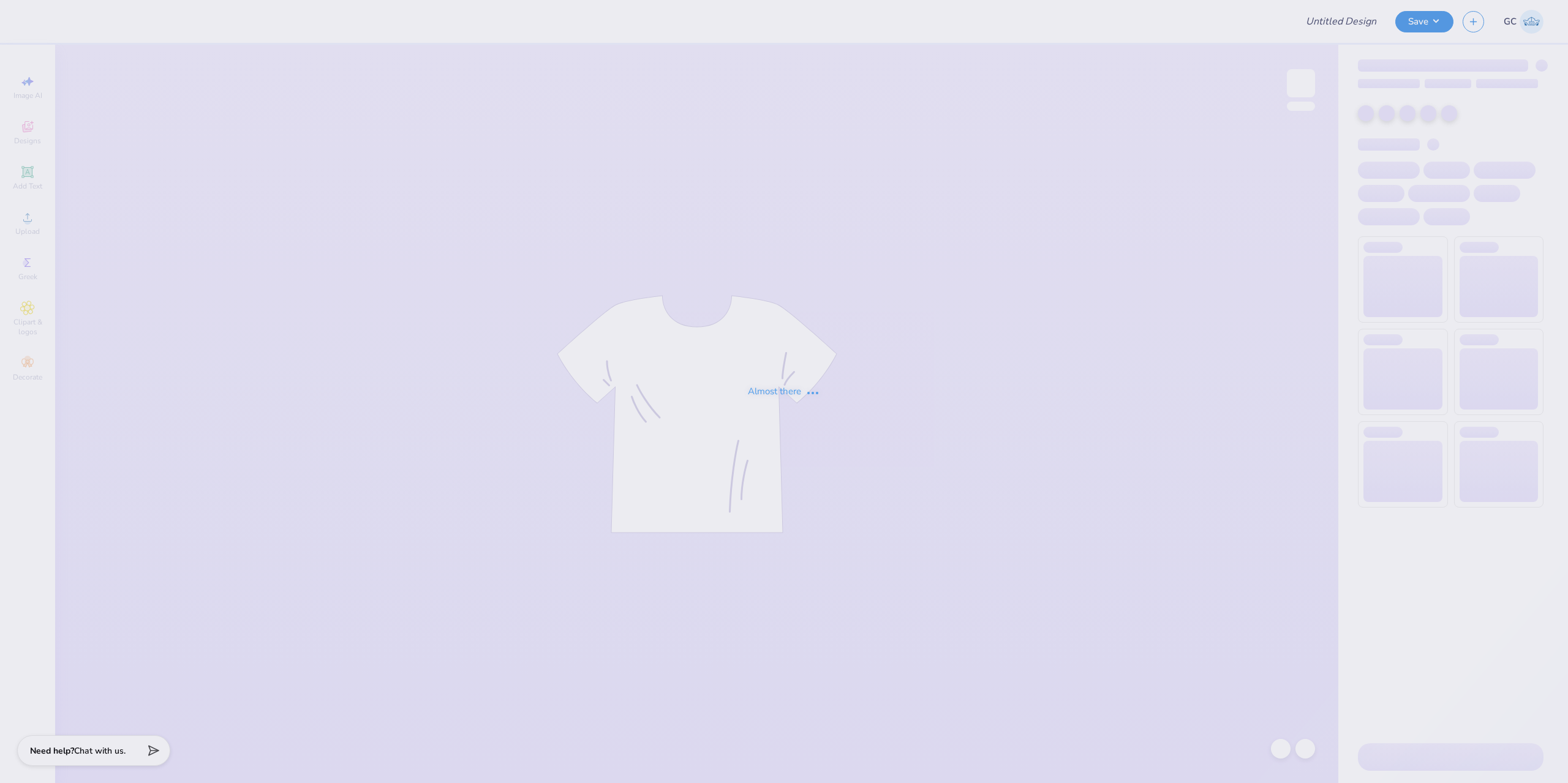
type input "HoF Dance Sweats"
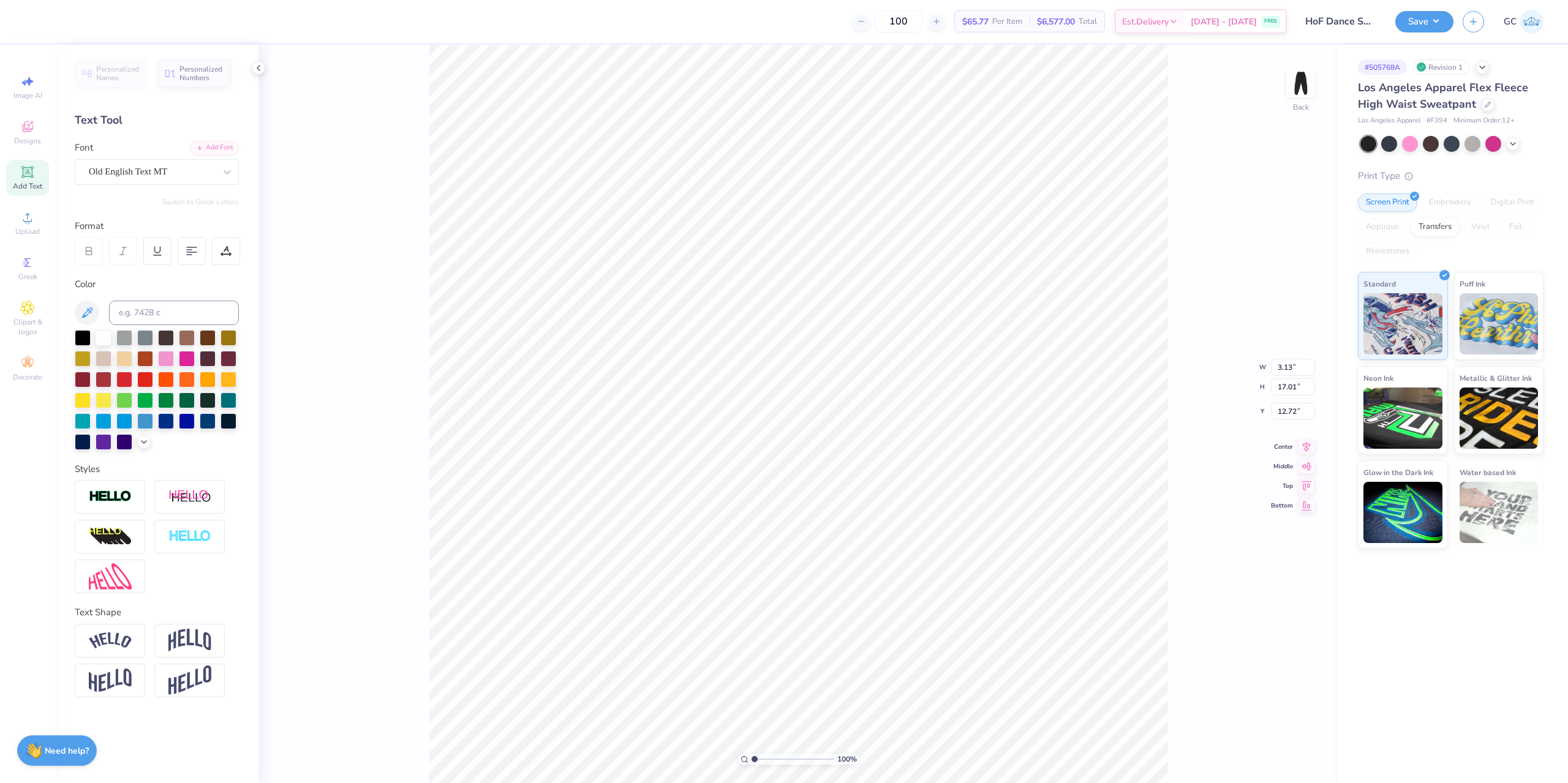
scroll to position [10, 5]
type textarea "H"
paste textarea "o"
type textarea "Hall of Fame"
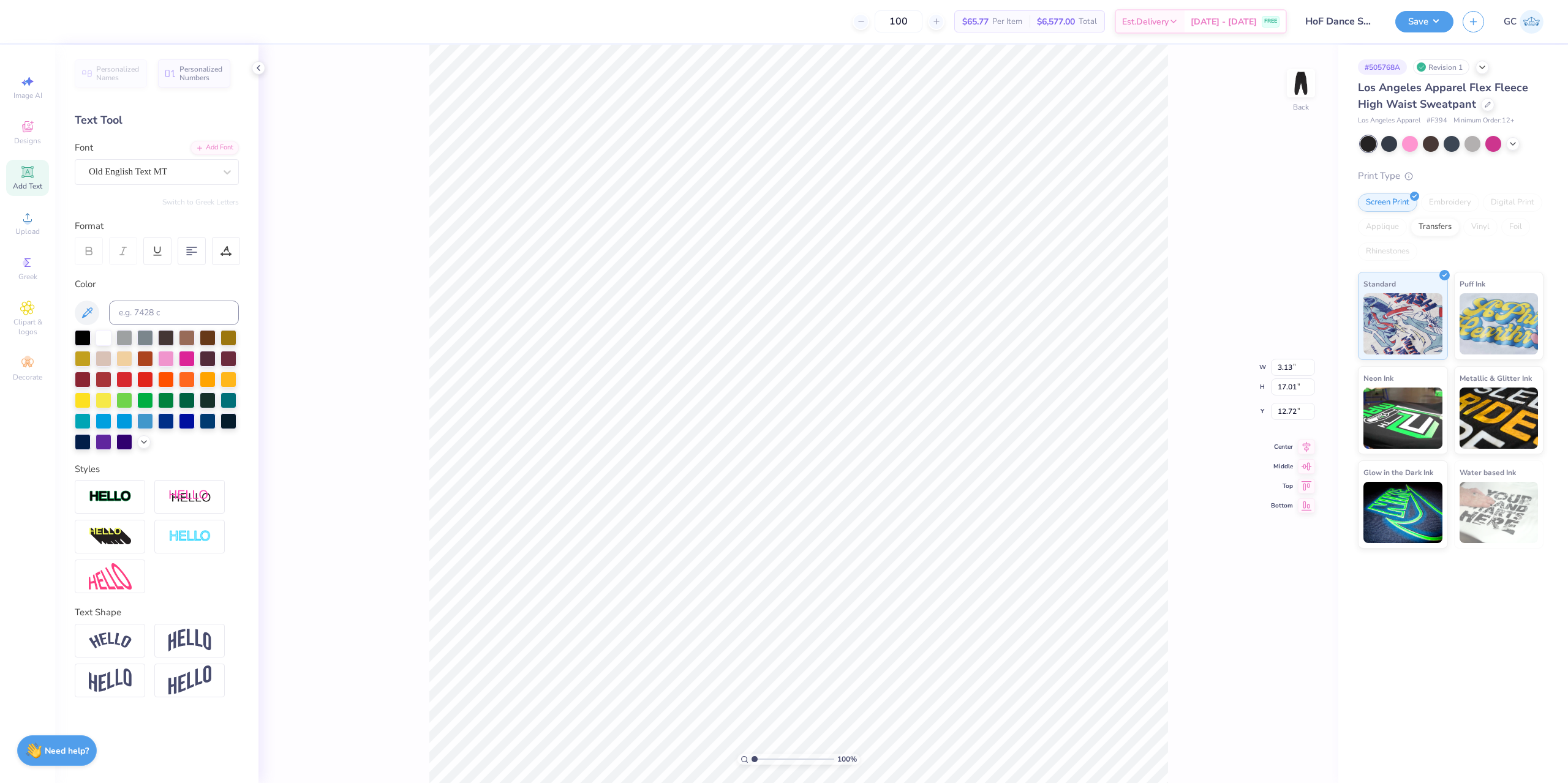
click at [1203, 451] on div "100 % Back W 3.13 3.13 " H 17.01 17.01 " Y 12.72 12.72 " Center Middle Top Bott…" at bounding box center [798, 414] width 1079 height 738
click at [1289, 748] on div at bounding box center [1280, 748] width 20 height 20
paste textarea "all of Fame"
type textarea "Hall of Fame"
drag, startPoint x: 1276, startPoint y: 377, endPoint x: 1311, endPoint y: 377, distance: 35.0
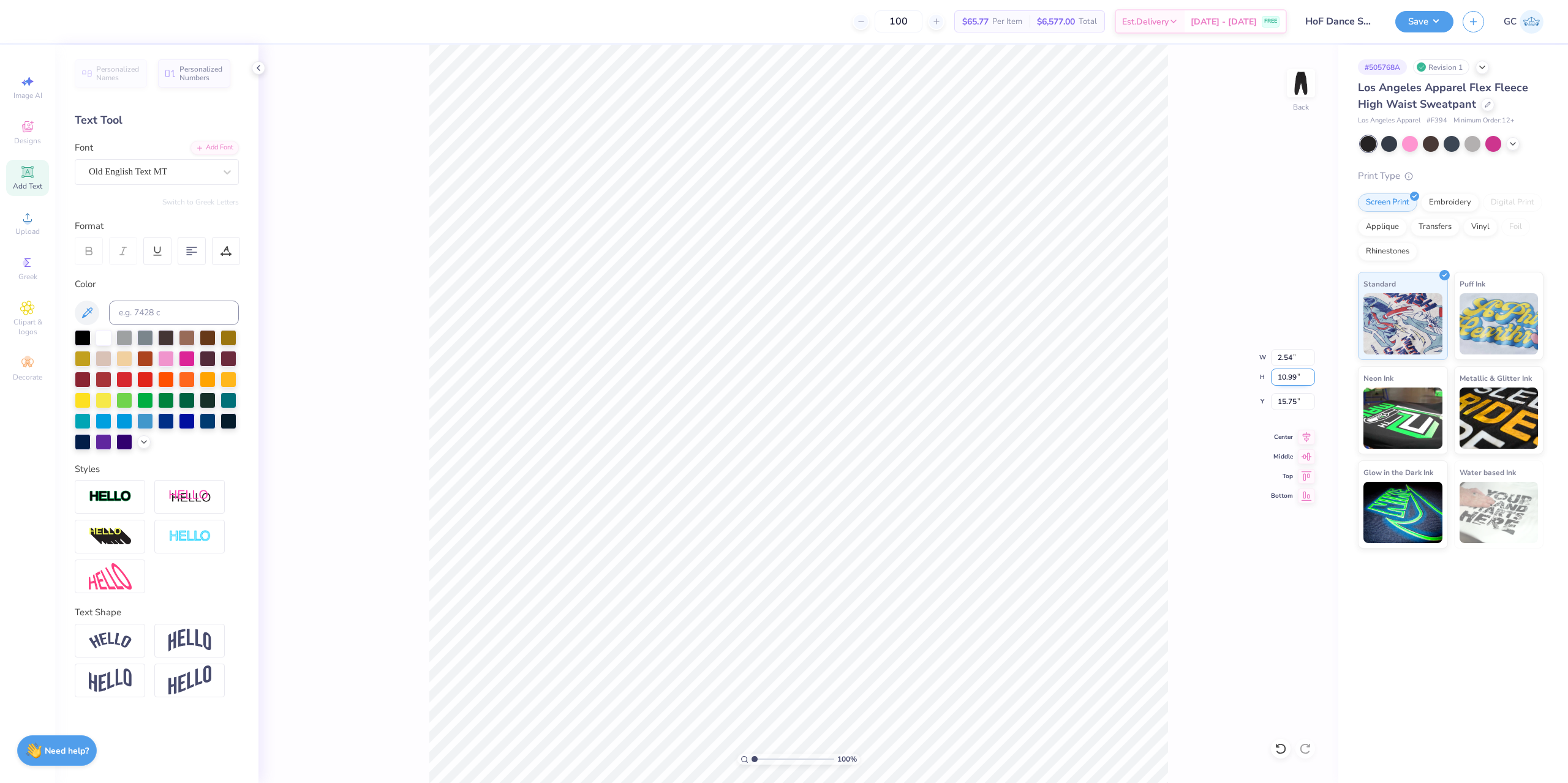
click at [1311, 377] on input "10.99" at bounding box center [1293, 377] width 44 height 17
type input "17"
type input "3.93"
type input "17.00"
type input "15.19"
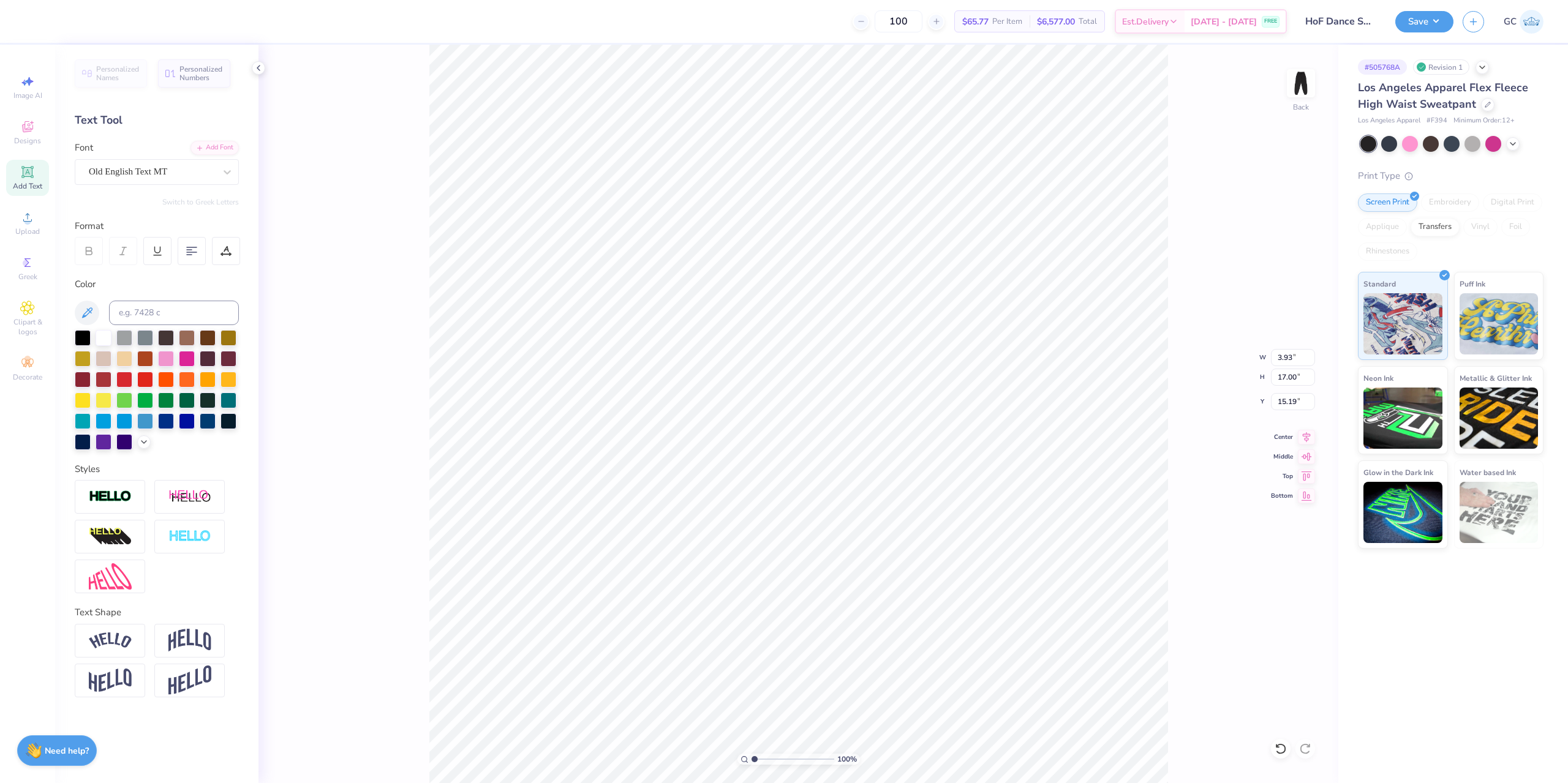
type input "2.80"
type input "17.09"
type input "15.17"
type input "3.93"
type input "17.00"
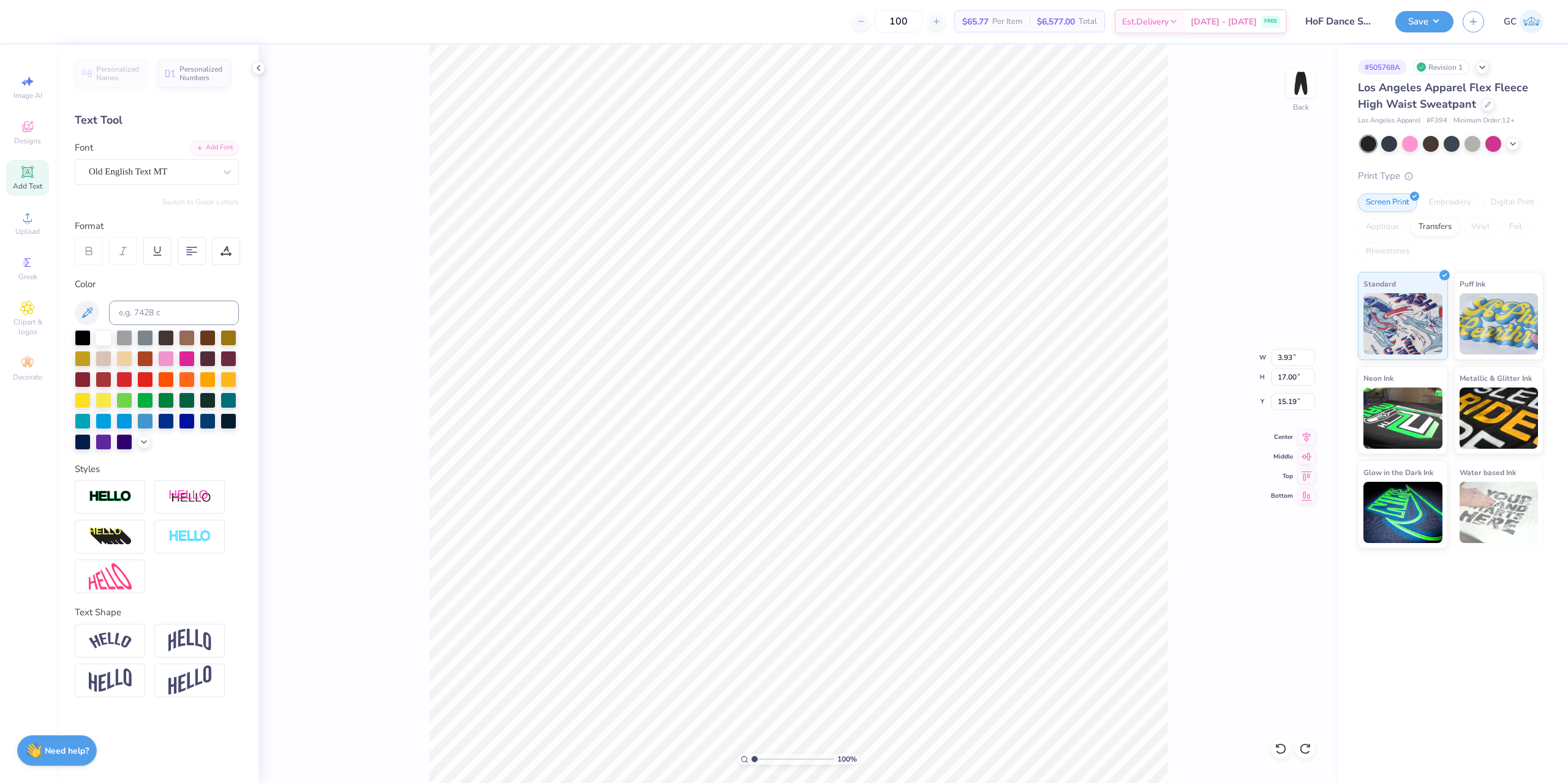
type input "14.74"
drag, startPoint x: 1295, startPoint y: 357, endPoint x: 1273, endPoint y: 359, distance: 22.1
click at [1273, 359] on input "3.93" at bounding box center [1293, 357] width 44 height 17
type input "3.50"
type input "15.15"
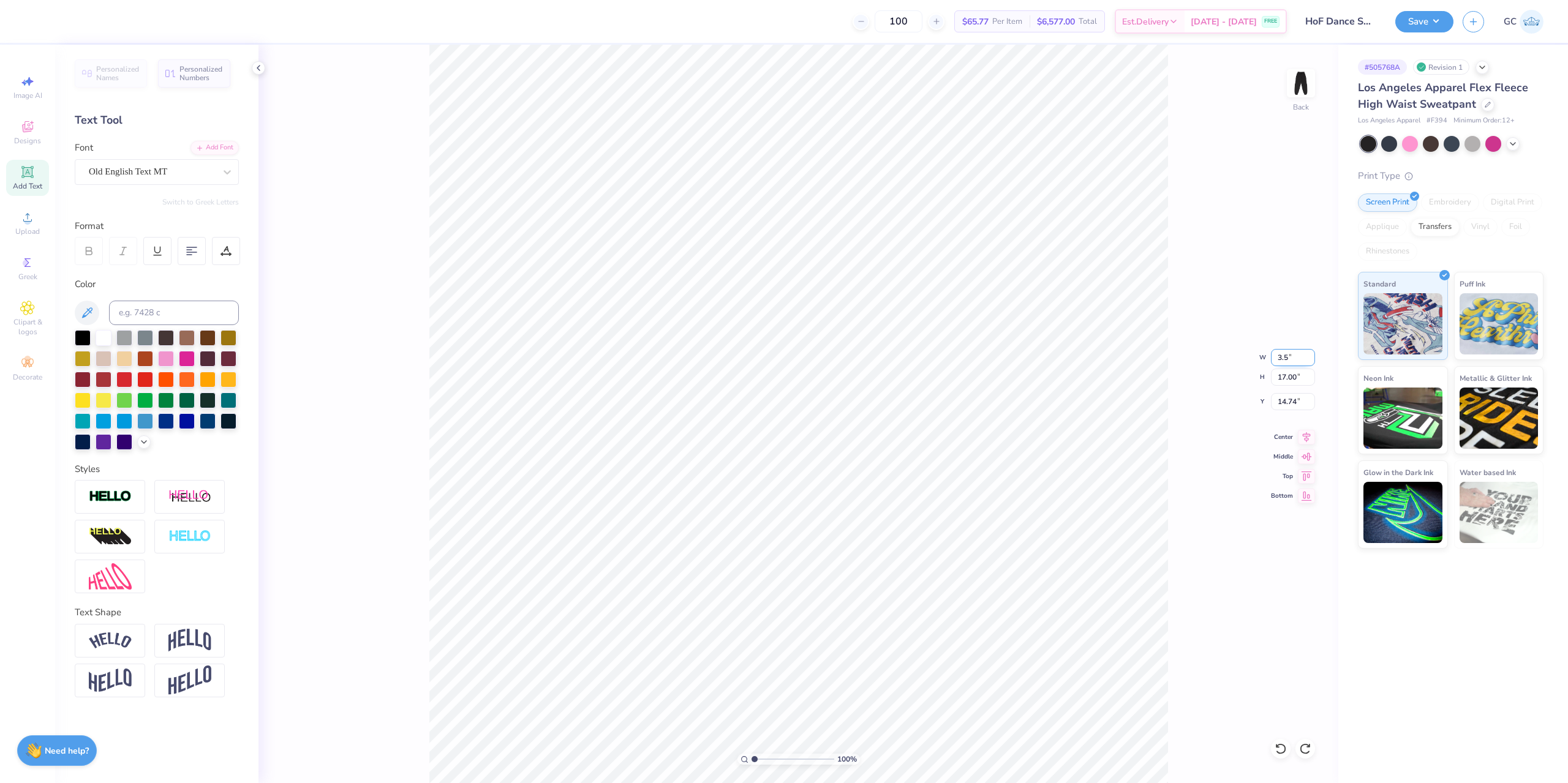
type input "15.67"
drag, startPoint x: 1296, startPoint y: 400, endPoint x: 1272, endPoint y: 404, distance: 24.3
click at [1272, 404] on input "15.67" at bounding box center [1293, 401] width 44 height 17
type input "16.00"
type input "2.00"
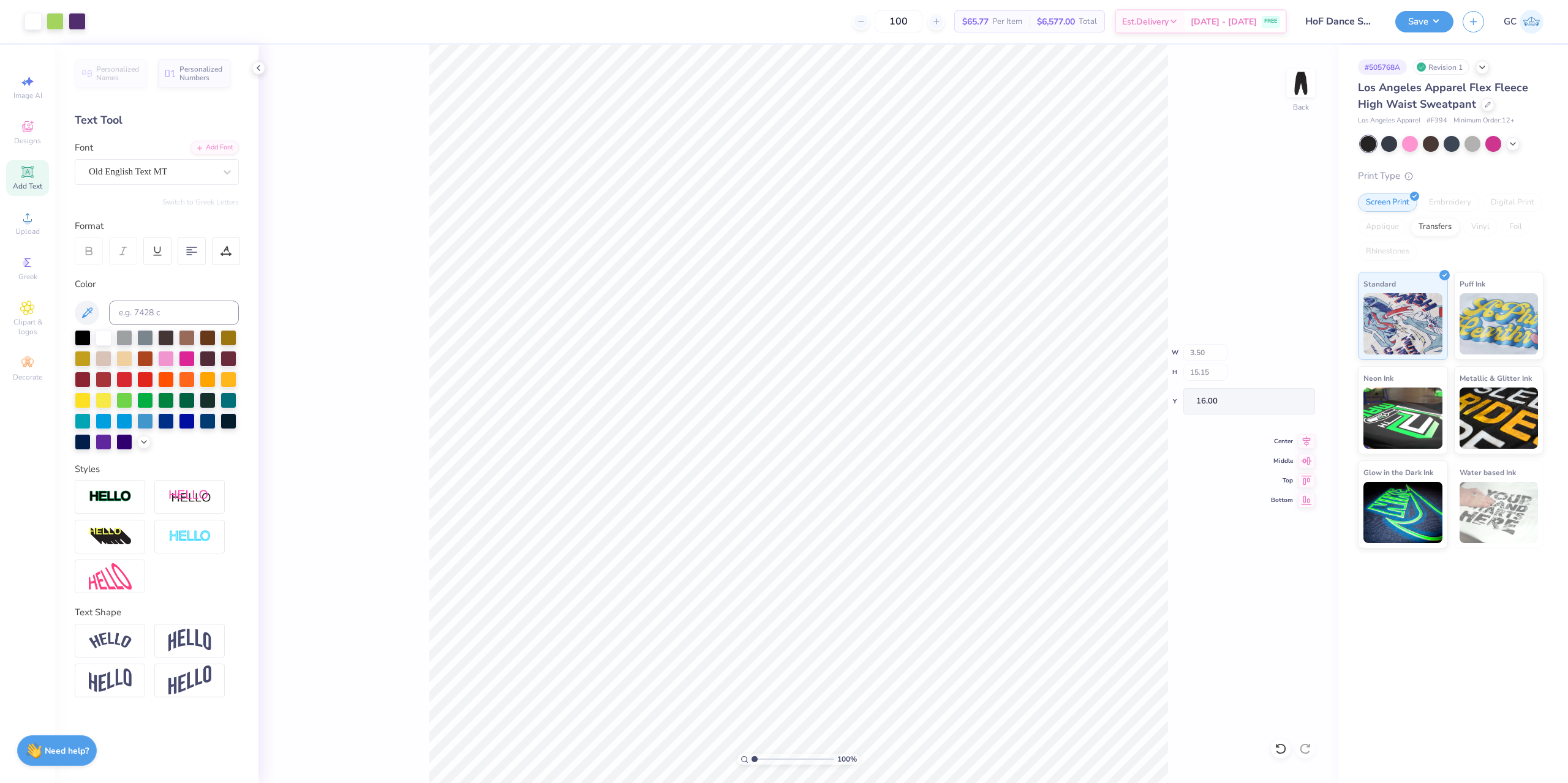
type input "5.49"
type input "2.44"
type input "15.23"
type input "15.98"
click at [1278, 747] on icon at bounding box center [1280, 748] width 12 height 12
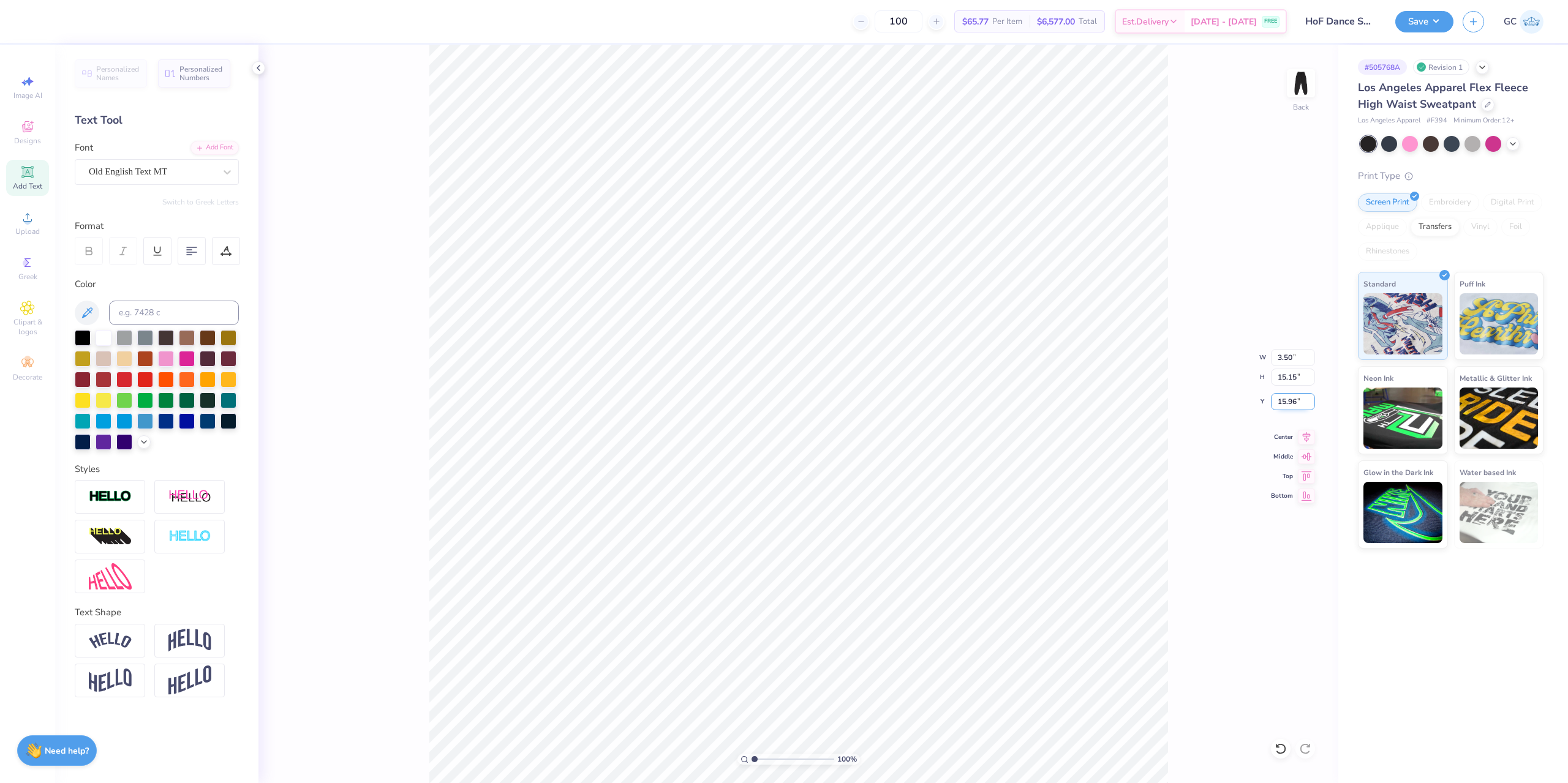
drag, startPoint x: 1299, startPoint y: 401, endPoint x: 1273, endPoint y: 401, distance: 26.0
click at [1273, 401] on input "15.96" at bounding box center [1293, 401] width 44 height 17
type input "16.00"
click at [1312, 399] on input "5.5" at bounding box center [1293, 401] width 44 height 17
type input "5.50"
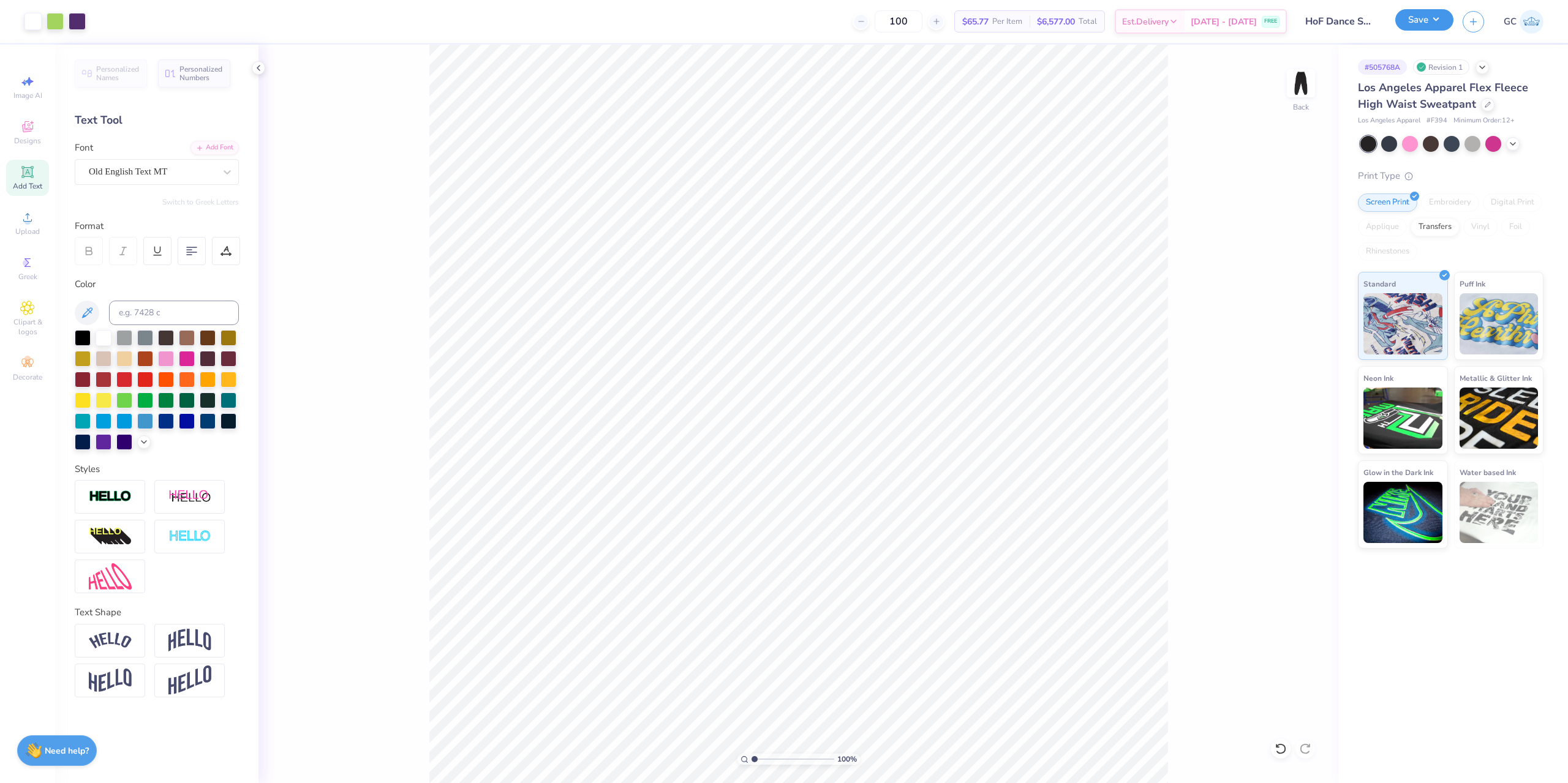
click at [1442, 20] on button "Save" at bounding box center [1424, 20] width 58 height 22
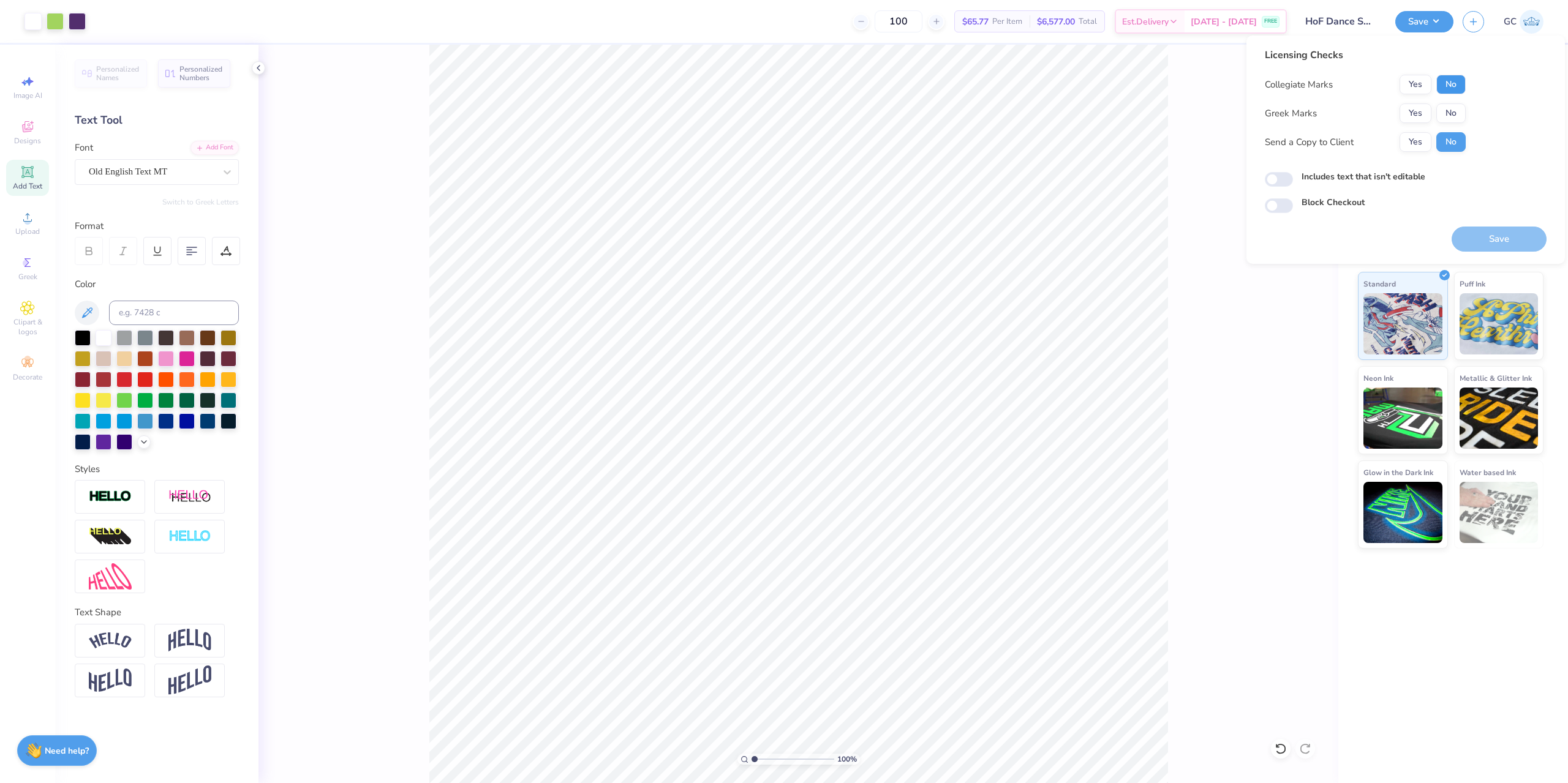
click at [1444, 79] on button "No" at bounding box center [1451, 85] width 29 height 20
click at [1447, 106] on button "No" at bounding box center [1451, 113] width 29 height 20
click at [1480, 236] on button "Save" at bounding box center [1499, 238] width 95 height 25
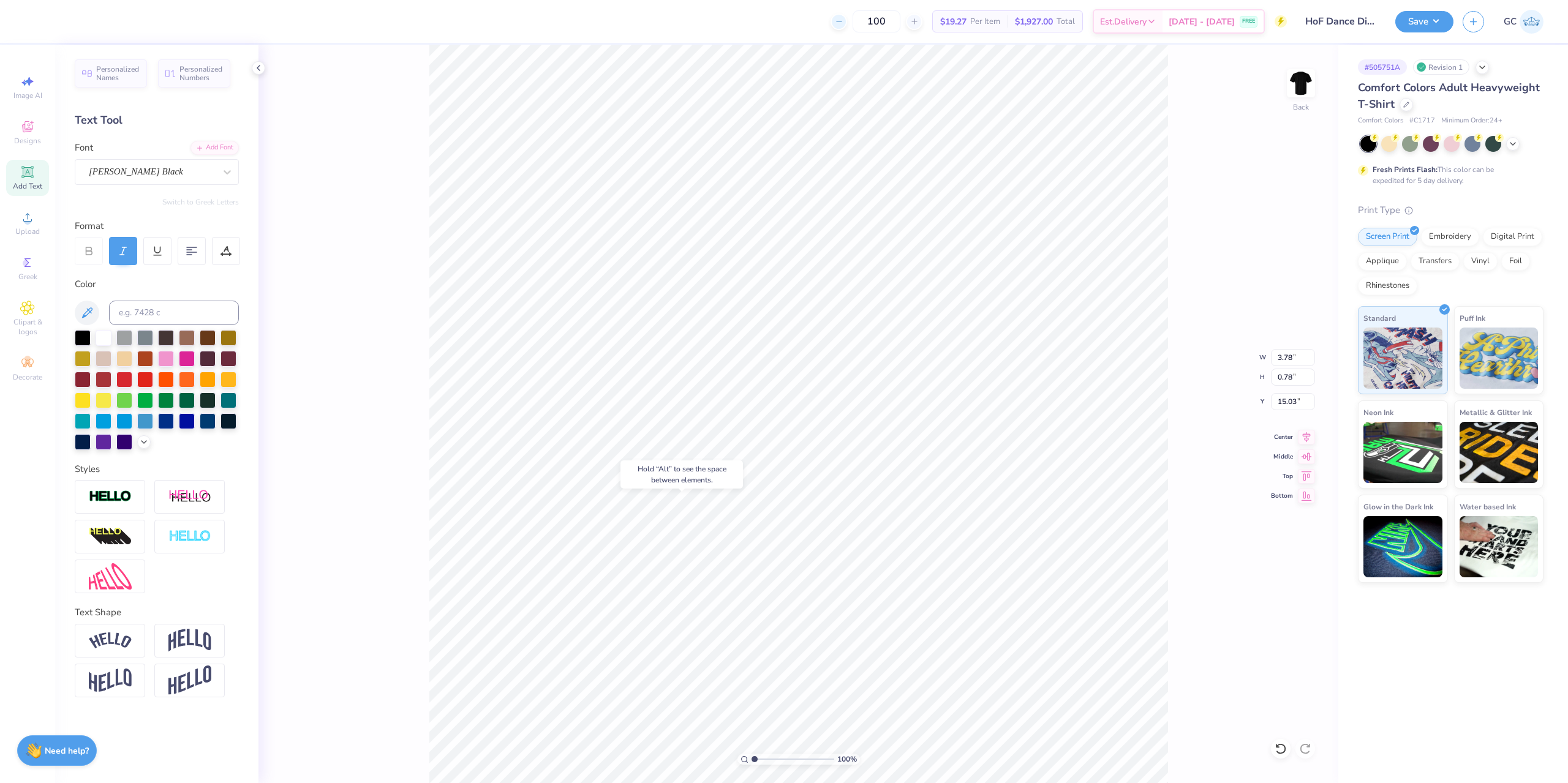
type input "15.03"
type input "1.35006143669128"
type input "1.88"
type input "1.35006143669128"
type input "7.93"
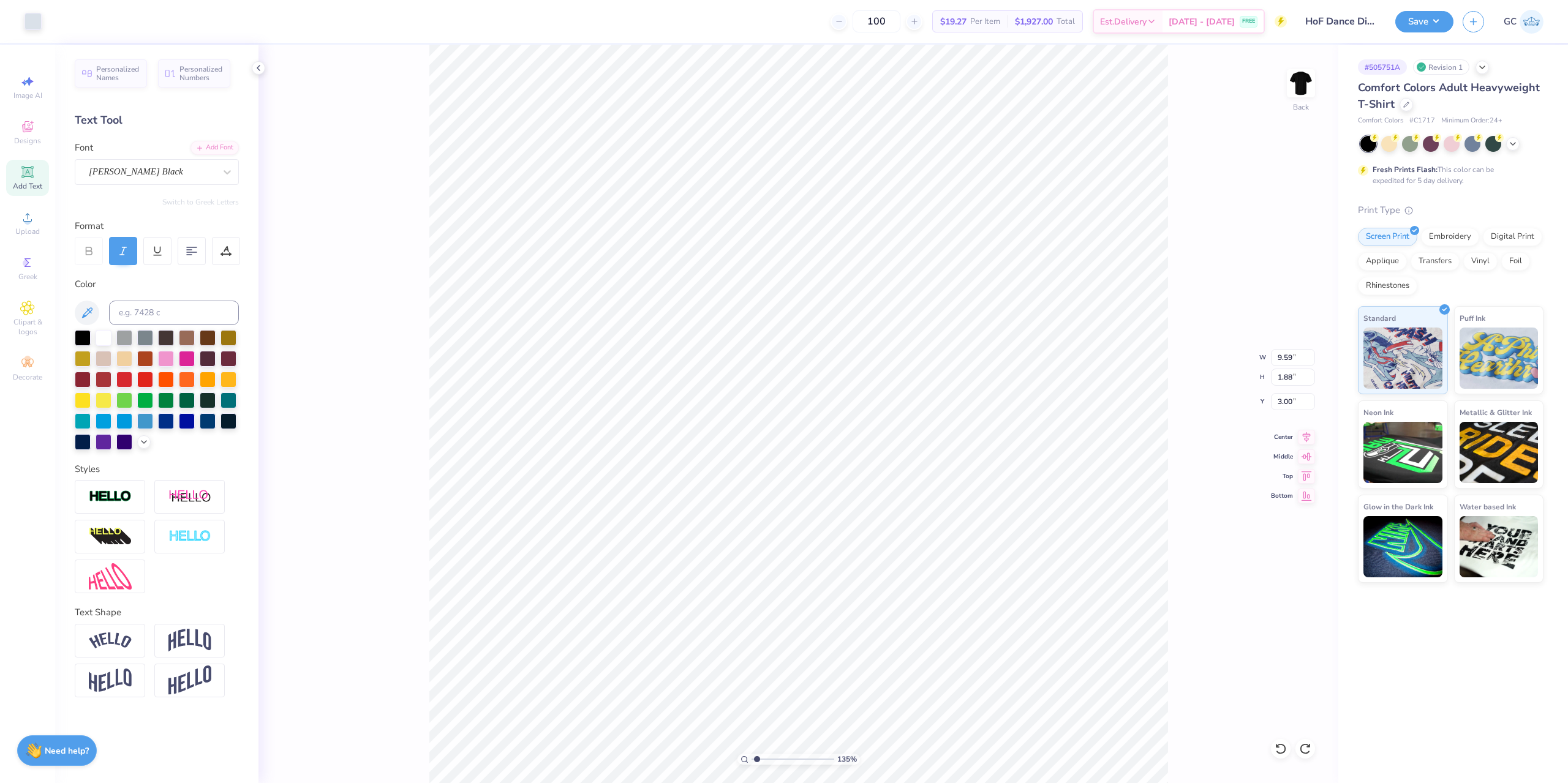
type input "10.59"
type input "1.35006143669128"
type input "1.55"
type input "1.35006143669128"
type input "11.00"
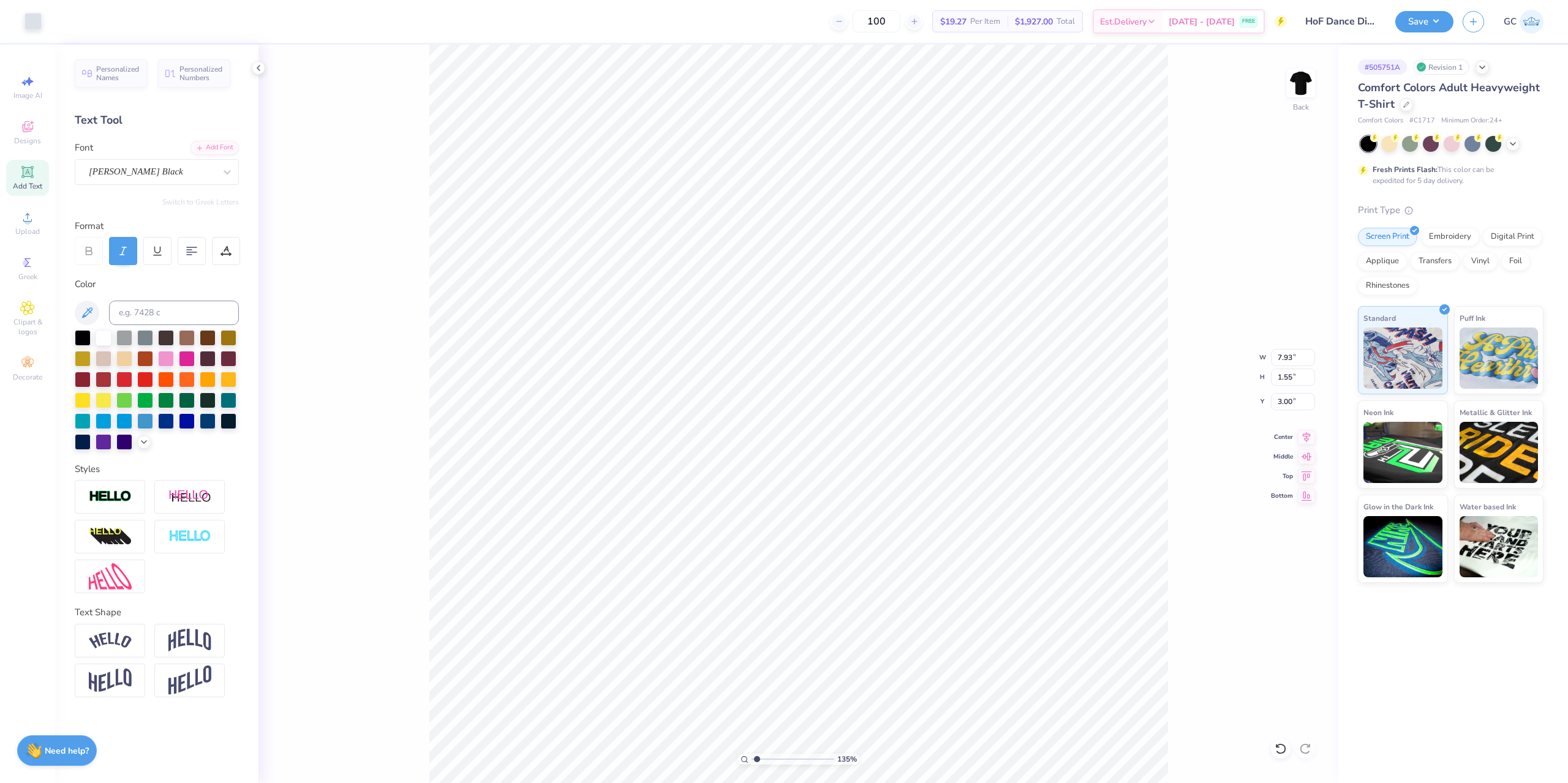
type input "9.12"
type input "4.88"
click at [920, 765] on li "Send to Back" at bounding box center [901, 768] width 96 height 24
type input "1.35006143669128"
type input "14.98"
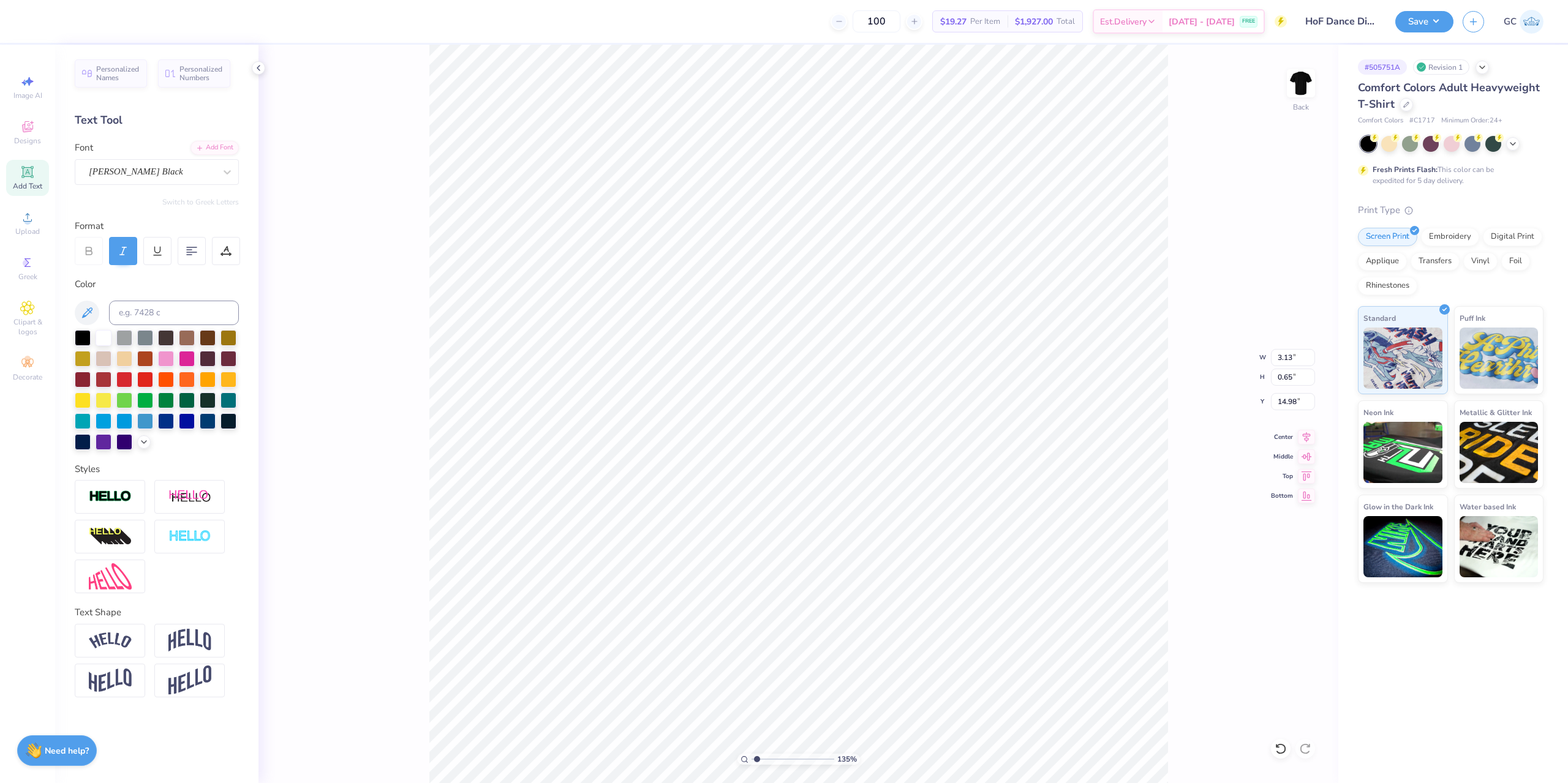
type input "1.35006143669128"
type input "15.76"
type input "1.35006143669128"
type input "1.20"
type input "0.97"
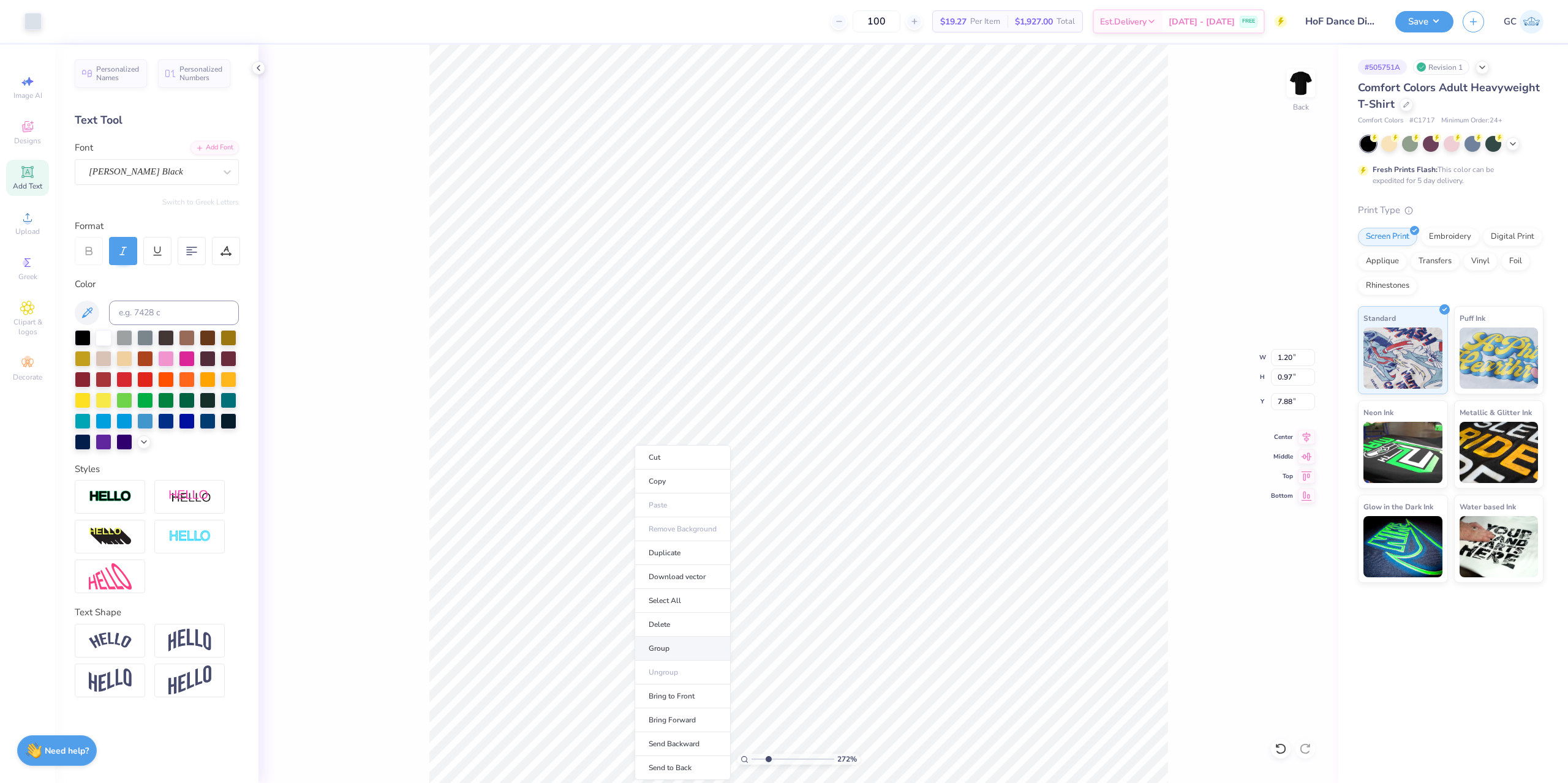
click at [666, 645] on li "Group" at bounding box center [682, 649] width 96 height 24
type input "2.01445811466782"
type input "1.05"
type input "0.98"
type input "12.45"
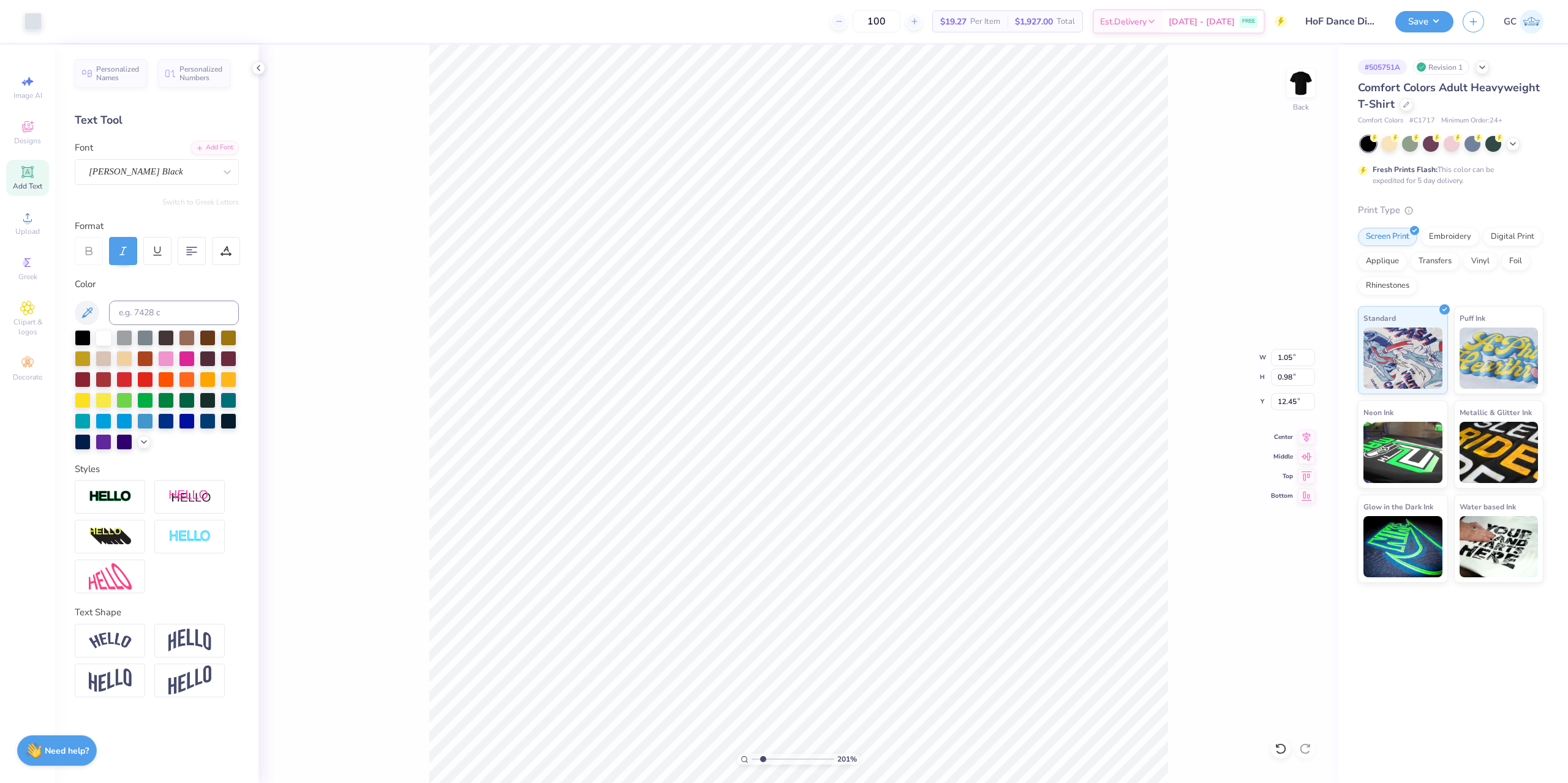
type input "1.83"
type input "1.28"
type input "12.15"
click at [915, 647] on li "Group" at bounding box center [907, 649] width 96 height 24
type input "3.73"
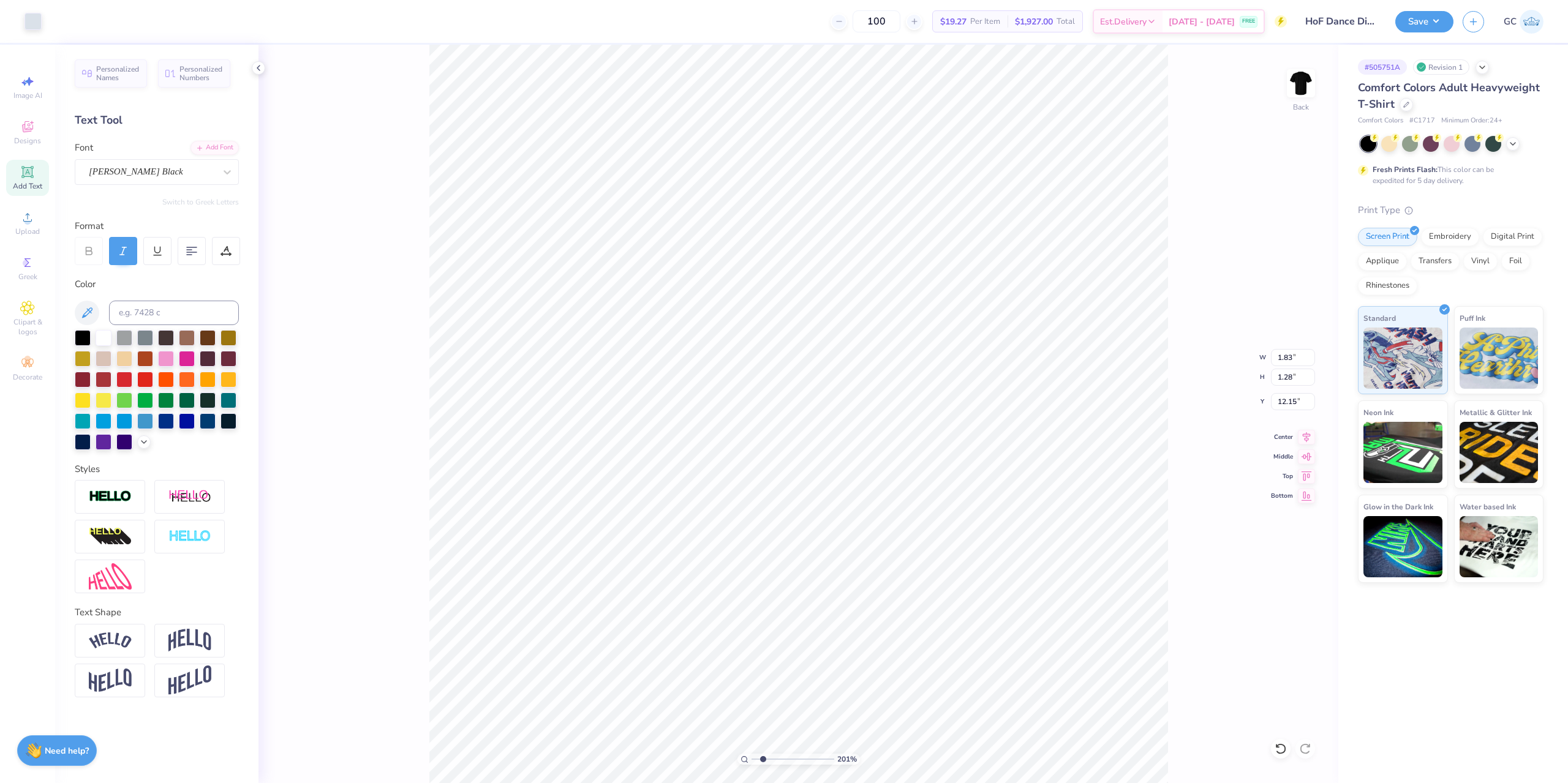
type input "2.36"
type input "7.50"
type input "4.43"
type input "2.80"
type input "7.40"
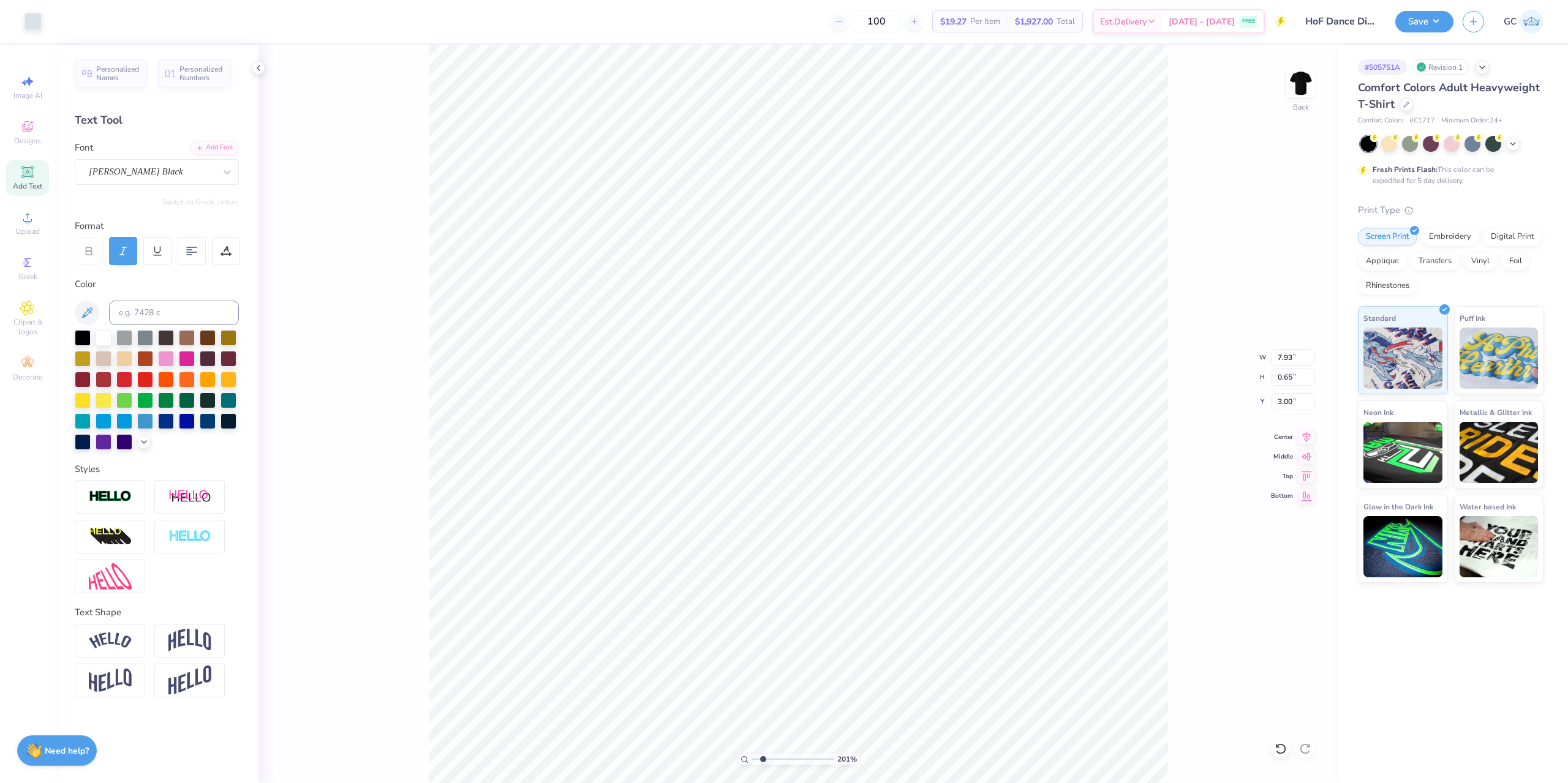
type input "3.30"
type input "0.66"
type input "3.89"
type input "7.93"
type input "0.65"
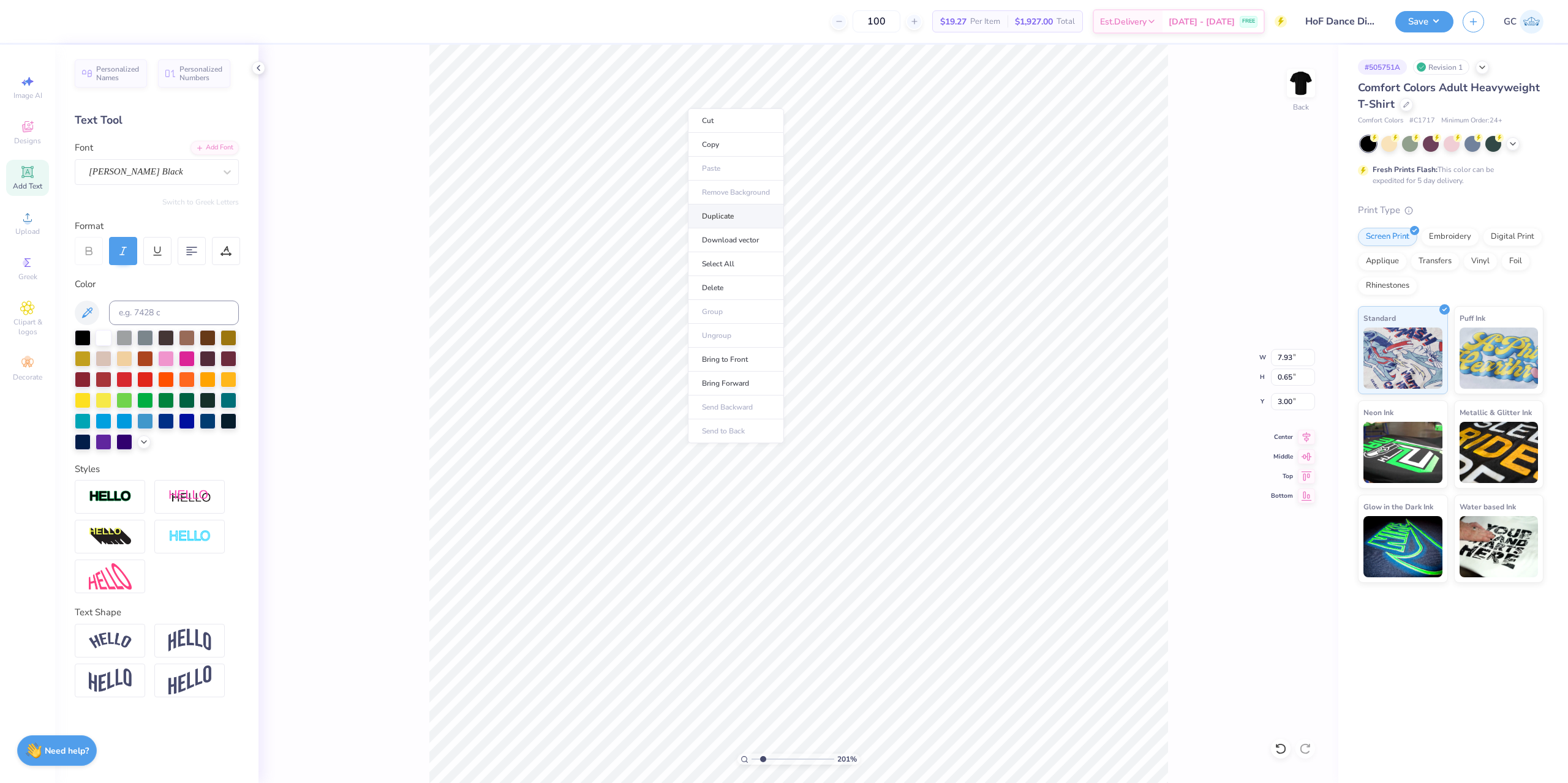
click at [726, 219] on li "Duplicate" at bounding box center [735, 217] width 96 height 24
type input "14.28"
type textarea "h"
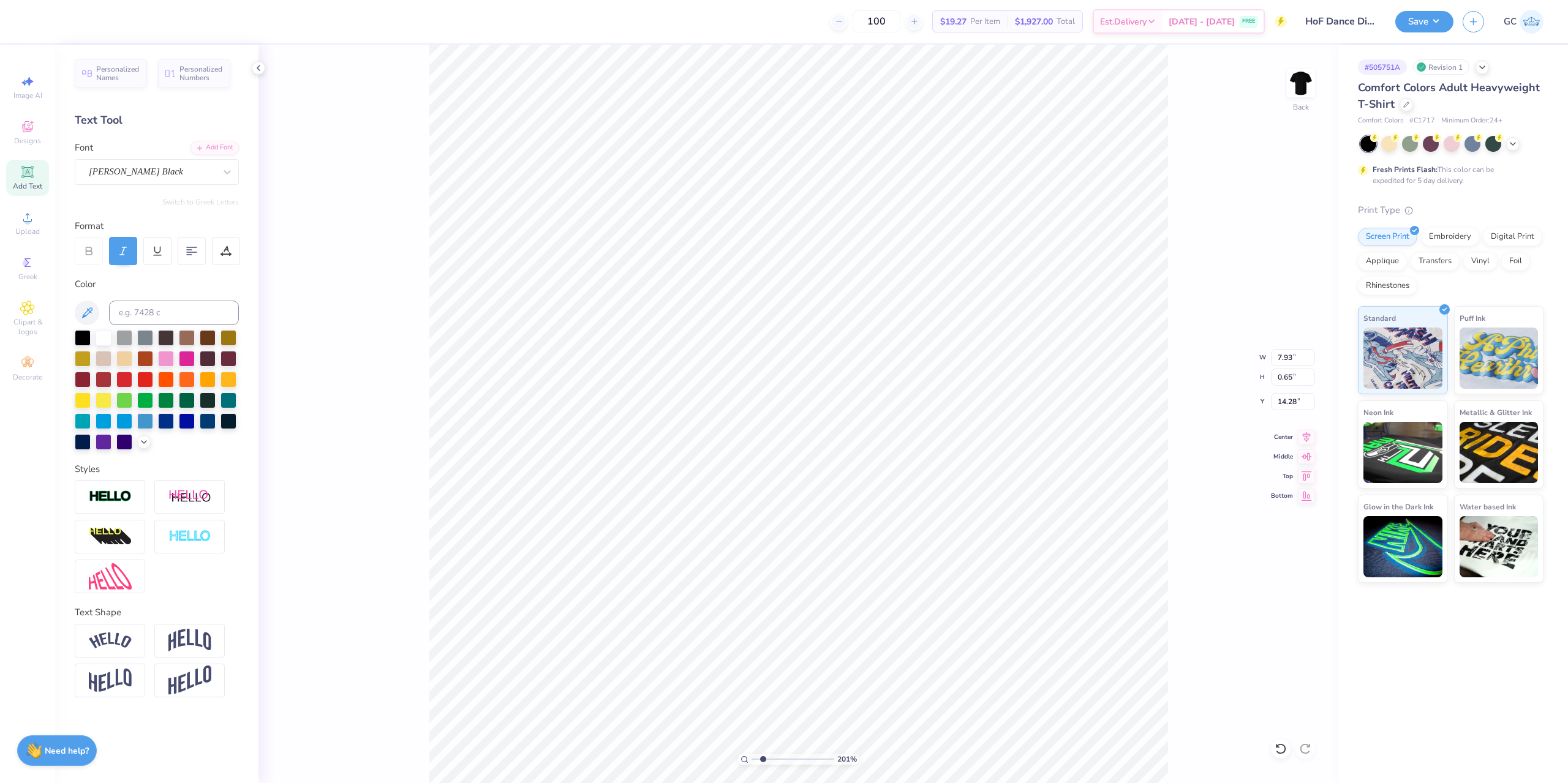
type textarea "HALL OF"
click at [123, 643] on img at bounding box center [111, 641] width 43 height 16
type input "4.91"
type input "1.21"
type input "14.00"
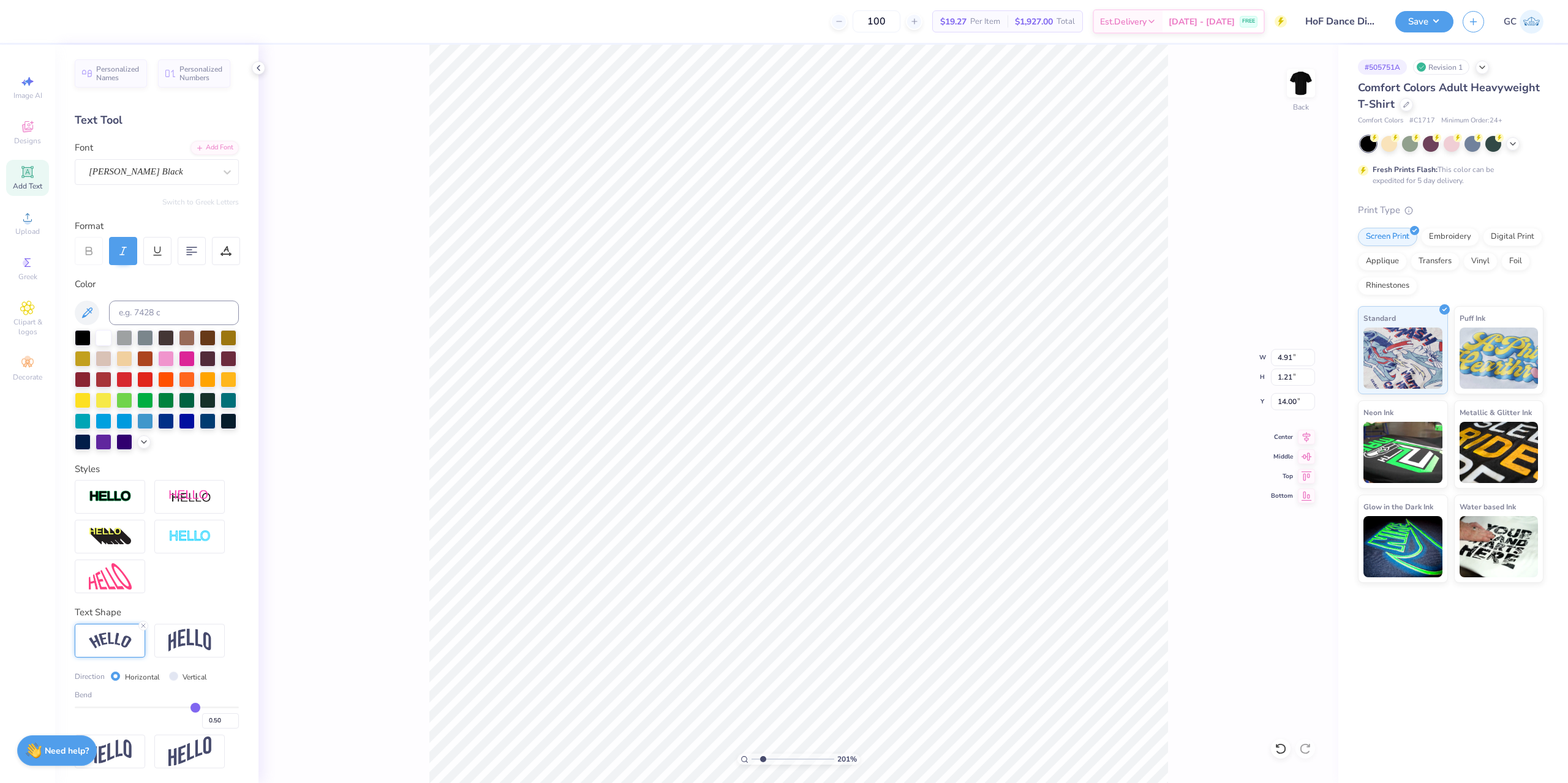
type input "4.44"
type input "2.47"
type input "13.61"
type input "4.43"
type input "2.80"
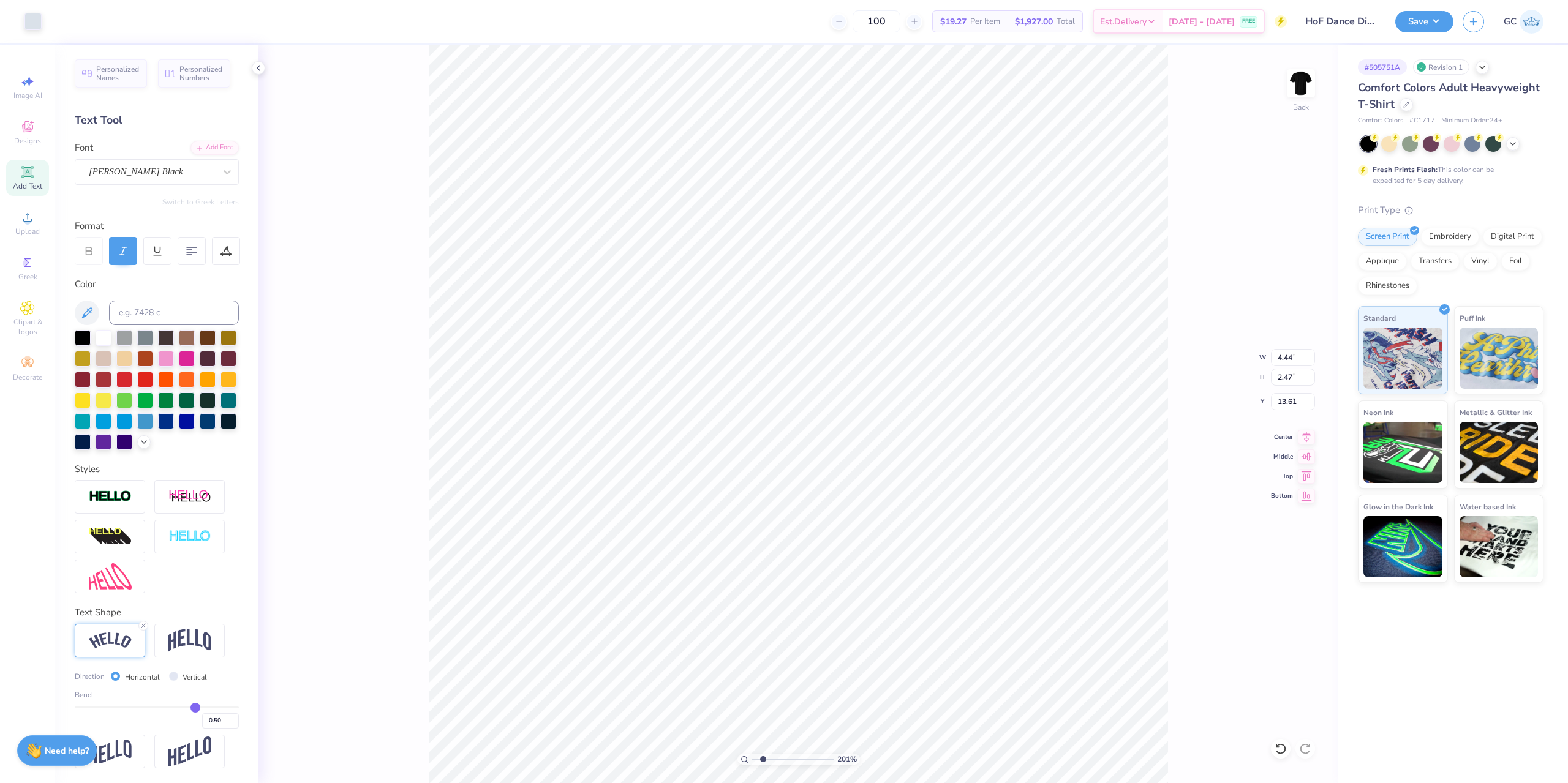
type input "7.40"
type input "7.57"
type input "4.22"
type input "2.79"
type input "7.40"
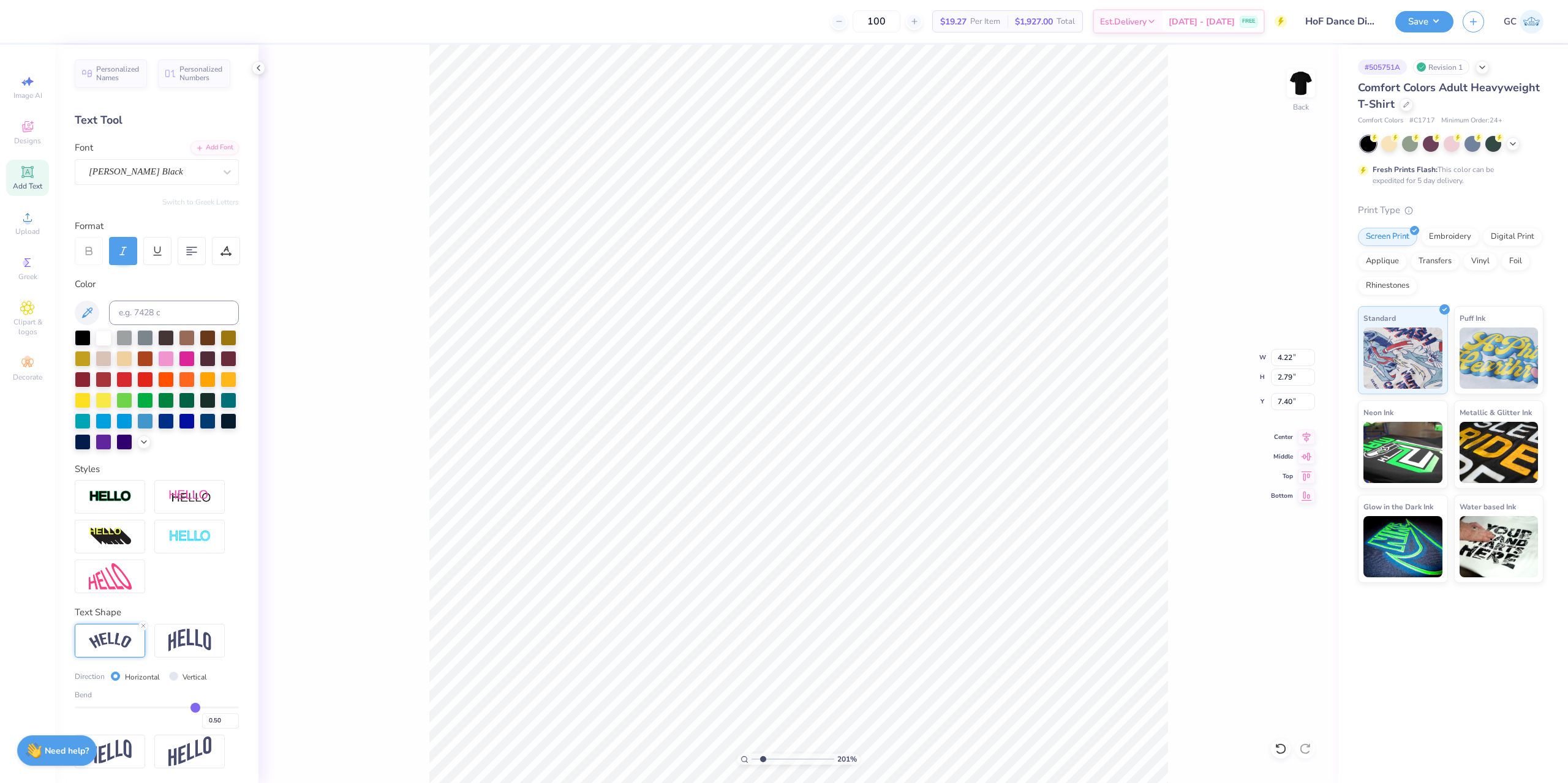
type input "5.63"
type input "3.72"
type input "7.08"
type input "0.53"
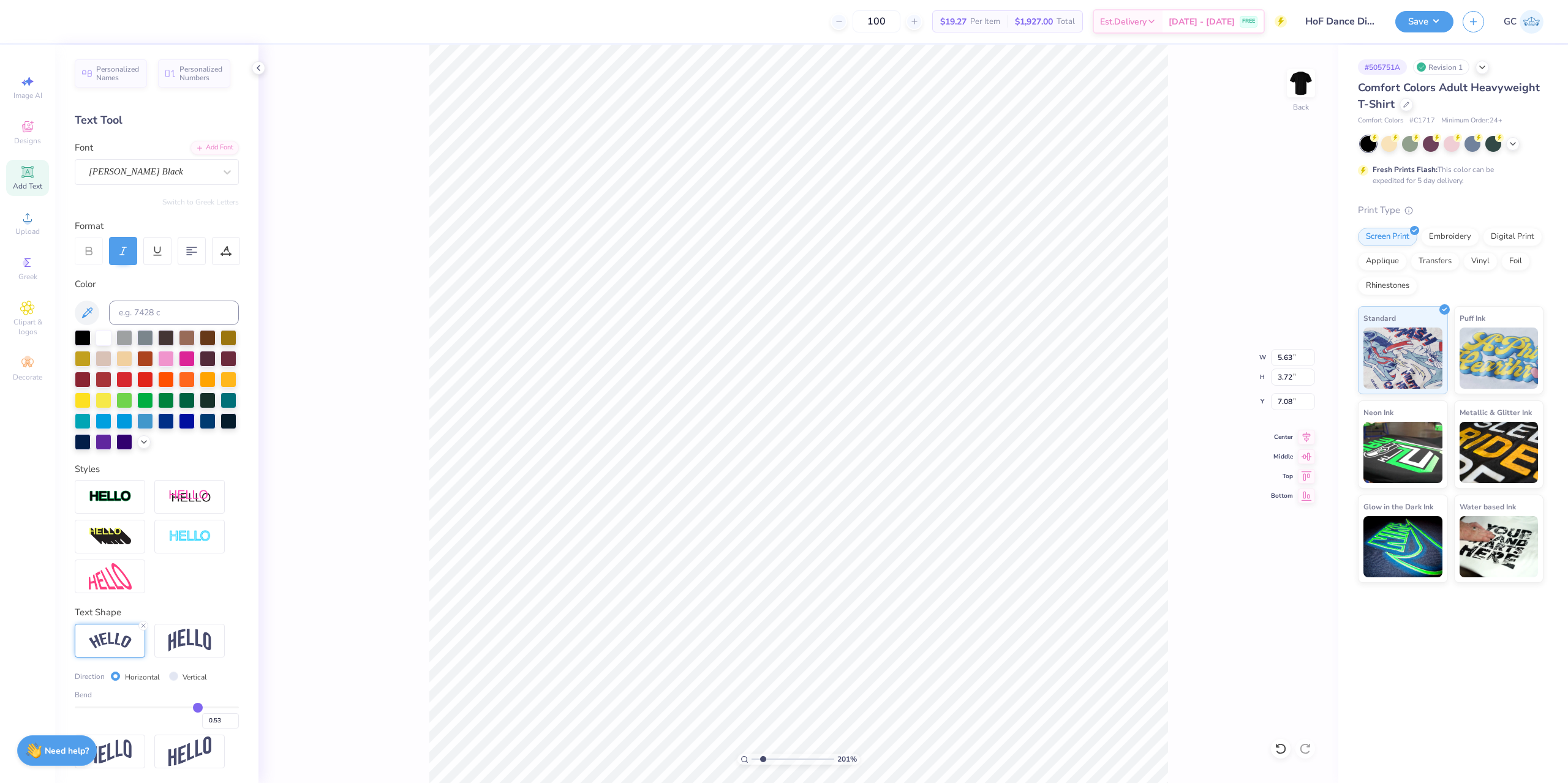
type input "0.54"
type input "0.56"
type input "0.58"
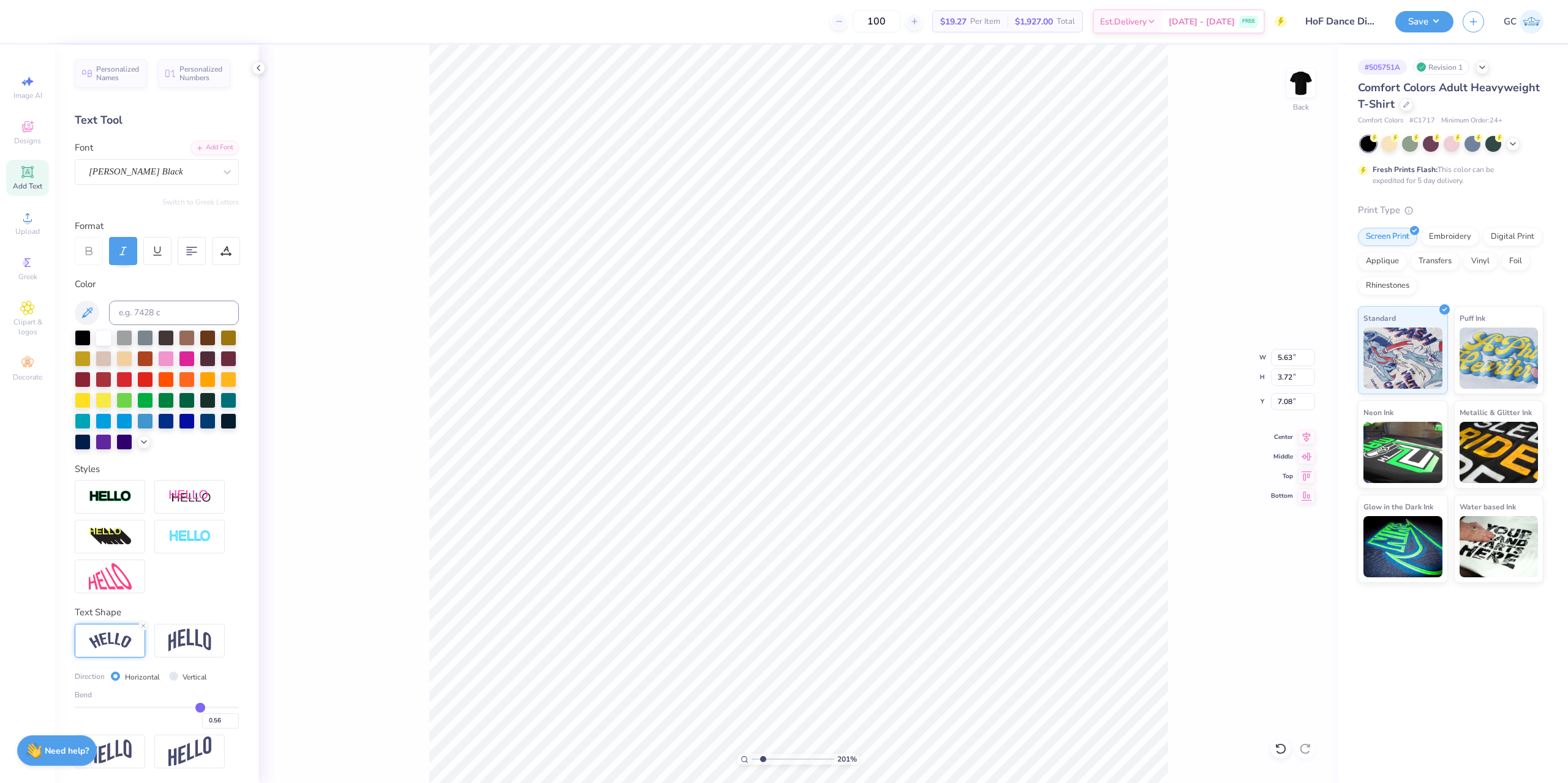
type input "0.58"
type input "0.6"
type input "0.60"
type input "0.61"
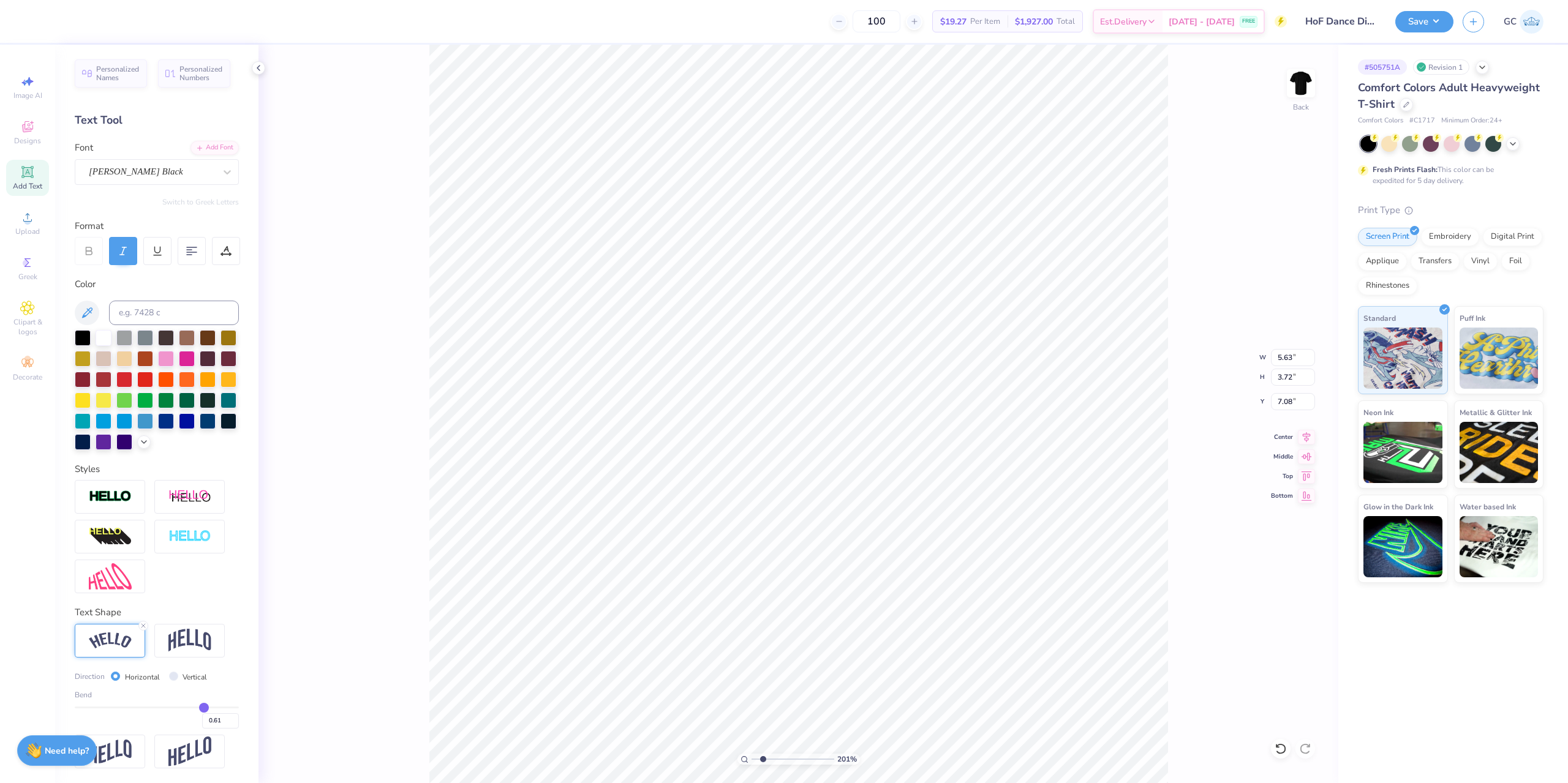
type input "0.63"
type input "0.64"
type input "0.65"
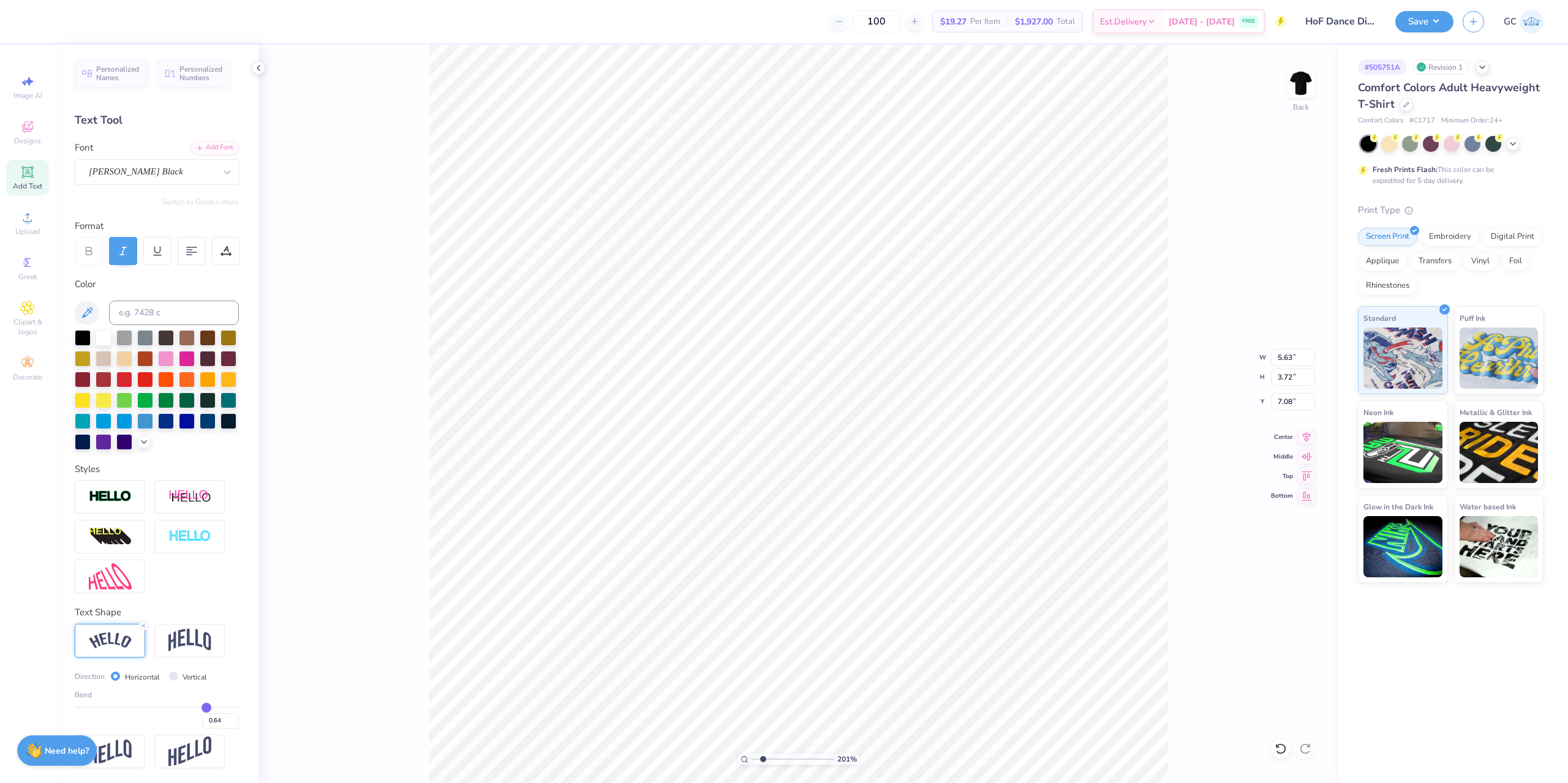
type input "0.65"
type input "0.66"
drag, startPoint x: 198, startPoint y: 709, endPoint x: 207, endPoint y: 709, distance: 9.0
type input "0.66"
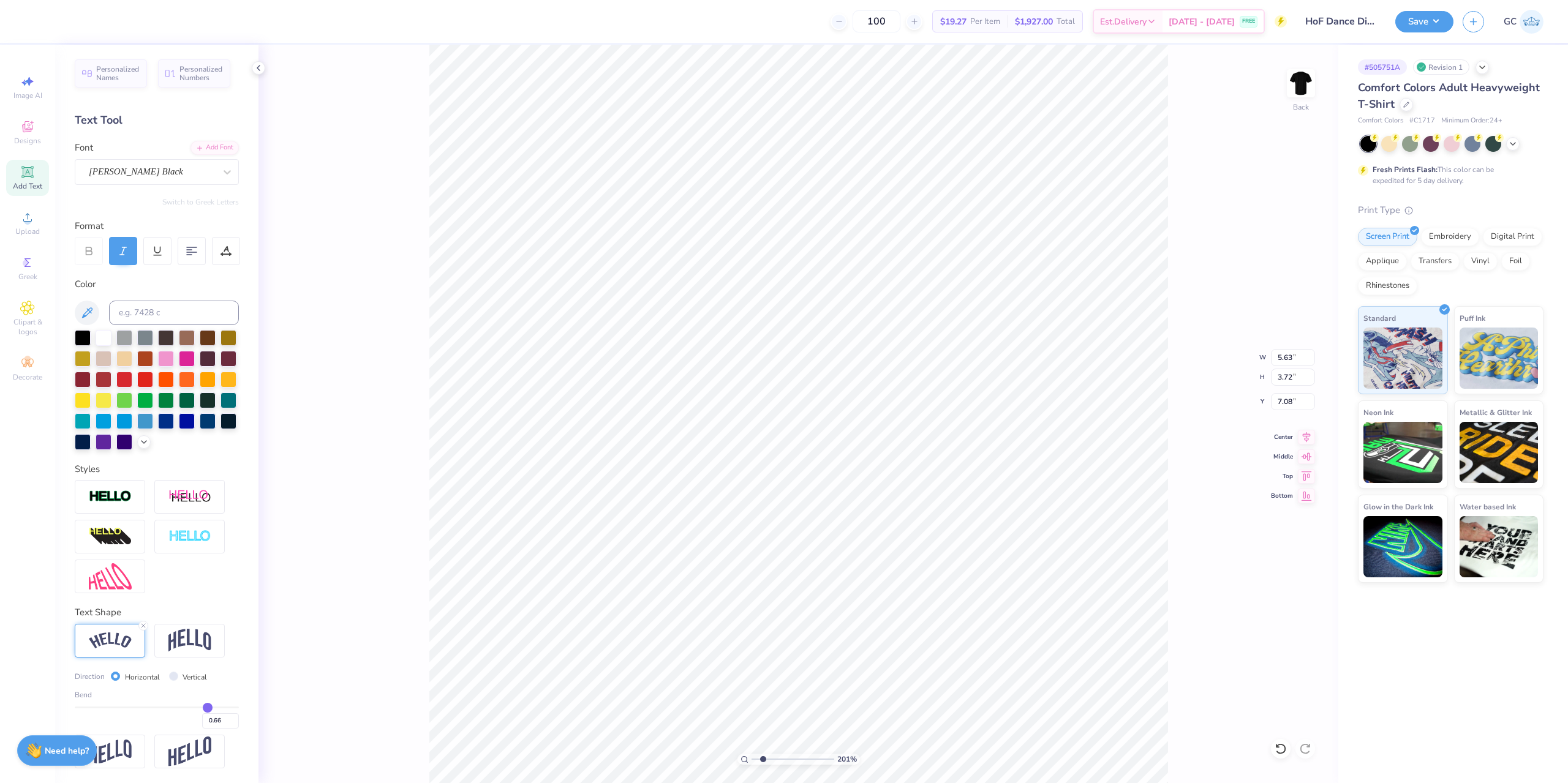
click at [207, 709] on input "range" at bounding box center [157, 707] width 164 height 2
type input "5.89"
type input "4.01"
type input "7.05"
type input "0.71"
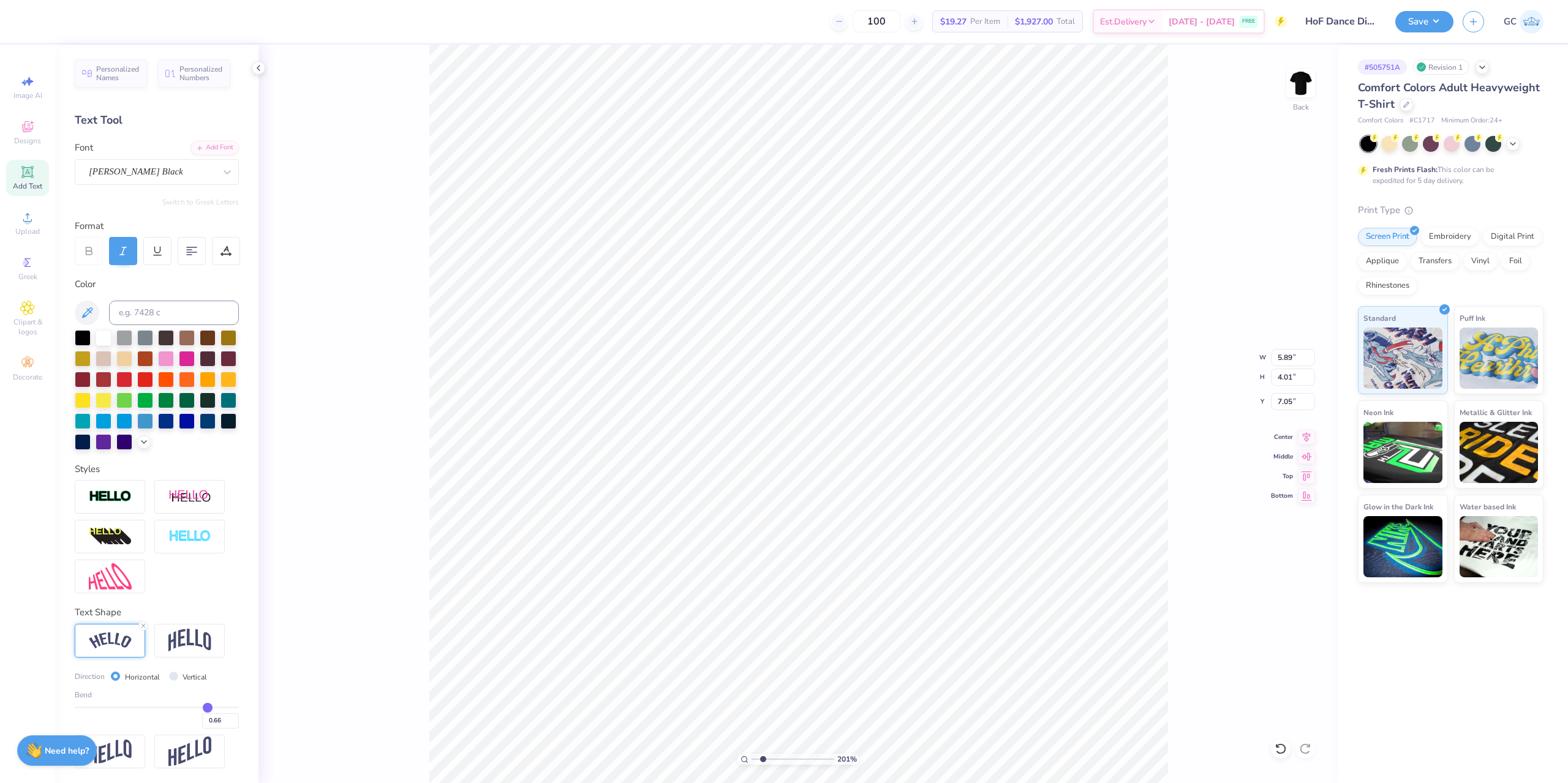
type input "0.71"
type input "0.72"
type input "0.73"
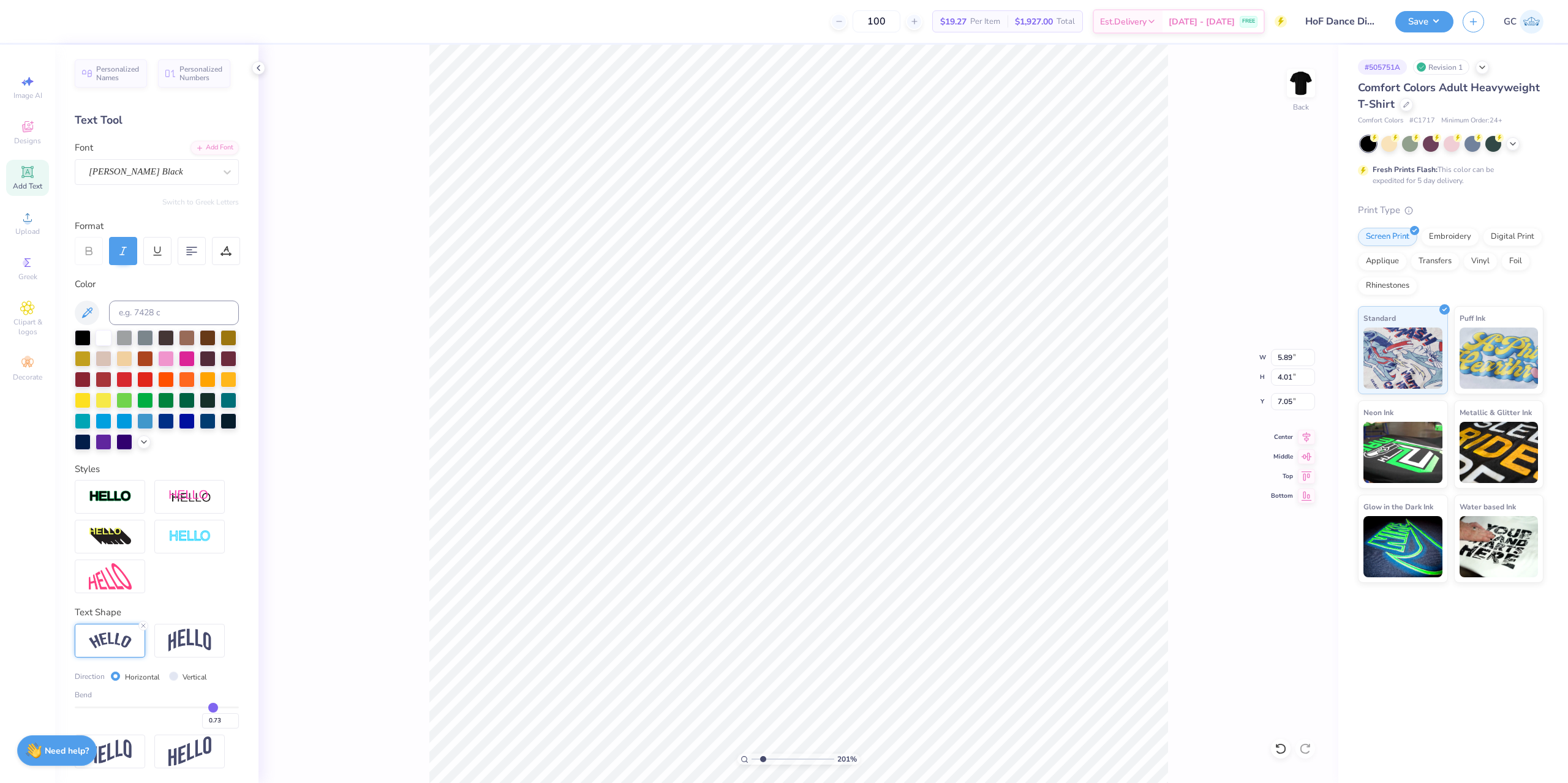
type input "0.75"
type input "0.76"
type input "0.78"
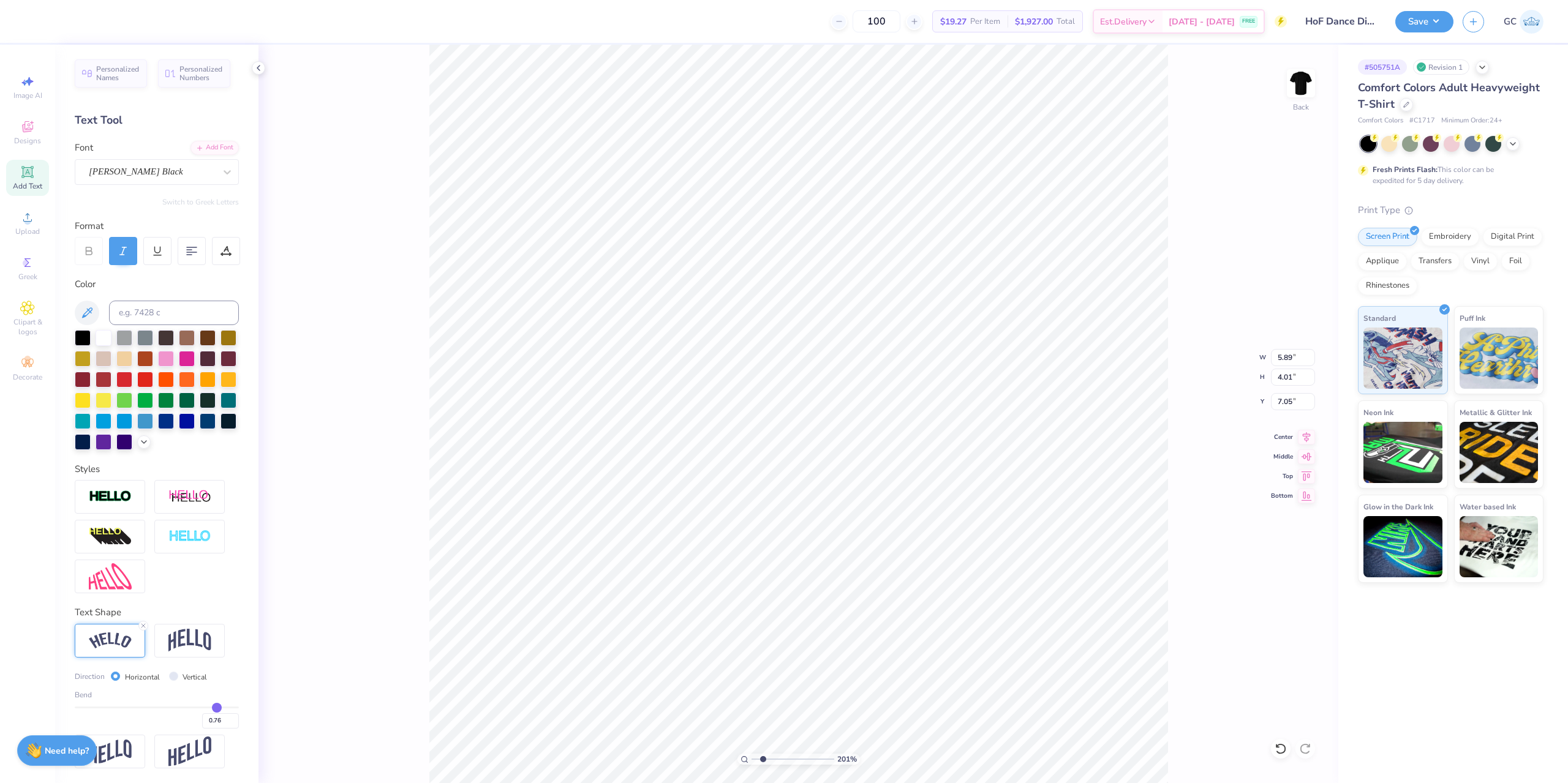
type input "0.78"
type input "0.79"
type input "0.8"
type input "0.80"
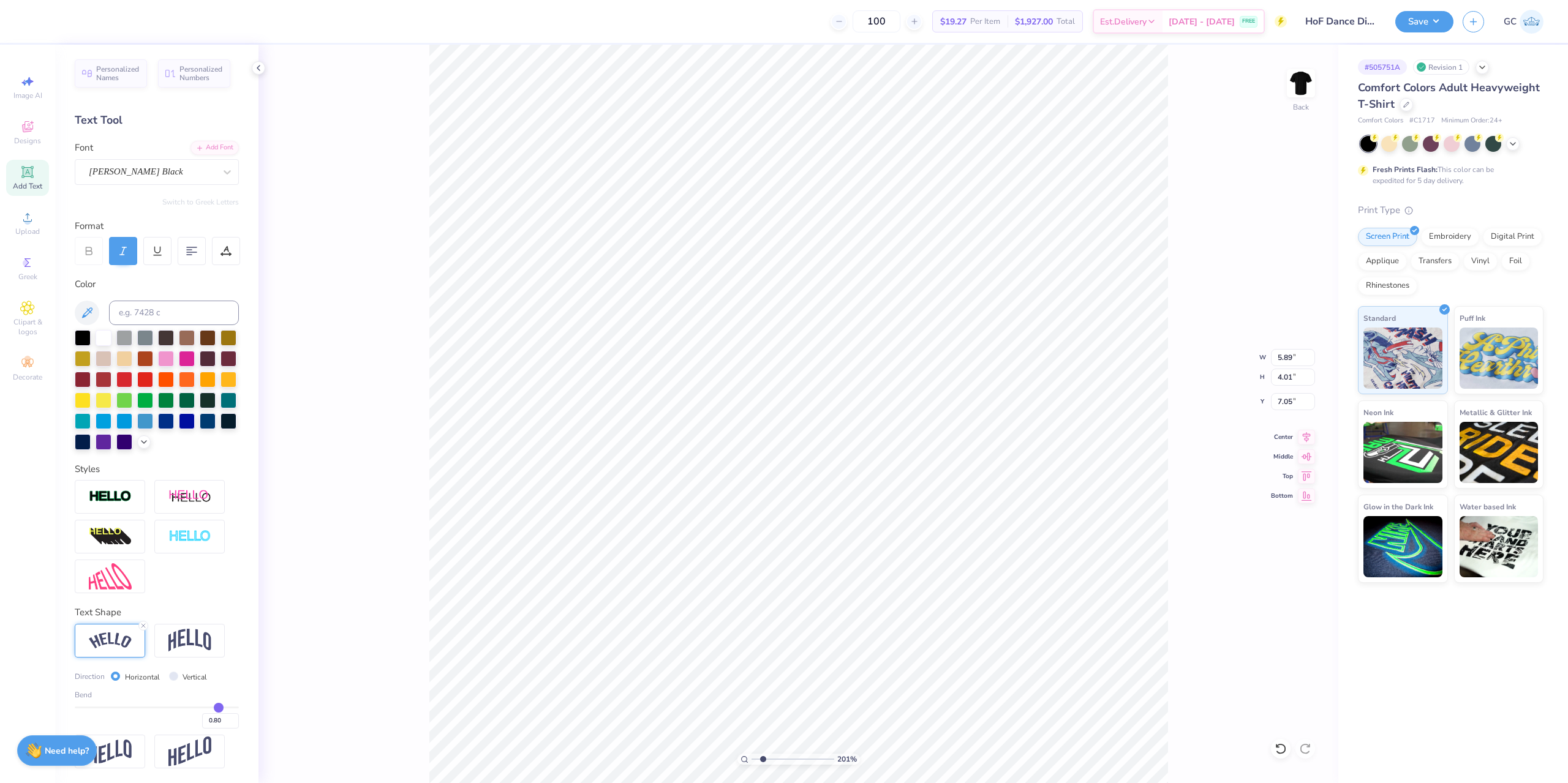
type input "0.81"
type input "0.82"
type input "0.83"
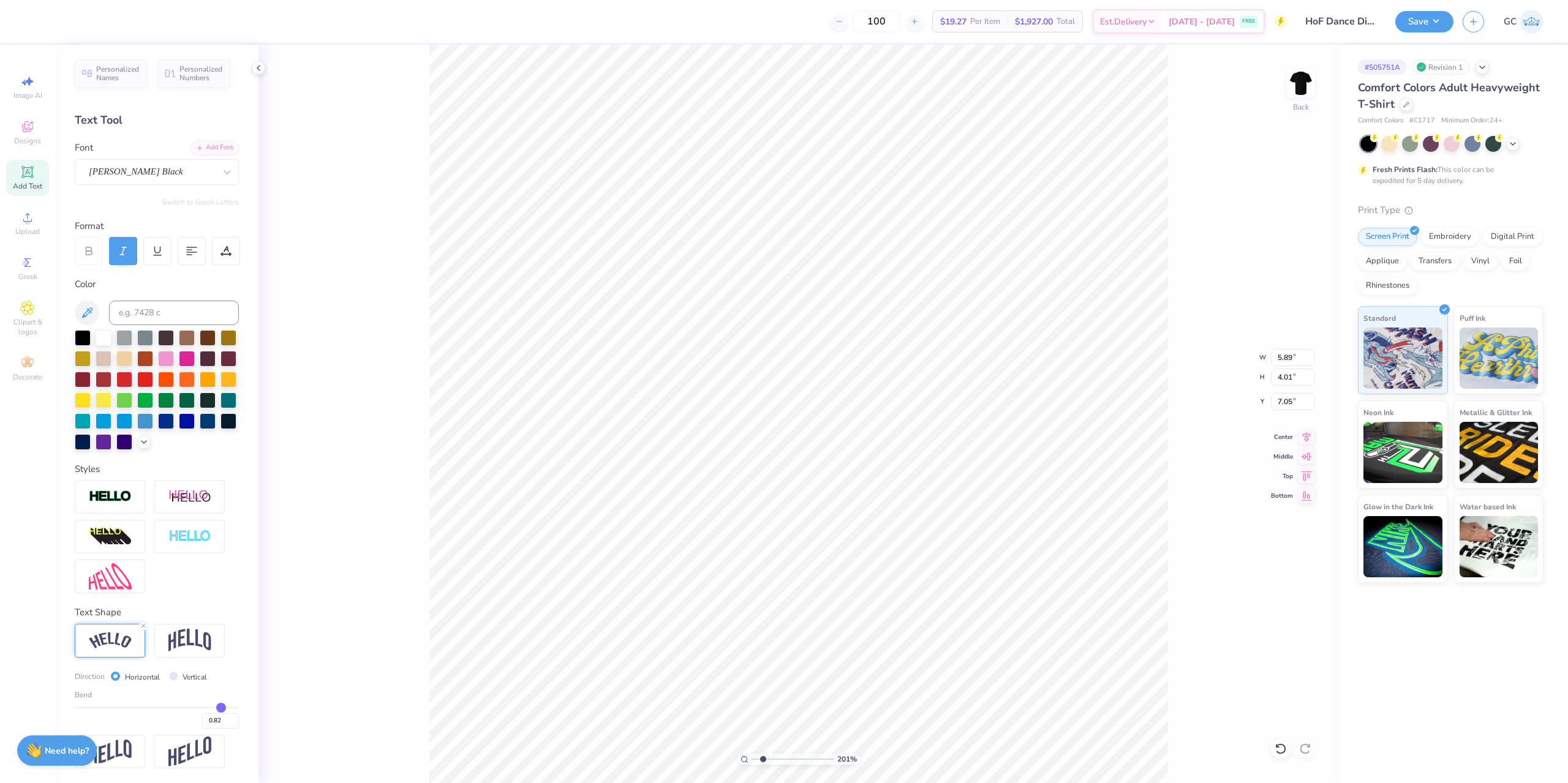
type input "0.83"
drag, startPoint x: 211, startPoint y: 709, endPoint x: 221, endPoint y: 706, distance: 10.4
type input "0.83"
click at [221, 706] on input "range" at bounding box center [157, 707] width 164 height 2
type input "6.18"
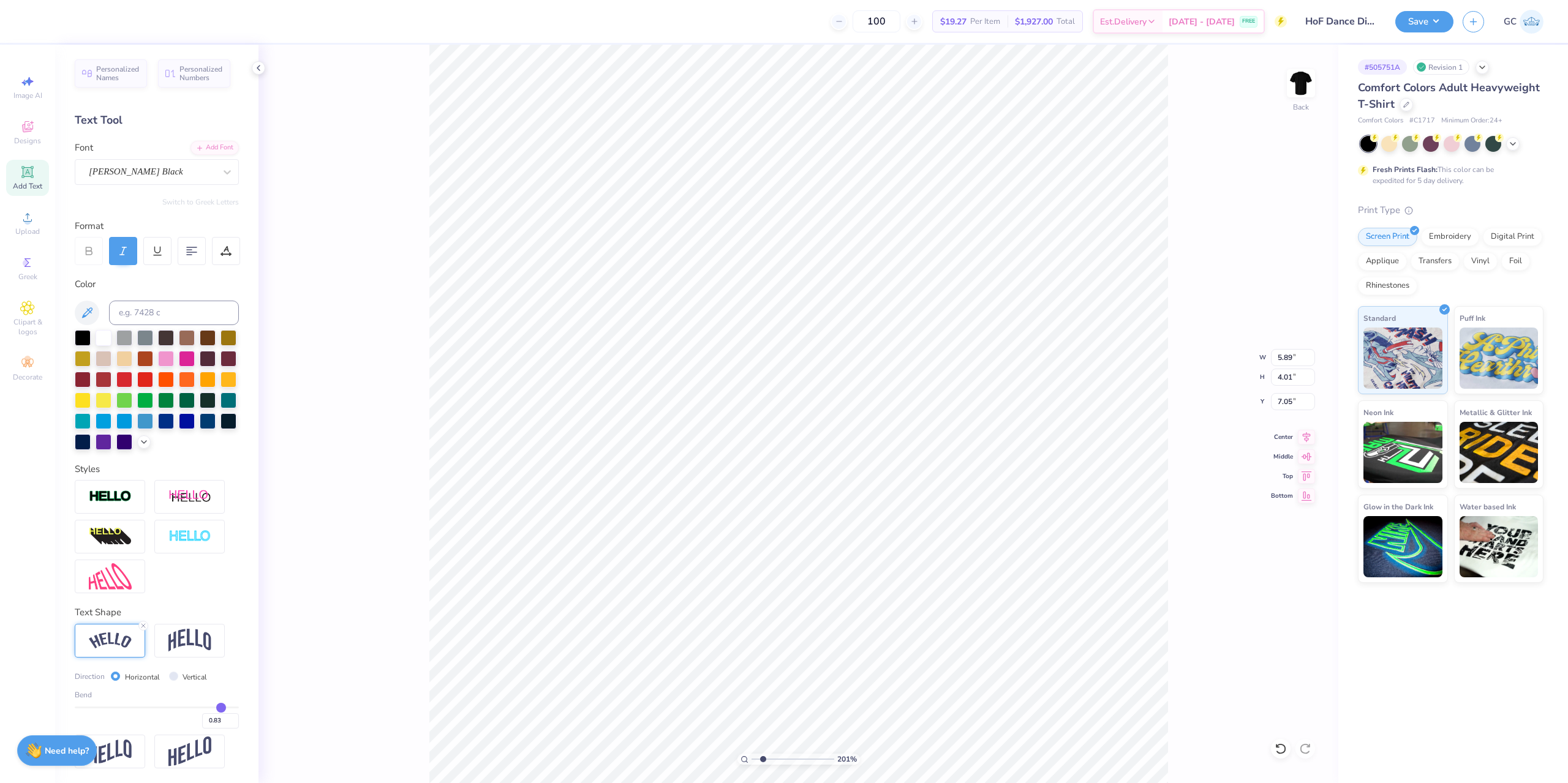
type input "4.53"
type input "6.90"
click at [199, 647] on img at bounding box center [190, 640] width 43 height 23
type input "4.93"
type input "4.33"
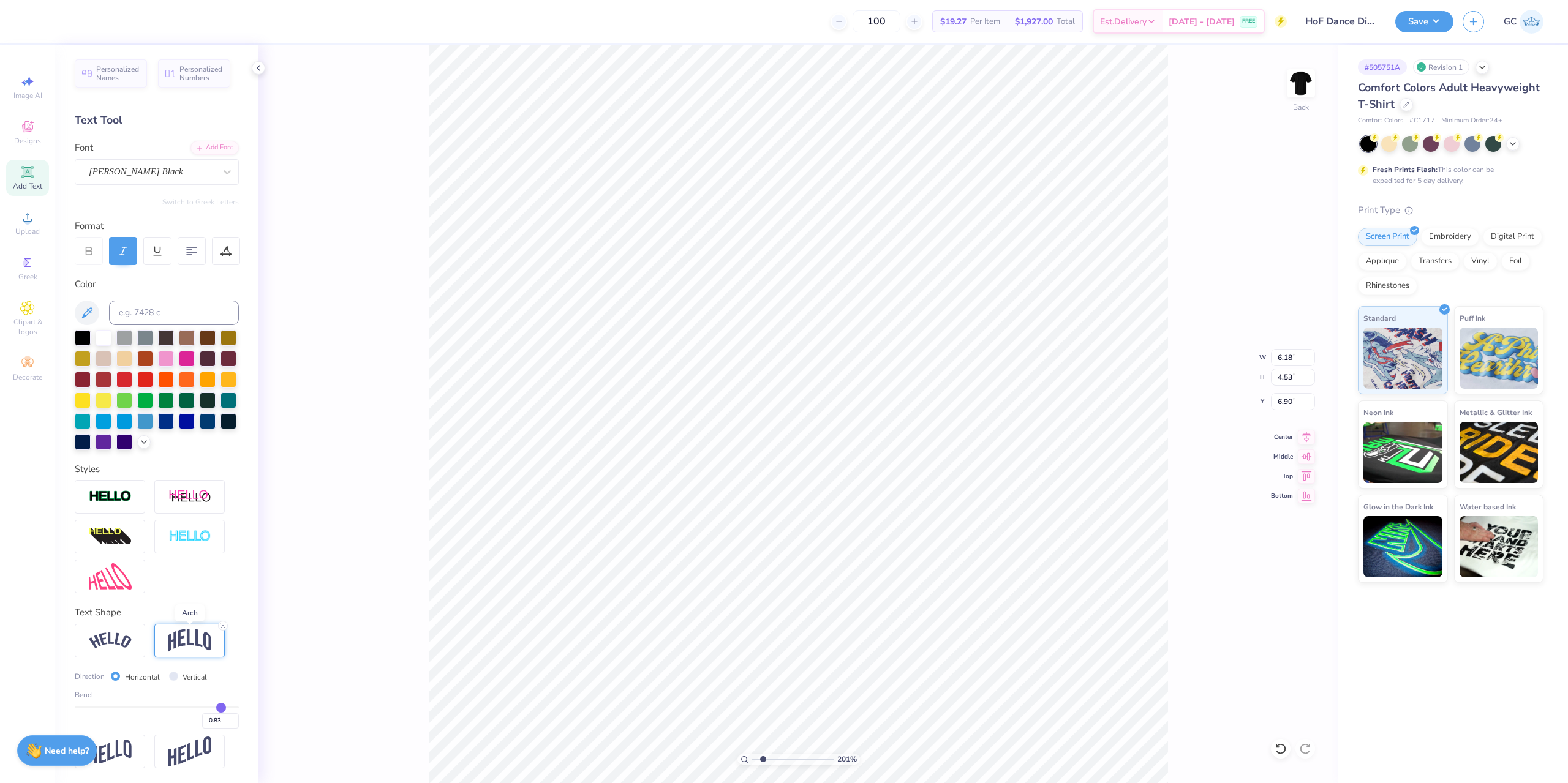
type input "6.98"
click at [123, 652] on div at bounding box center [111, 641] width 71 height 34
type input "6.18"
type input "4.53"
type input "6.90"
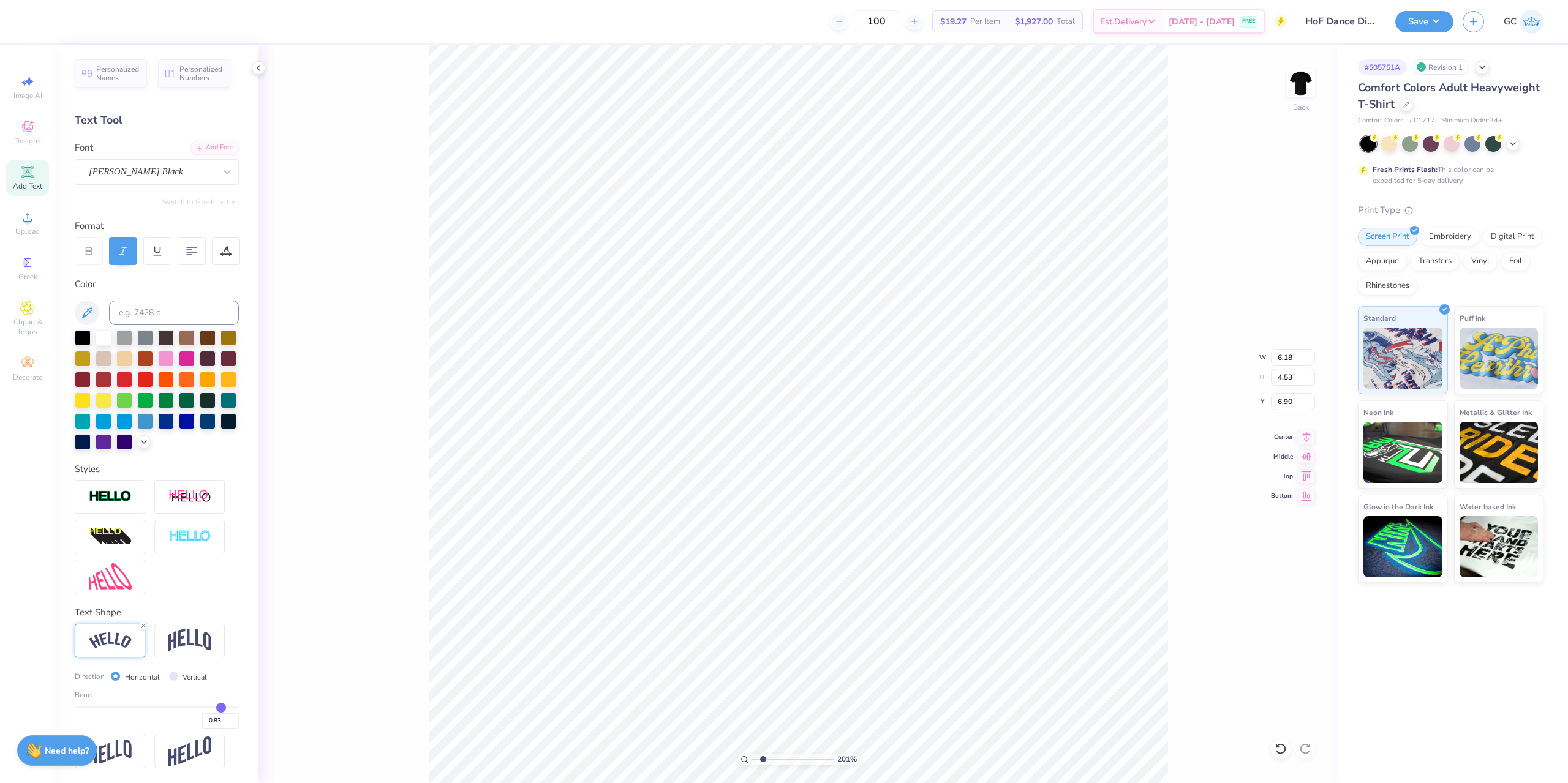
type input "5.14"
type input "3.77"
type input "7.71"
type input "4.57"
type input "4.46"
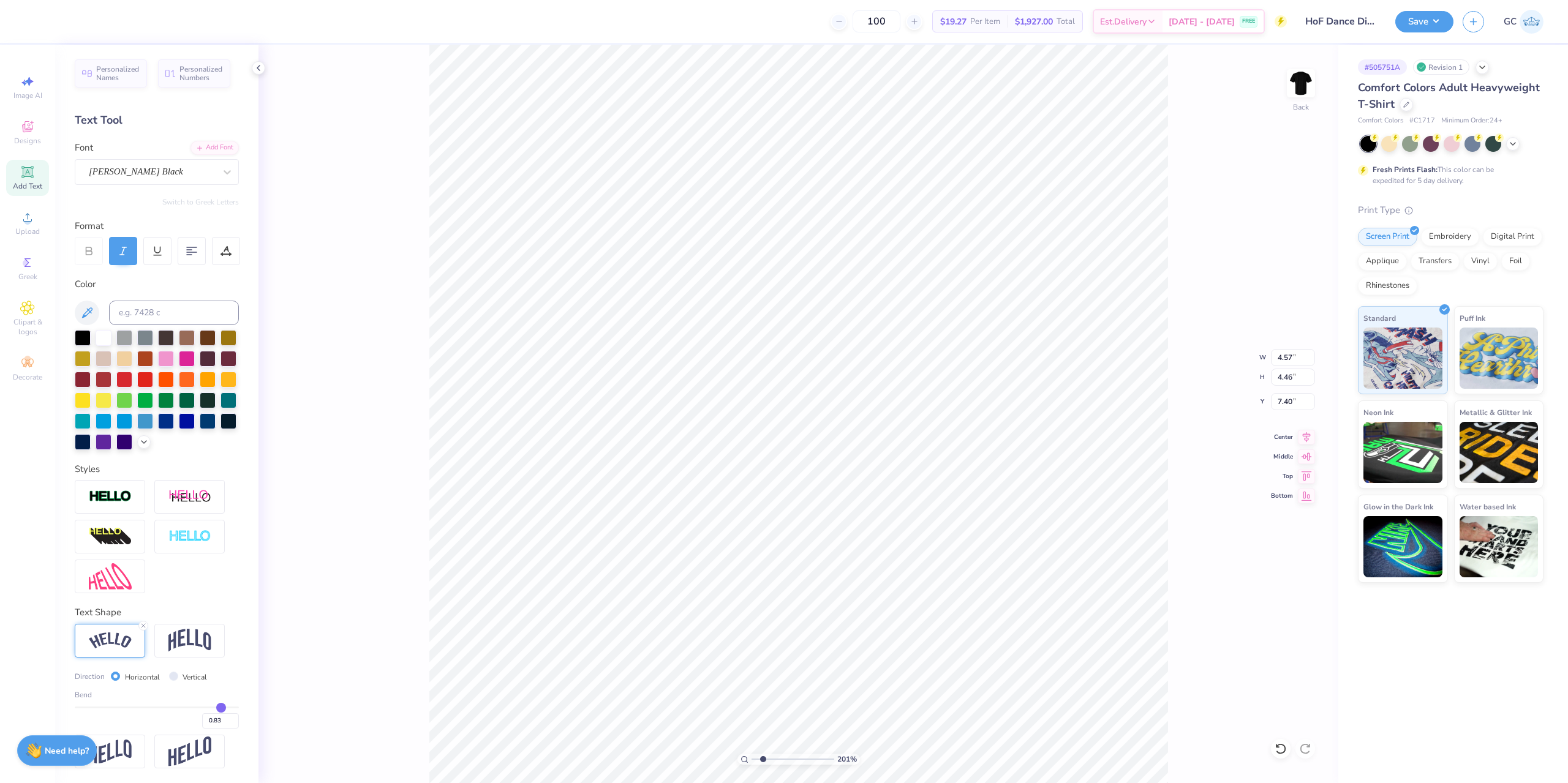
type input "7.55"
type input "4.33"
type input "4.69"
type input "7.55"
type input "4.33"
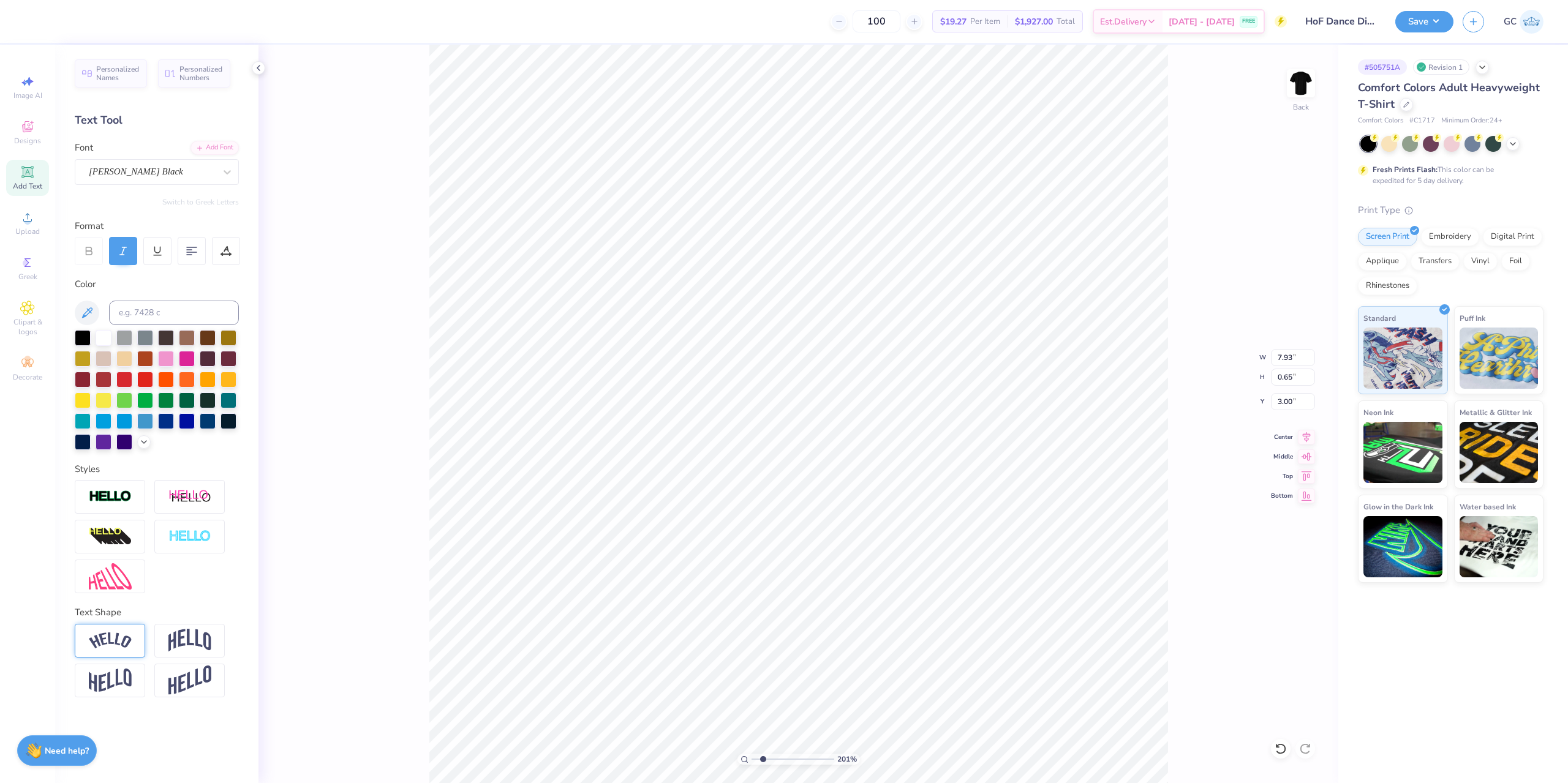
type input "4.69"
click at [675, 477] on li "Duplicate" at bounding box center [668, 474] width 96 height 24
type input "12.58"
click at [117, 646] on img at bounding box center [111, 641] width 43 height 16
type input "5.81"
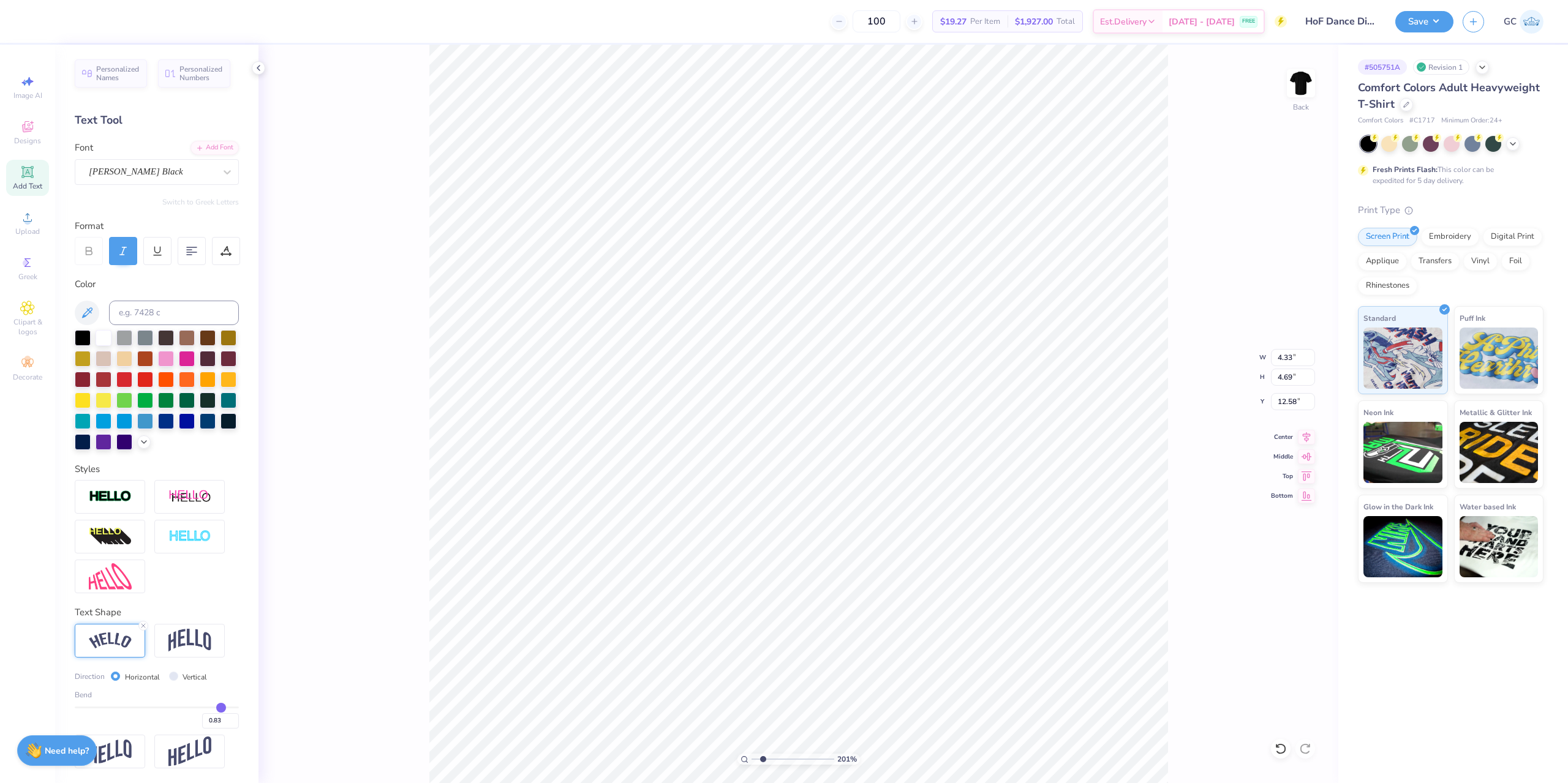
type input "2.77"
type input "13.03"
click at [208, 721] on input "0.83" at bounding box center [220, 721] width 37 height 16
type input "-0.83"
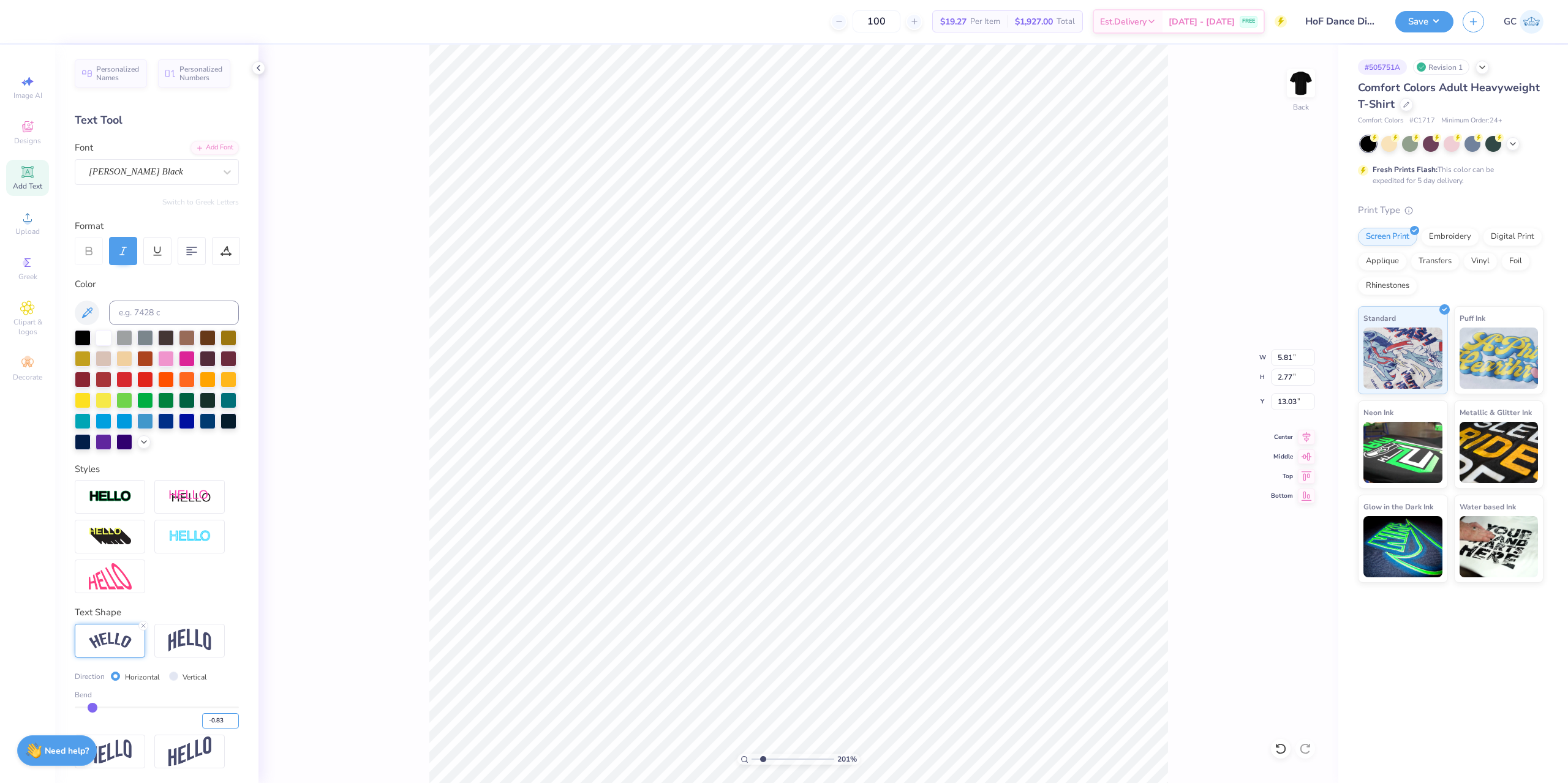
type input "5.74"
type input "2.78"
type input "12.68"
type textarea "FAME"
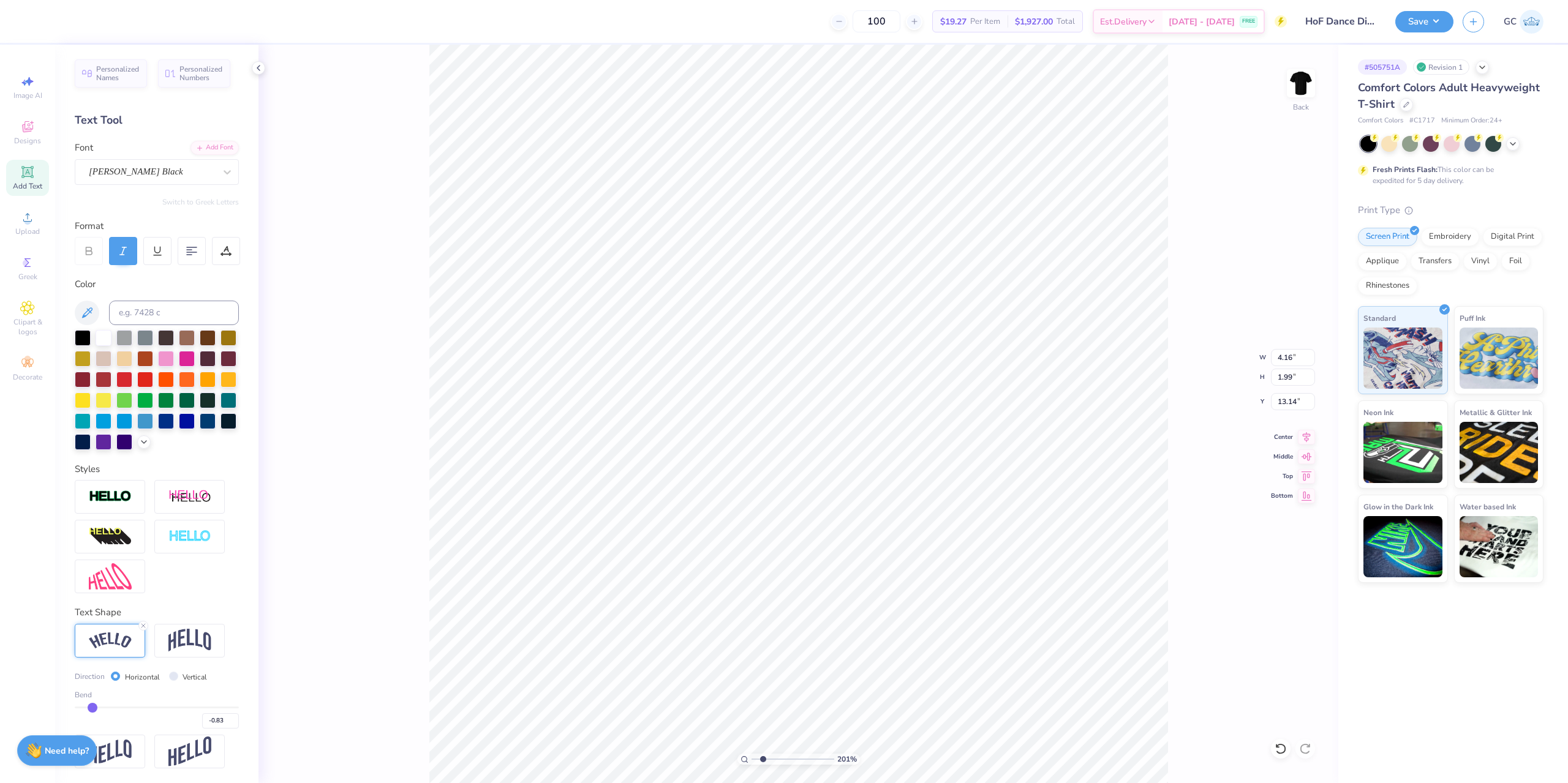
click at [114, 714] on div "-0.83" at bounding box center [157, 717] width 164 height 22
type input "4.02"
type input "2.29"
type input "12.90"
click at [118, 709] on div "-0.83" at bounding box center [157, 717] width 164 height 22
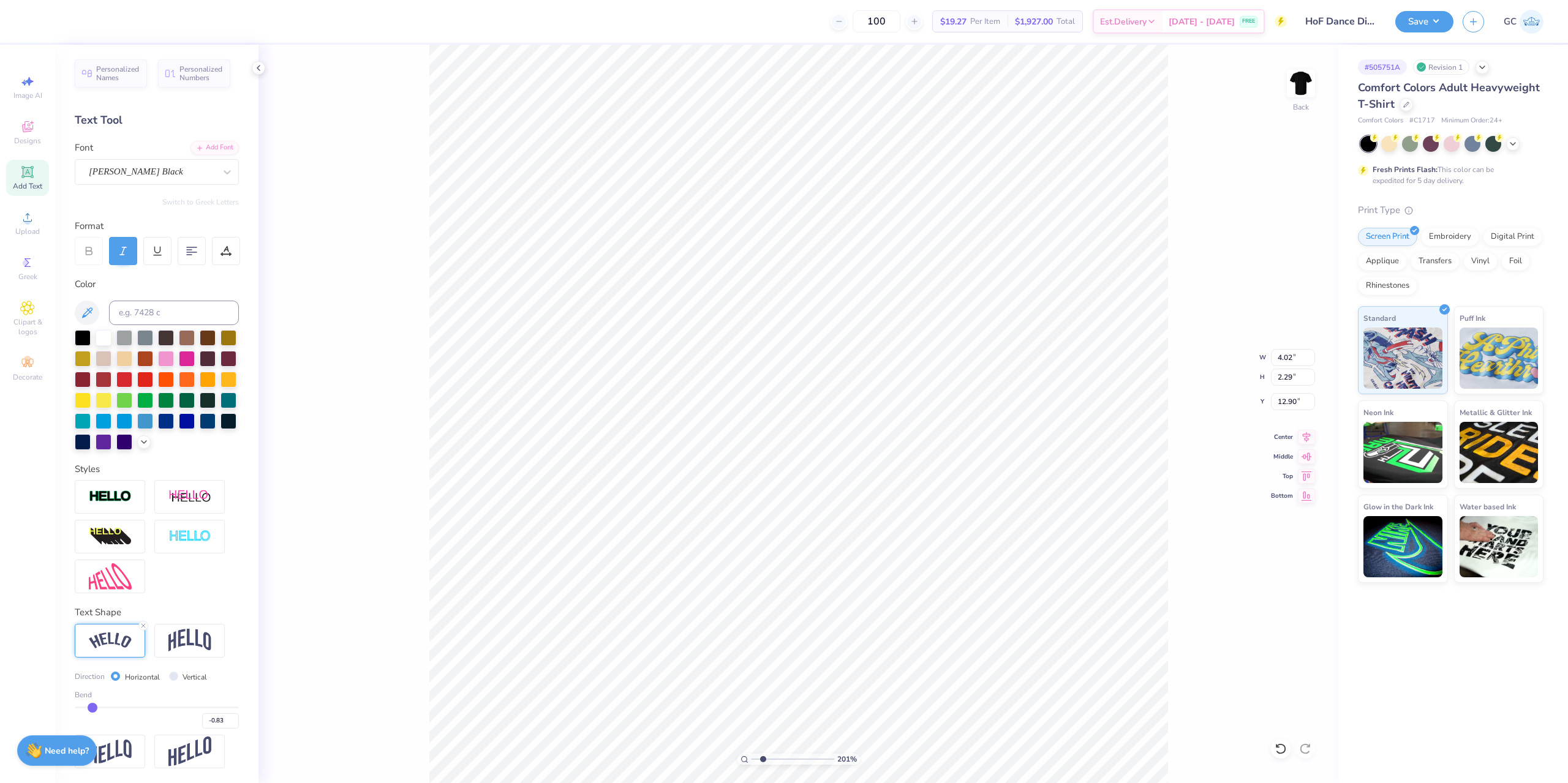
type input "-0.48"
click at [120, 707] on input "range" at bounding box center [157, 707] width 164 height 2
type input "3.58"
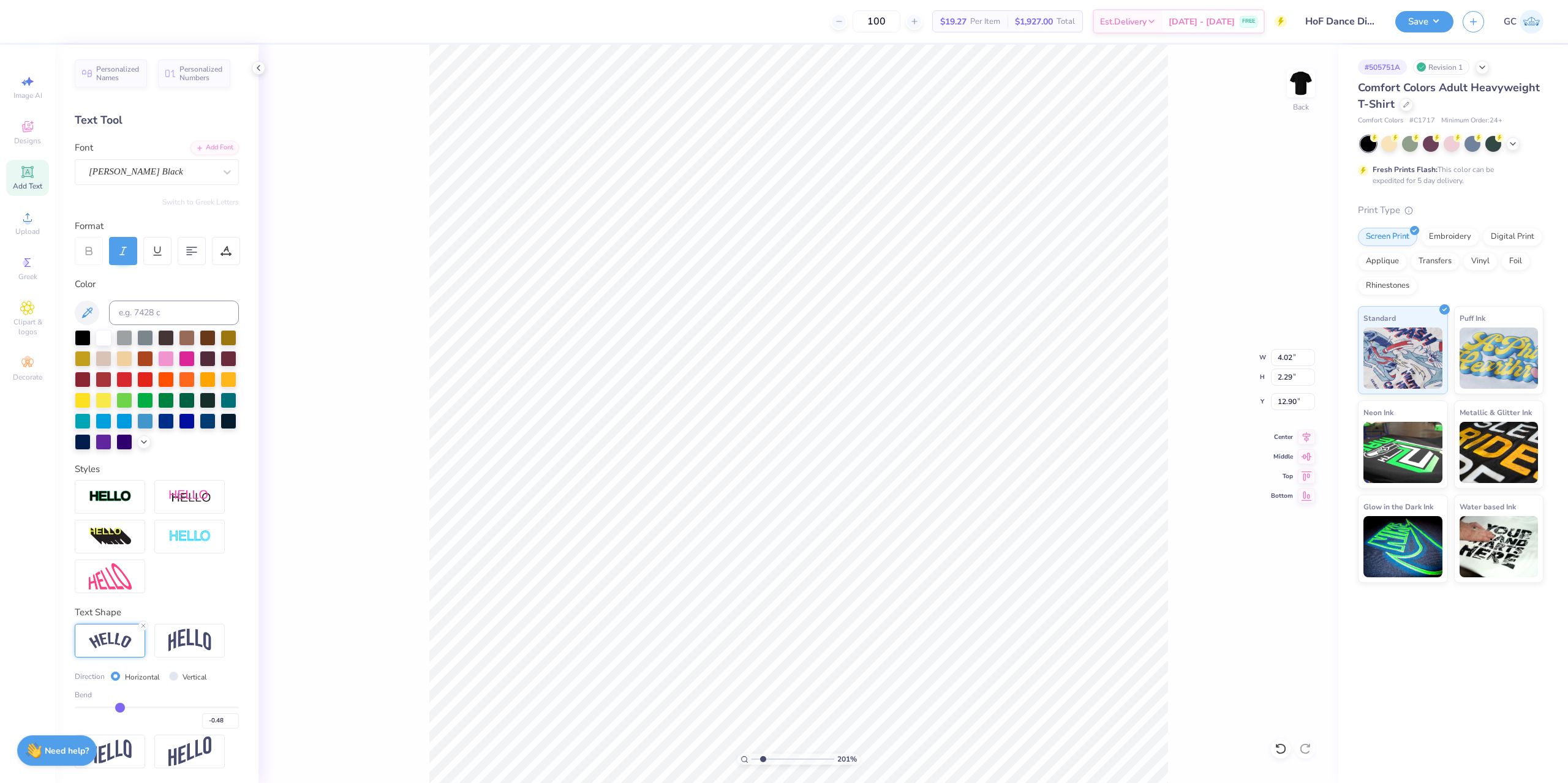
type input "1.67"
type input "12.01"
type input "1.13"
type input "1.10"
type input "12.58"
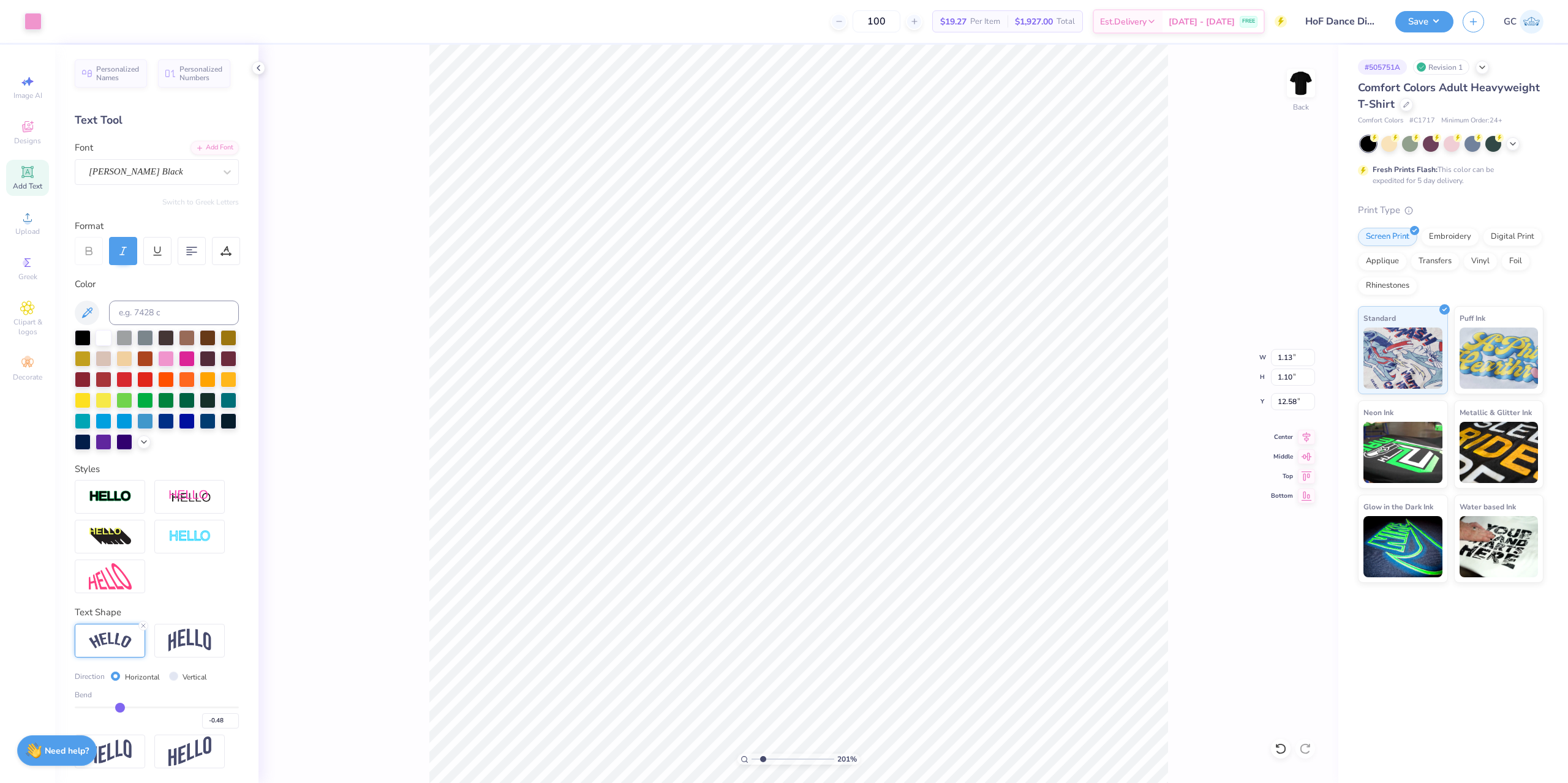
type input "1.49"
type input "1.42"
type input "12.97"
type input "1.16"
type input "1.18"
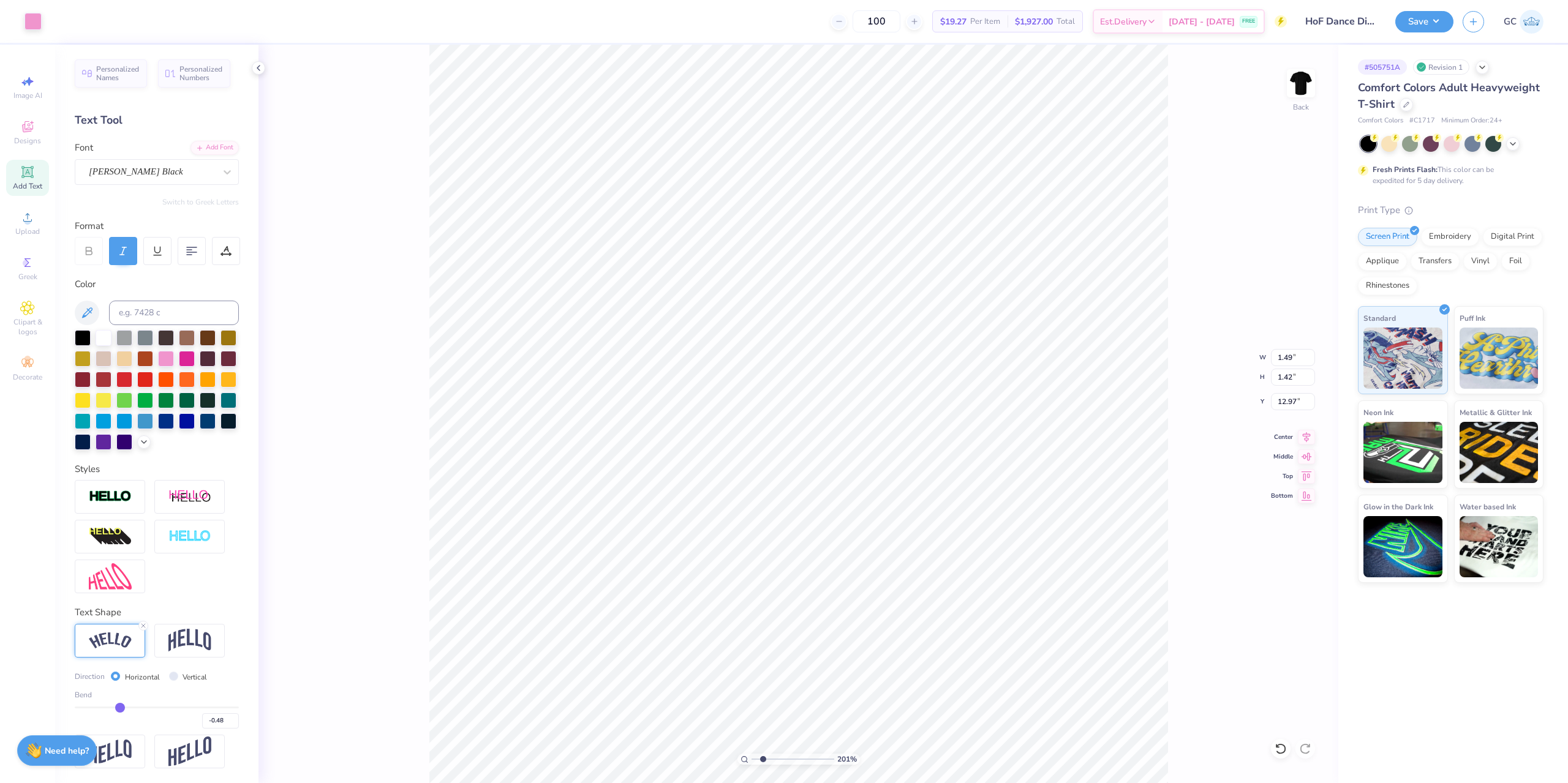
type input "10.49"
type input "1.46"
type input "1.58"
type input "10.49"
type input "3.58"
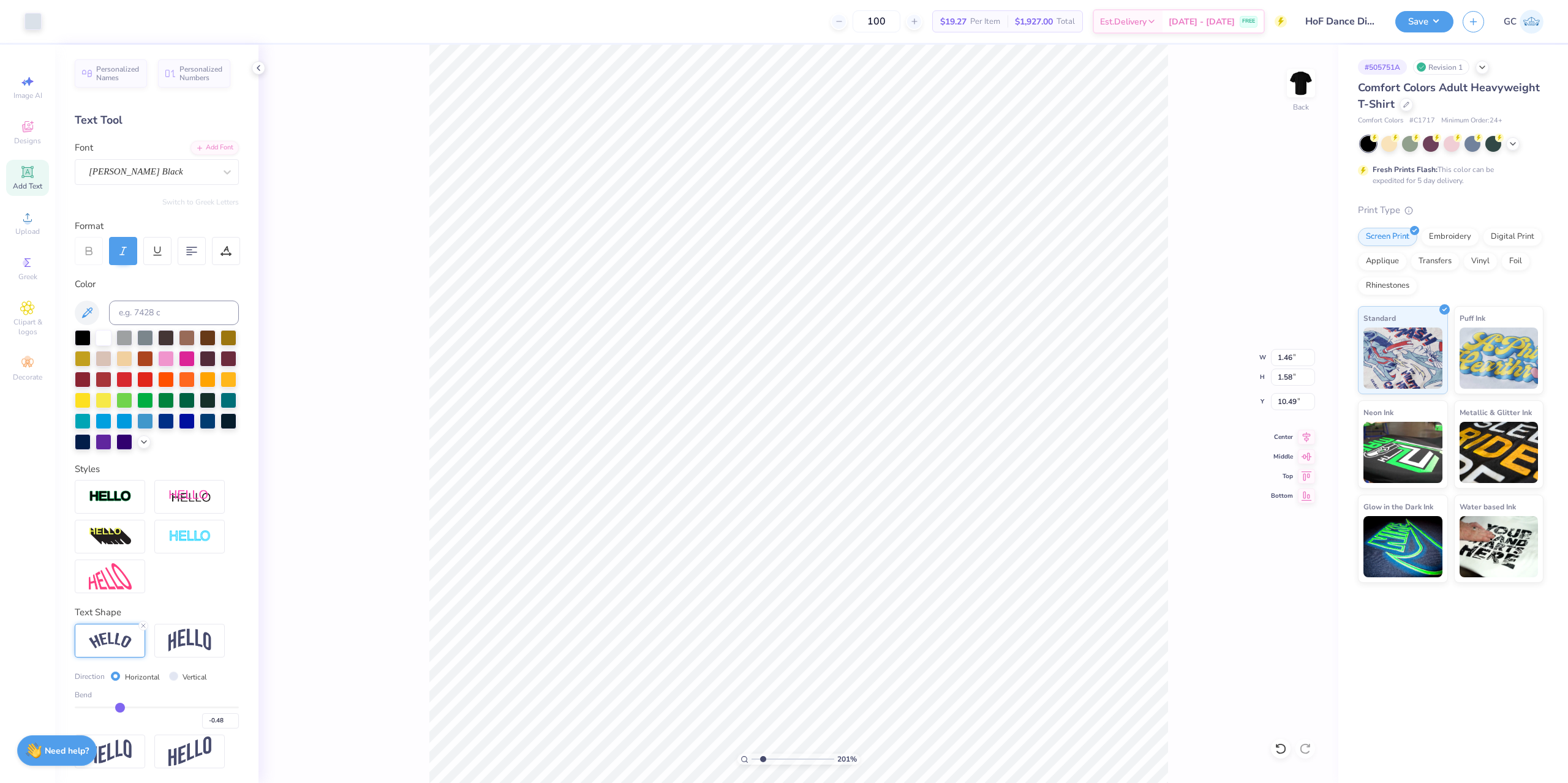
type input "1.67"
type input "12.01"
type input "4.30"
type input "2.01"
type input "11.84"
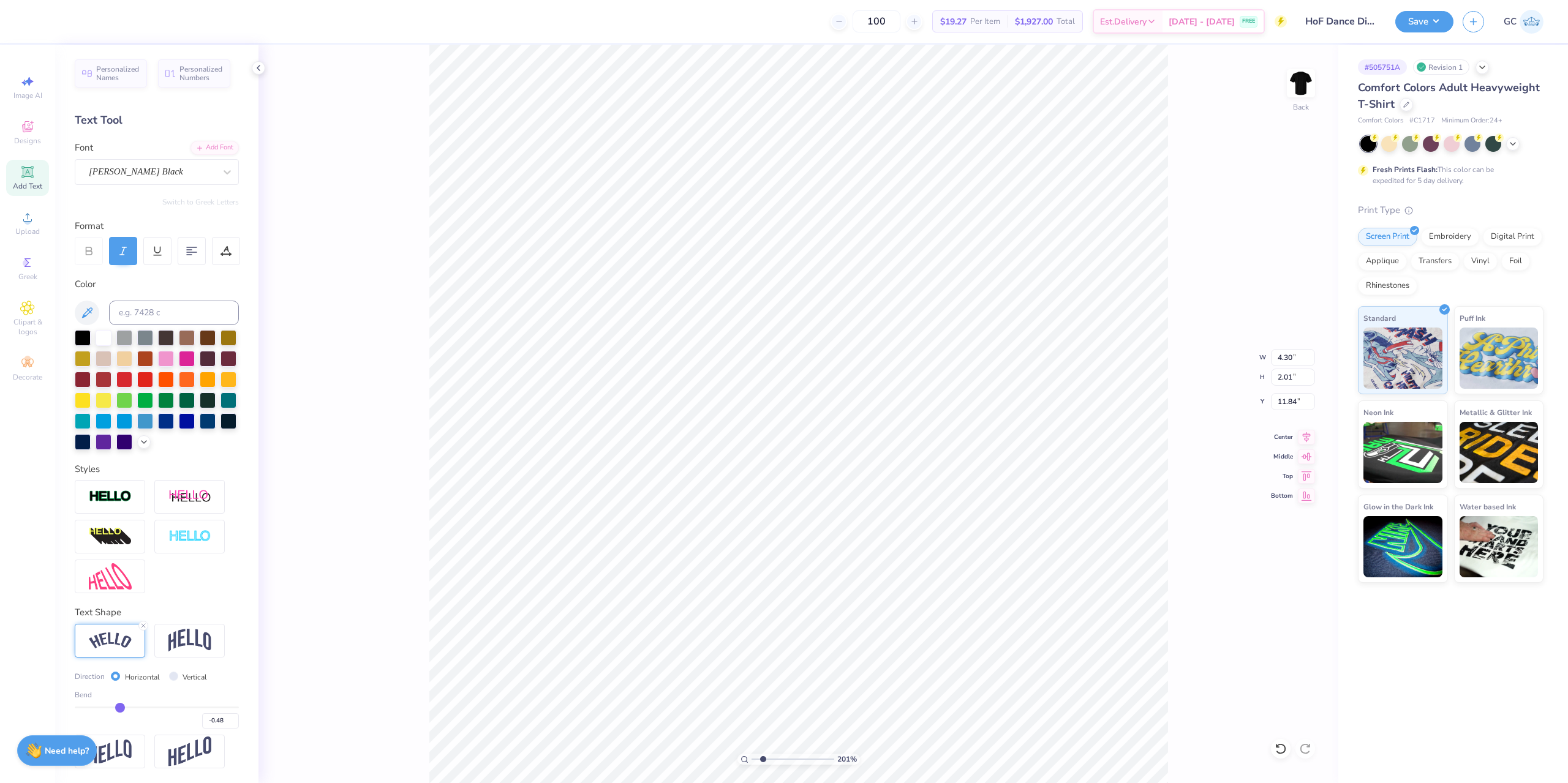
type input "4.46"
type input "1.64"
type input "11.95"
type input "1.16"
type input "1.18"
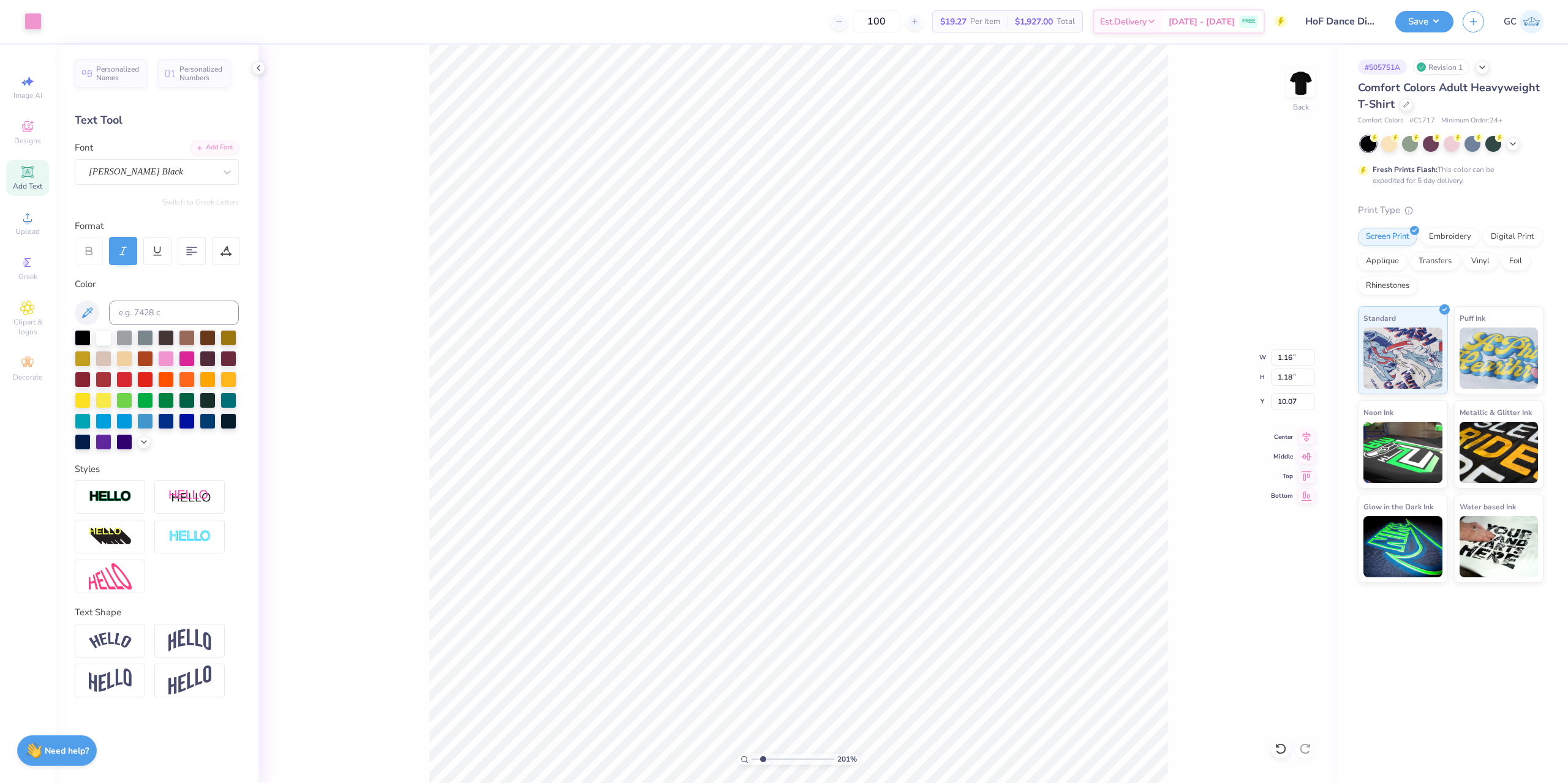
type input "9.90"
type input "0.61"
type input "0.58"
type input "11.02"
type input "14.66"
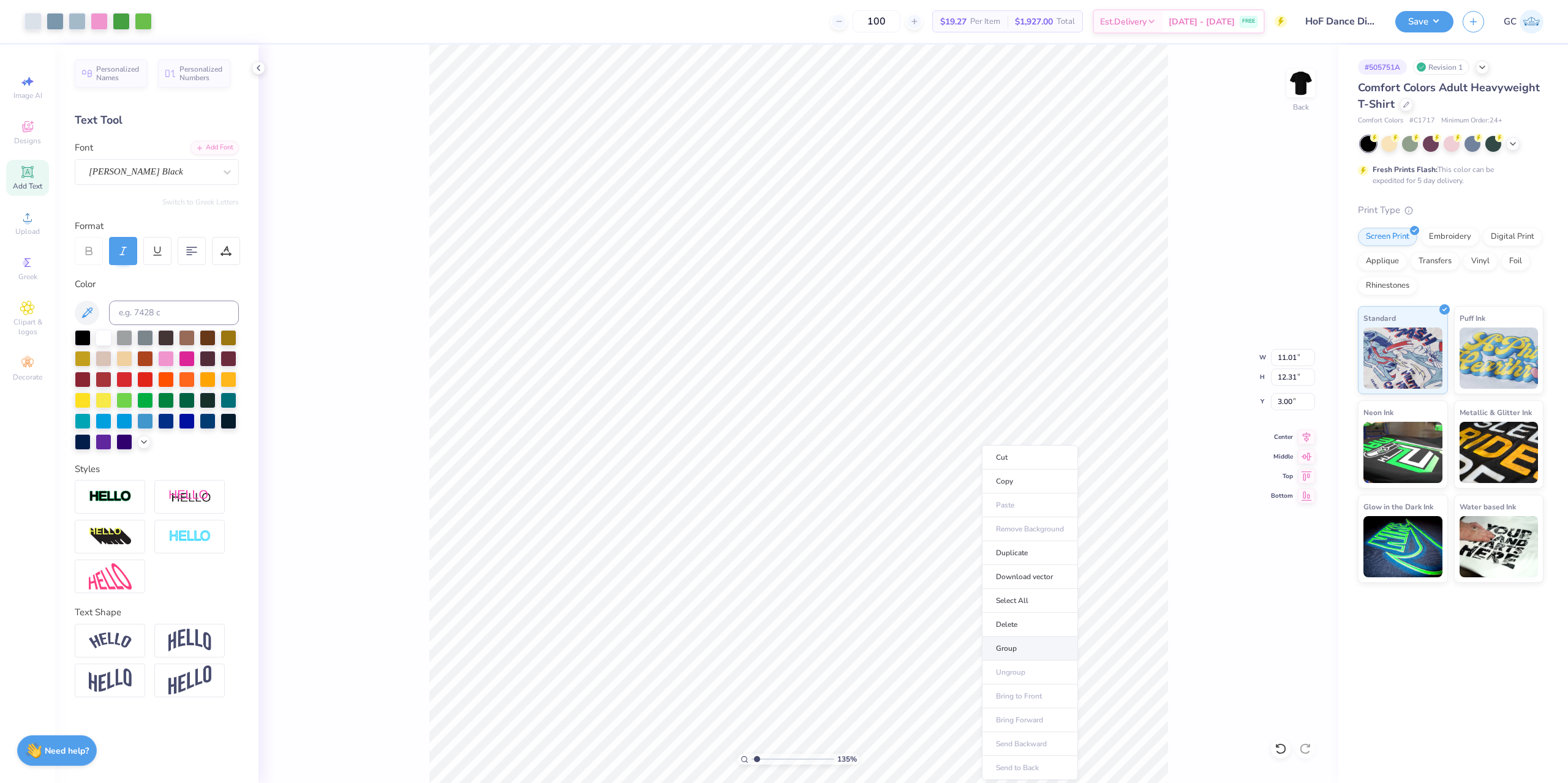
click at [1028, 651] on li "Group" at bounding box center [1029, 649] width 96 height 24
drag, startPoint x: 1294, startPoint y: 400, endPoint x: 1265, endPoint y: 400, distance: 29.0
click at [1265, 400] on div "135 % Back W 11.01 11.01 " H 12.31 12.31 " Y 3.00 3.00 " Center Middle Top Bott…" at bounding box center [798, 414] width 1079 height 738
type input "1.35006143669128"
drag, startPoint x: 1290, startPoint y: 404, endPoint x: 1277, endPoint y: 404, distance: 13.0
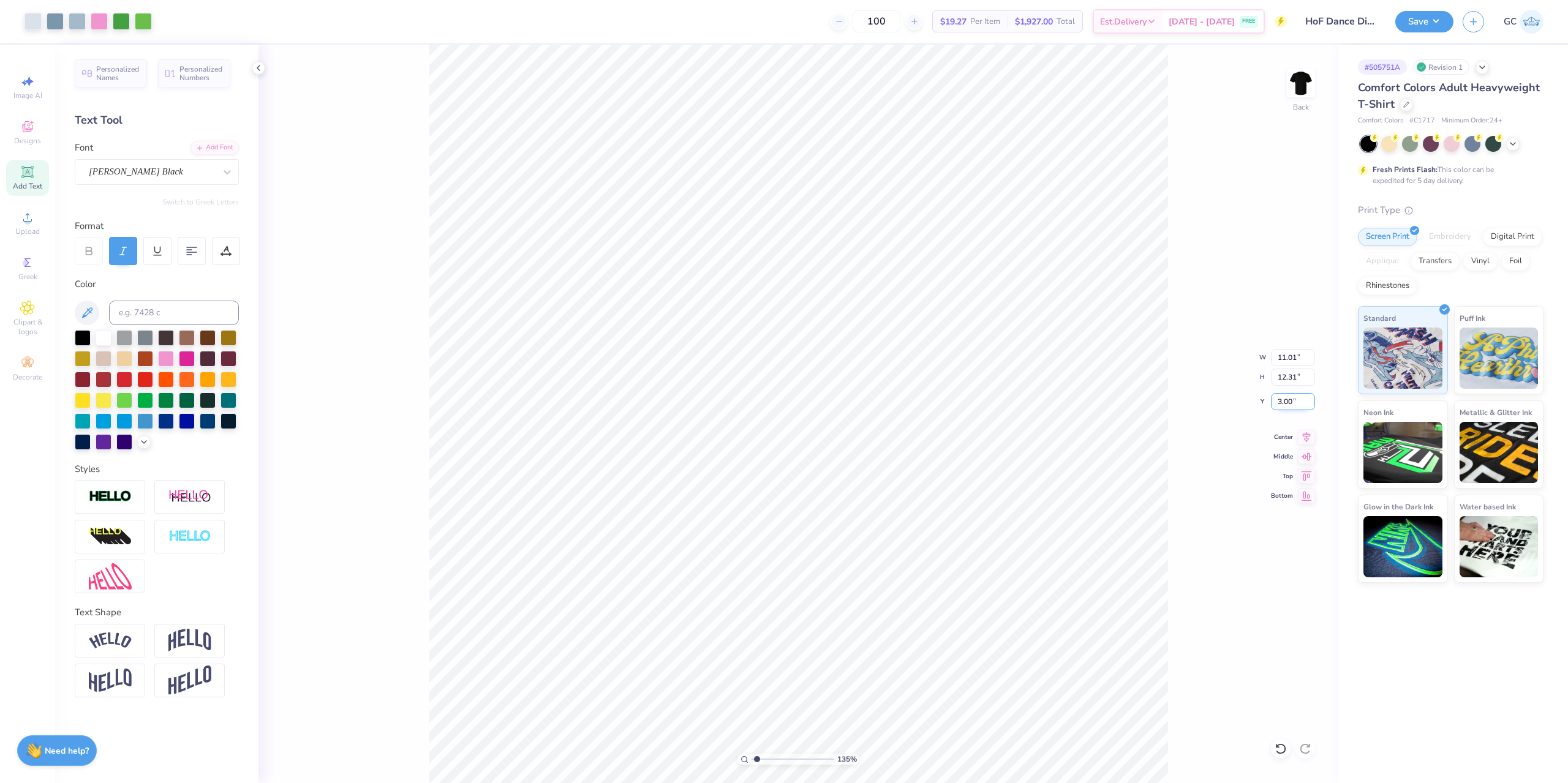
click at [1277, 404] on input "3.00" at bounding box center [1293, 401] width 44 height 17
type input "3.5"
type input "1.35006143669128"
type input "3.50"
type input "1"
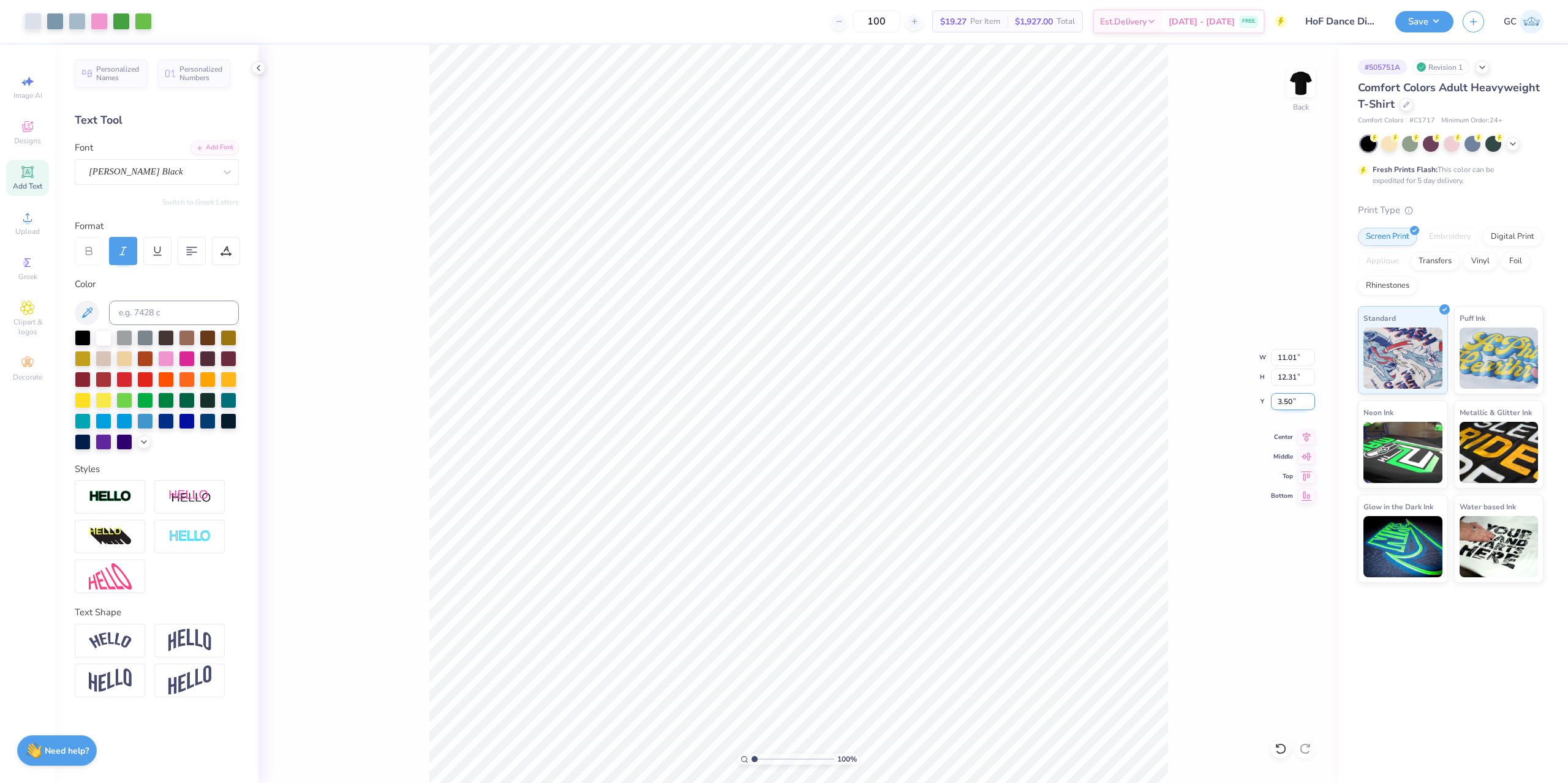
drag, startPoint x: 1296, startPoint y: 406, endPoint x: 1274, endPoint y: 405, distance: 22.0
click at [1274, 405] on input "3.50" at bounding box center [1293, 401] width 44 height 17
type input "4.00"
type input "15.39"
drag, startPoint x: 1291, startPoint y: 353, endPoint x: 1299, endPoint y: 354, distance: 8.1
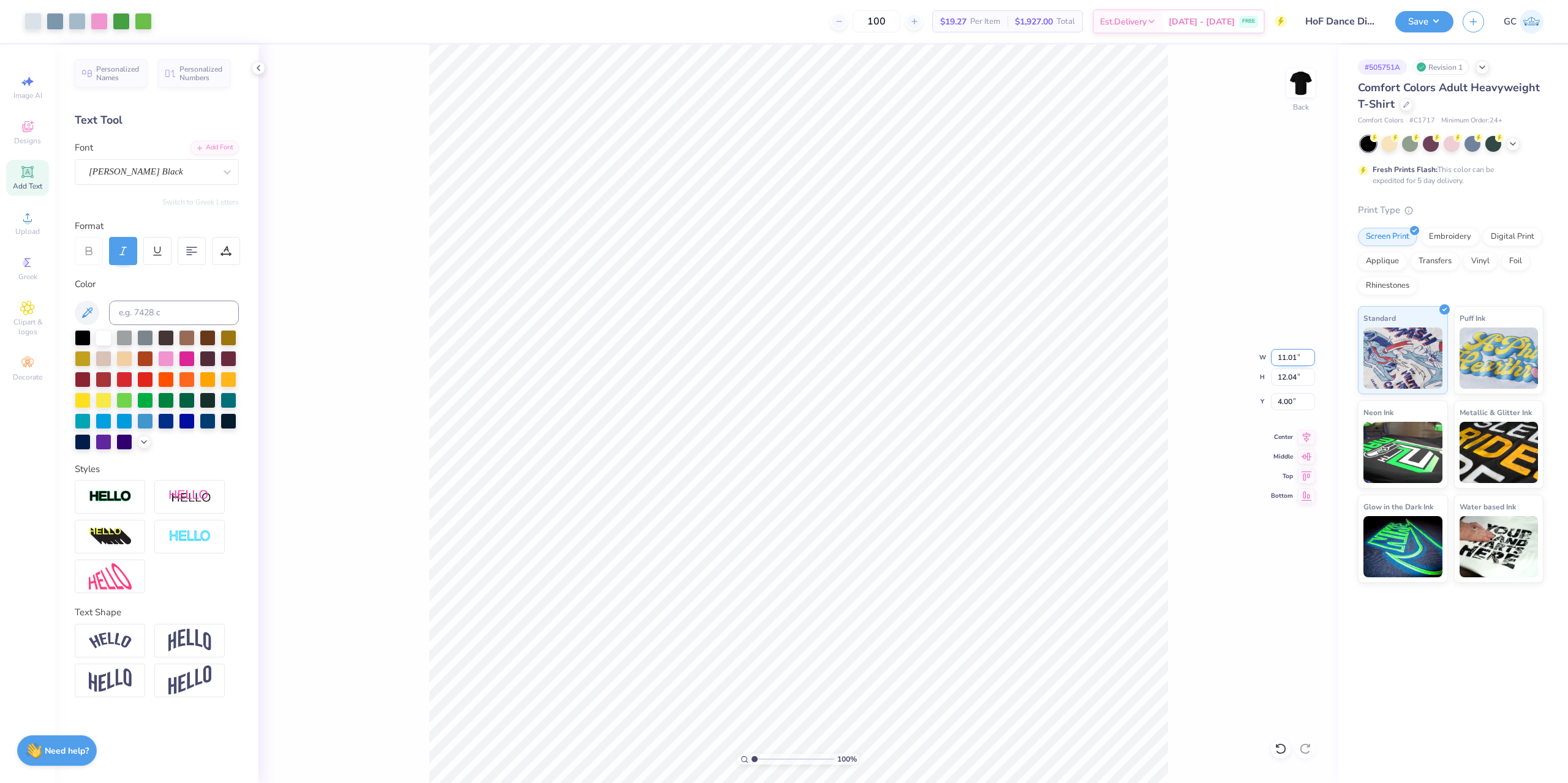
click at [1299, 354] on input "11.01" at bounding box center [1293, 357] width 44 height 17
click at [1275, 403] on input "4.00" at bounding box center [1293, 401] width 44 height 17
type input "11.00"
type input "12.03"
type input "4.00"
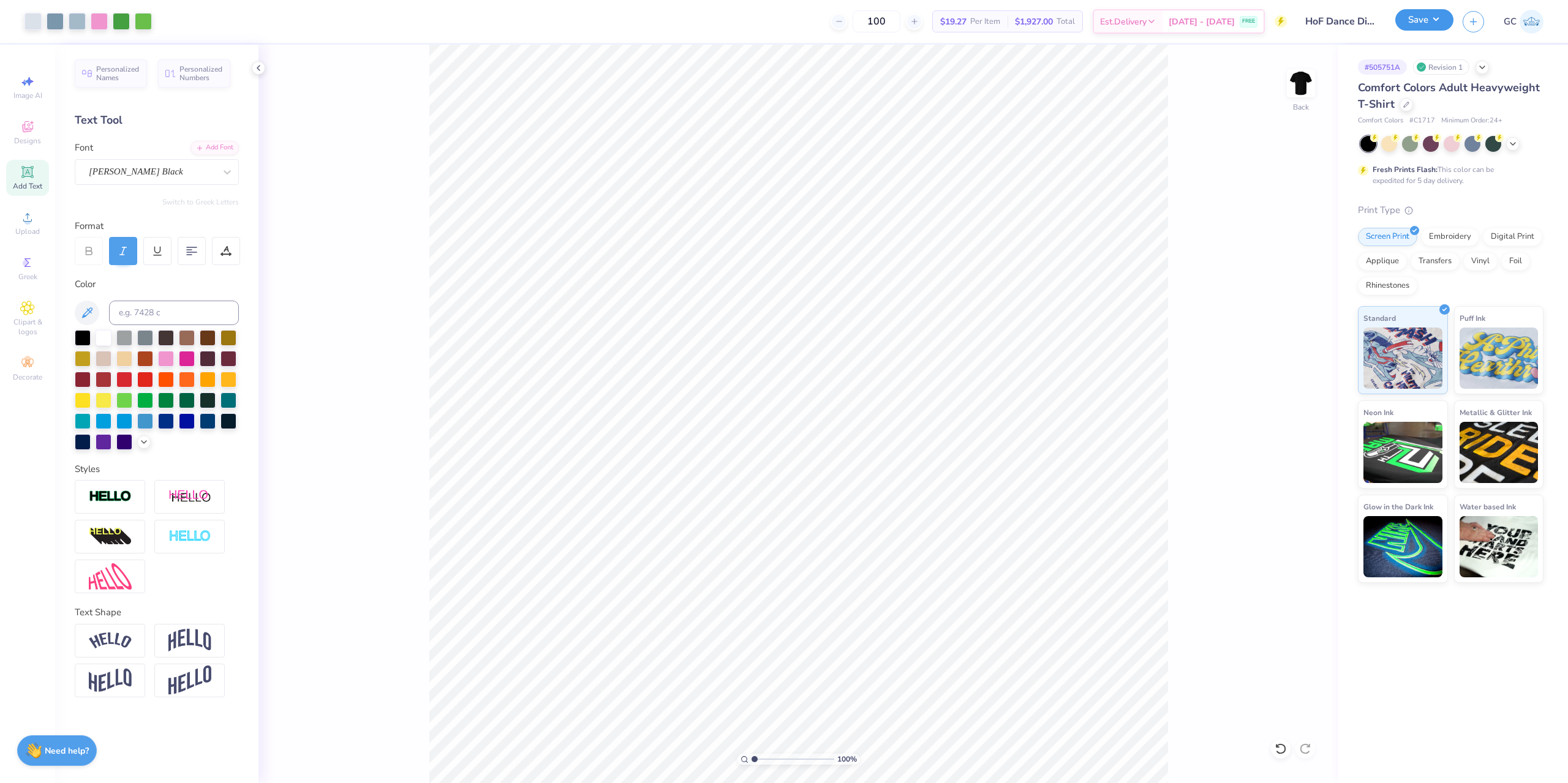
click at [1445, 17] on button "Save" at bounding box center [1424, 20] width 58 height 22
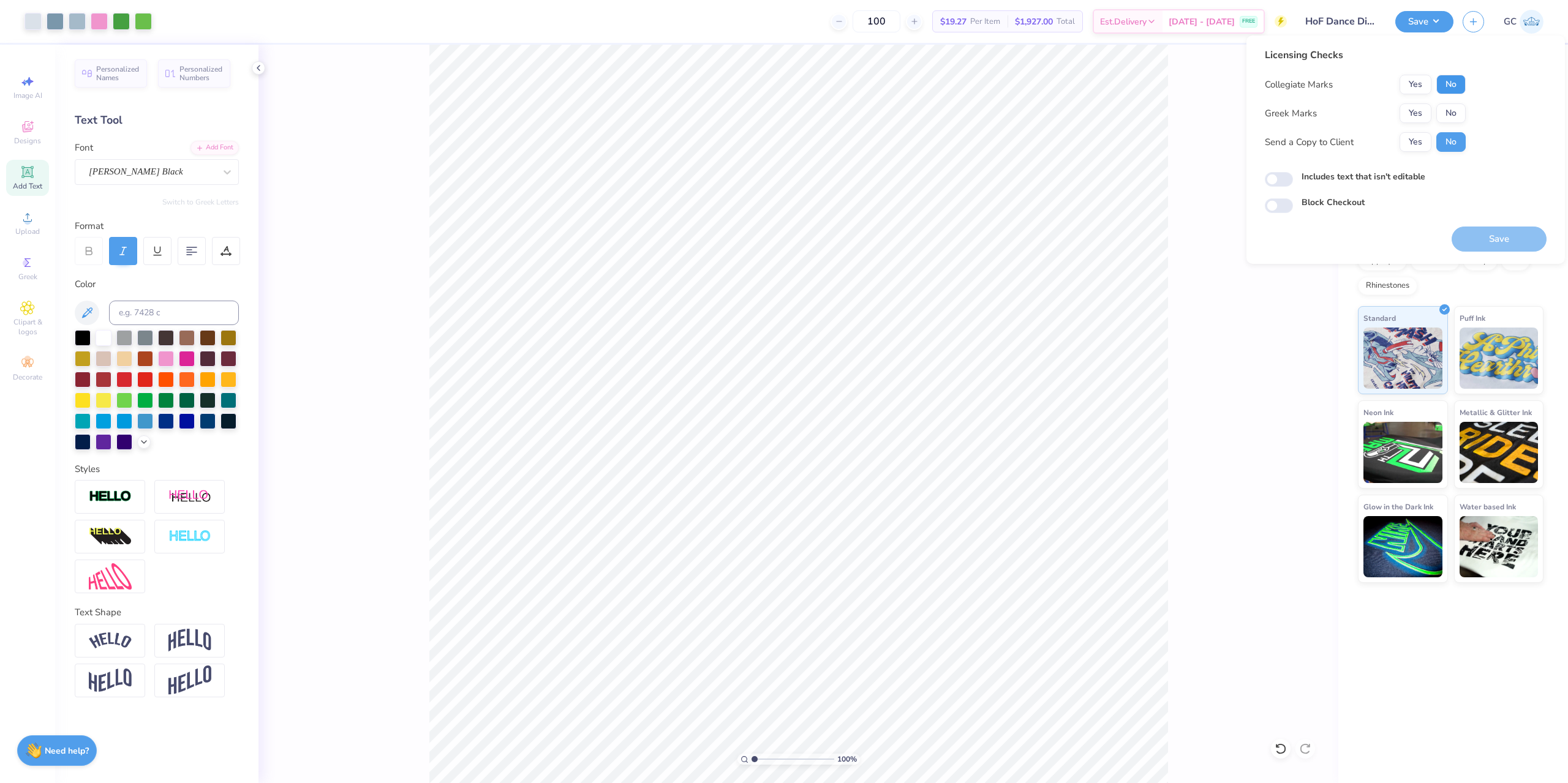
click at [1456, 93] on button "No" at bounding box center [1451, 85] width 29 height 20
click at [1454, 112] on button "No" at bounding box center [1451, 113] width 29 height 20
click at [1489, 236] on button "Save" at bounding box center [1499, 238] width 95 height 25
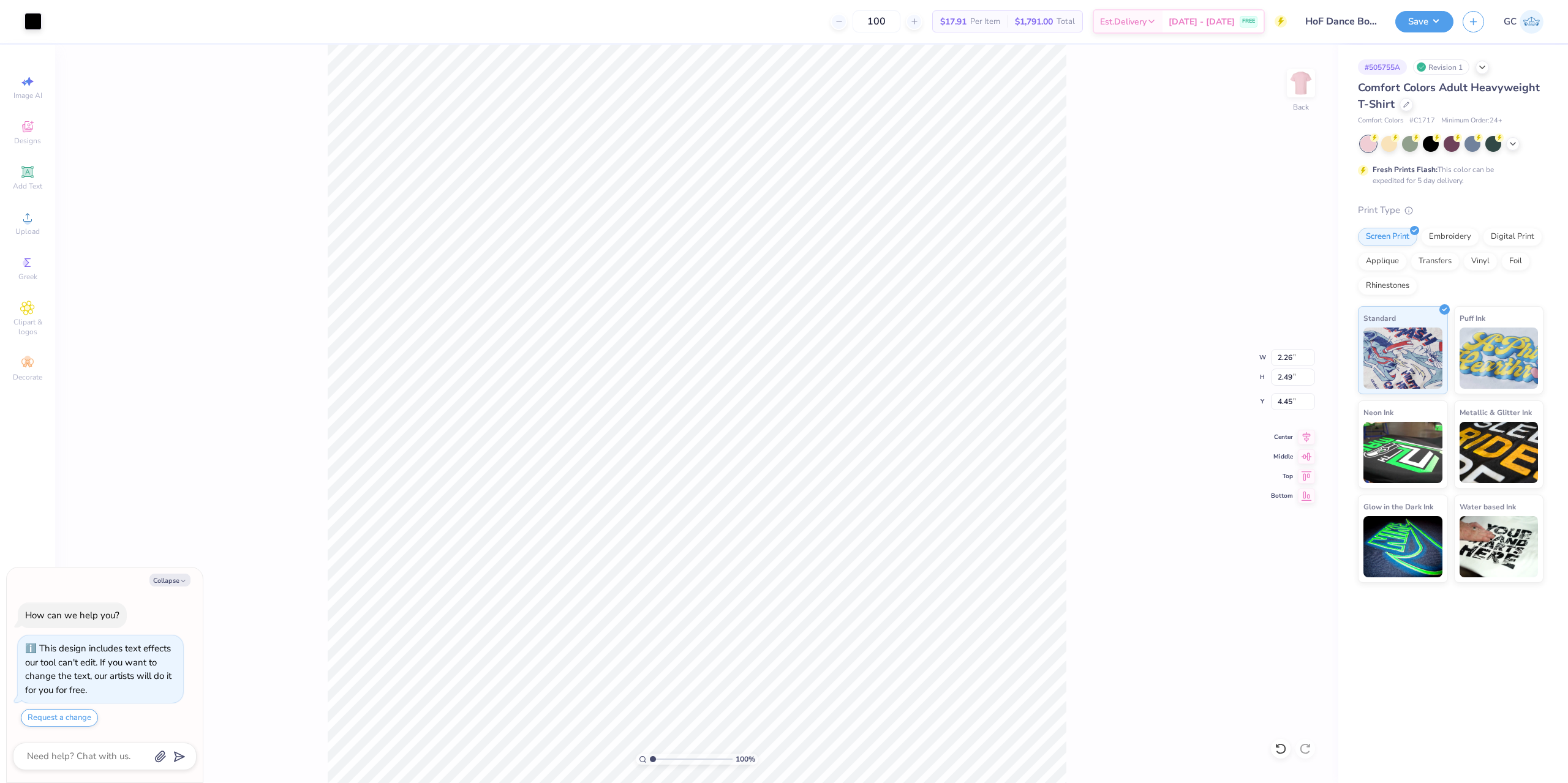
type textarea "x"
type input "2.46071092039642"
type textarea "x"
type input "2.46071092039642"
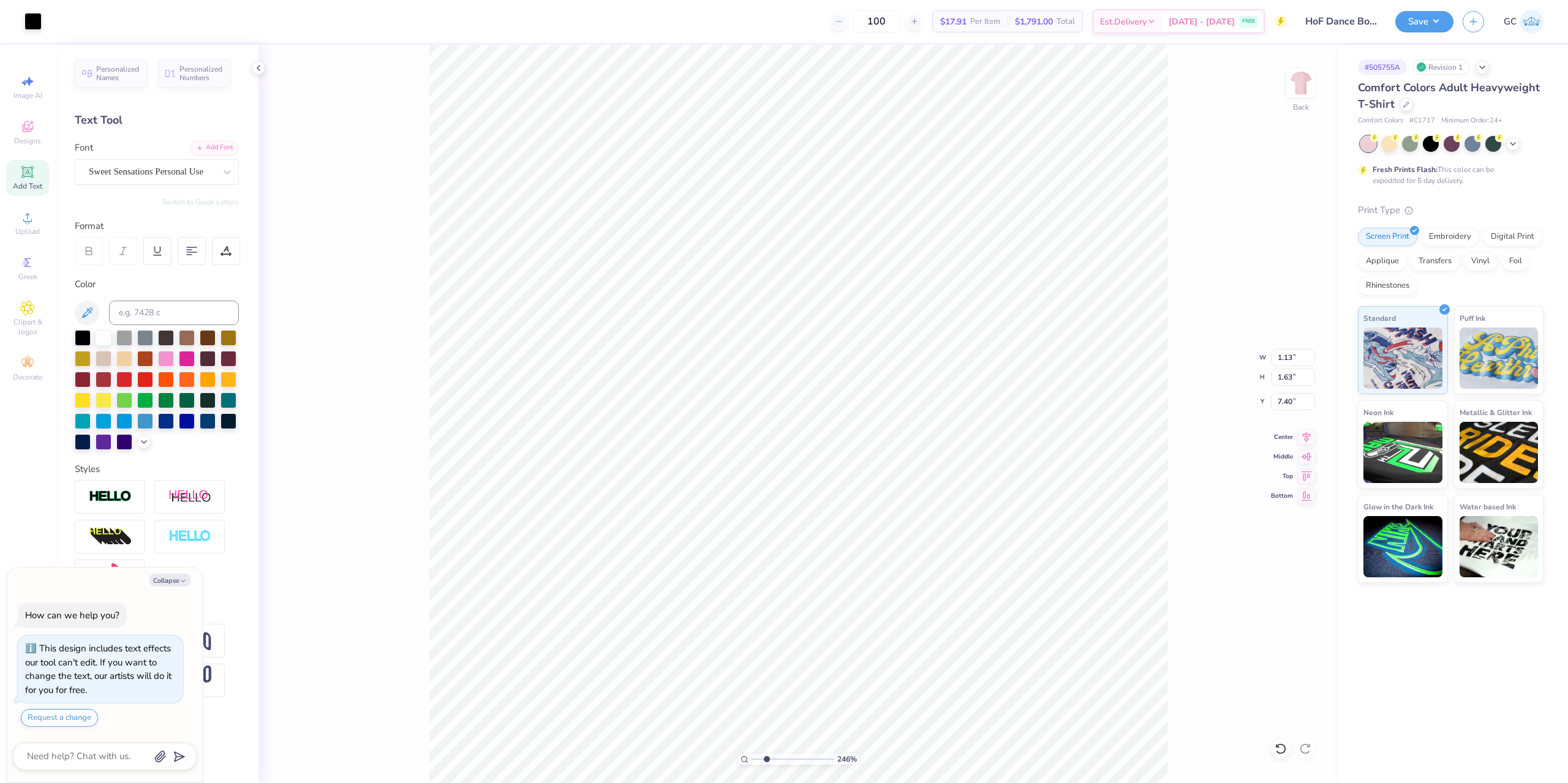
type textarea "x"
type input "2.46071092039642"
type textarea "x"
type input "2.46071092039642"
type textarea "x"
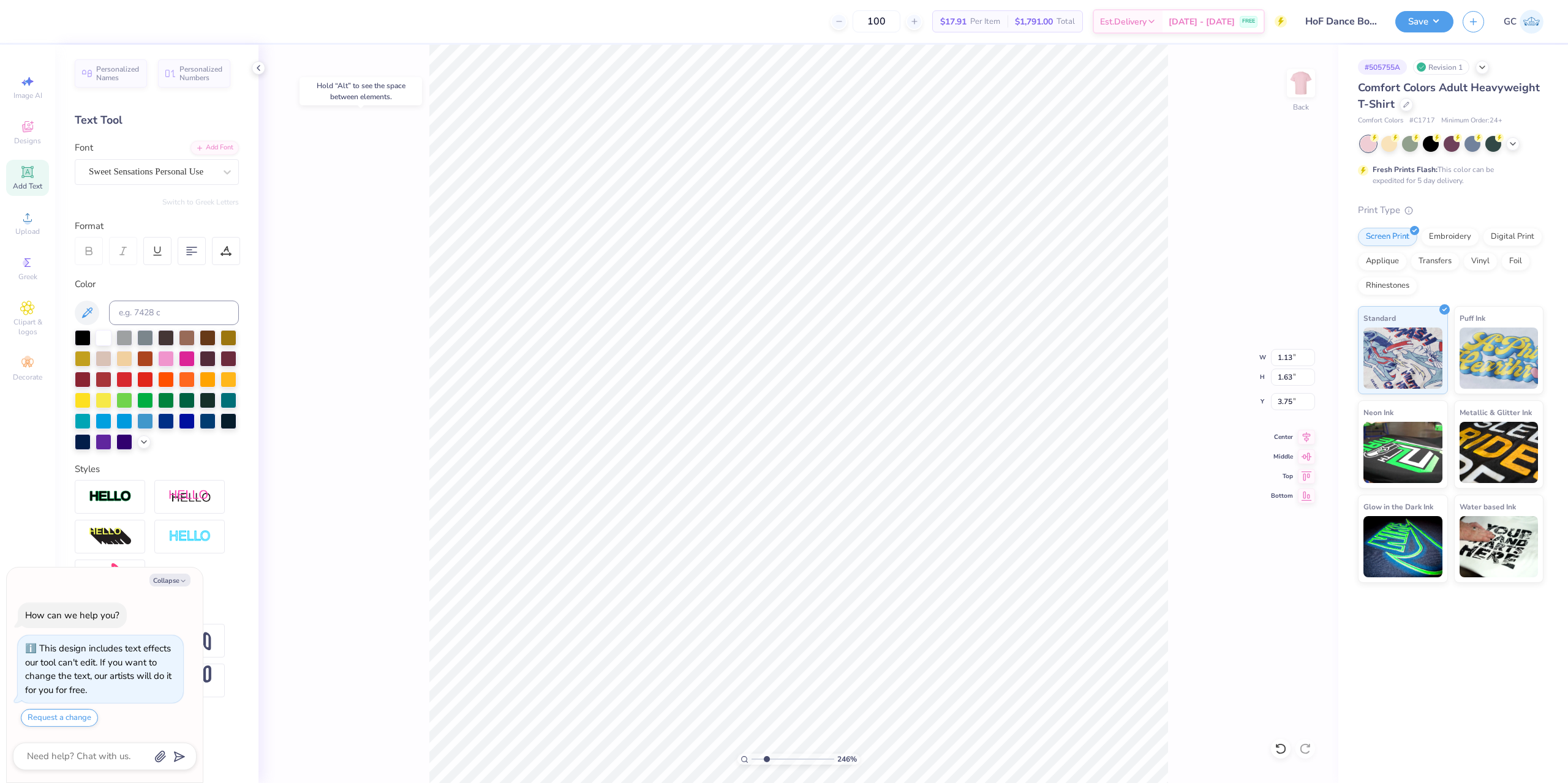
type input "3.75"
click at [1274, 741] on div "246 % Back W 1.13 1.13 " H 1.63 1.63 " Y 3.75 3.75 " Center Middle Top Bottom" at bounding box center [798, 414] width 1079 height 738
type input "2.46071092039642"
type textarea "x"
click at [1278, 745] on icon at bounding box center [1280, 748] width 10 height 11
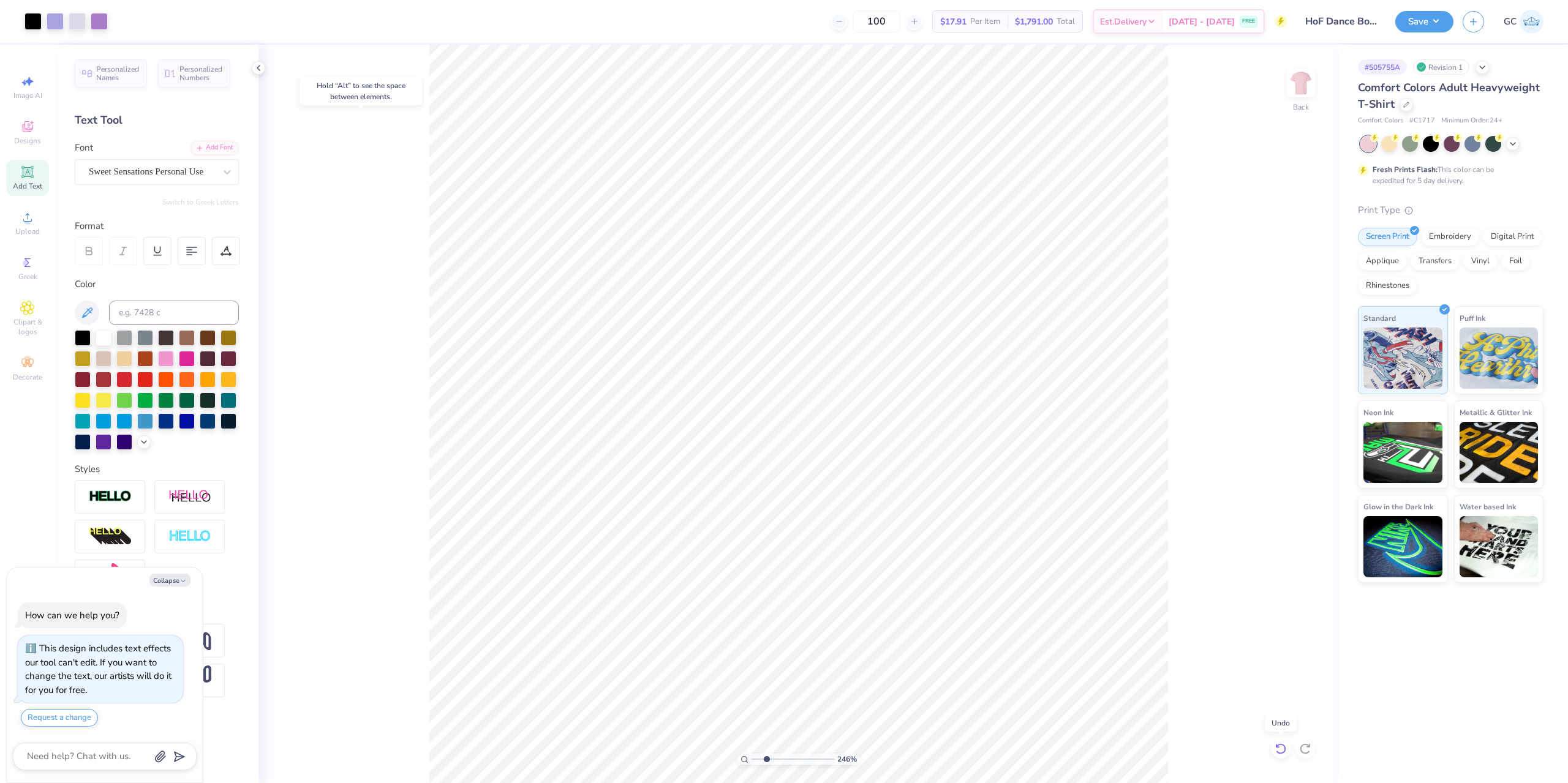
type input "2.46071092039642"
type textarea "x"
type input "2.46071092039642"
type textarea "x"
click at [876, 508] on li "Download vector" at bounding box center [869, 515] width 96 height 24
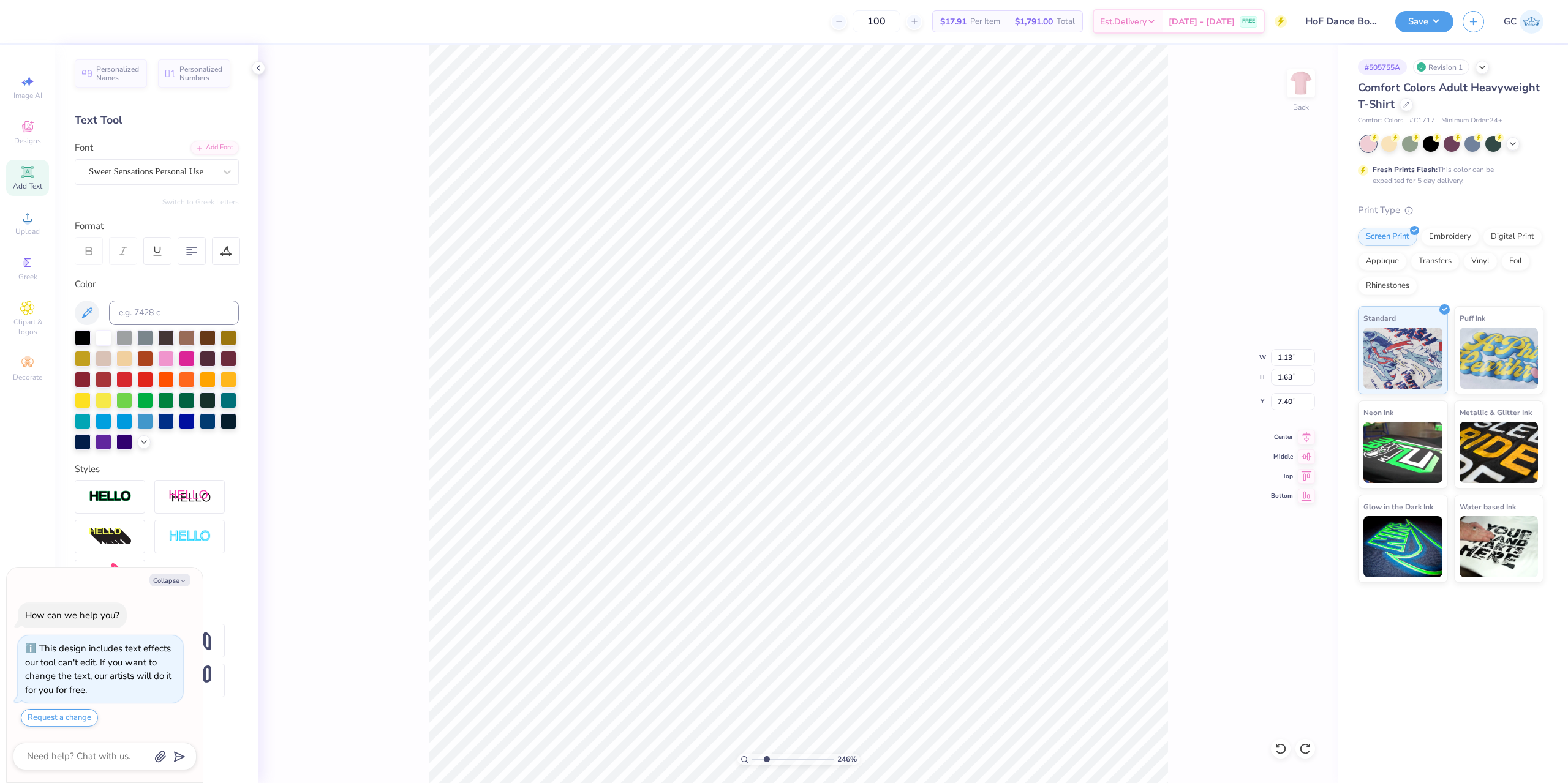
type input "2.46071092039642"
type textarea "x"
type input "2.21"
type input "2.43"
type input "9.59"
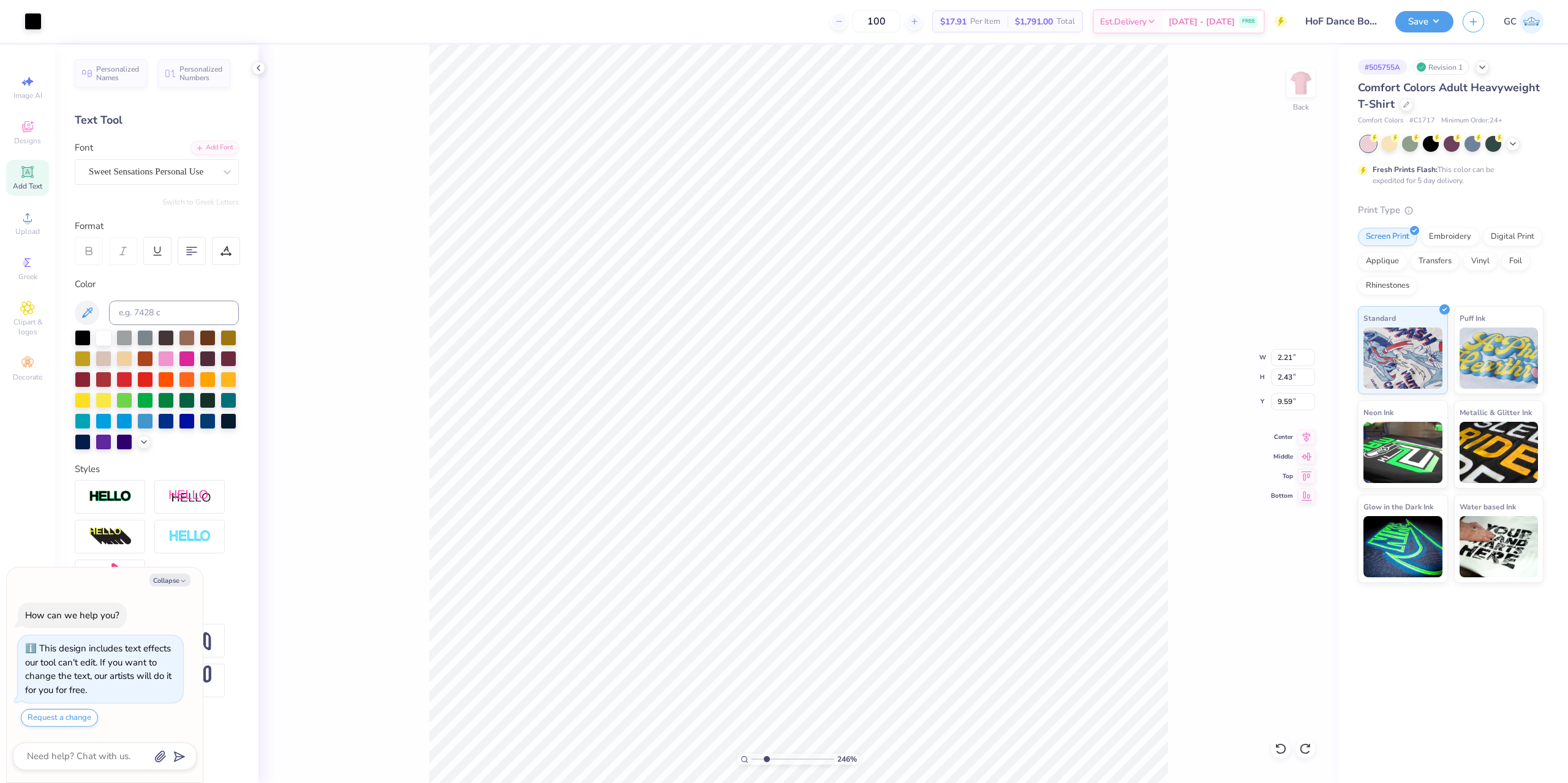
type input "2.46071092039642"
type textarea "x"
type input "2.46071092039642"
type textarea "x"
type input "2.46071092039642"
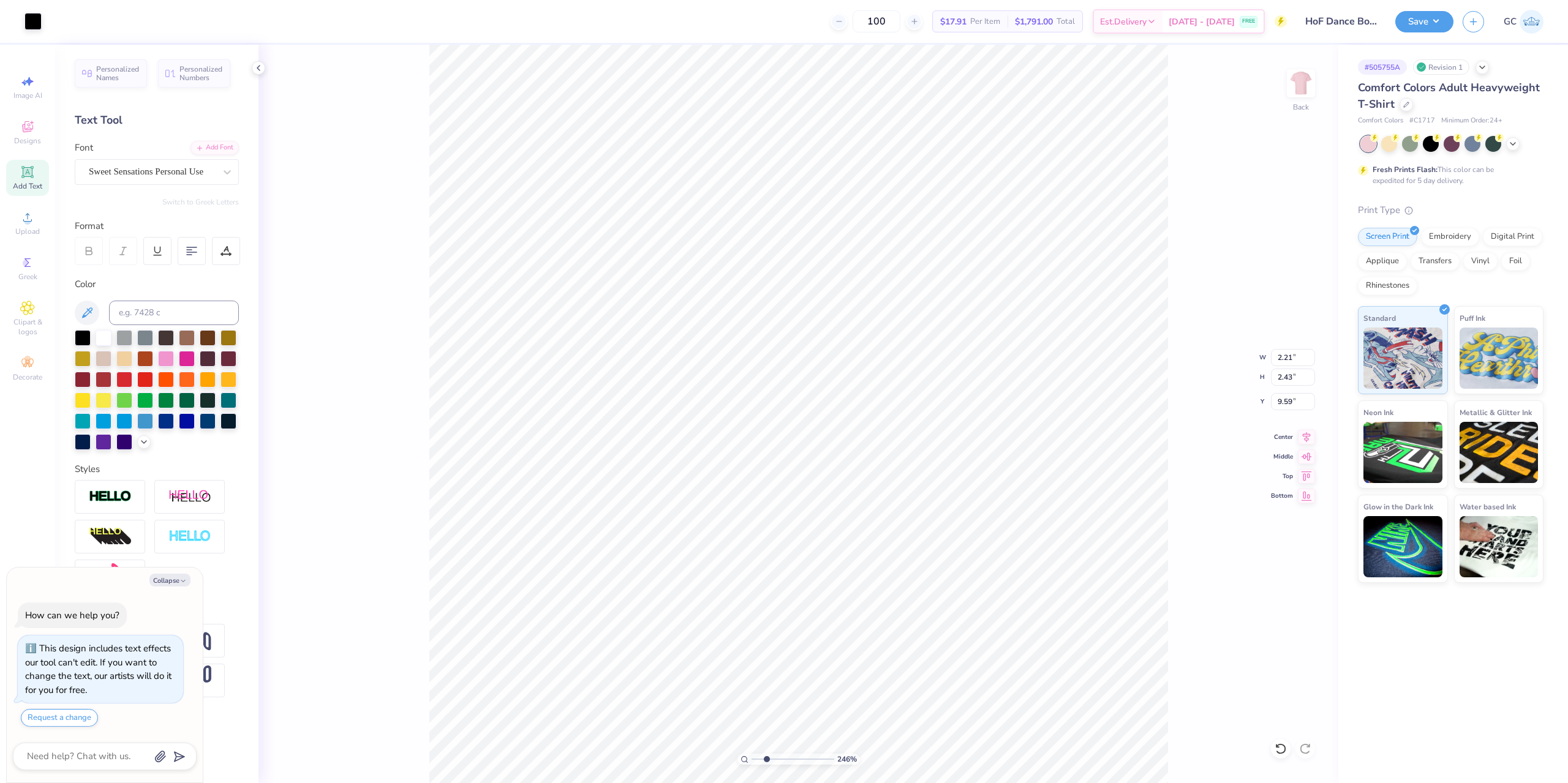
type textarea "x"
type input "2.46071092039642"
type textarea "x"
type input "3.09"
type input "2.35"
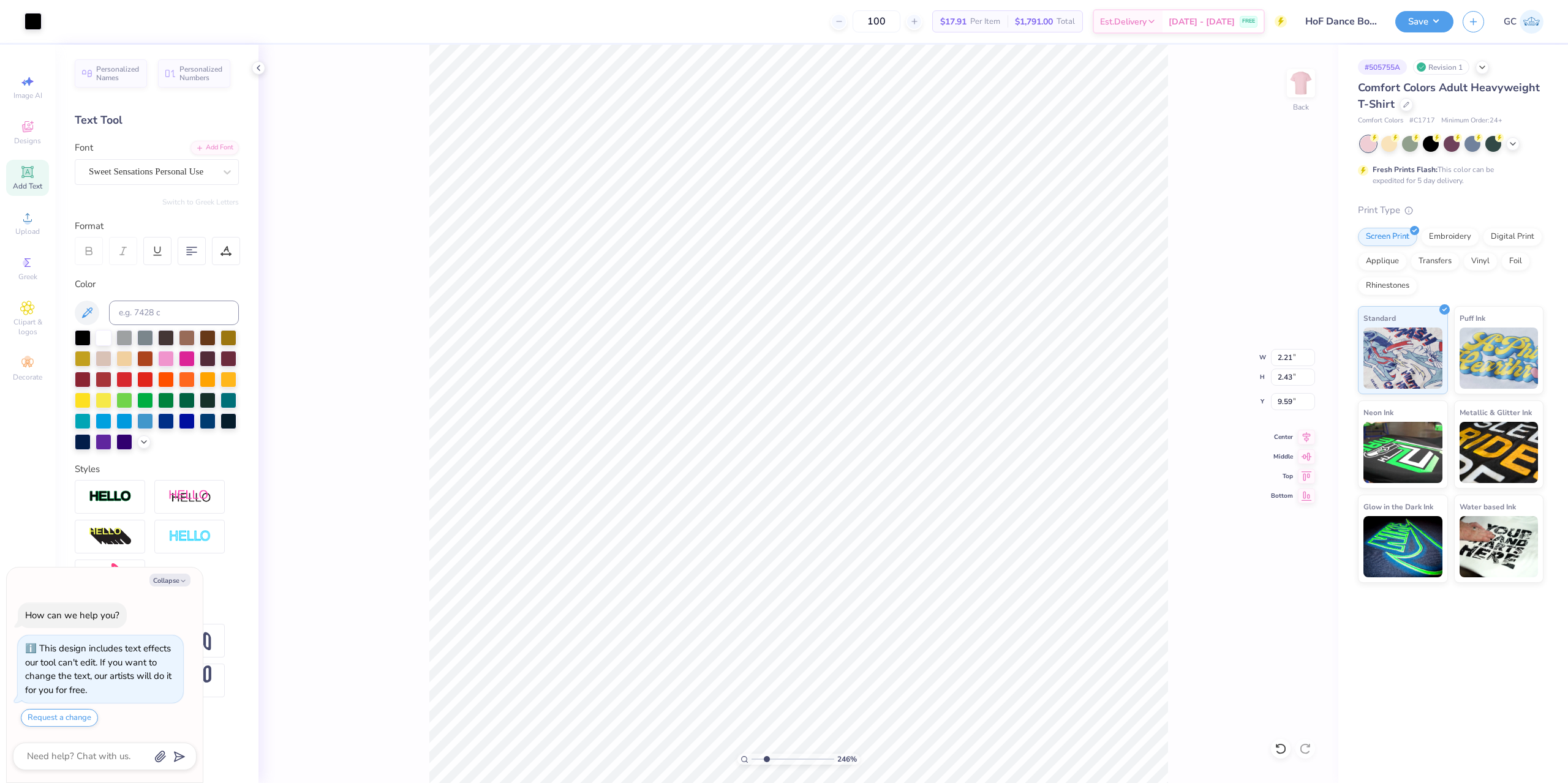
type input "9.63"
type input "2.46071092039642"
type textarea "x"
type input "2.46071092039642"
type textarea "x"
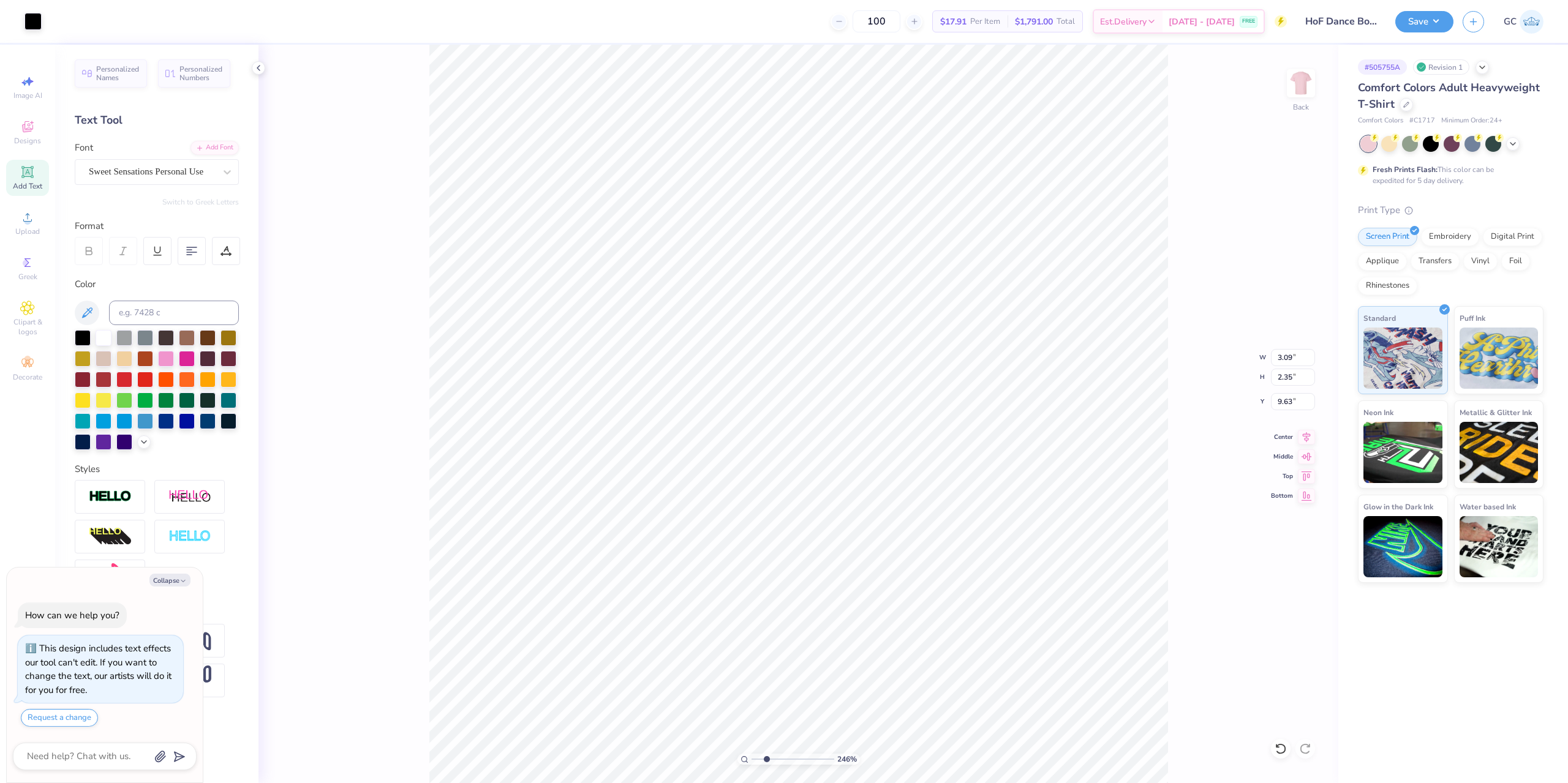
type input "2.46071092039642"
type textarea "x"
type input "1.86"
type input "2.61"
type input "9.50"
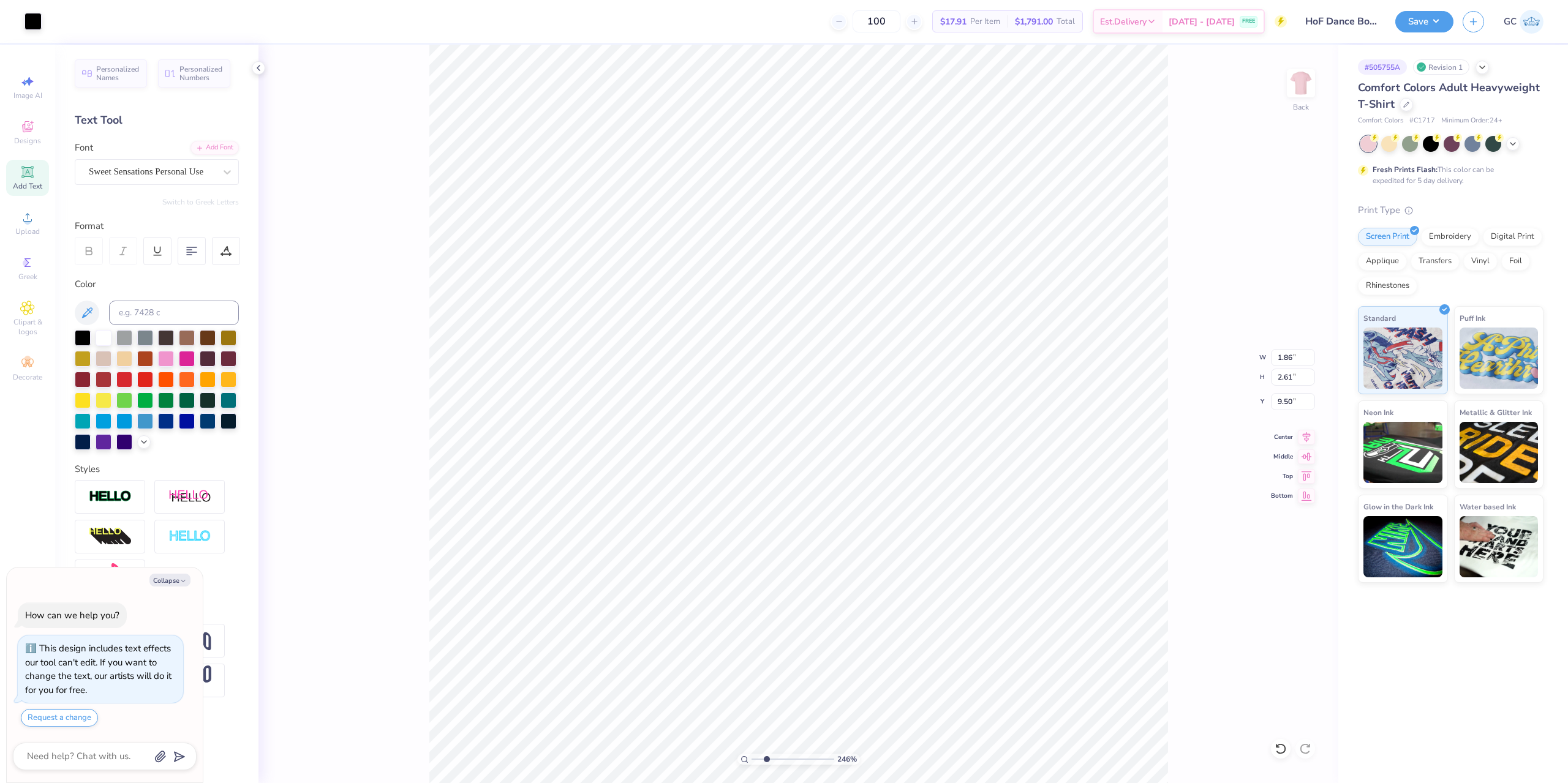
type input "2.46071092039642"
type textarea "x"
type input "2.46071092039642"
type textarea "x"
type input "2.46071092039642"
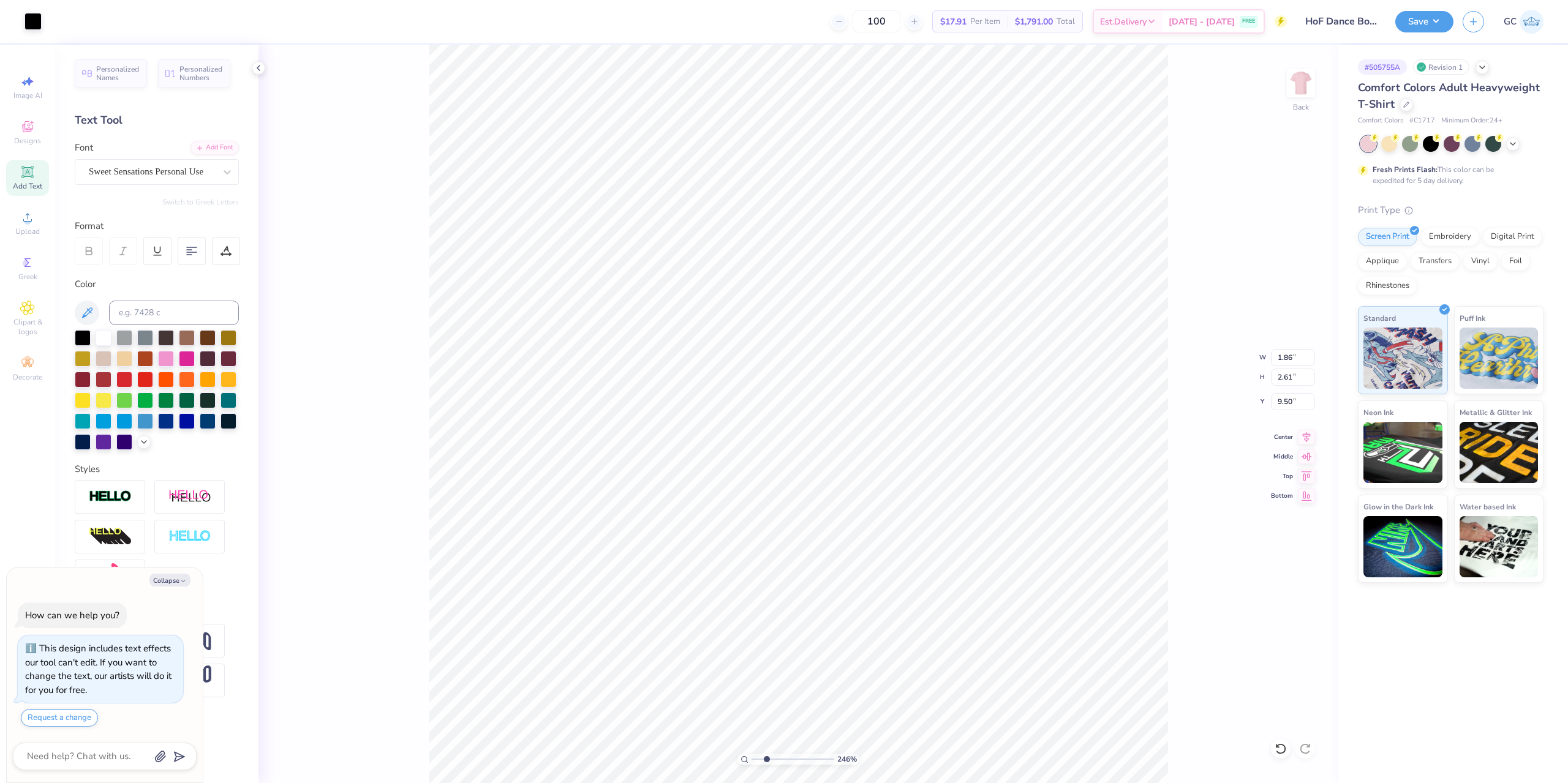
type textarea "x"
type input "2.46071092039642"
type textarea "x"
click at [847, 652] on li "Group" at bounding box center [840, 649] width 96 height 24
type input "2.46071092039642"
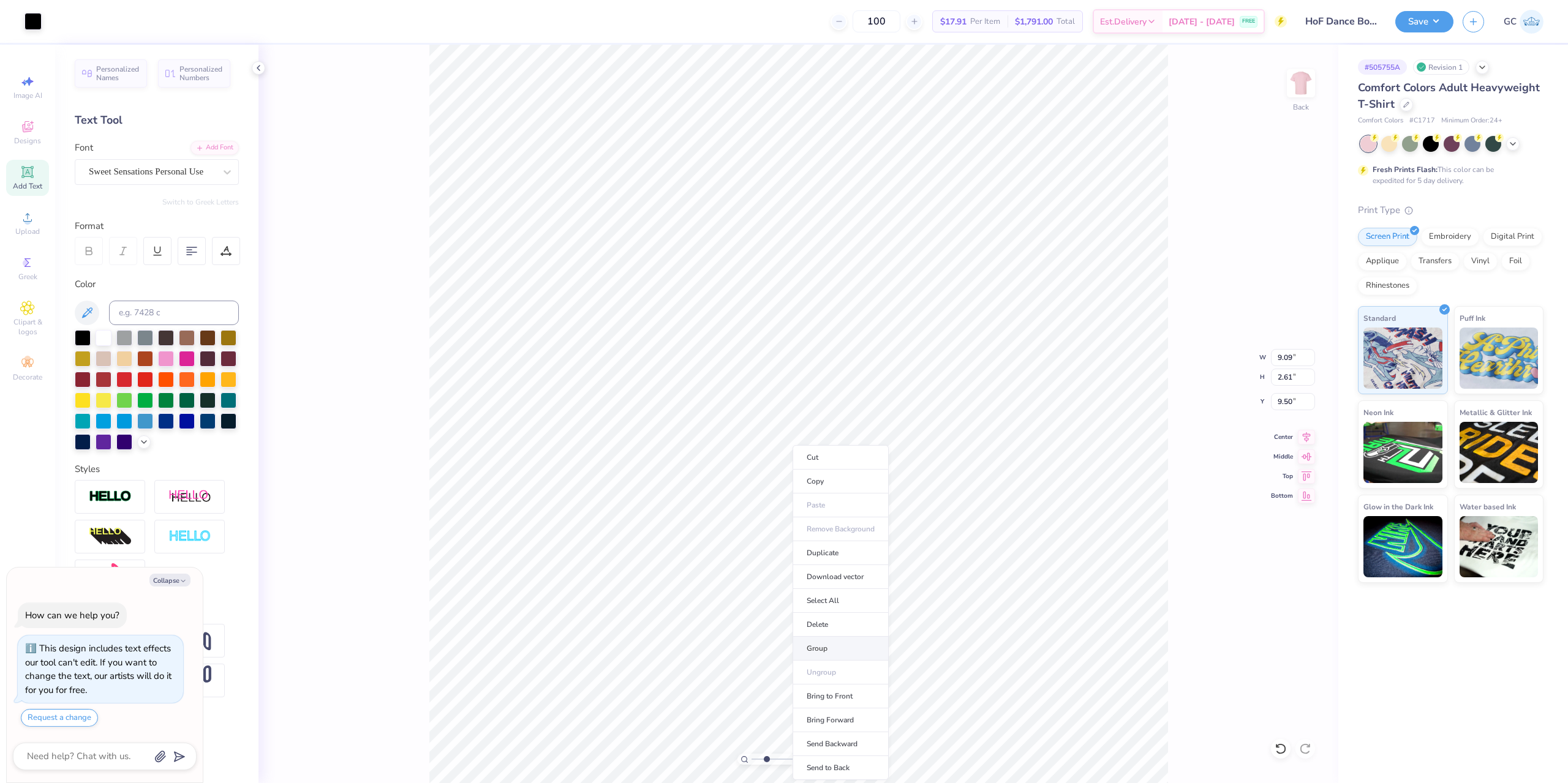
type textarea "x"
type input "2.46071092039642"
type textarea "x"
type input "2.46071092039642"
type textarea "x"
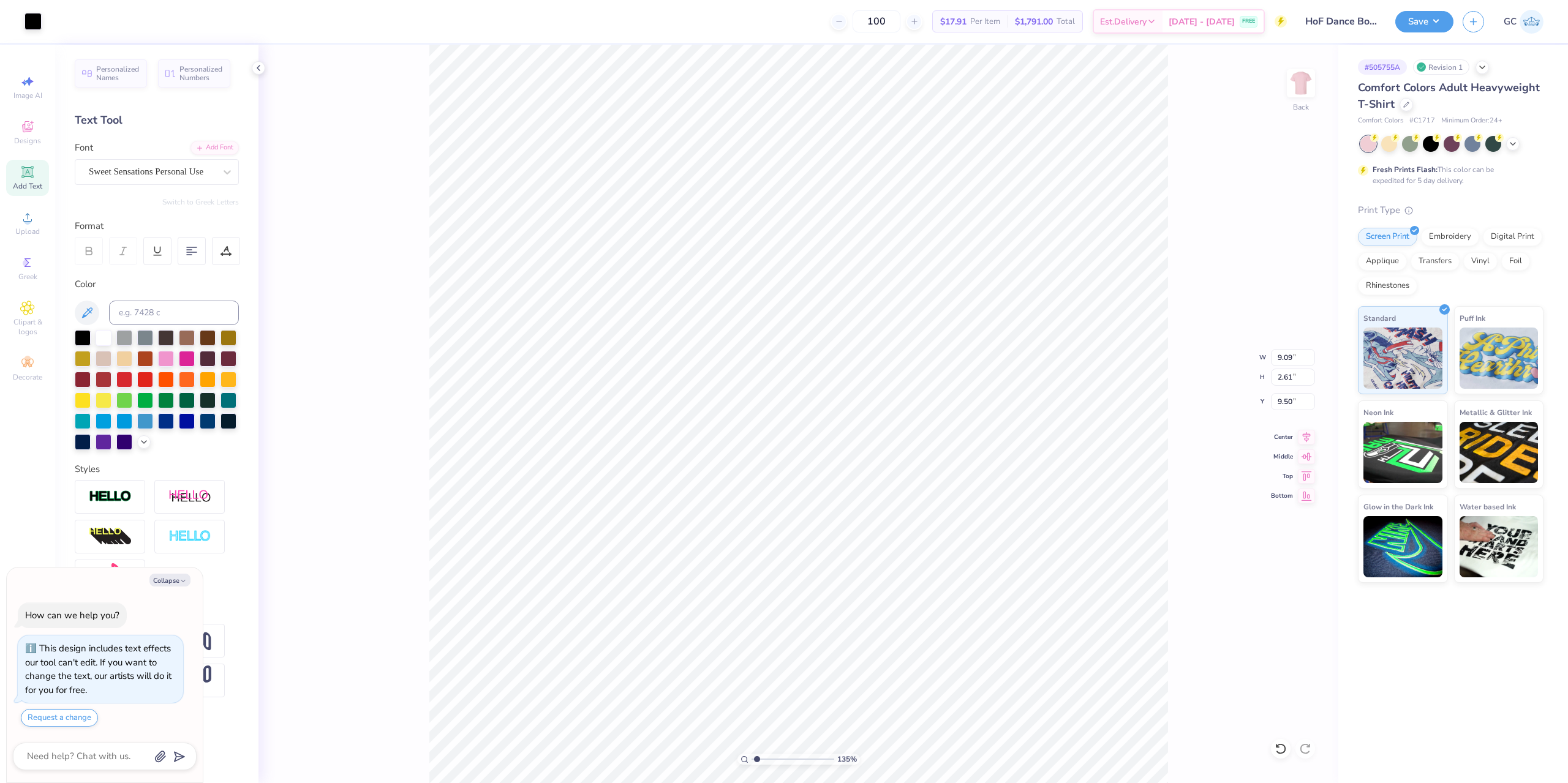
type input "1.35006143669128"
type textarea "x"
type input "2.01445811466782"
type textarea "x"
type input "1.15"
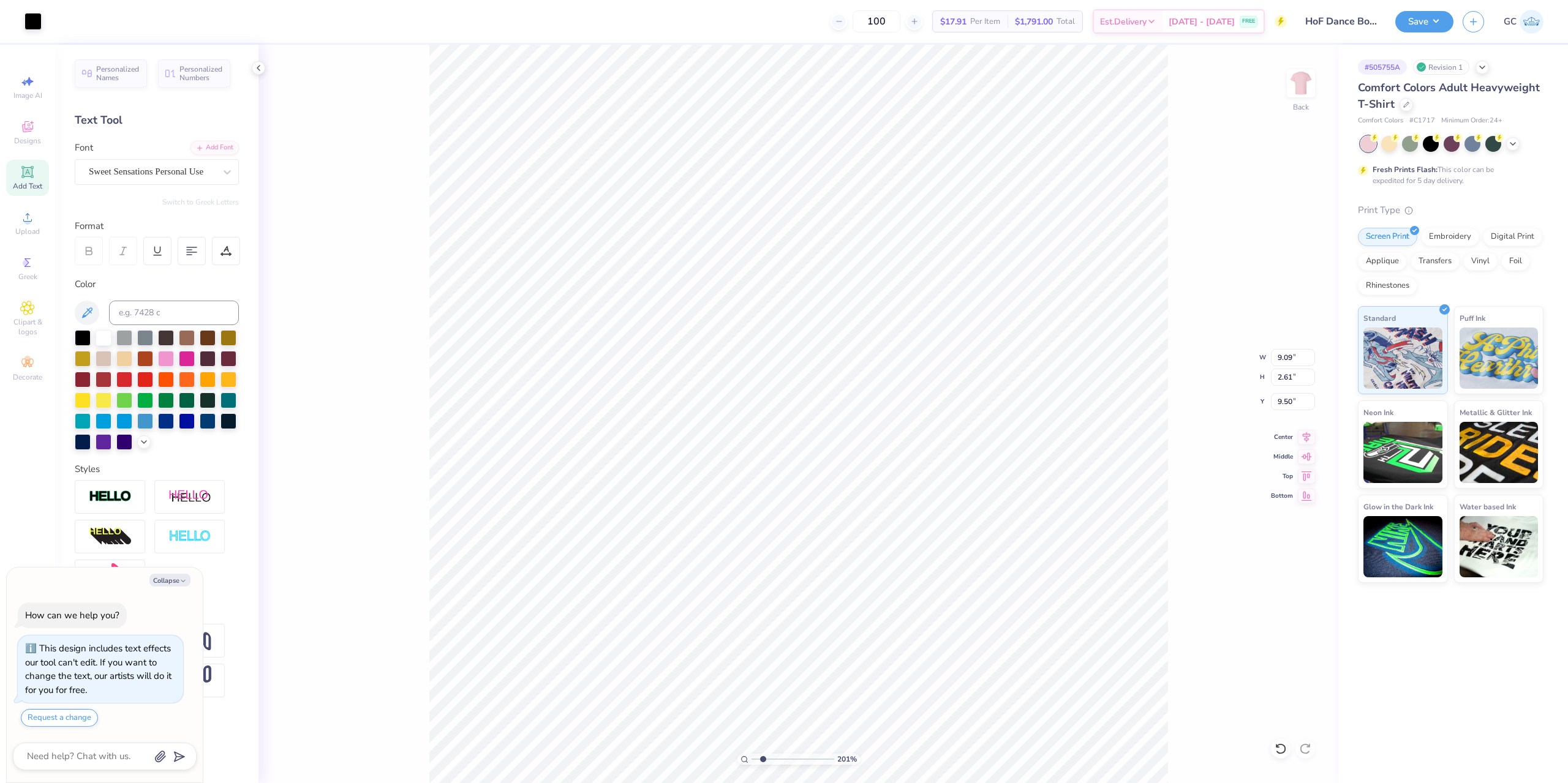
type input "1.47"
type input "4.37"
type input "2.01445811466782"
type textarea "x"
type input "2.01445811466782"
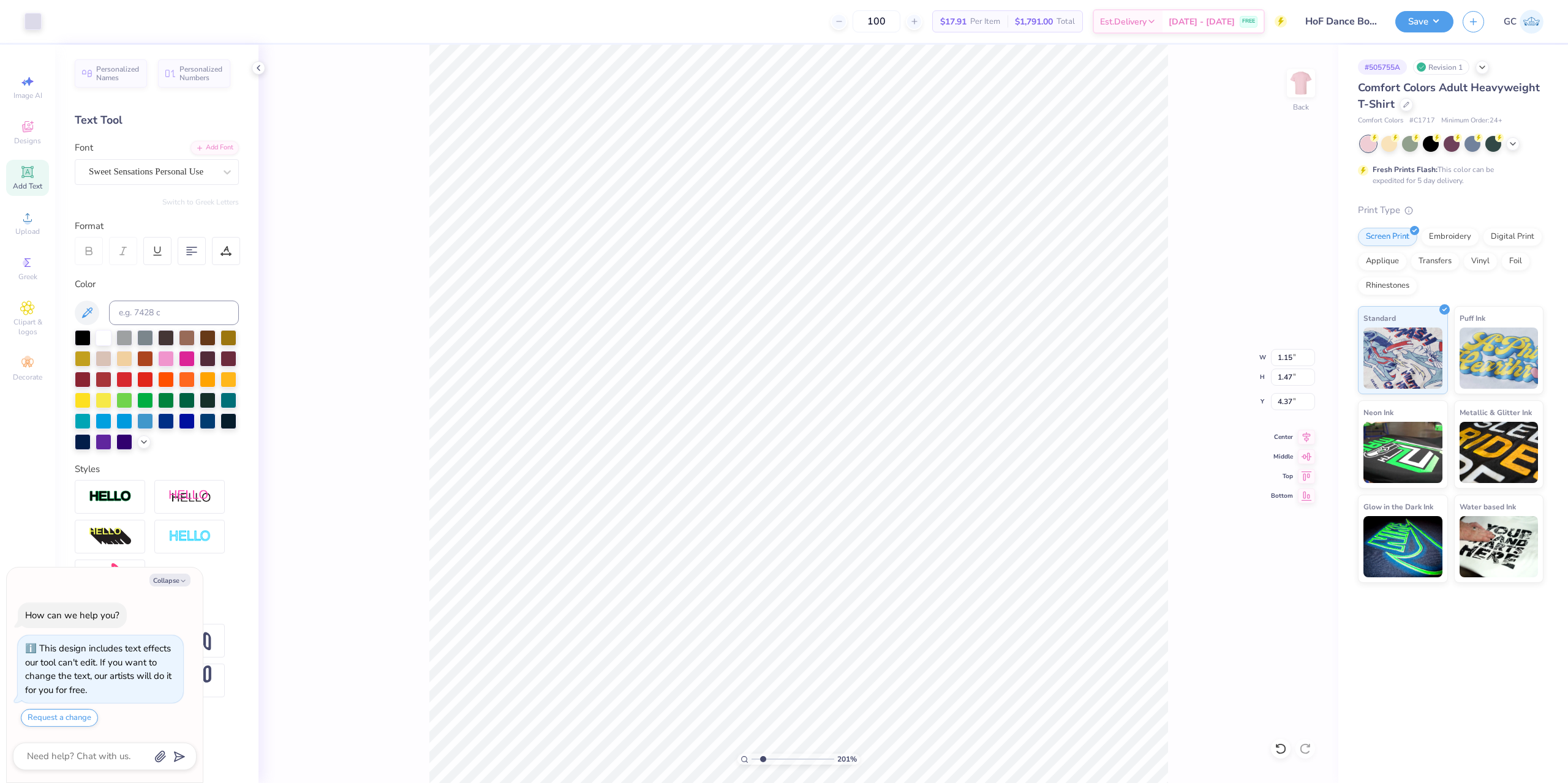
type textarea "x"
type input "5.62"
type input "2.01445811466782"
type textarea "x"
type input "2.01445811466782"
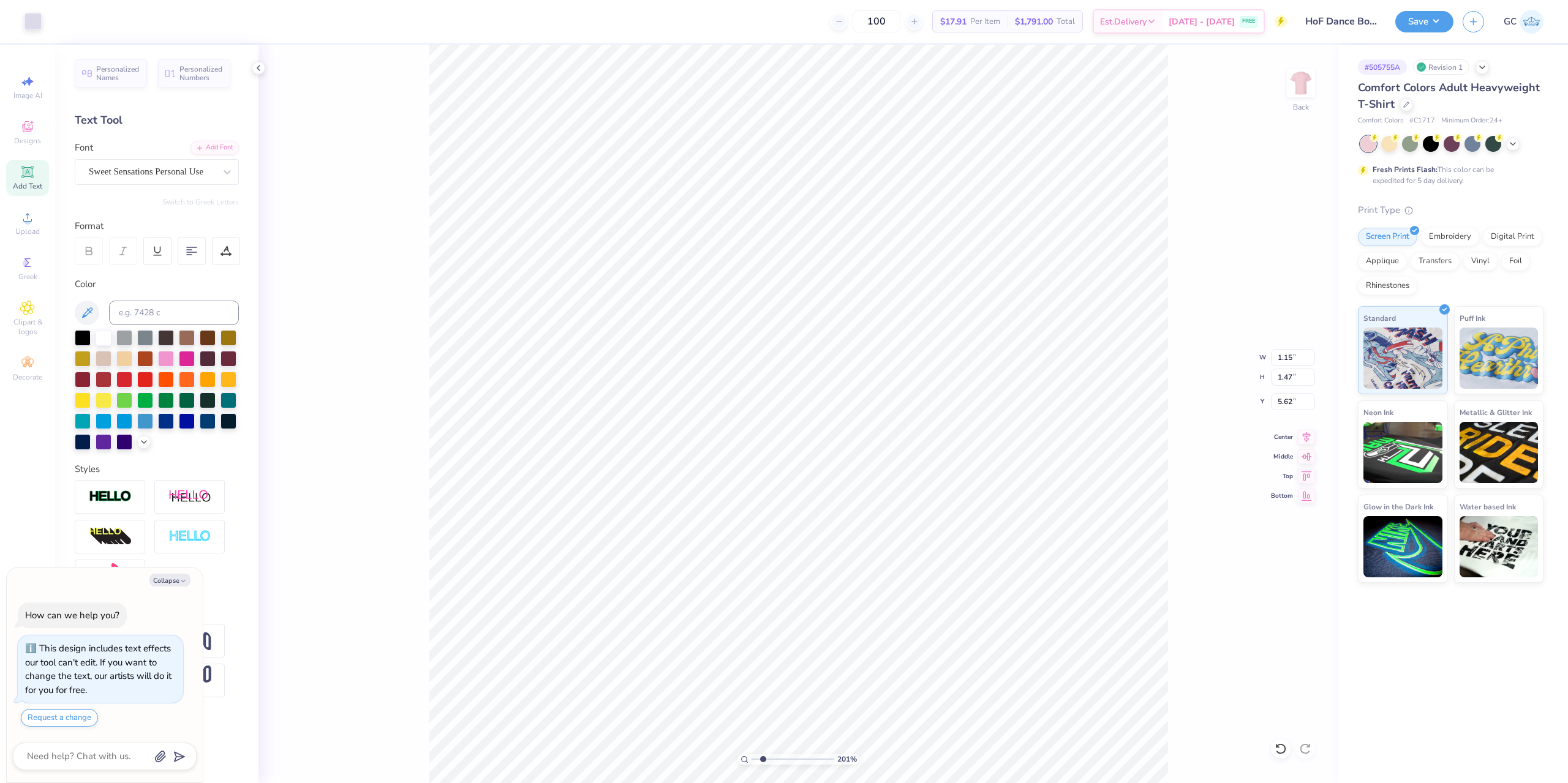
type textarea "x"
type input "2.01445811466782"
type textarea "x"
click at [1283, 749] on icon at bounding box center [1280, 748] width 12 height 12
type input "2.01445811466782"
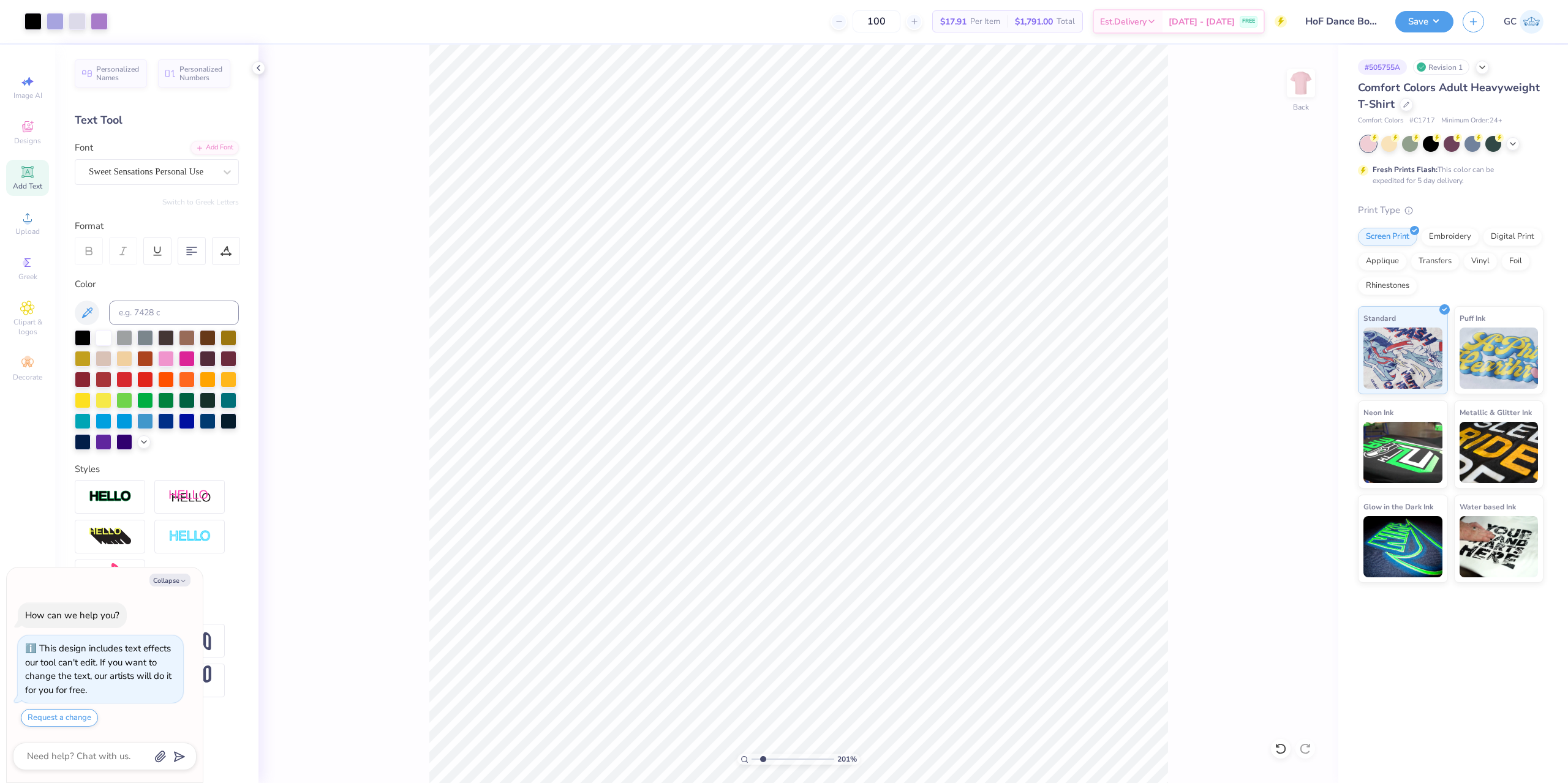
type textarea "x"
type input "2.01445811466782"
type textarea "x"
type input "2.01445811466782"
type textarea "x"
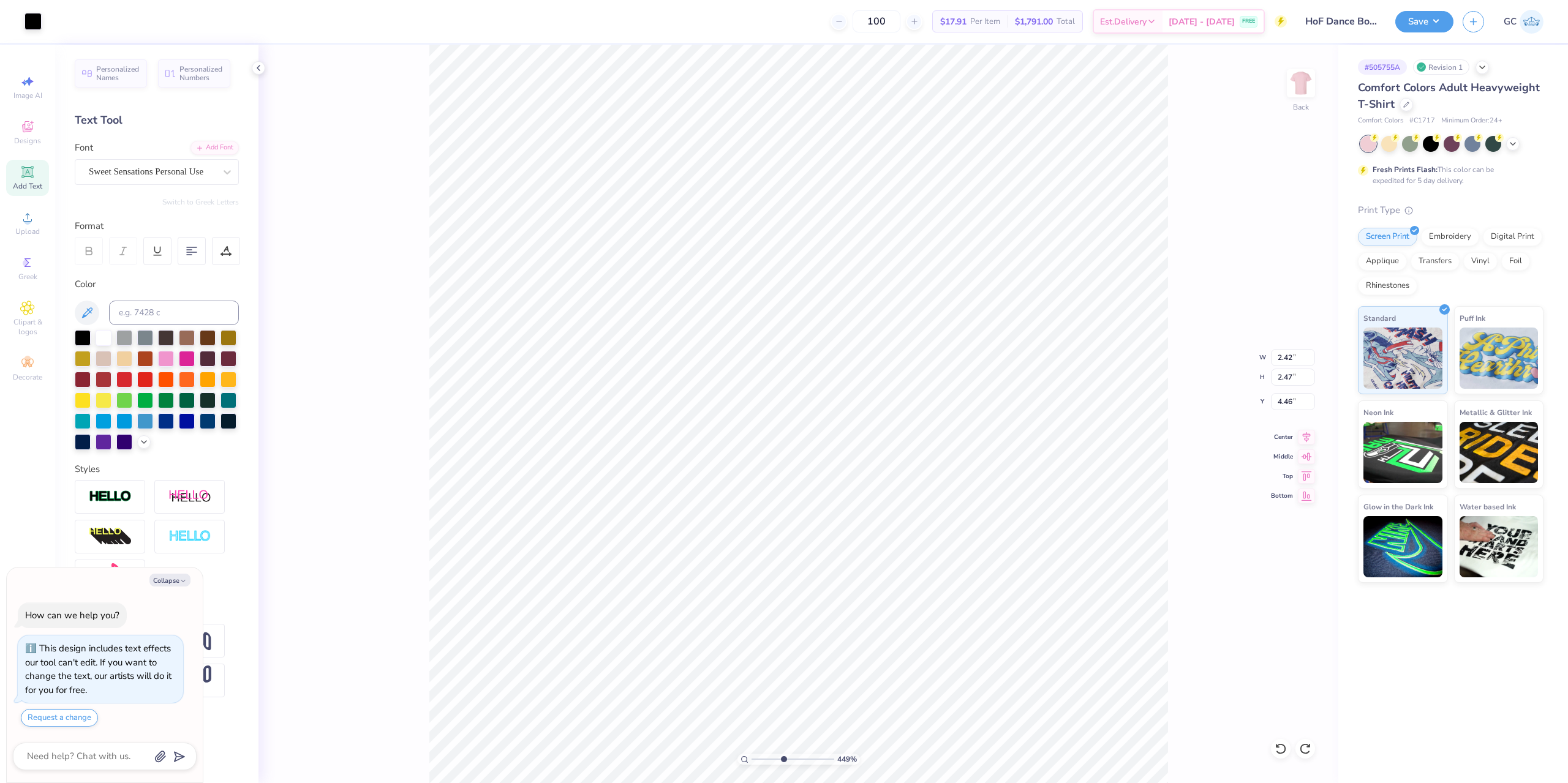
type input "4.48505384214065"
type textarea "x"
type input "4.48505384214065"
type textarea "x"
type input "4.48505384214065"
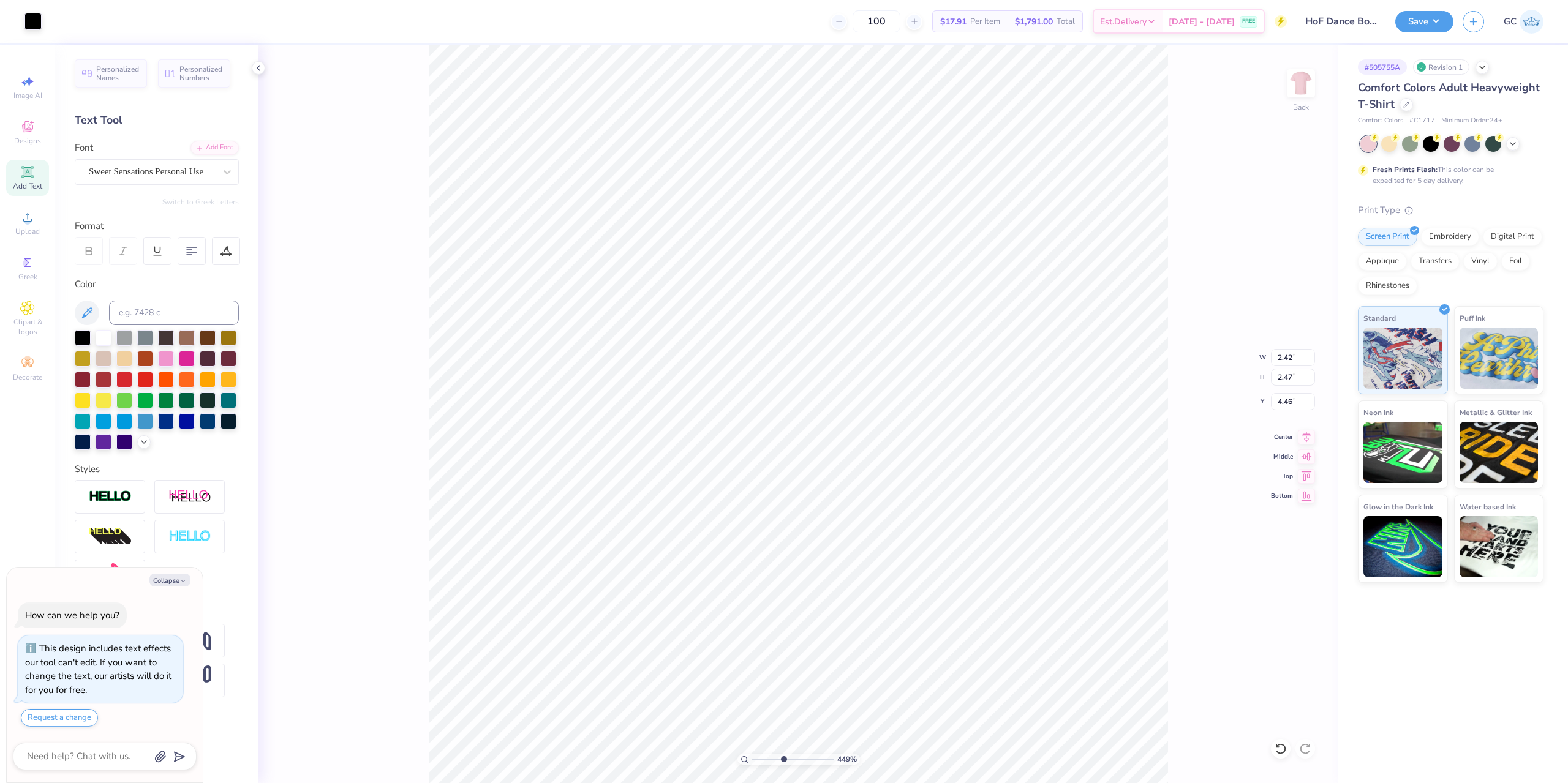
type textarea "x"
type input "2.39"
type input "2.50"
type input "4.44"
type input "4.48505384214065"
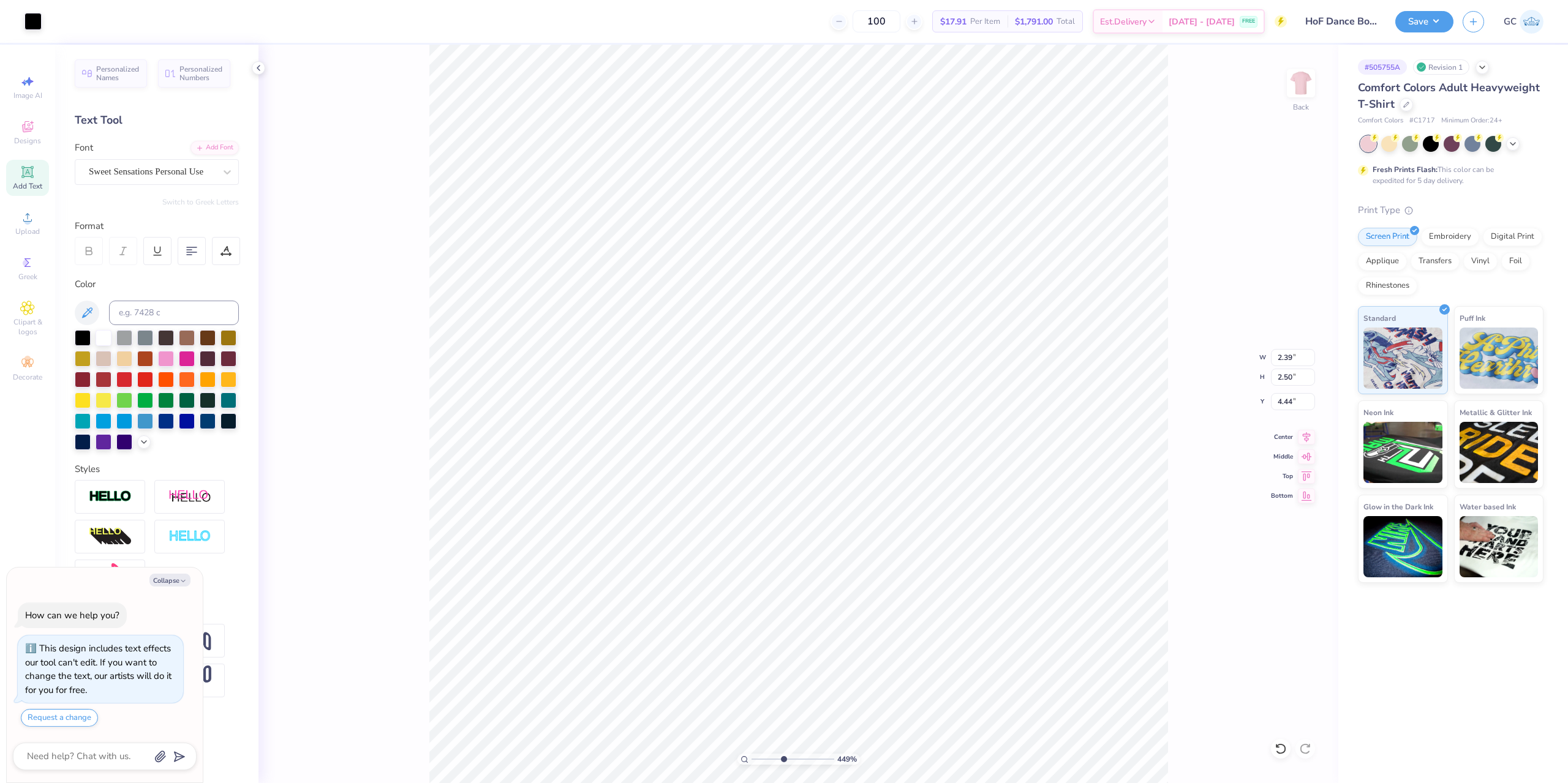
type textarea "x"
type input "4.48505384214065"
type textarea "x"
type input "1.35006143669128"
type textarea "x"
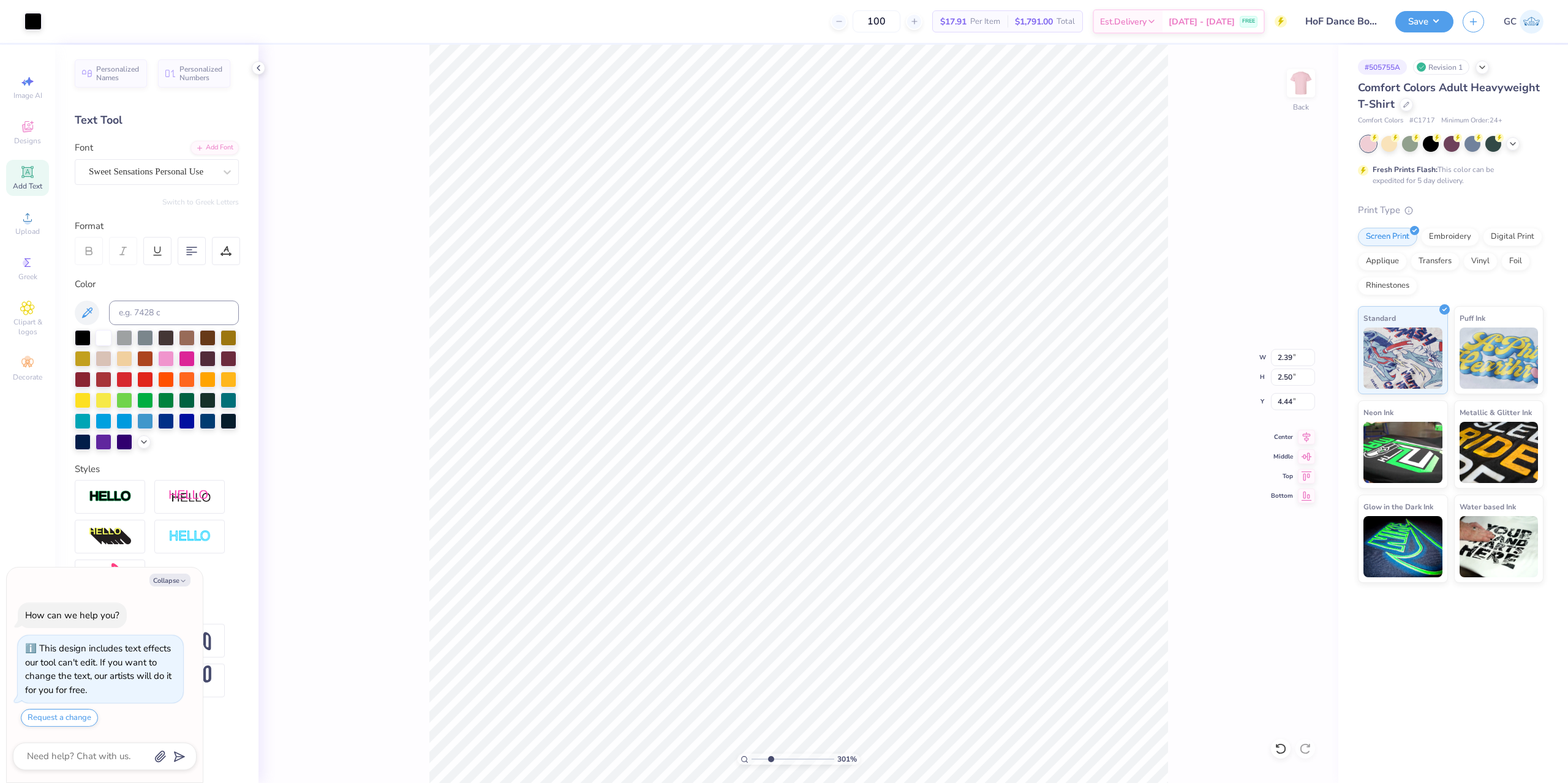
type input "3.00581987268405"
type textarea "x"
type input "3.00581987268405"
type textarea "x"
type input "3.00581987268405"
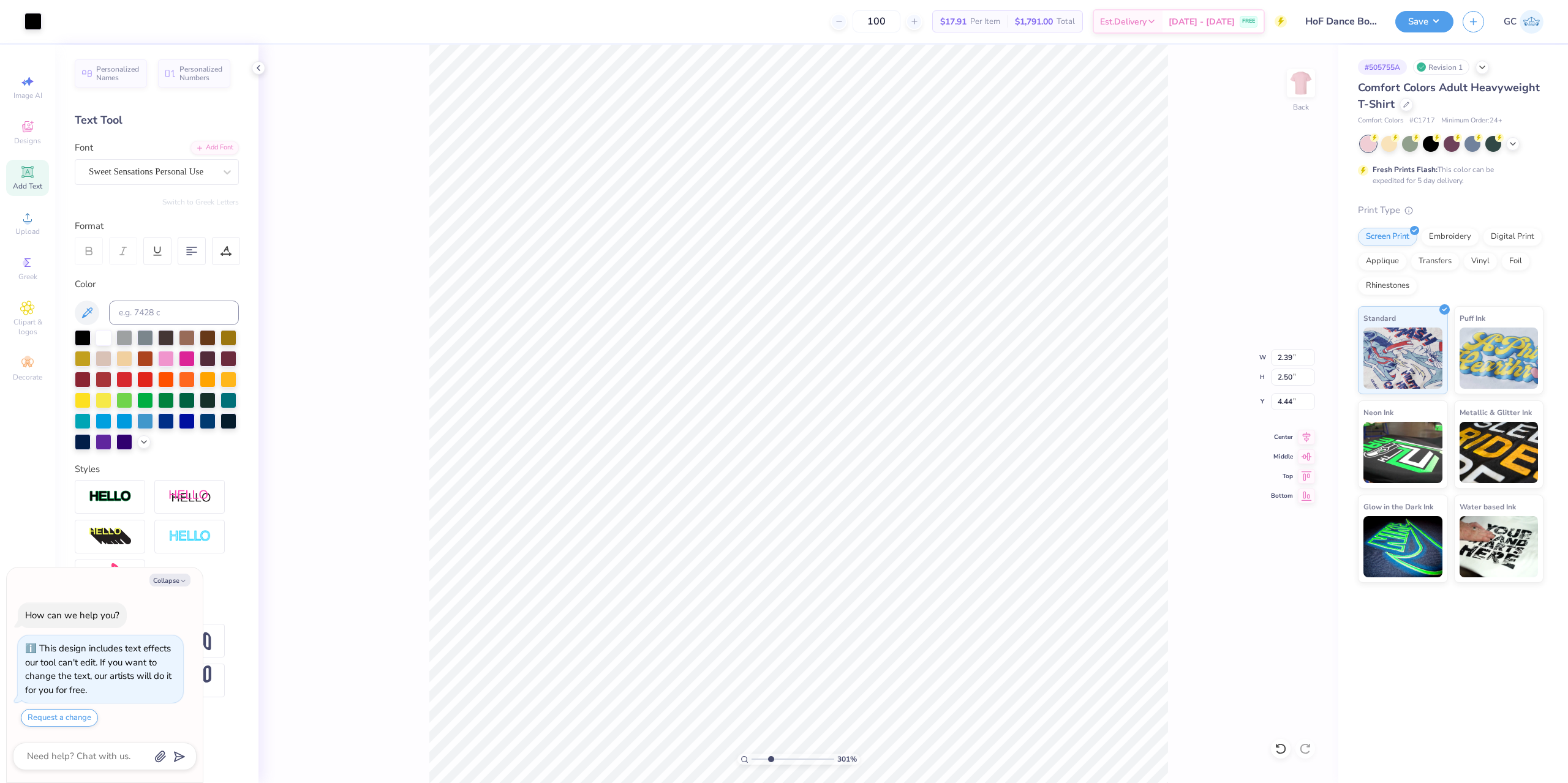
type textarea "x"
type input "3.00581987268405"
type textarea "x"
type input "3.00581987268405"
type textarea "x"
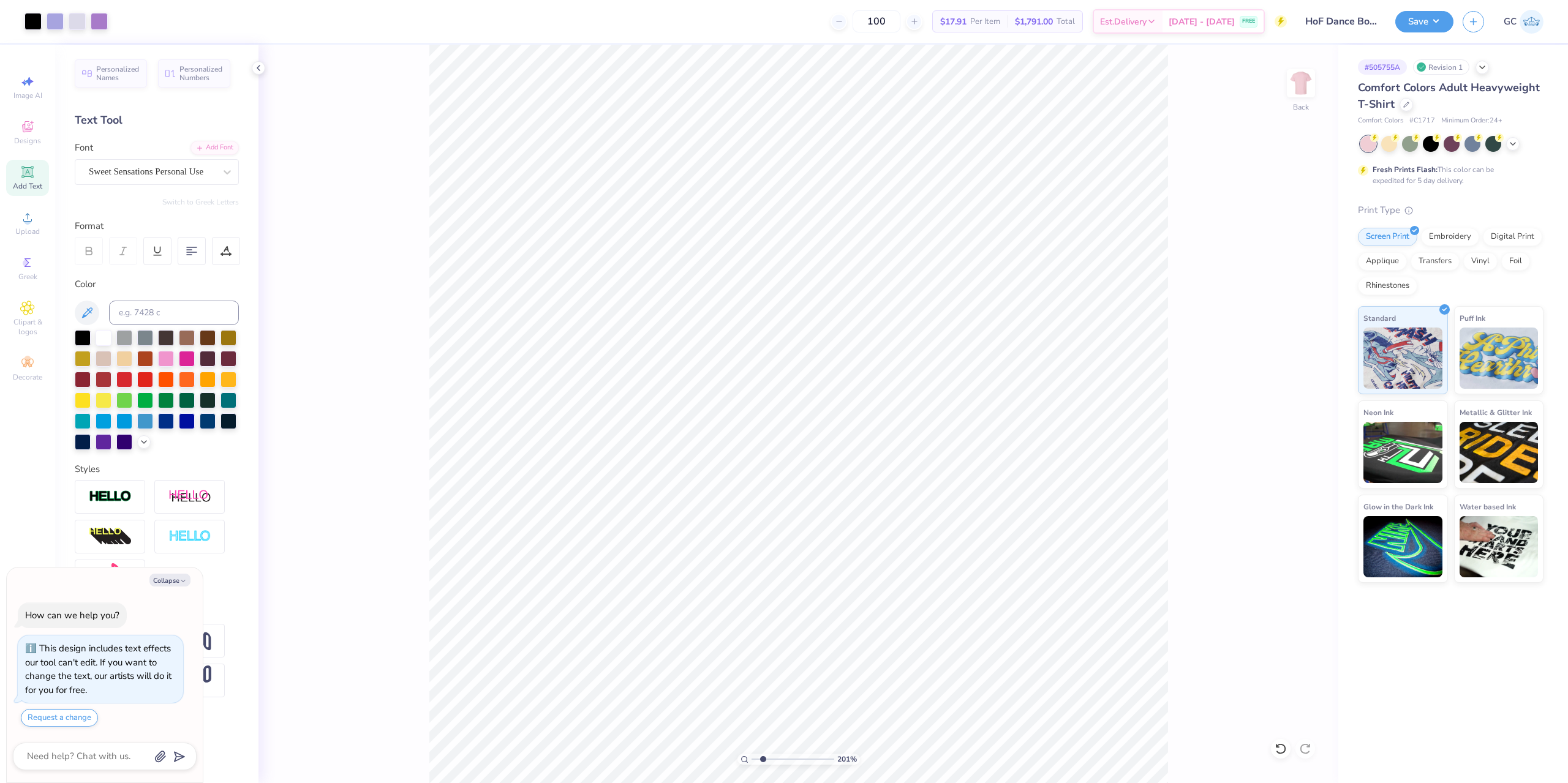
type input "2.01445811466782"
type textarea "x"
click at [814, 556] on li "Group" at bounding box center [824, 555] width 96 height 24
type input "2.01445811466782"
type textarea "x"
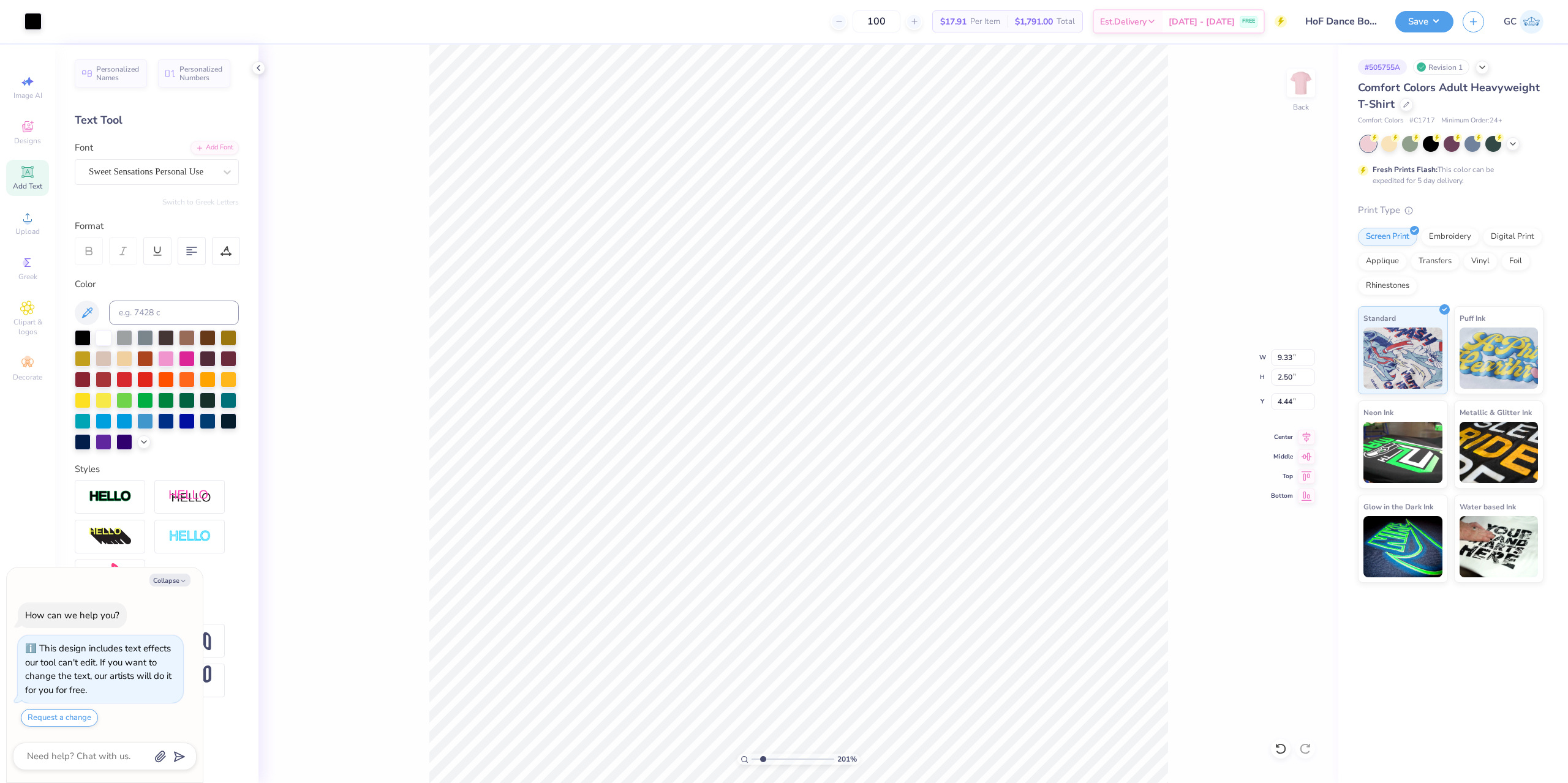
type input "2.01445811466782"
type textarea "x"
click at [1313, 438] on icon at bounding box center [1306, 435] width 17 height 15
type input "2.01445811466782"
type textarea "x"
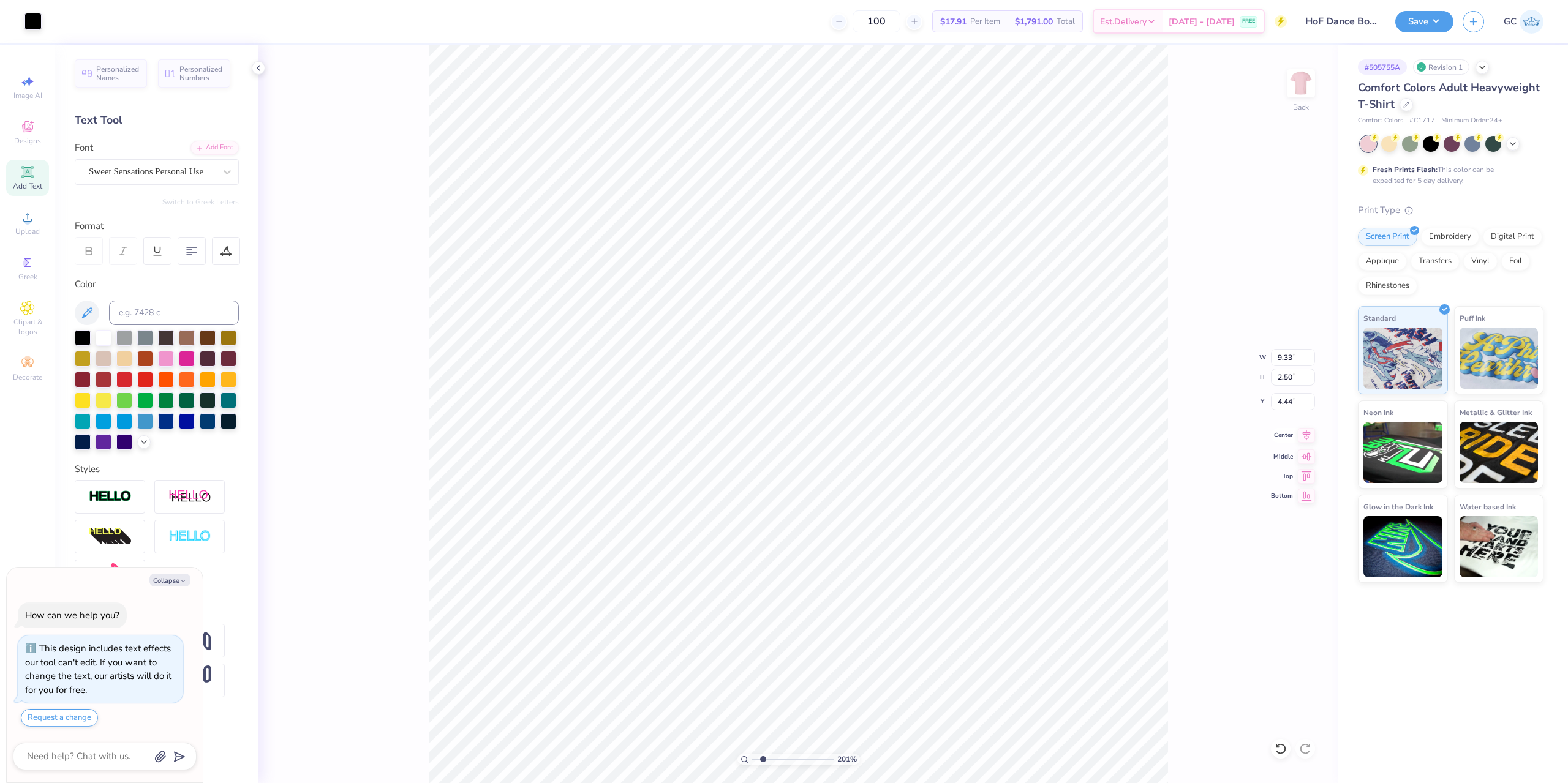
type input "2.01445811466782"
type textarea "x"
type input "9.09"
type input "2.61"
type input "9.50"
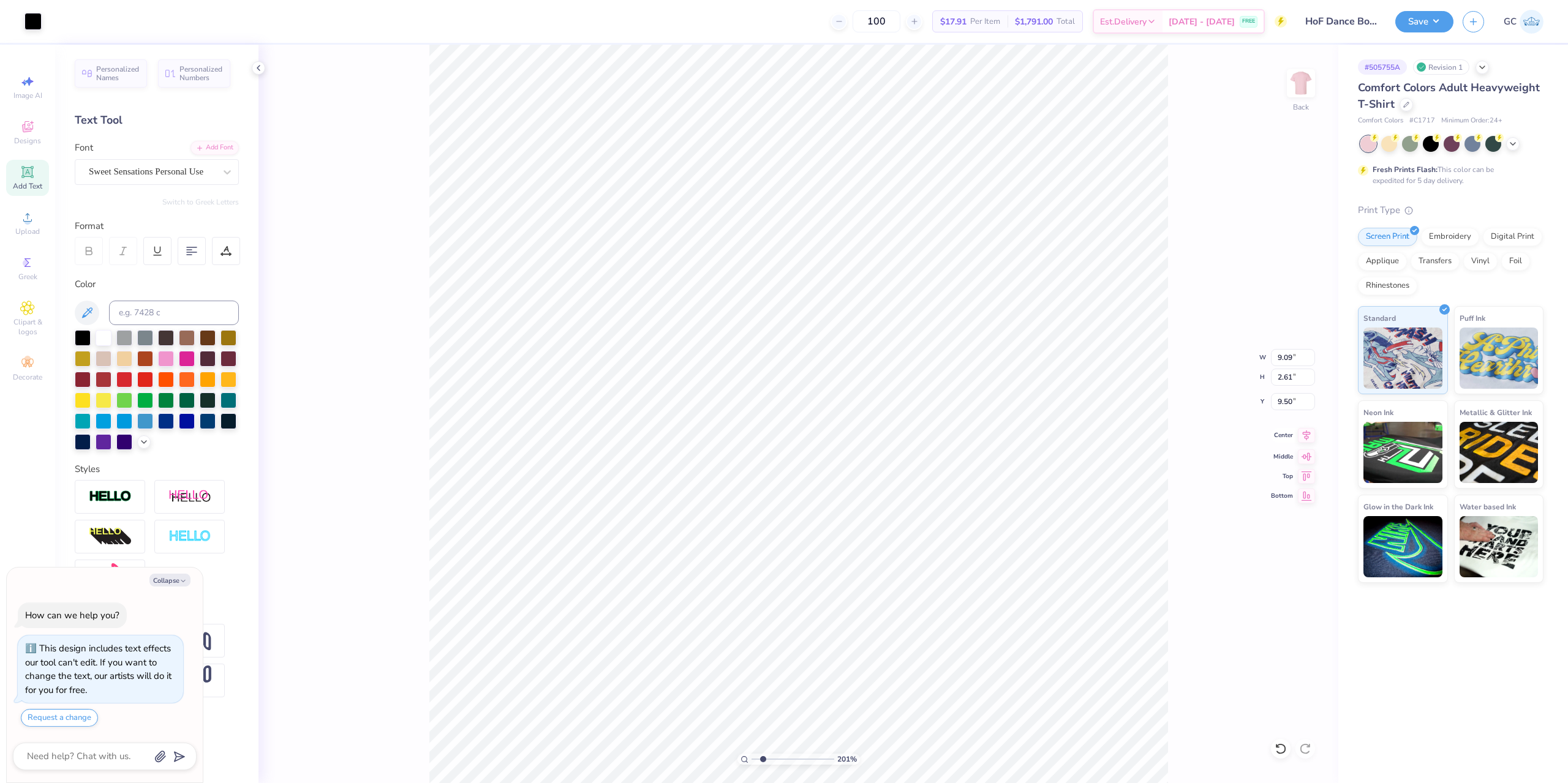
click at [1302, 434] on icon at bounding box center [1306, 435] width 17 height 15
type input "2.01445811466782"
type textarea "x"
type input "2.01445811466782"
type textarea "x"
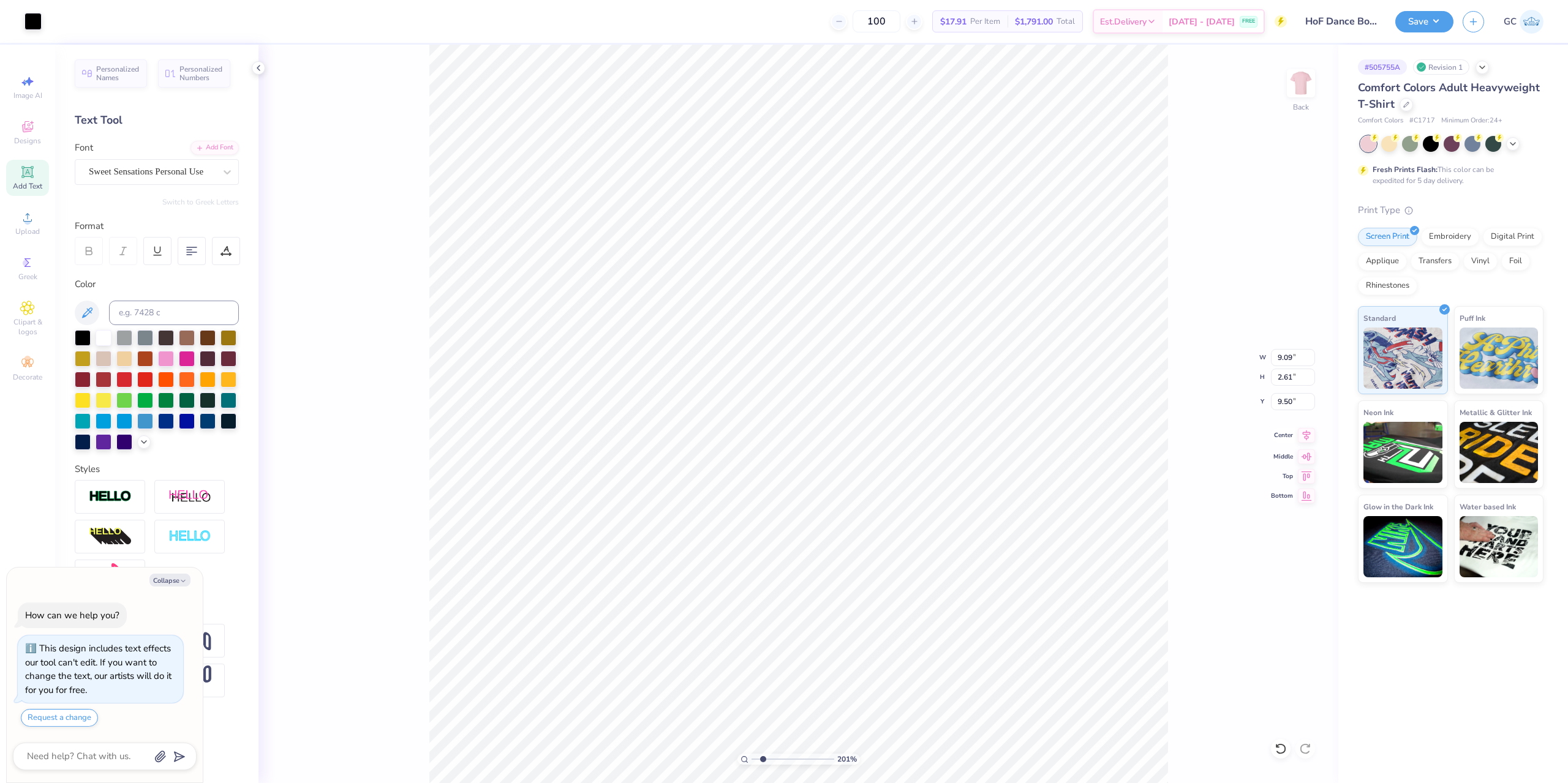
type input "1.13"
type input "1.63"
type input "7.40"
click at [1307, 436] on icon at bounding box center [1306, 437] width 17 height 15
type input "2.01445811466782"
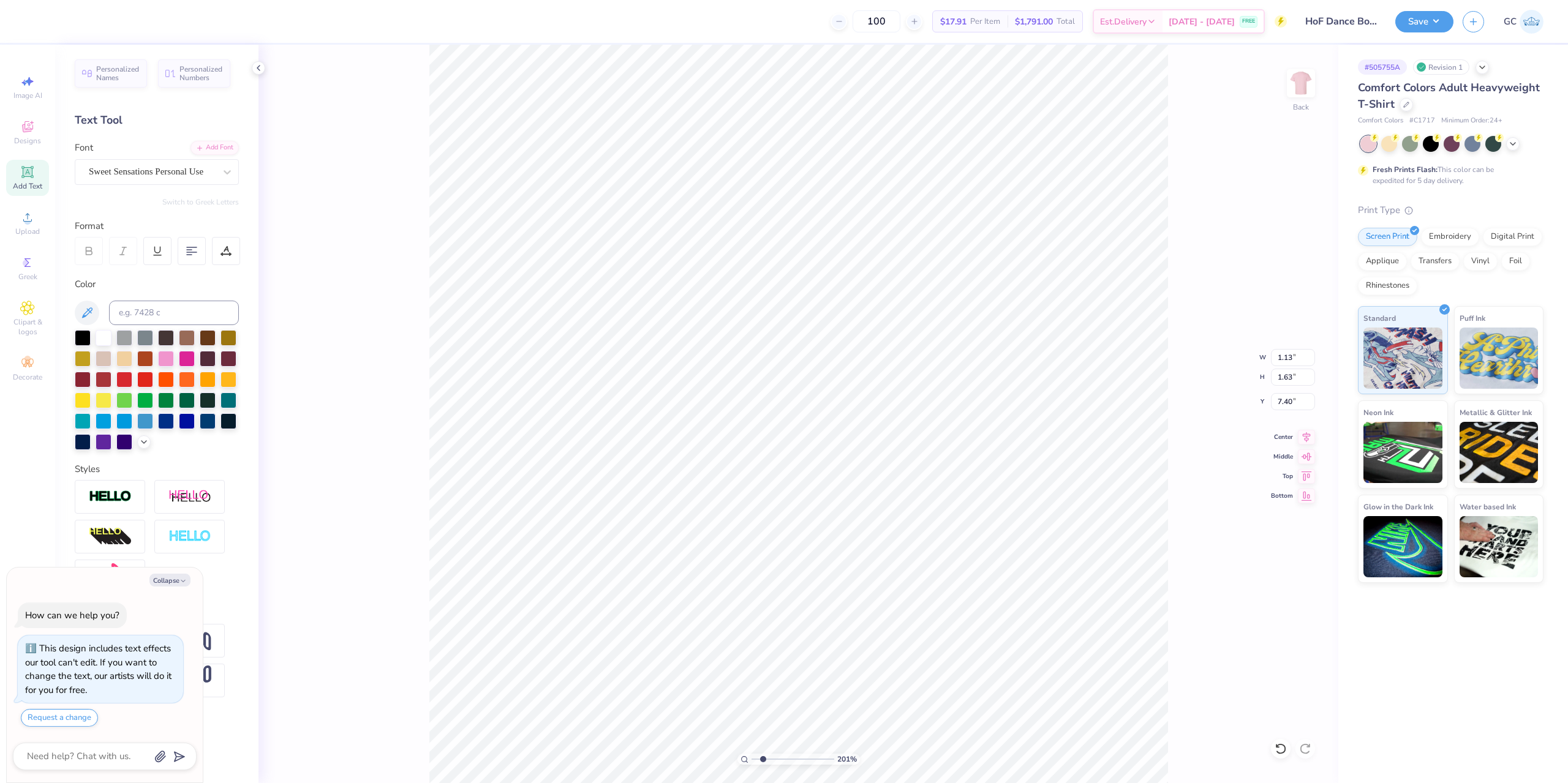
type textarea "x"
type input "2.01445811466782"
type textarea "x"
type input "2.01445811466782"
type textarea "x"
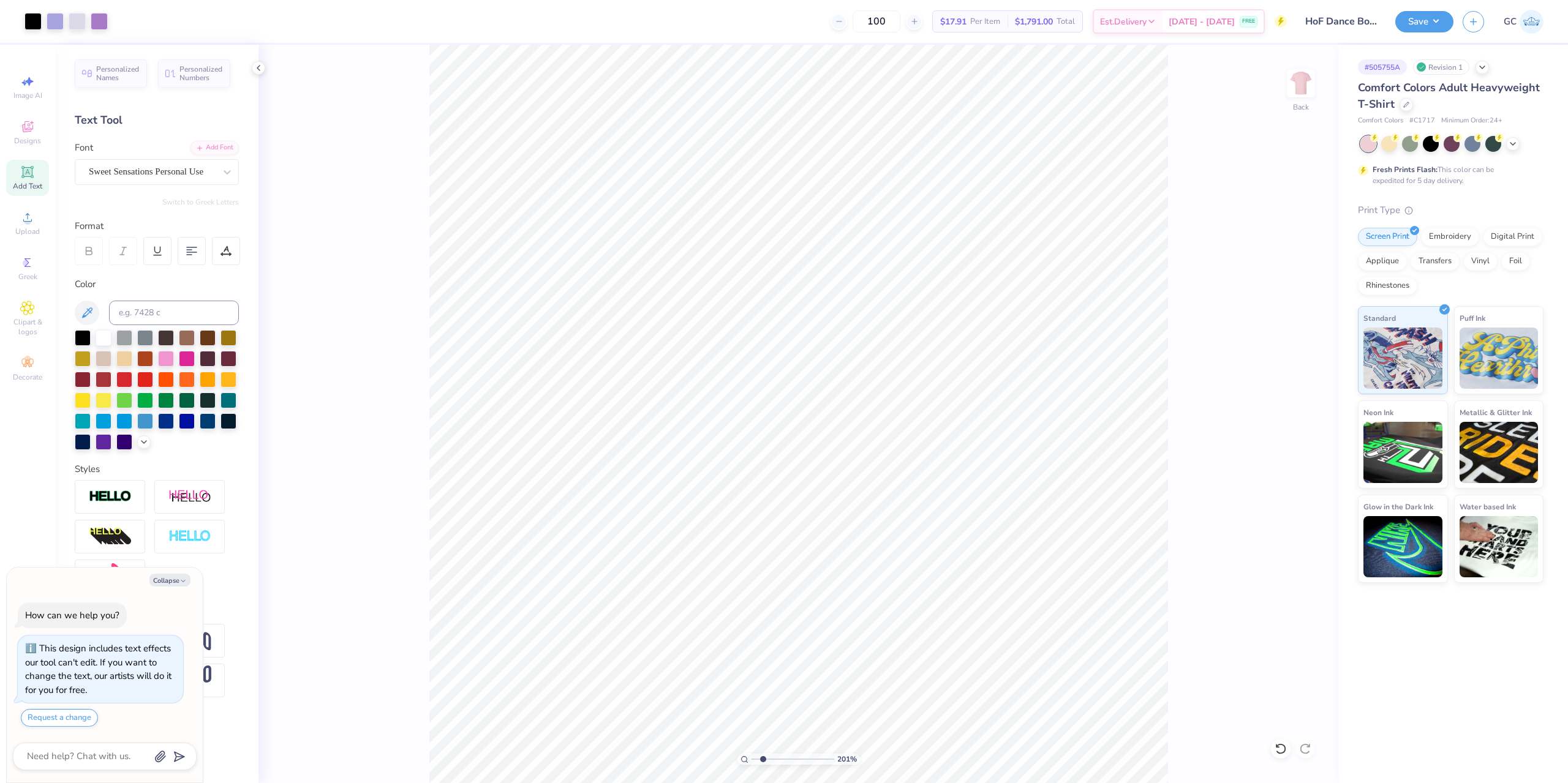
type input "2.01445811466782"
type textarea "x"
type input "2.01445811466782"
type textarea "x"
type input "2.01445811466782"
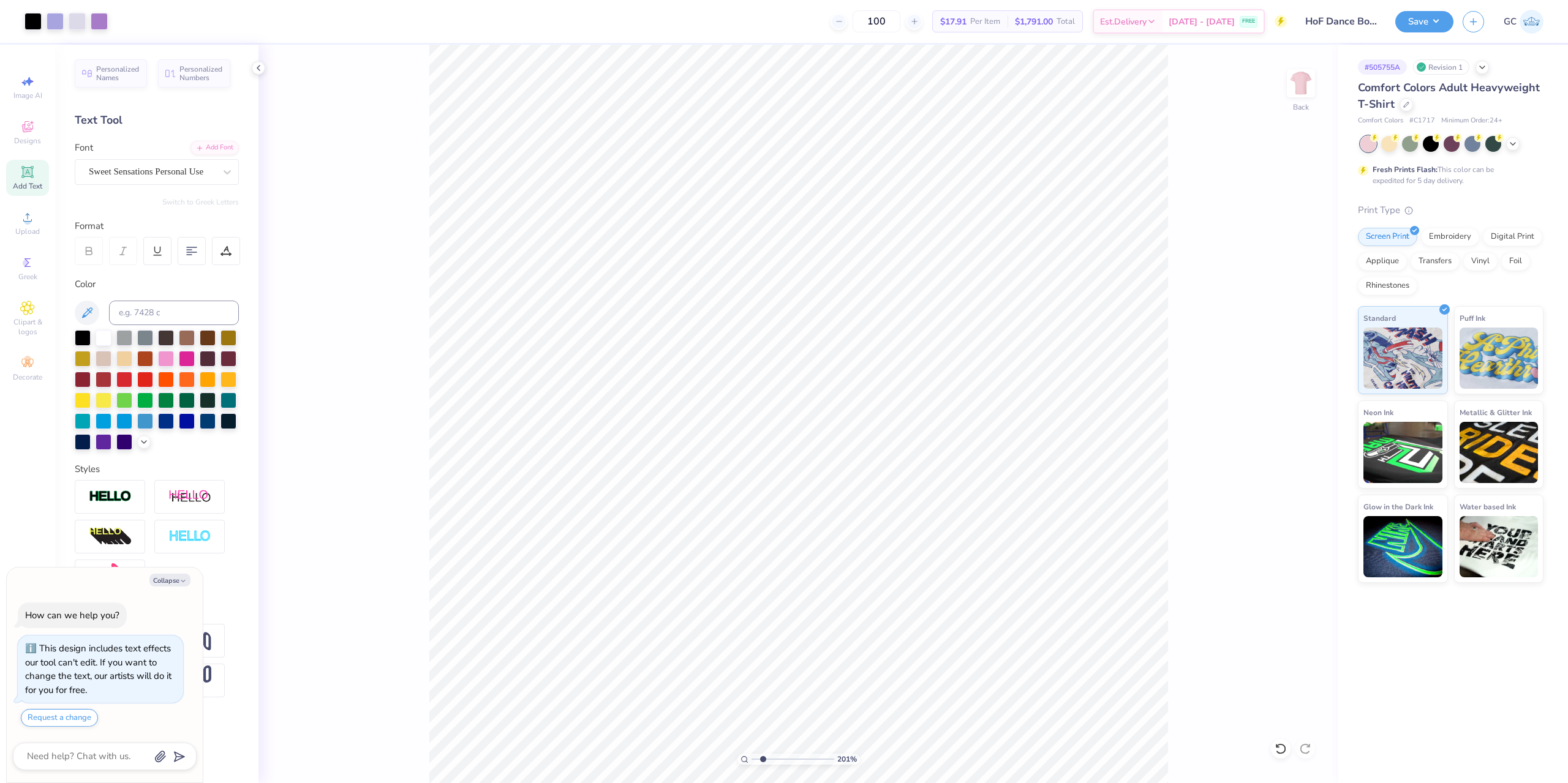
type textarea "x"
type input "2.01445811466782"
type textarea "x"
click at [903, 602] on li "Group" at bounding box center [916, 603] width 96 height 24
type input "2.01445811466782"
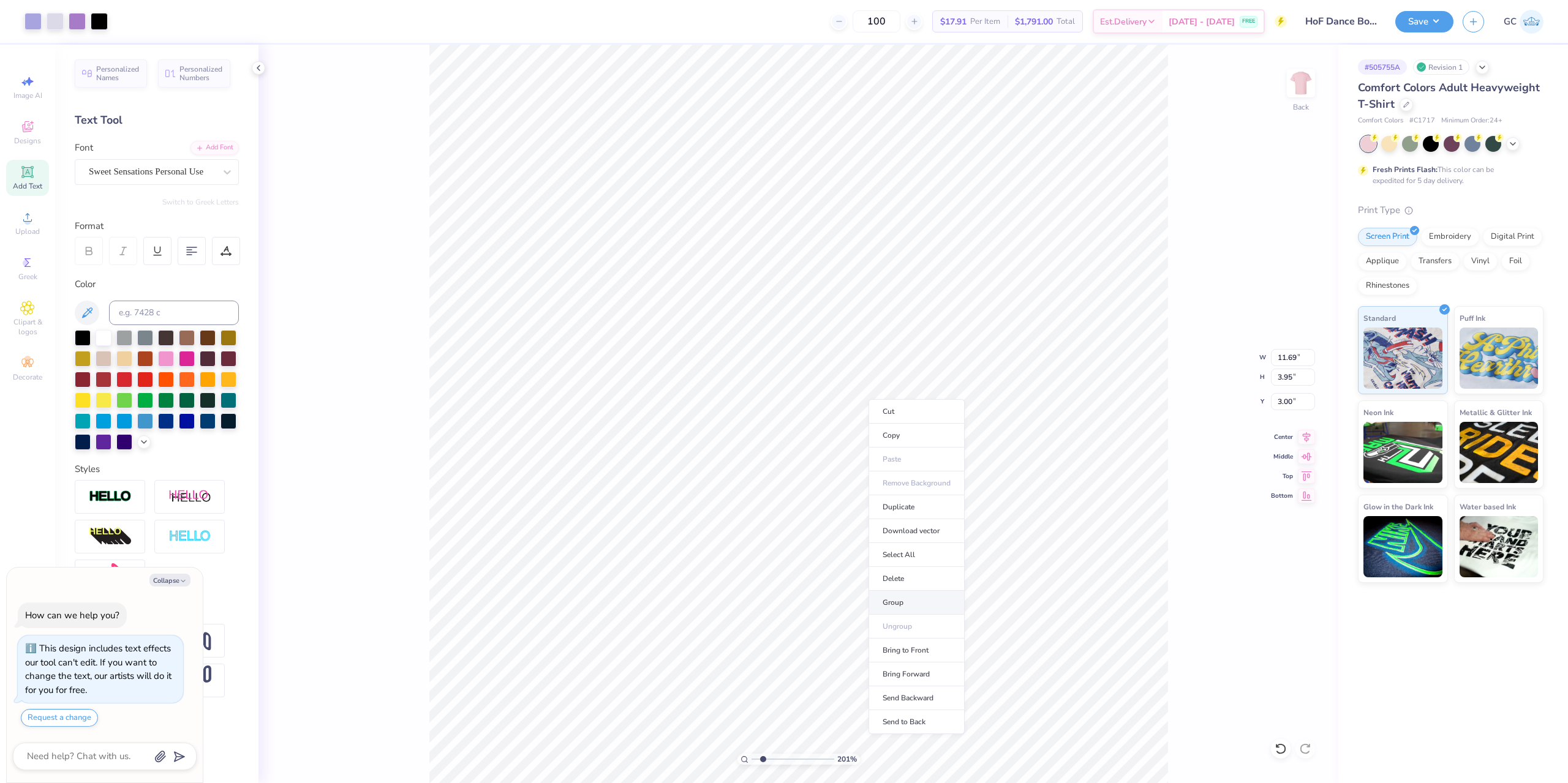
type textarea "x"
type input "2.01445811466782"
type textarea "x"
type input "3.25"
type input "2.89"
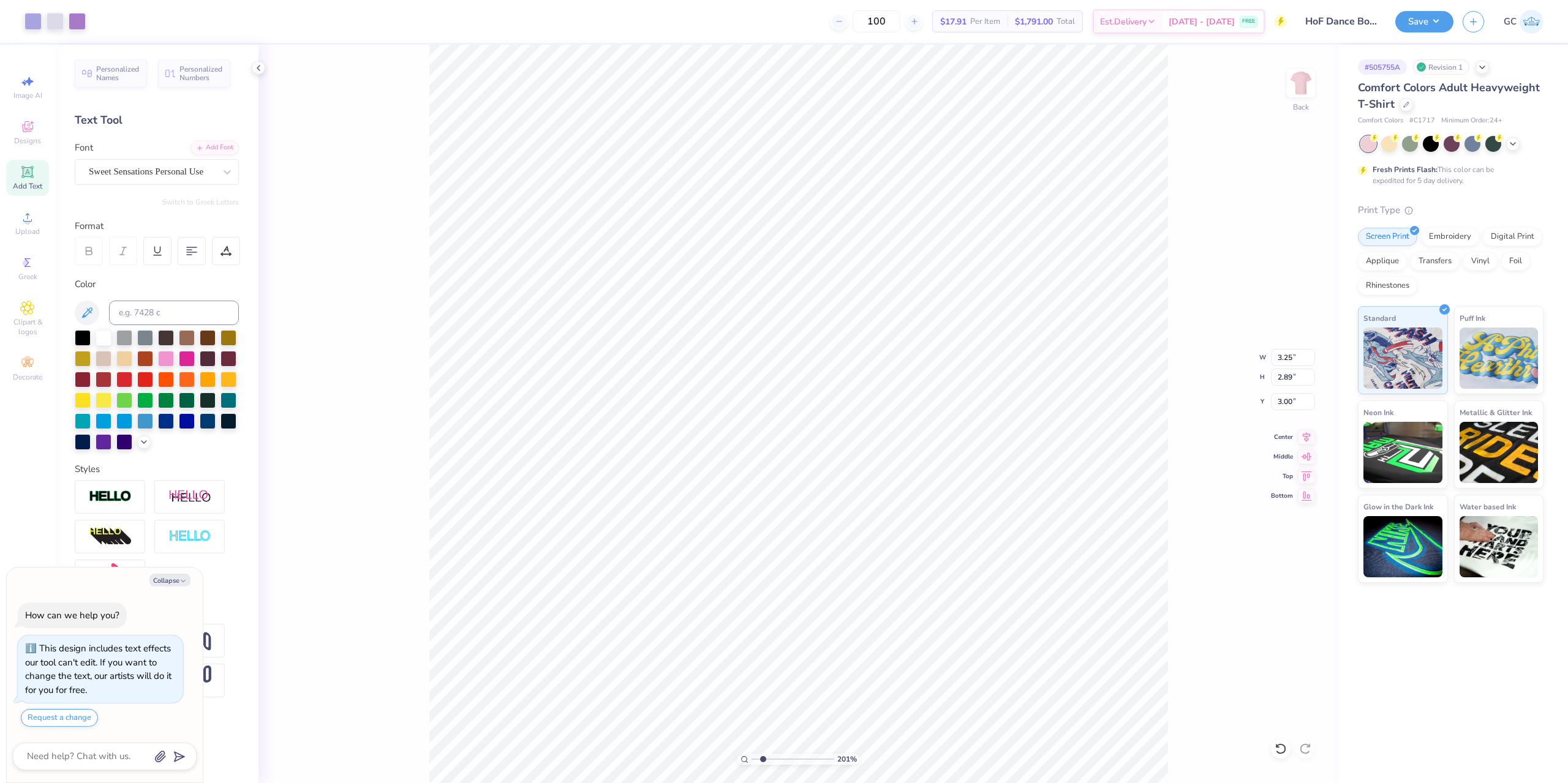
type input "2.01445811466782"
type textarea "x"
type input "2.01445811466782"
type textarea "x"
type input "7.58"
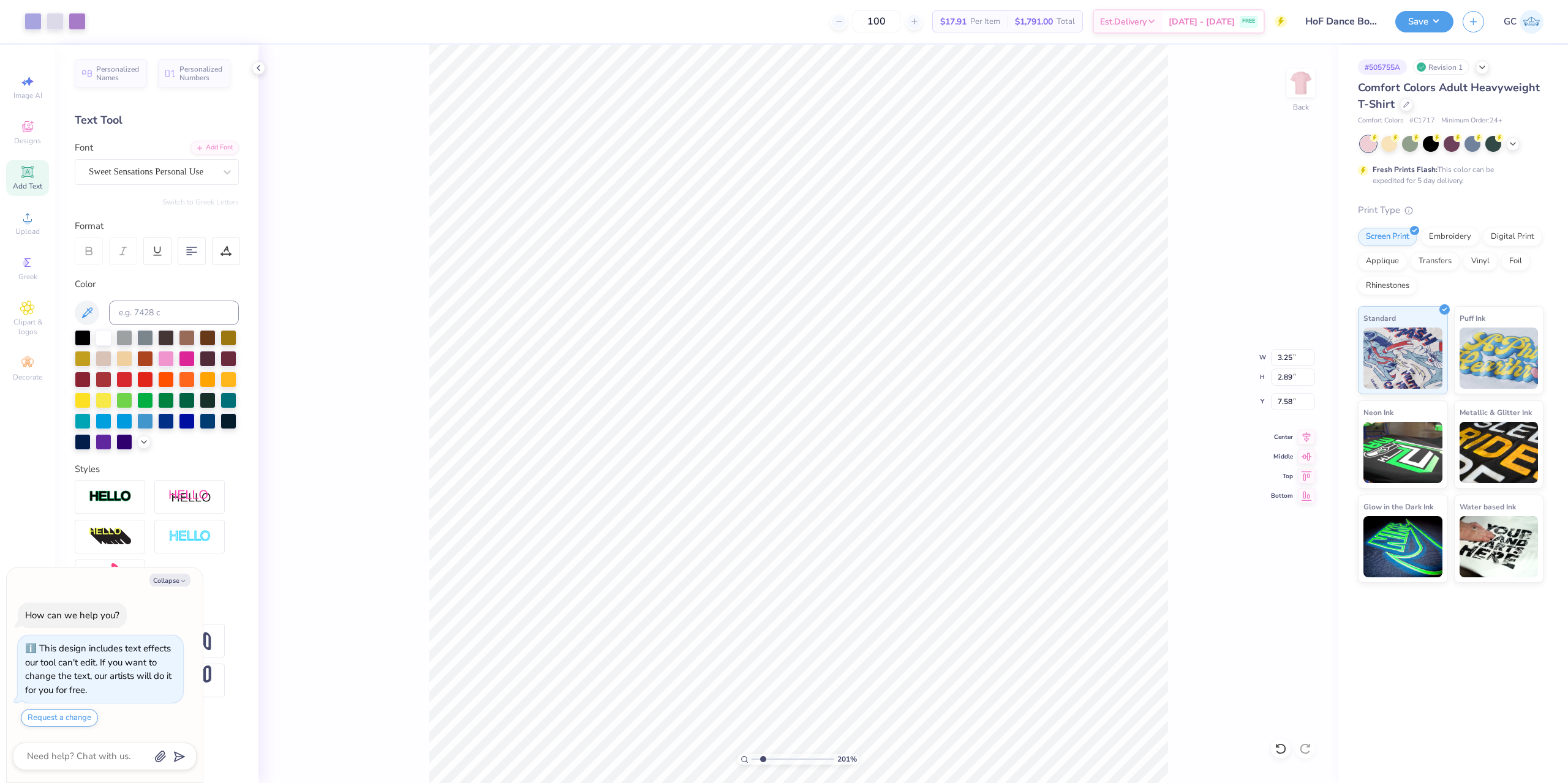
type input "2.01445811466782"
type textarea "x"
click at [1274, 750] on div at bounding box center [1280, 748] width 20 height 20
type input "2.01445811466782"
type textarea "x"
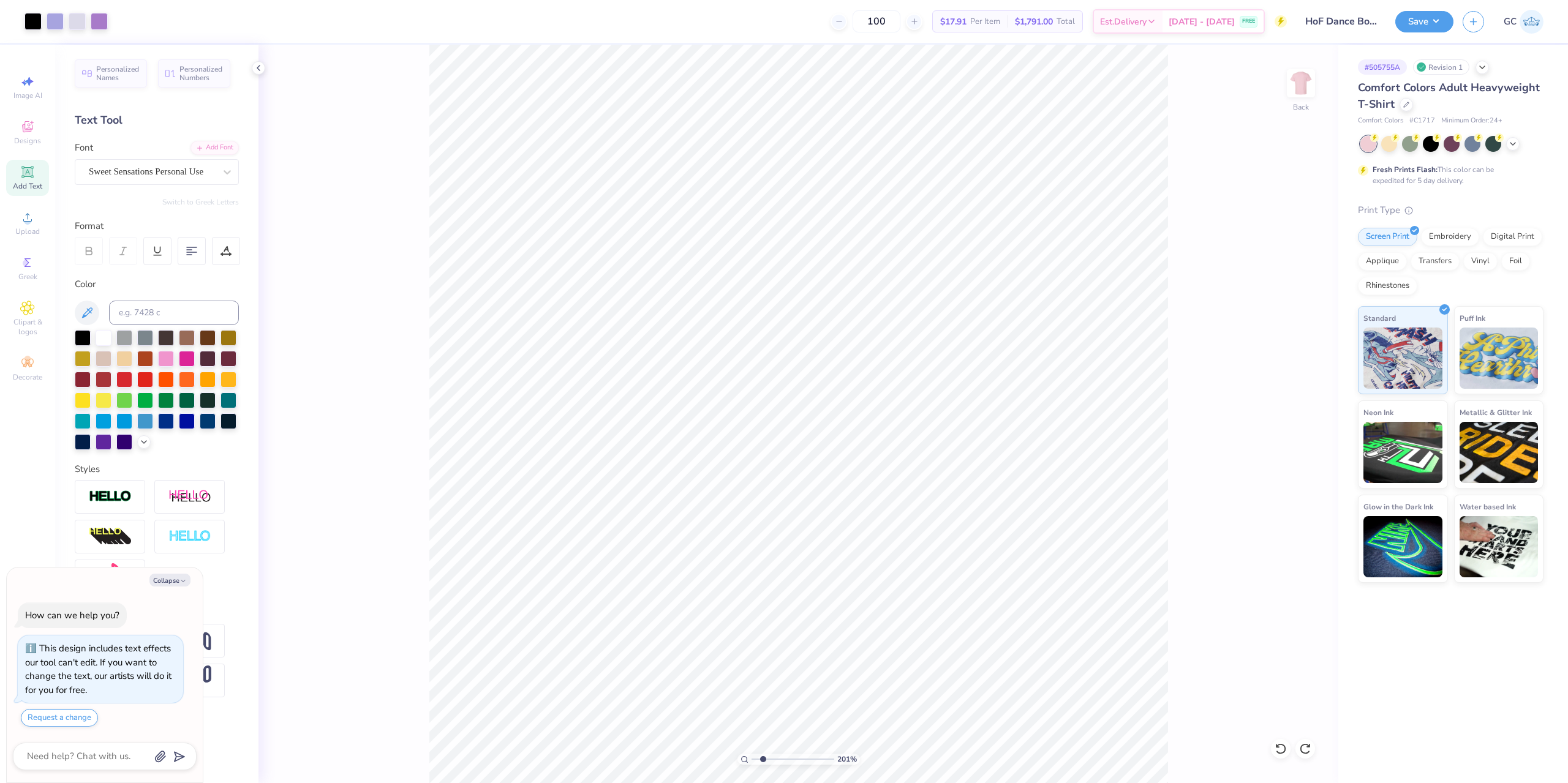
type input "2.01445811466782"
type textarea "x"
type input "2.01445811466782"
type textarea "x"
type input "2.01445811466782"
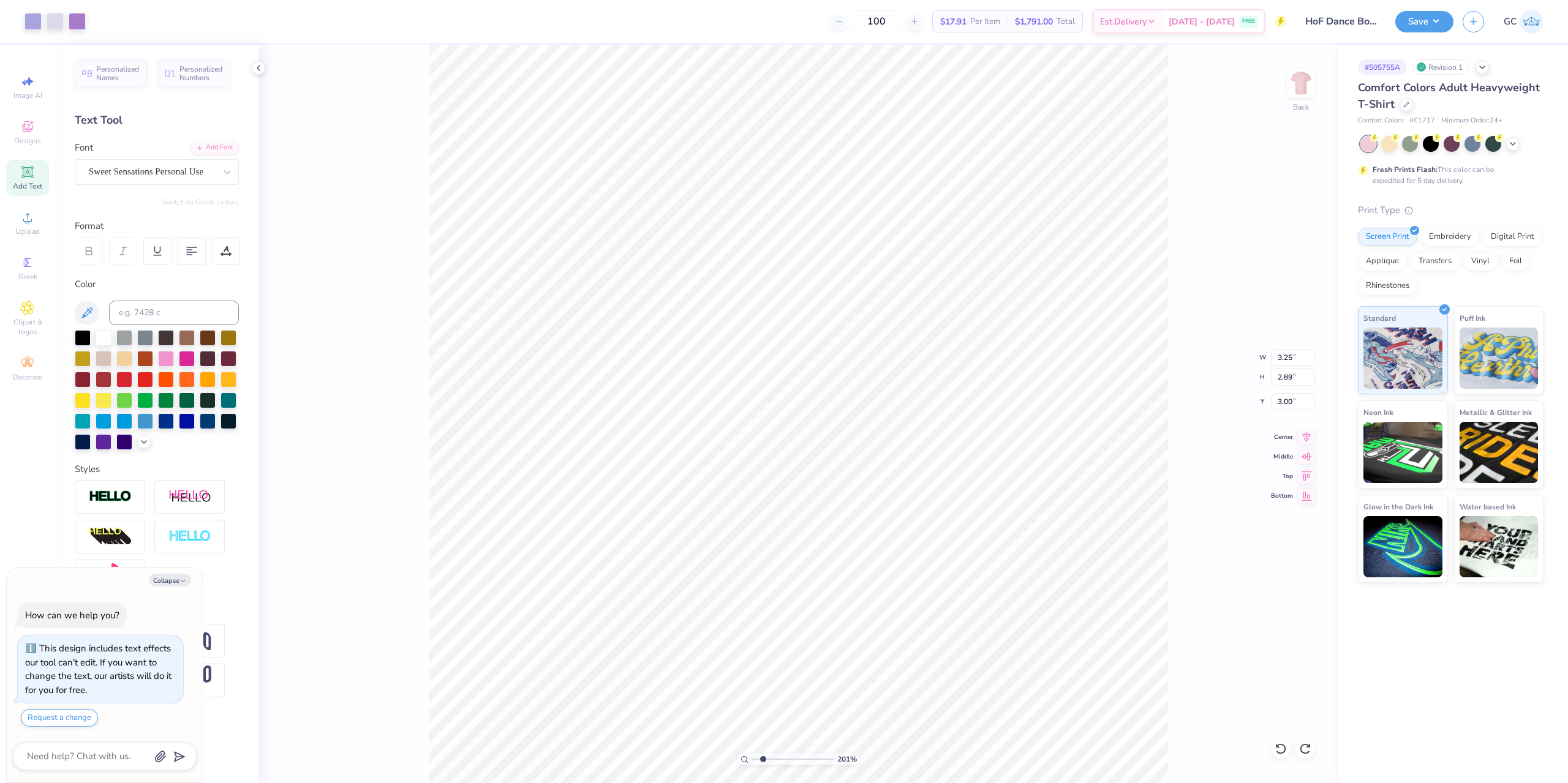
type textarea "x"
type input "8.33"
type input "2.01445811466782"
type textarea "x"
type input "2.01445811466782"
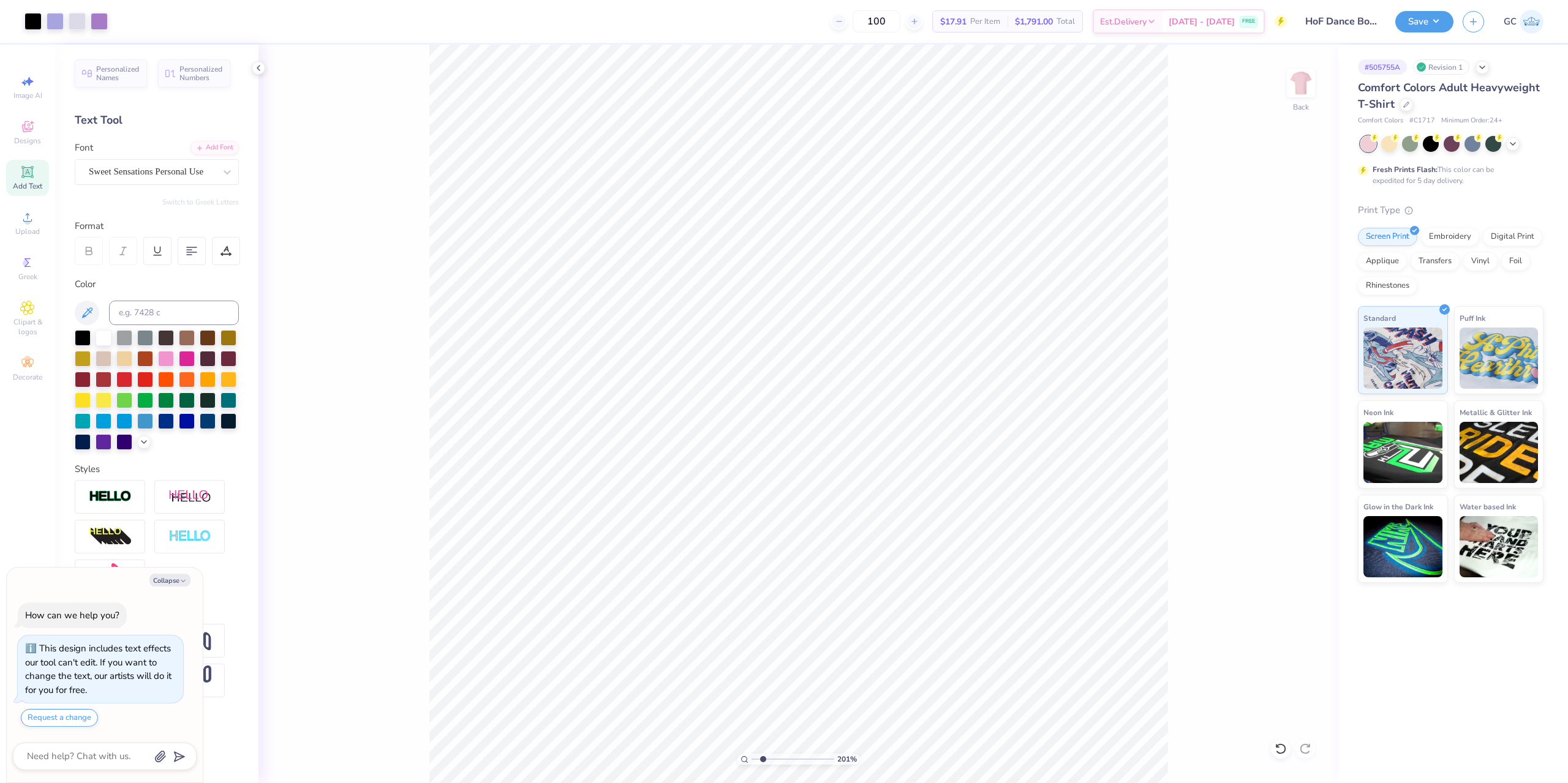
type textarea "x"
type input "2.46071092039641"
type textarea "x"
type input "2.46071092039641"
type textarea "x"
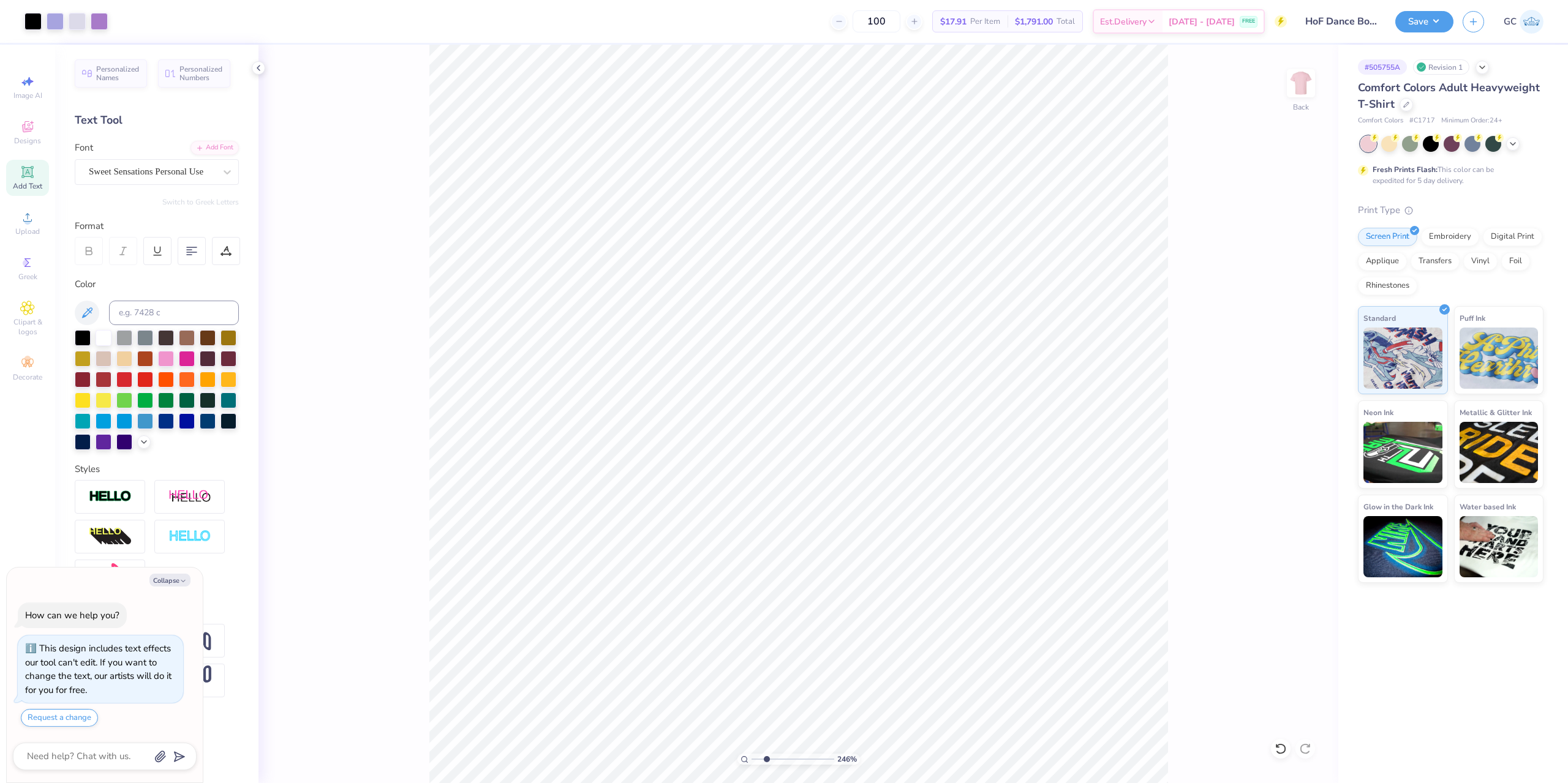
type input "2.46071092039641"
type textarea "x"
type input "5.47860533190648"
type textarea "x"
type input "5.47860533190648"
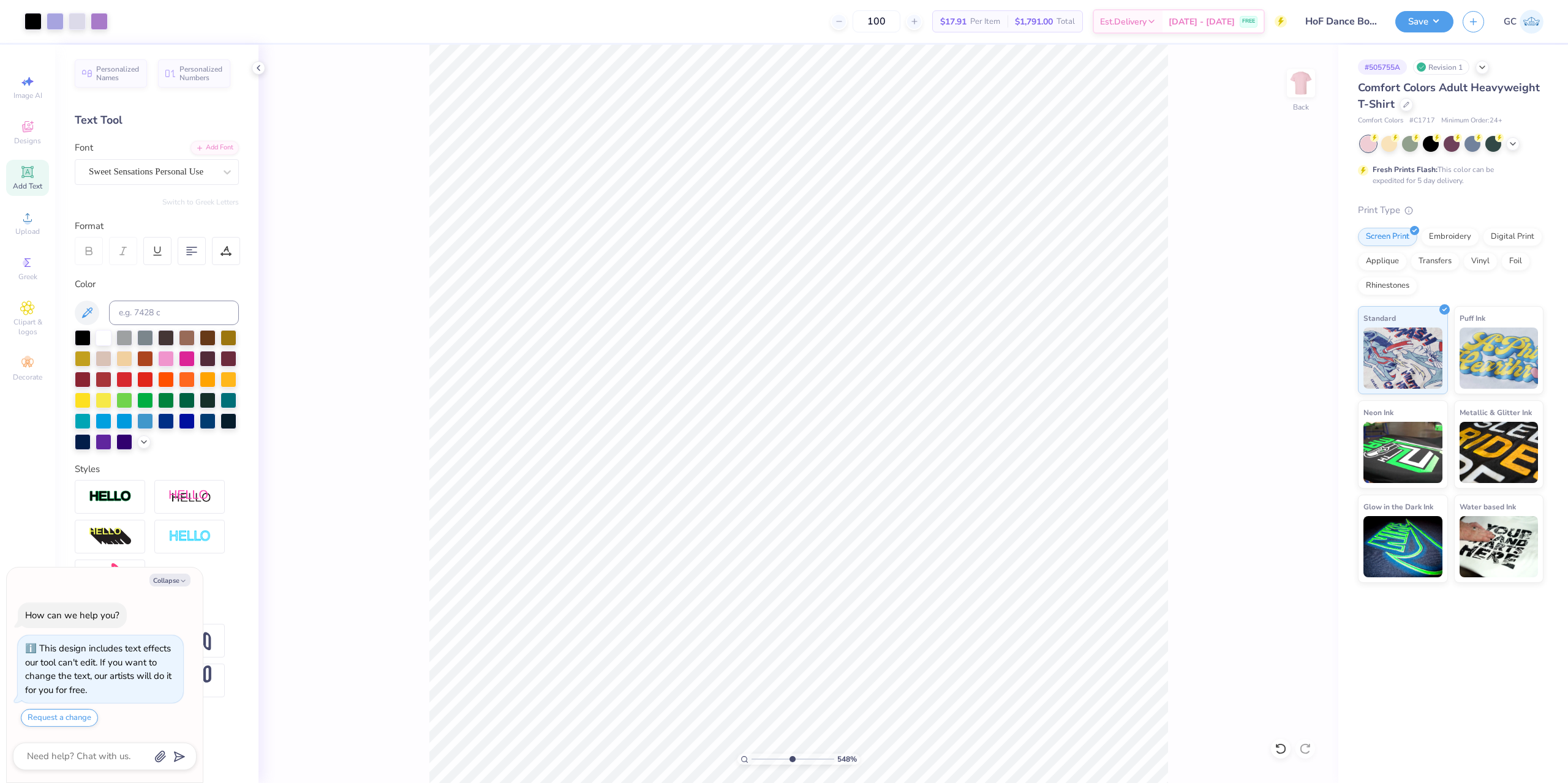
type textarea "x"
type input "4.48505384214065"
type textarea "x"
click at [894, 561] on li "Download vector" at bounding box center [896, 559] width 96 height 24
type input "4.48505384214065"
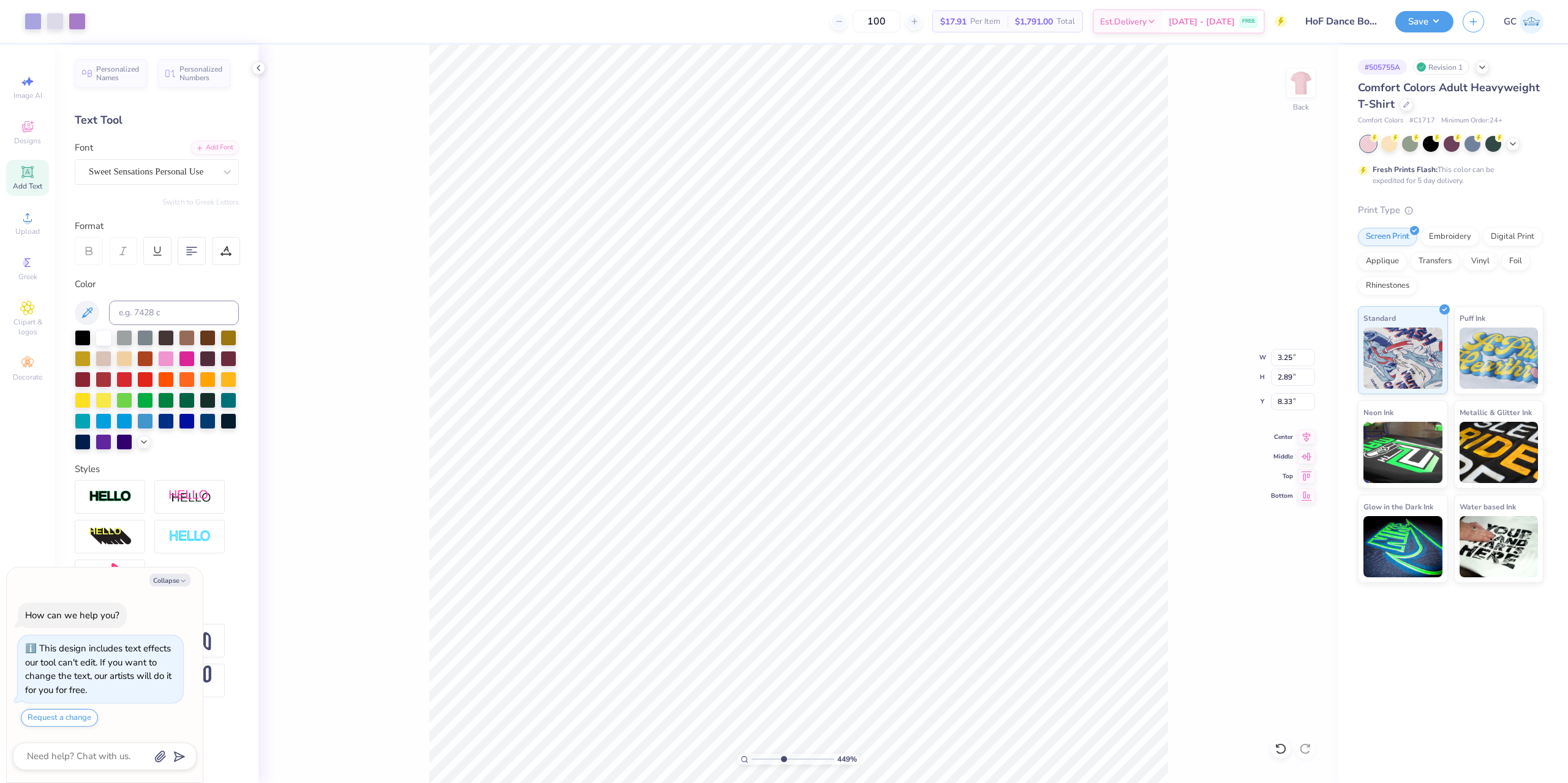
type textarea "x"
click at [19, 223] on div "Upload" at bounding box center [28, 224] width 43 height 36
type input "4.48505384214065"
type textarea "x"
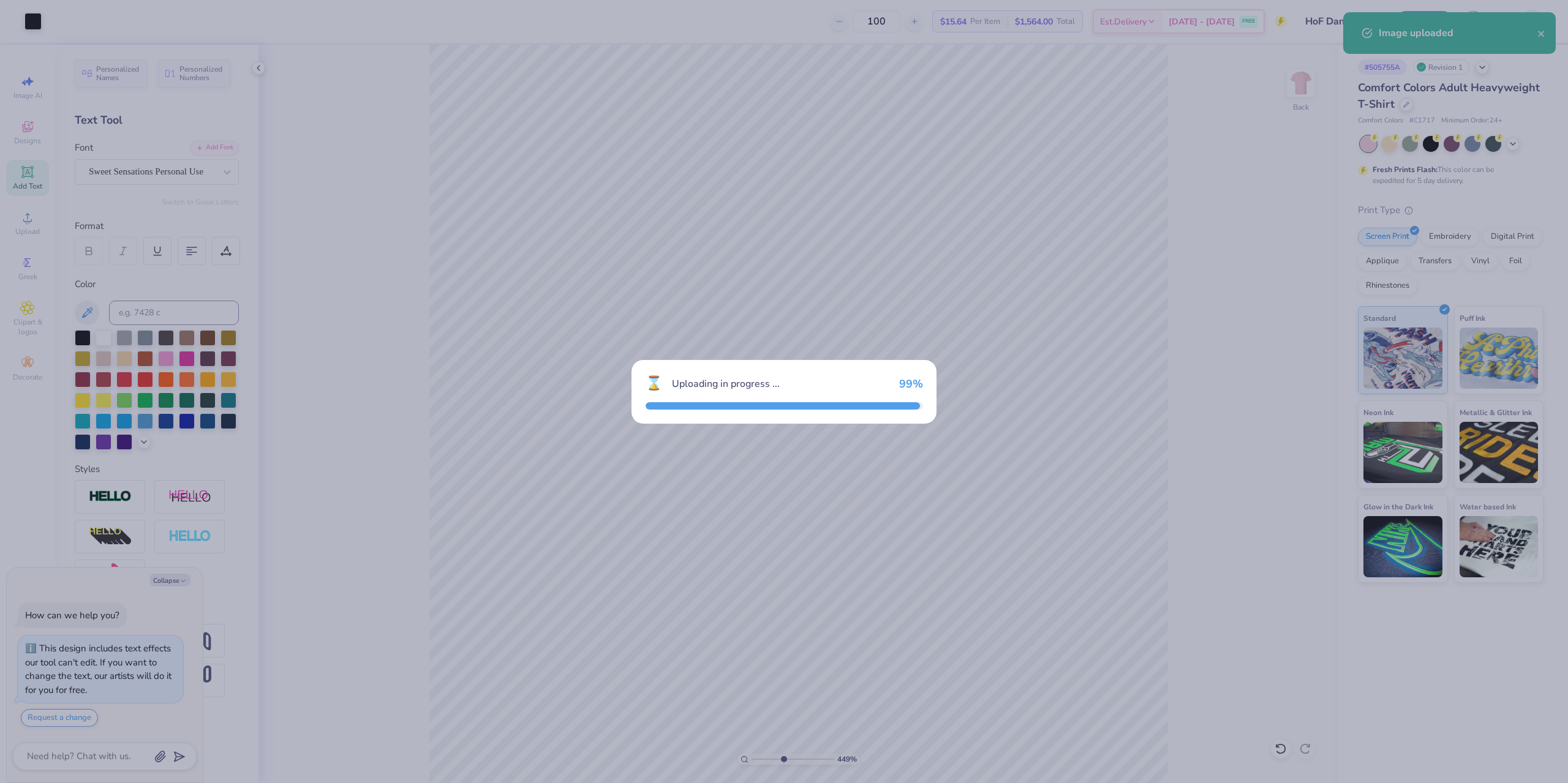
type input "4.48505384214065"
type textarea "x"
type input "4.48505384214065"
type textarea "x"
type input "4.48505384214065"
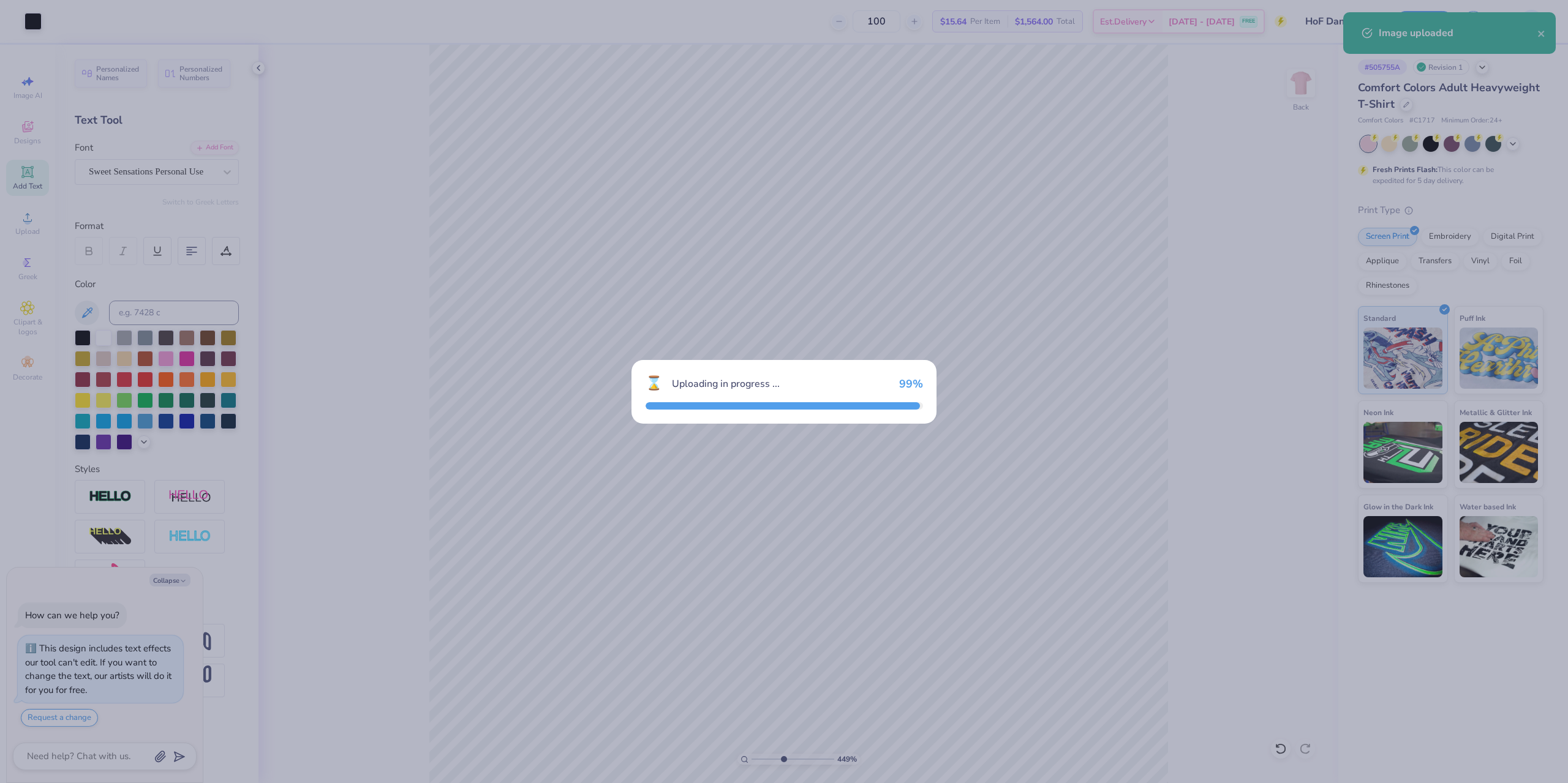
type textarea "x"
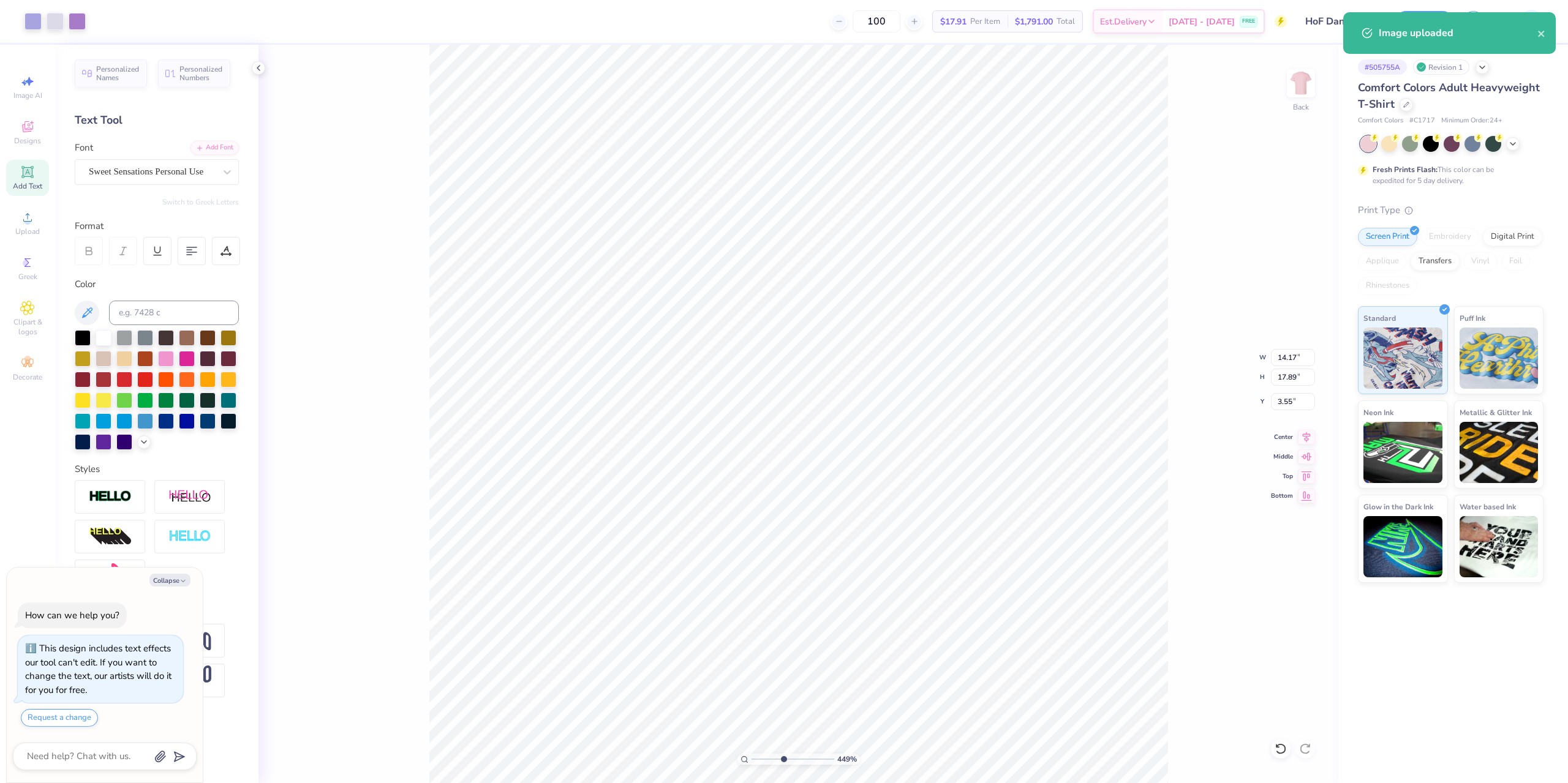
type input "4.48505384214065"
type textarea "x"
type input "1.49212329151837"
type textarea "x"
type input "1.49212329151837"
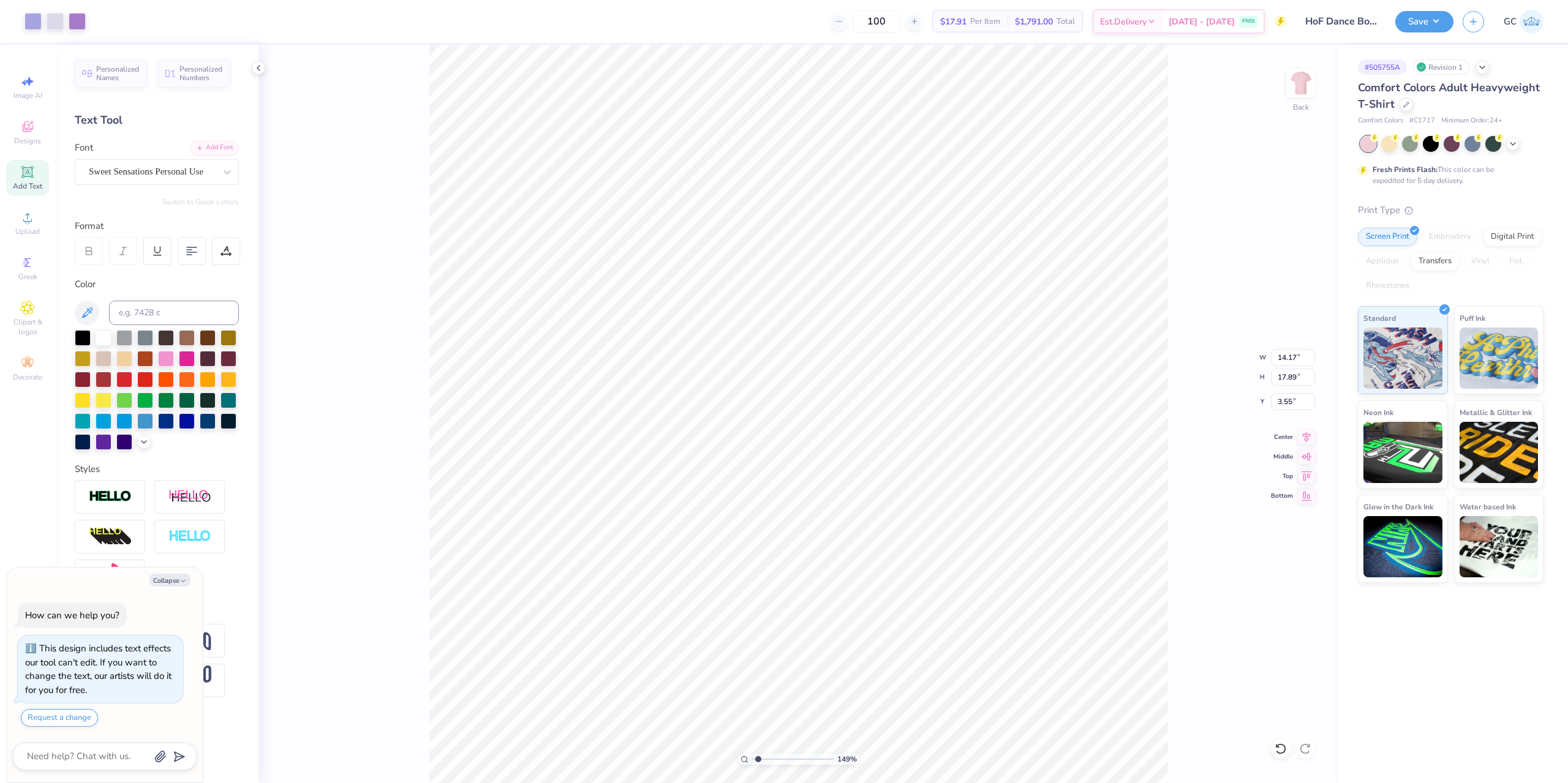
type textarea "x"
type input "4.99"
type input "6.30"
type input "15.14"
type input "1.49212329151837"
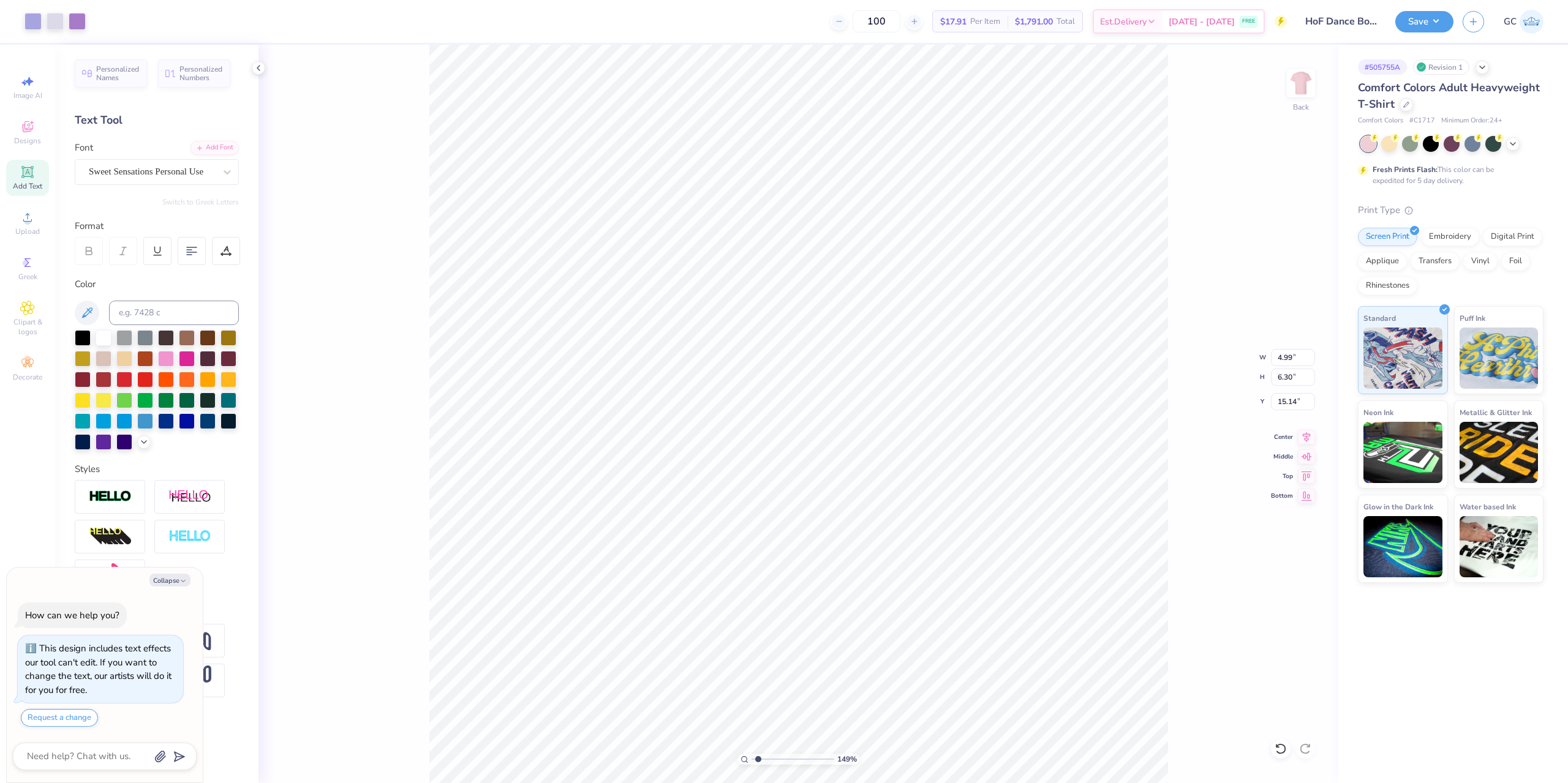
type textarea "x"
click at [1269, 742] on div "149 % Back" at bounding box center [798, 414] width 1079 height 738
click at [1272, 744] on div at bounding box center [1280, 748] width 20 height 20
type input "1.49212329151837"
type textarea "x"
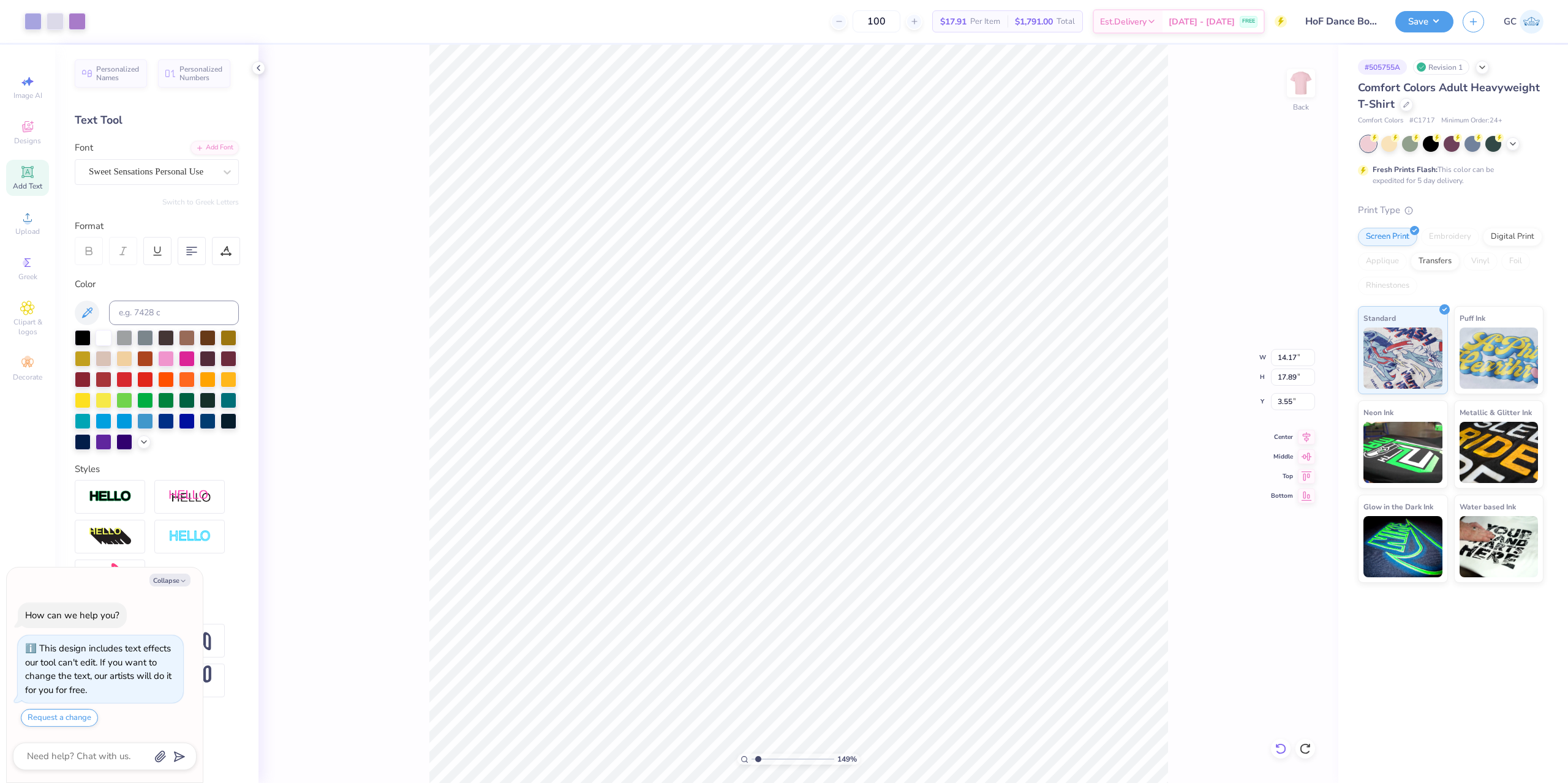
click at [1281, 748] on icon at bounding box center [1280, 748] width 12 height 12
type input "1.49212329151837"
click at [1281, 748] on icon at bounding box center [1280, 748] width 12 height 12
click at [32, 232] on span "Upload" at bounding box center [28, 230] width 24 height 9
drag, startPoint x: 1274, startPoint y: 359, endPoint x: 1299, endPoint y: 359, distance: 25.0
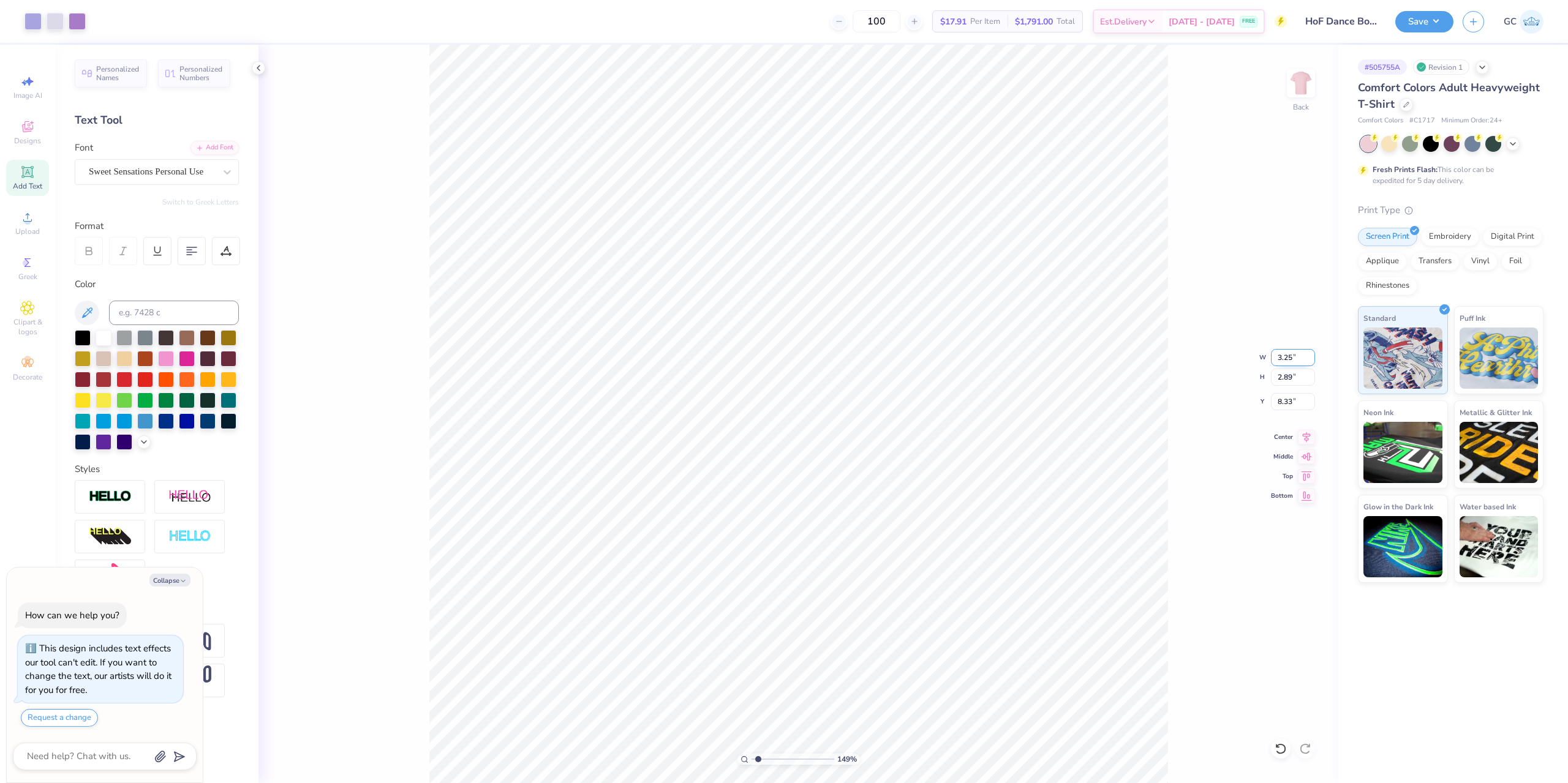
click at [1299, 359] on input "3.25" at bounding box center [1293, 357] width 44 height 17
click at [1292, 359] on input "5.55" at bounding box center [1293, 357] width 44 height 17
paste input "3.2"
click at [958, 760] on li "Send to Back" at bounding box center [958, 768] width 96 height 24
click at [960, 697] on li "Bring to Front" at bounding box center [952, 697] width 96 height 24
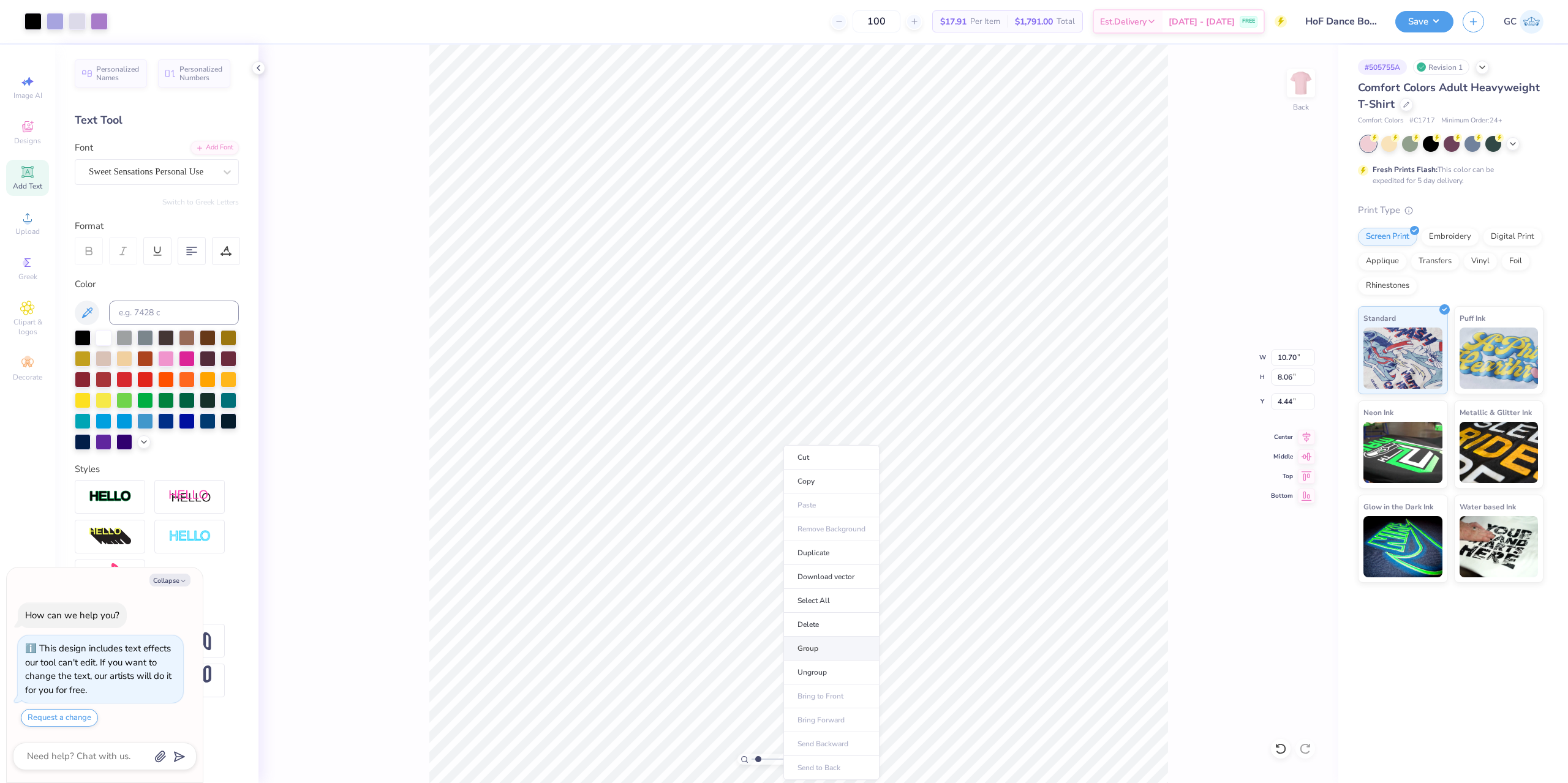
click at [806, 652] on li "Group" at bounding box center [831, 649] width 96 height 24
drag, startPoint x: 1289, startPoint y: 359, endPoint x: 1306, endPoint y: 359, distance: 17.0
click at [1314, 358] on input "10.70" at bounding box center [1293, 357] width 44 height 17
click at [1284, 399] on input "3.95" at bounding box center [1293, 401] width 44 height 17
click at [1293, 399] on input "3.95" at bounding box center [1293, 401] width 44 height 17
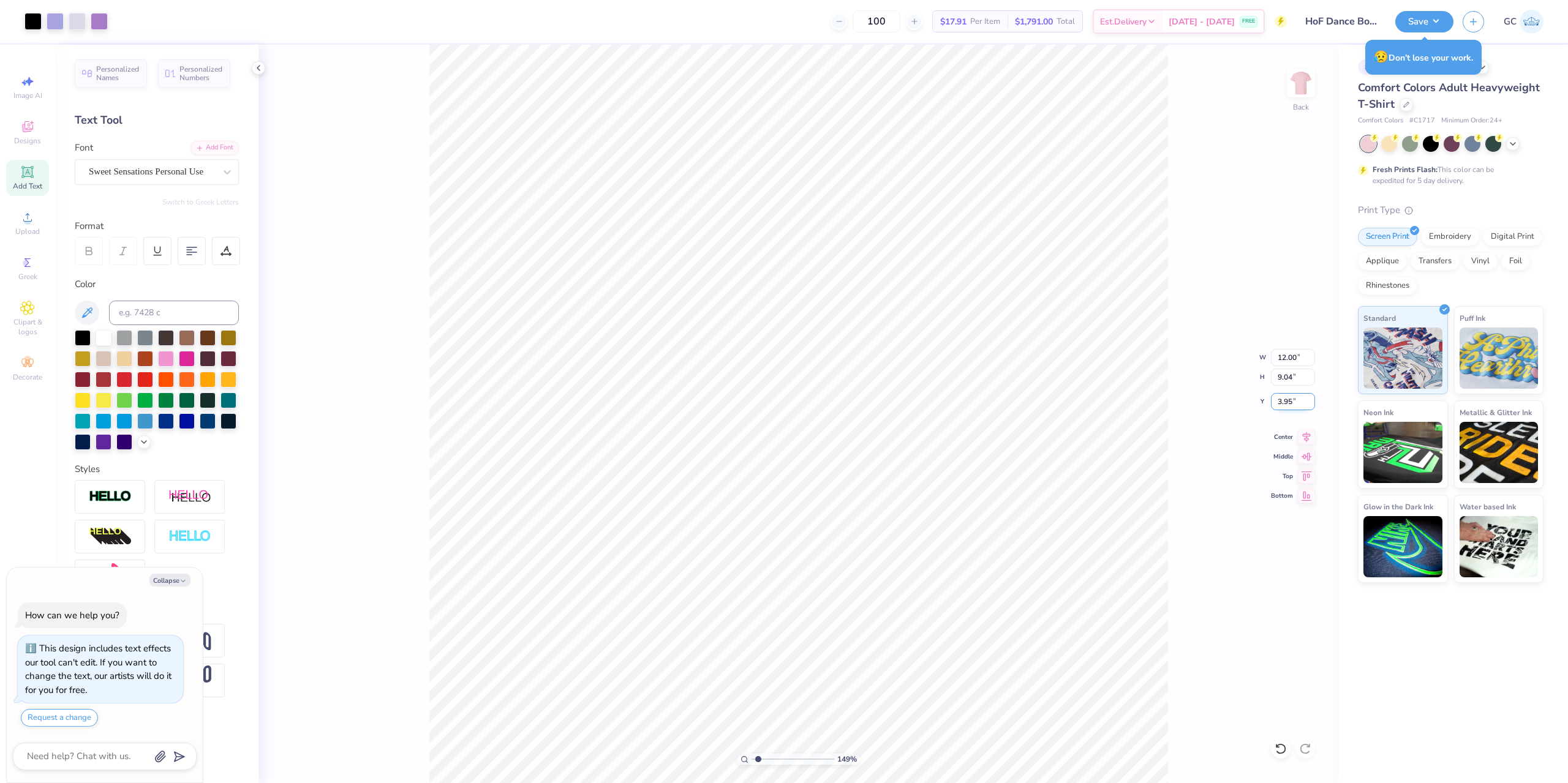
click at [1299, 402] on input "3.95" at bounding box center [1293, 401] width 44 height 17
drag, startPoint x: 1301, startPoint y: 403, endPoint x: 1262, endPoint y: 399, distance: 39.2
click at [1262, 399] on div "149 % Back W 12.00 12.00 " H 9.04 9.04 " Y 3.95 3.95 " Center Middle Top Bottom" at bounding box center [798, 414] width 1079 height 738
drag, startPoint x: 1296, startPoint y: 403, endPoint x: 1275, endPoint y: 403, distance: 21.0
click at [1267, 403] on div "149 % Back W 12.00 12.00 " H 9.04 9.04 " Y 3.95 3.95 " Center Middle Top Bottom" at bounding box center [798, 414] width 1079 height 738
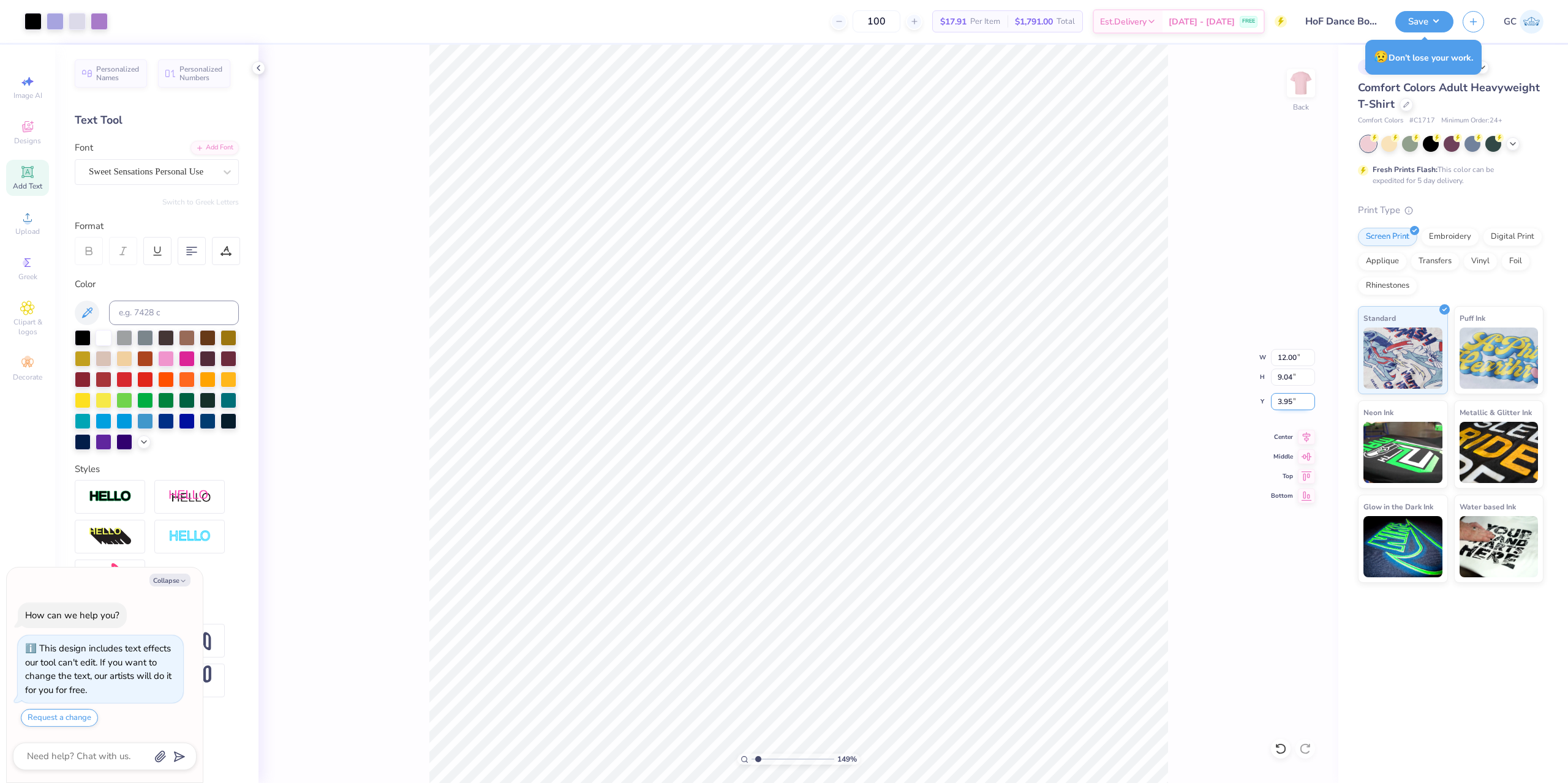
drag, startPoint x: 1275, startPoint y: 401, endPoint x: 1293, endPoint y: 401, distance: 18.0
click at [1293, 401] on input "3.95" at bounding box center [1293, 401] width 44 height 17
click at [1303, 439] on icon at bounding box center [1306, 435] width 17 height 15
click at [1435, 11] on div "Save" at bounding box center [1424, 22] width 58 height 22
click at [1432, 14] on button "Save" at bounding box center [1424, 20] width 58 height 22
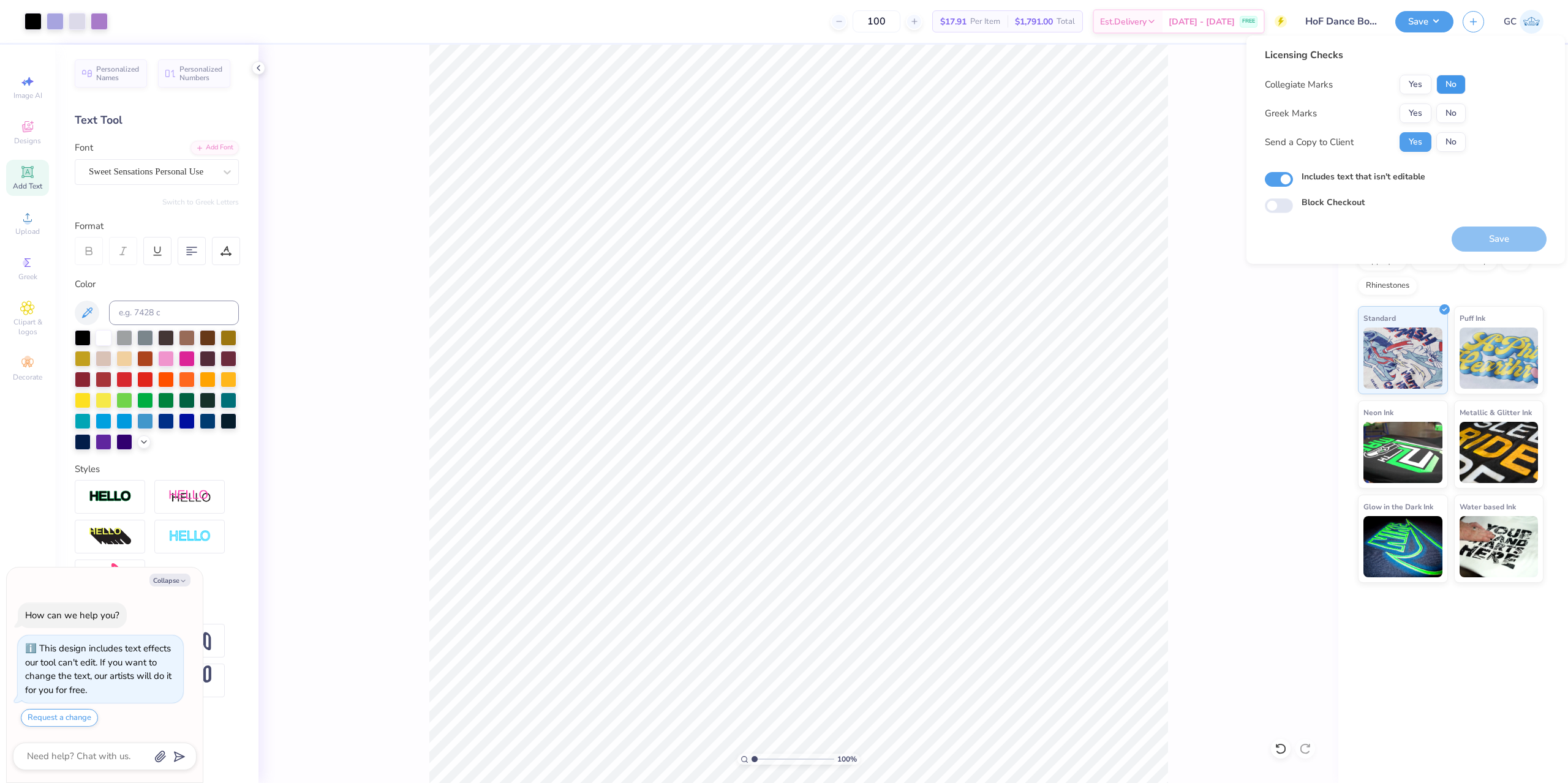
click at [1457, 85] on button "No" at bounding box center [1451, 85] width 29 height 20
click at [1456, 106] on button "No" at bounding box center [1451, 113] width 29 height 20
click at [1495, 225] on div "Save" at bounding box center [1499, 232] width 95 height 39
click at [1495, 233] on button "Save" at bounding box center [1499, 238] width 95 height 25
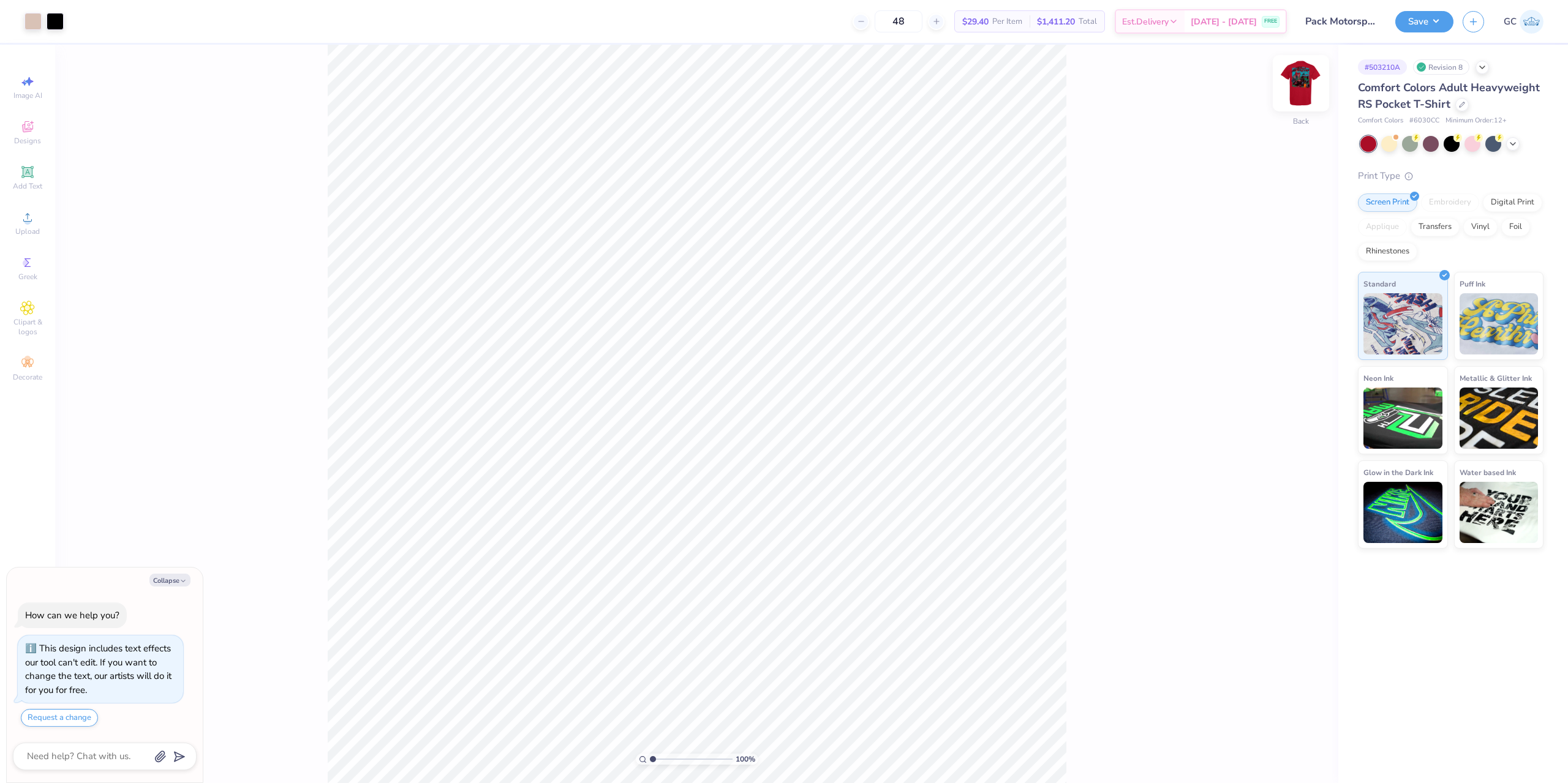
click at [1307, 77] on img at bounding box center [1300, 83] width 49 height 49
type textarea "x"
type input "3.00581987268405"
type textarea "x"
type input "2.46071092039641"
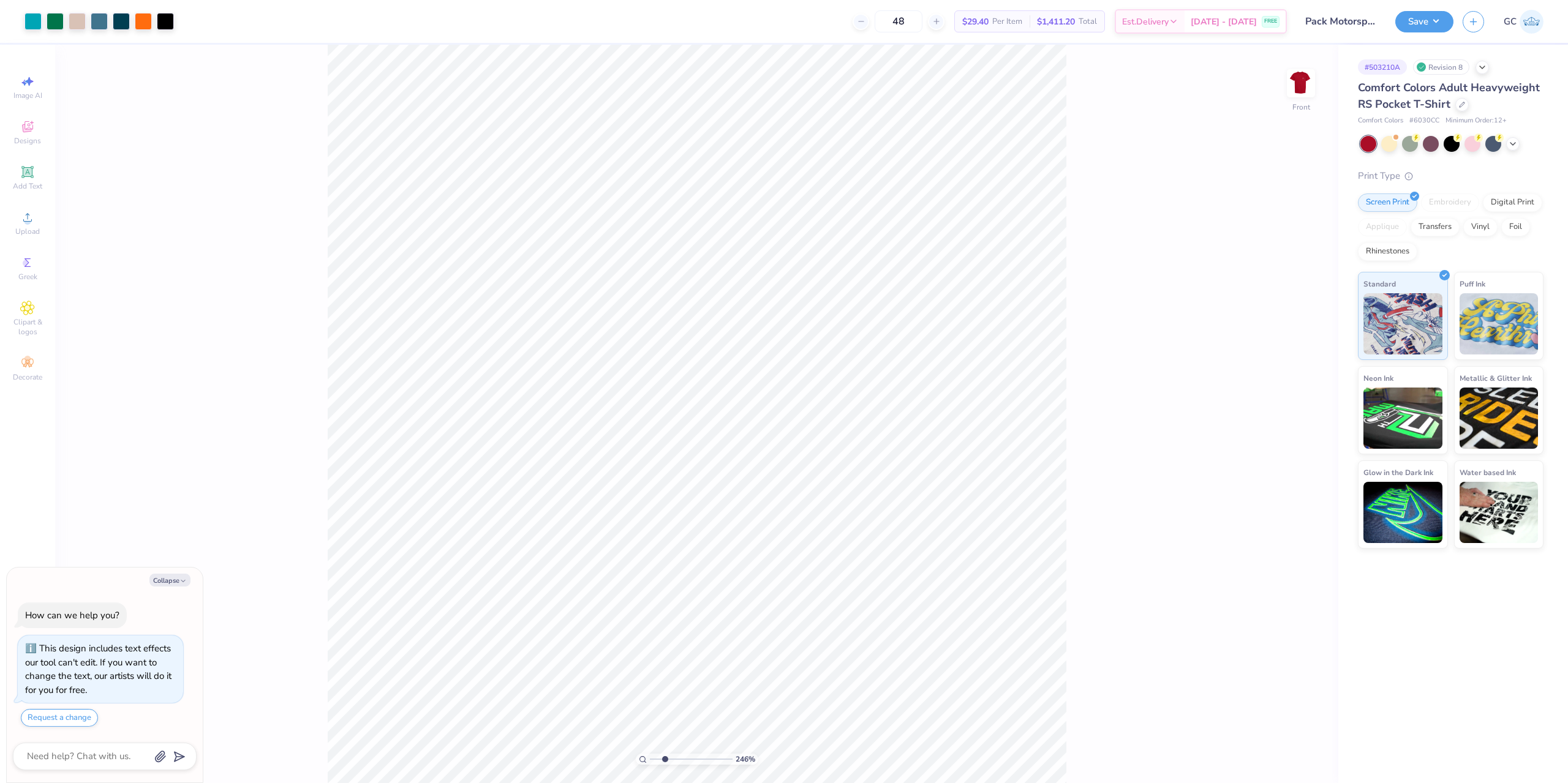
type textarea "x"
type input "2.46071092039641"
type textarea "x"
type input "2.46071092039641"
type textarea "x"
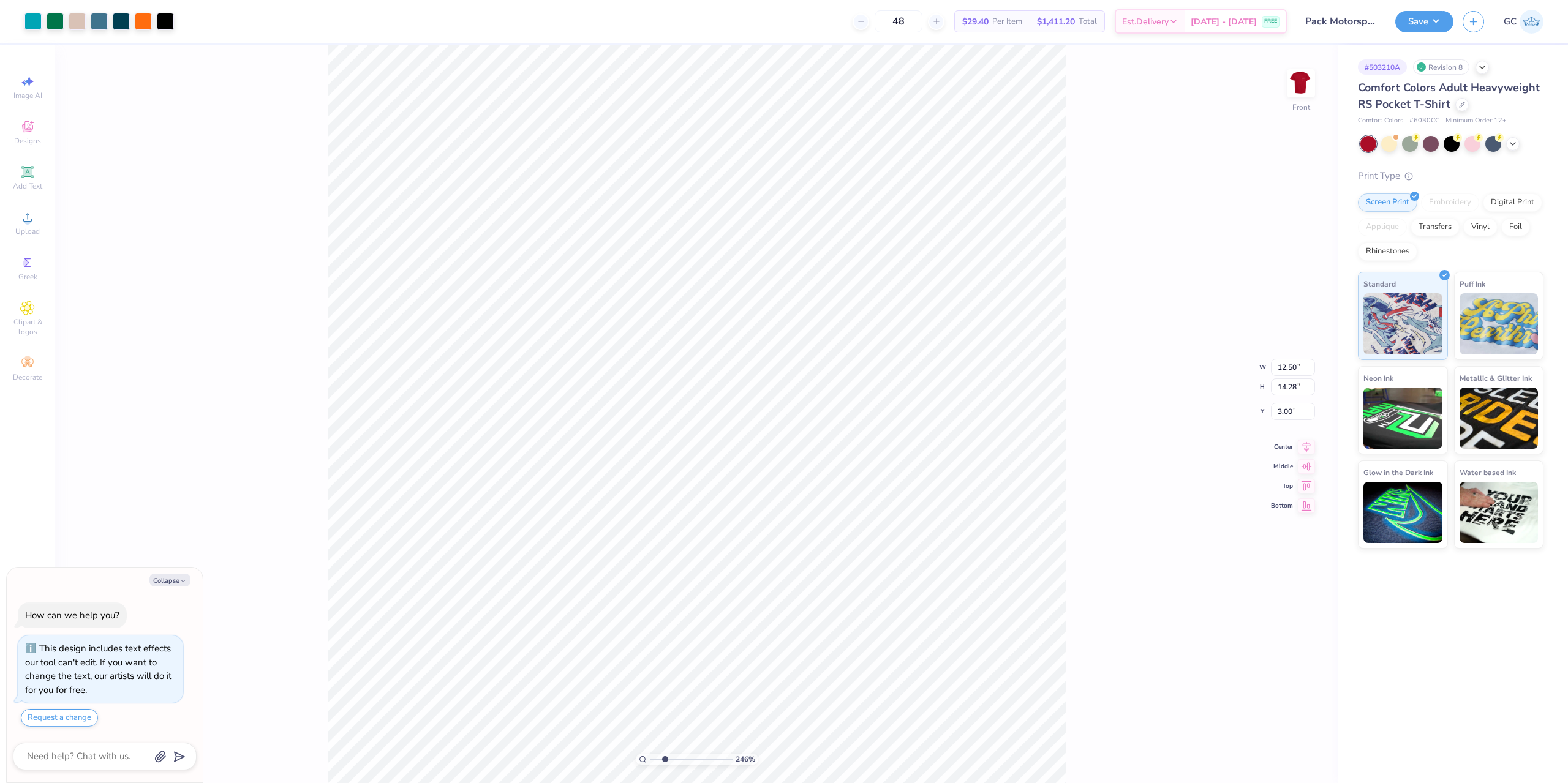
type input "2.46071092039641"
type textarea "x"
type input "2.46071092039641"
type textarea "x"
type input "2.46071092039641"
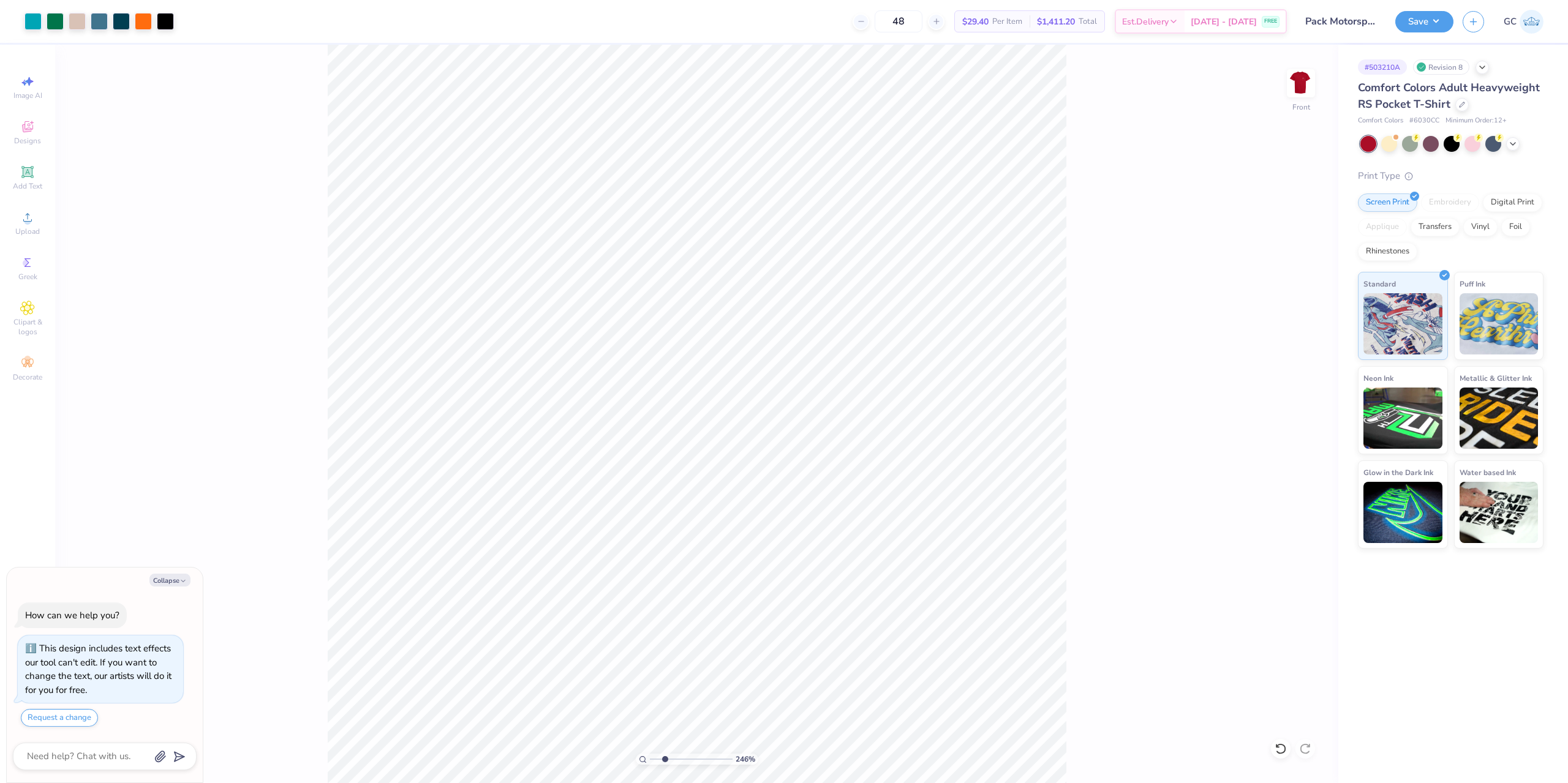
type textarea "x"
type input "2.46071092039641"
click at [31, 14] on div at bounding box center [33, 20] width 17 height 17
type textarea "x"
type input "2.46071092039641"
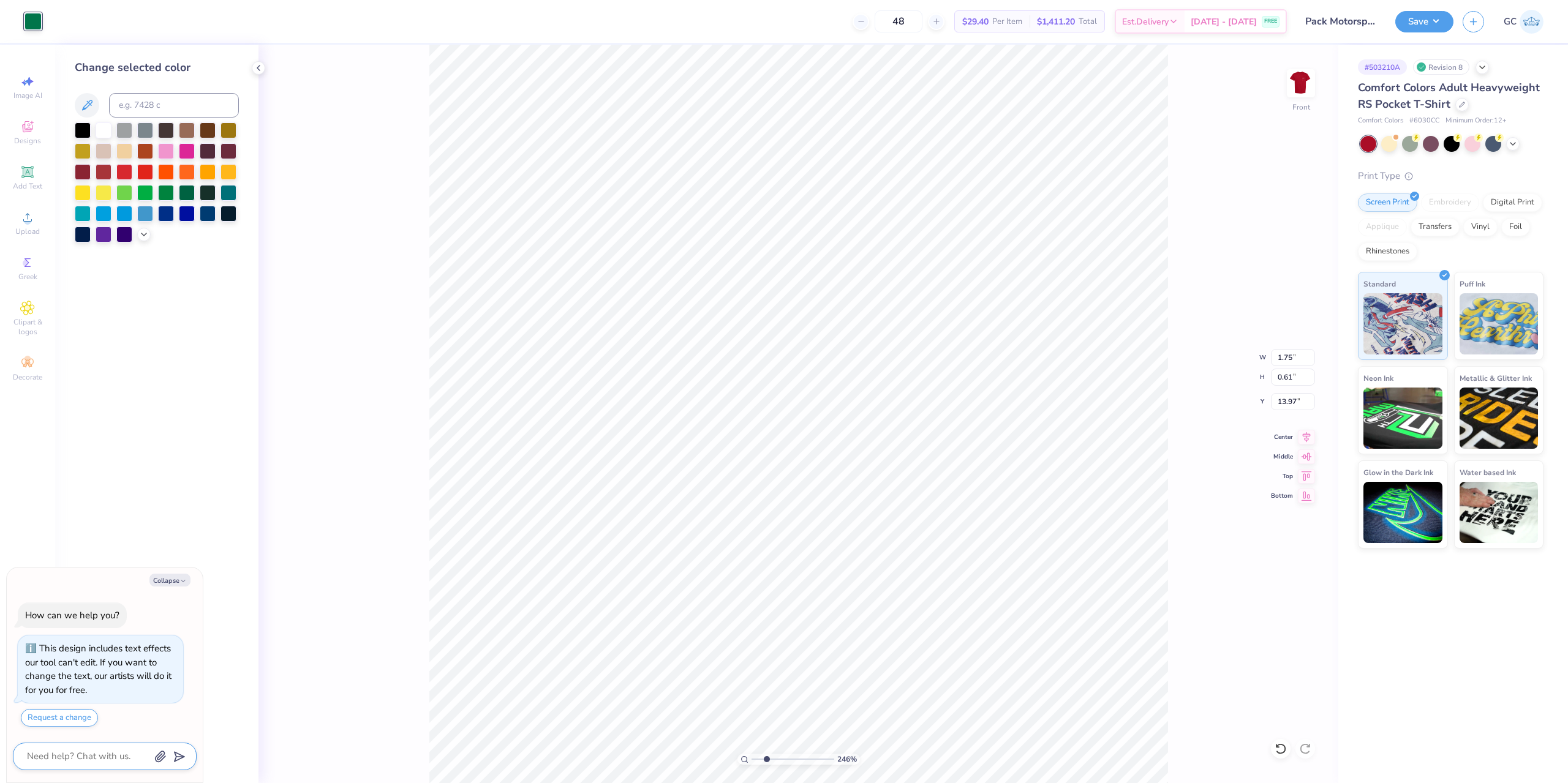
click at [97, 752] on textarea at bounding box center [88, 756] width 124 height 16
type textarea "x"
click at [165, 87] on div "Change selected color" at bounding box center [157, 151] width 164 height 183
click at [166, 92] on div "Change selected color" at bounding box center [157, 151] width 164 height 183
click at [168, 99] on input at bounding box center [174, 105] width 130 height 24
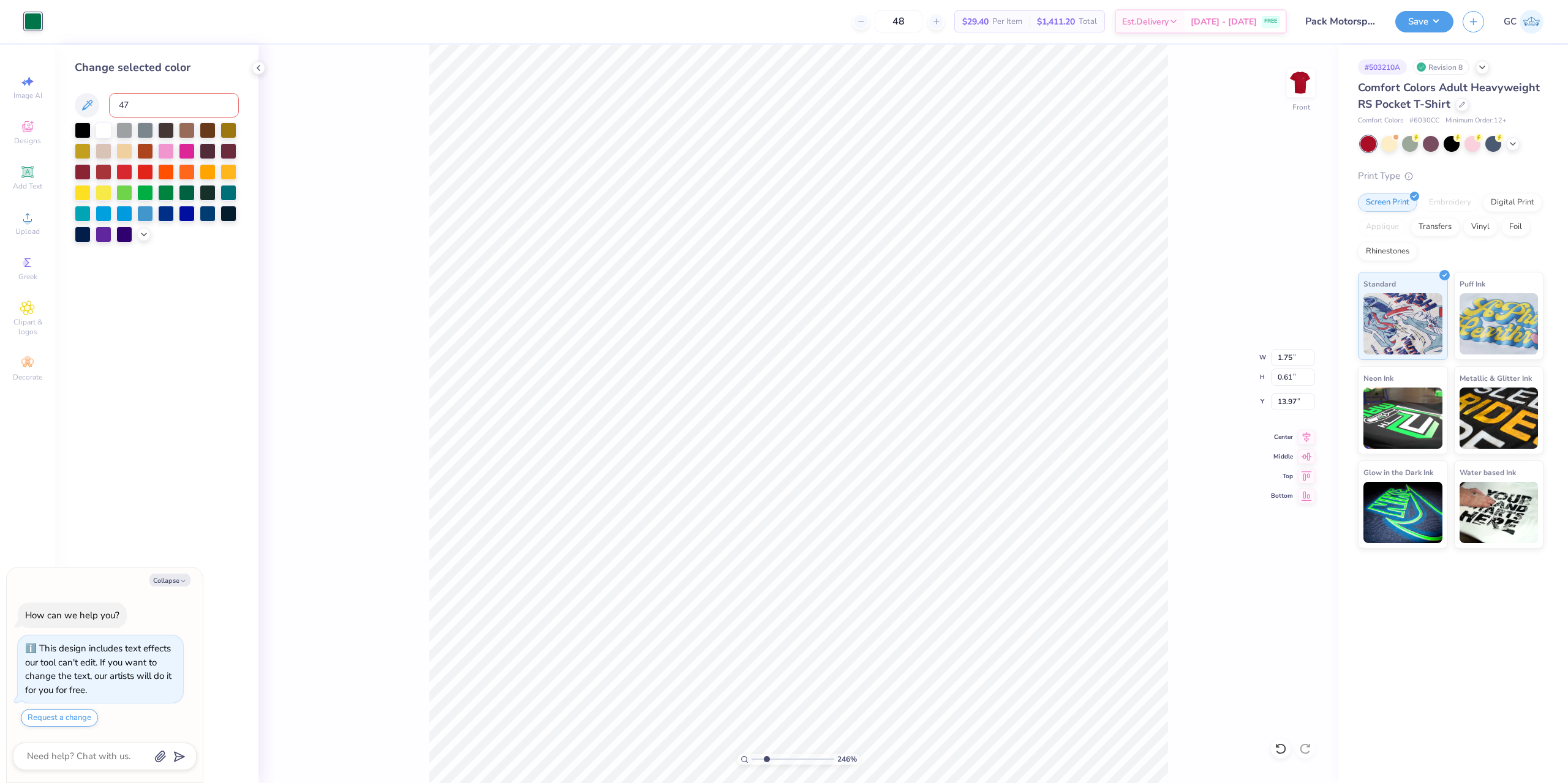
type input "4"
type textarea "x"
type input "2.46071092039641"
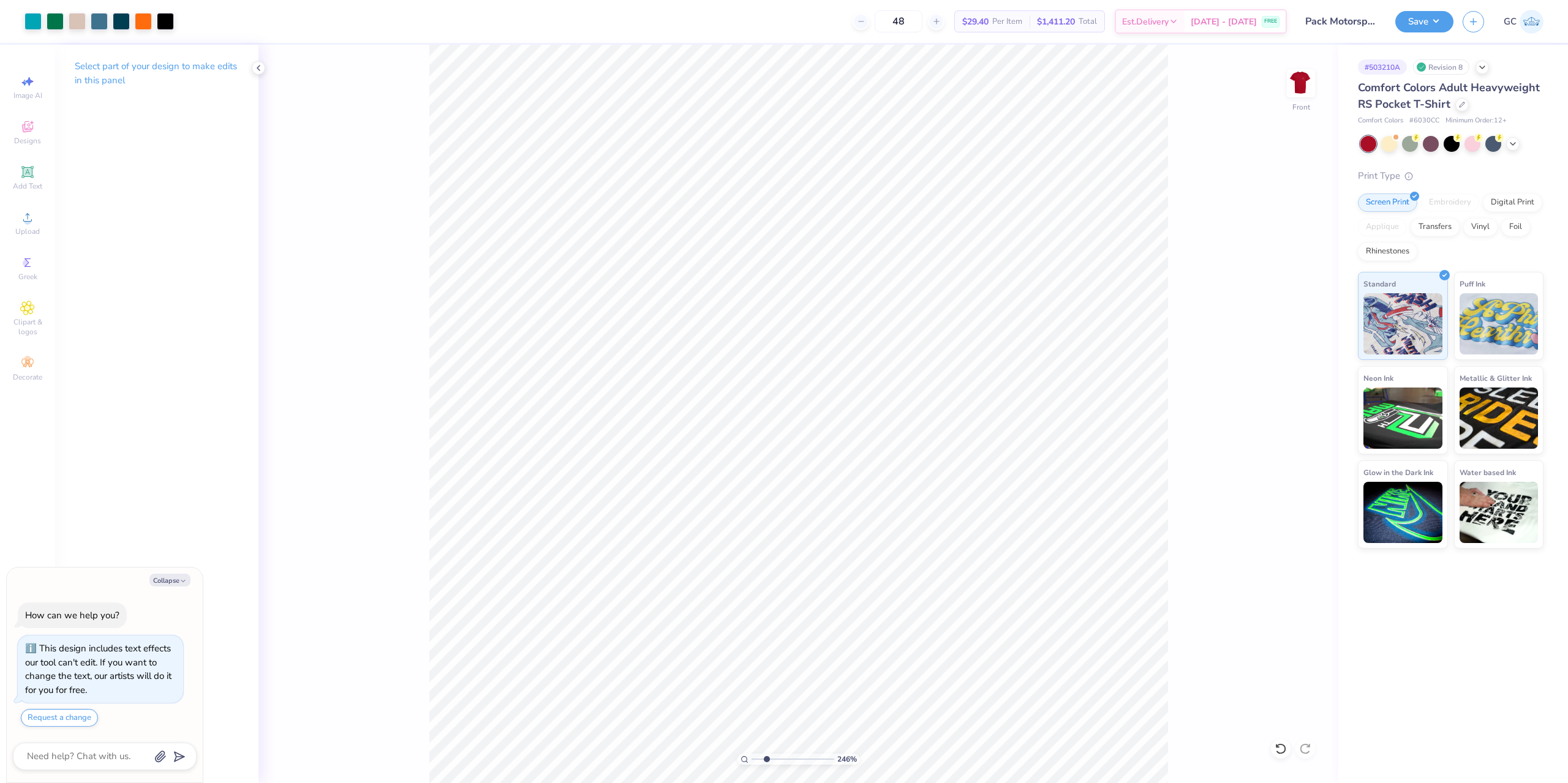
type textarea "x"
type input "2.46071092039641"
click at [33, 24] on div at bounding box center [33, 20] width 17 height 17
type textarea "x"
type input "2.46071092039641"
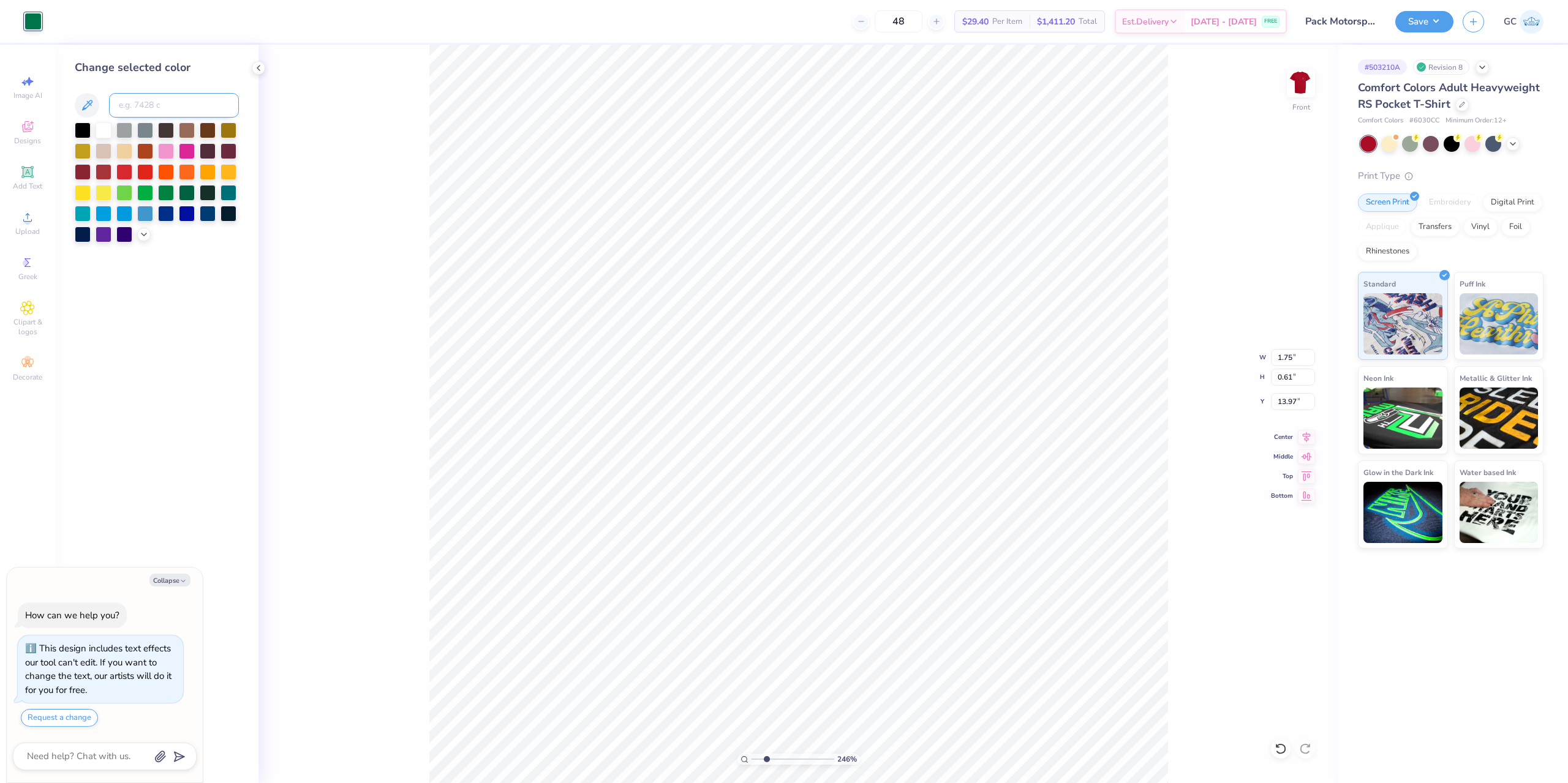
click at [165, 106] on input at bounding box center [174, 105] width 130 height 24
type input "4755"
type textarea "x"
type input "2.46071092039641"
type textarea "x"
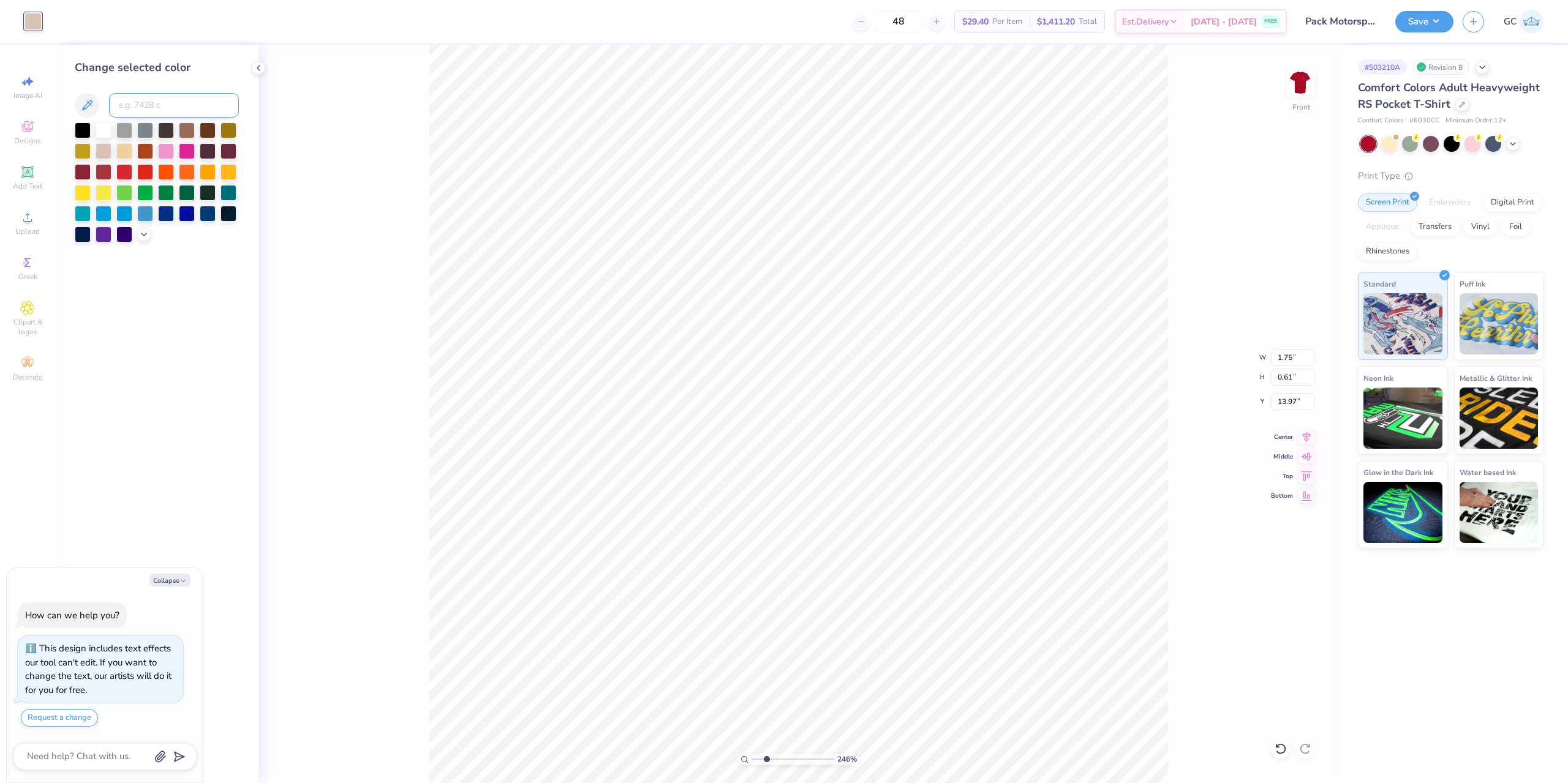
type input "2.46071092039641"
type textarea "x"
type input "2.46071092039641"
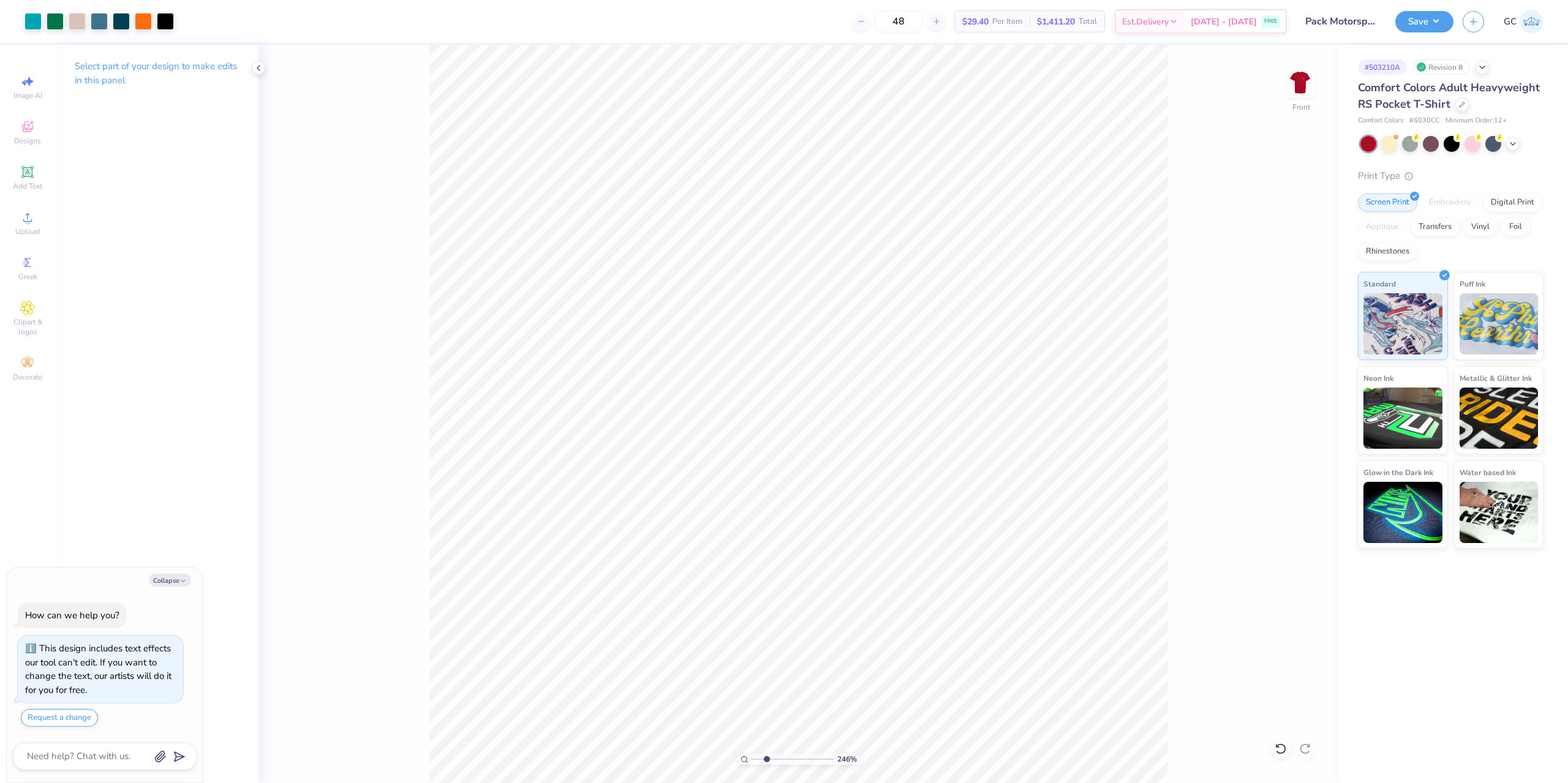
type textarea "x"
type input "1.49212329151837"
type textarea "x"
type input "1"
click at [1443, 33] on div "Save GC" at bounding box center [1482, 22] width 173 height 43
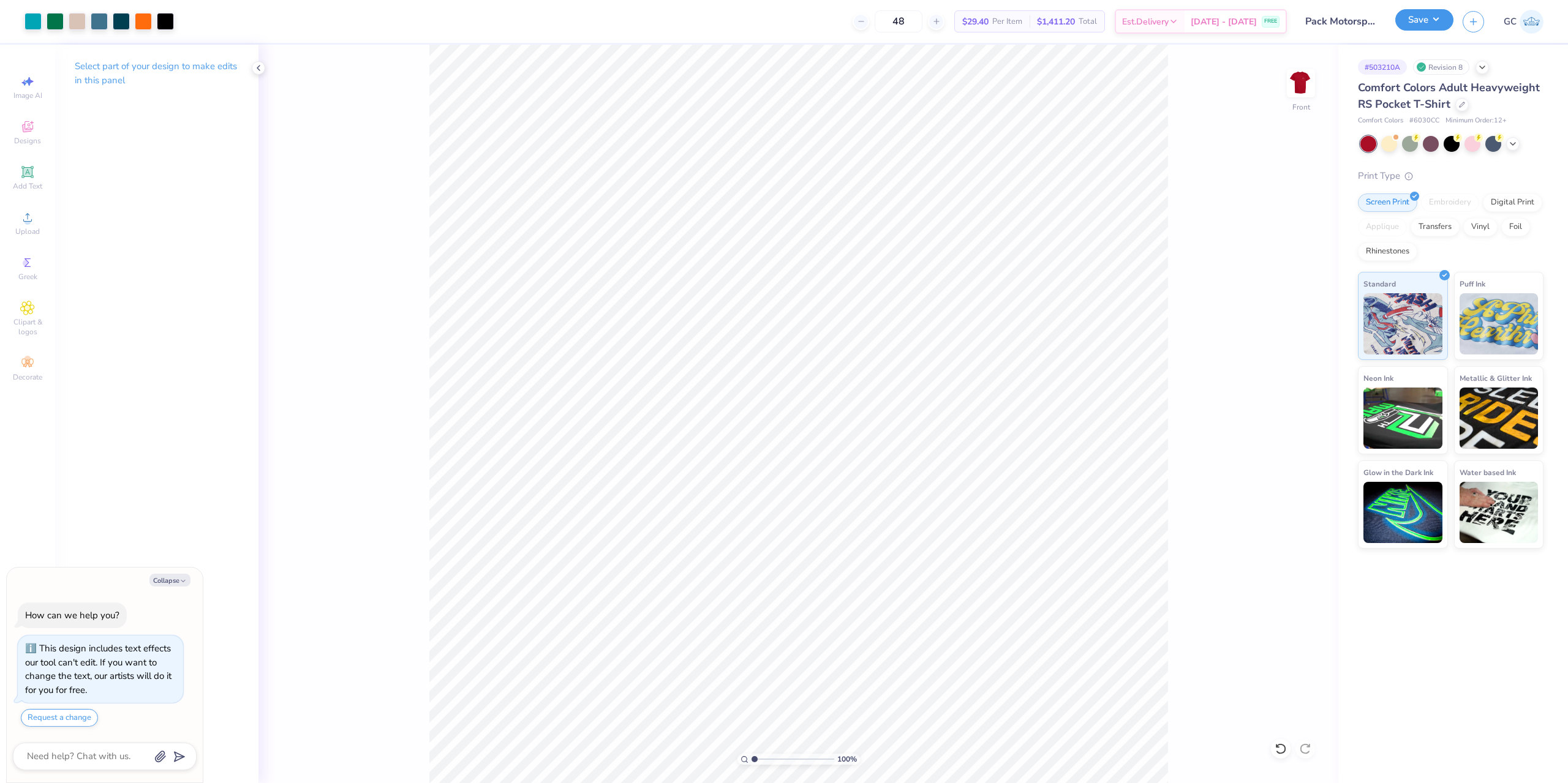
click at [1432, 19] on button "Save" at bounding box center [1424, 20] width 58 height 22
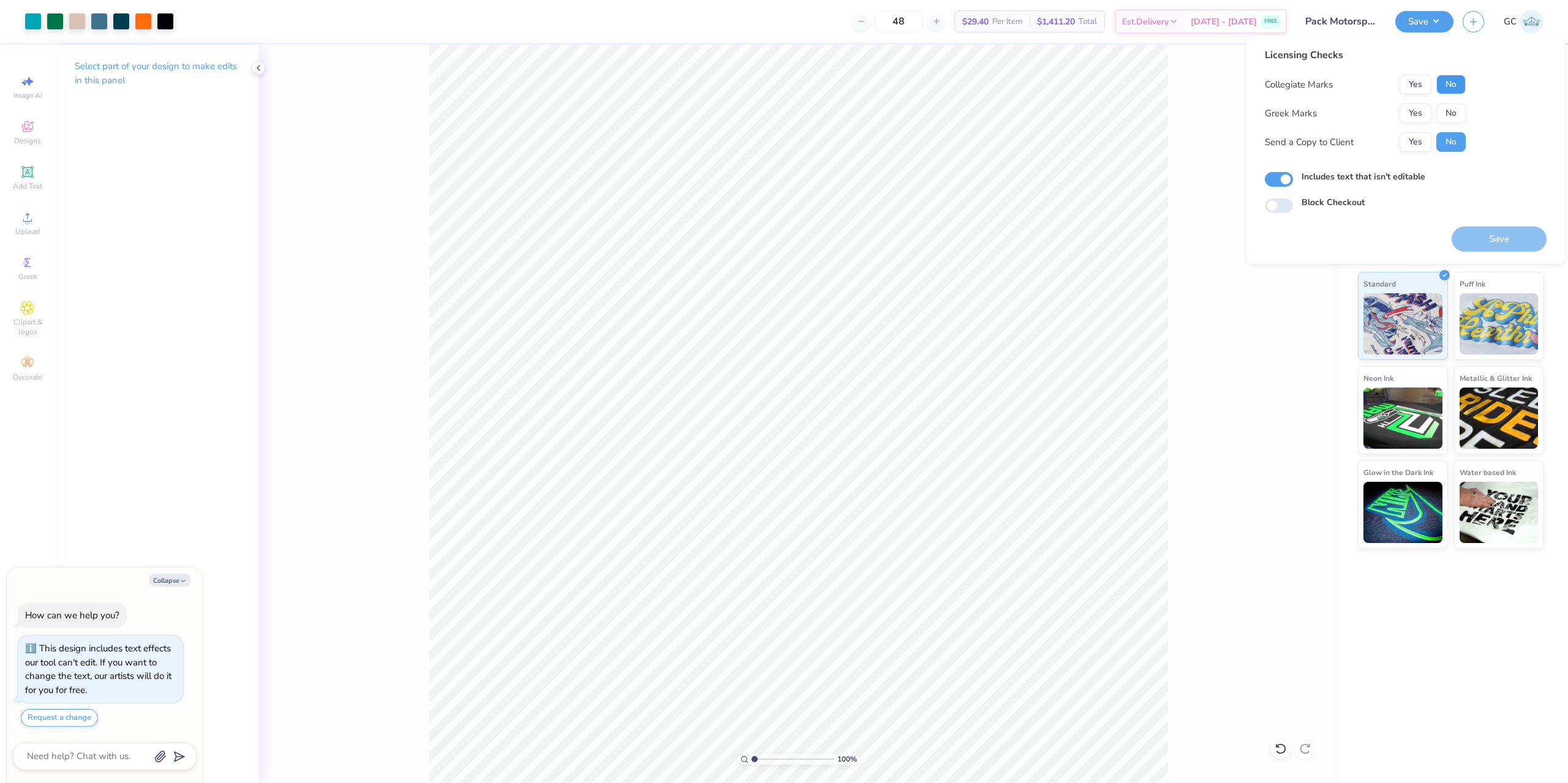
click at [1461, 77] on button "No" at bounding box center [1451, 85] width 29 height 20
click at [1457, 104] on button "No" at bounding box center [1451, 113] width 29 height 20
click at [1494, 237] on button "Save" at bounding box center [1499, 238] width 95 height 25
type textarea "x"
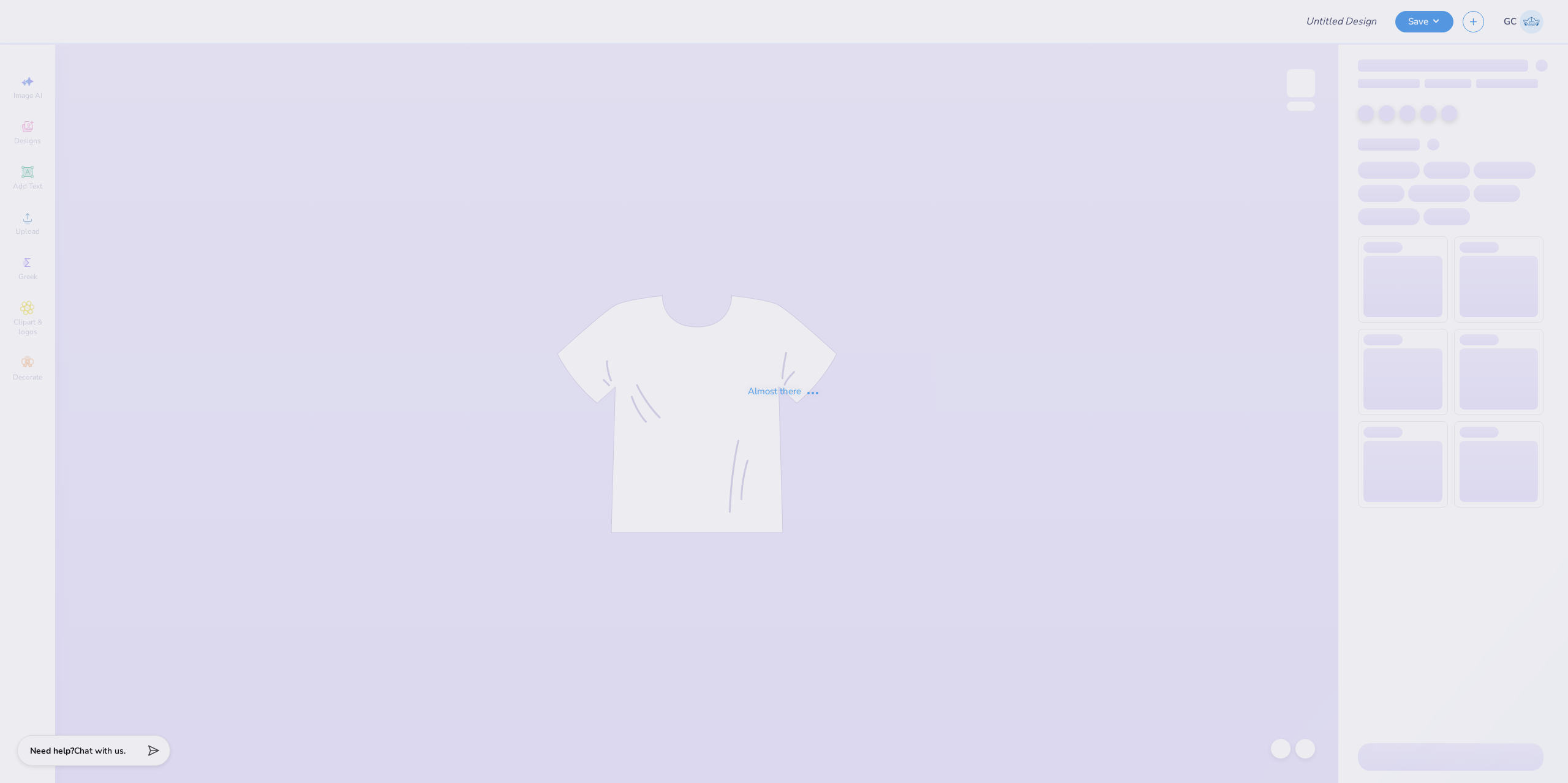
type input "HoF Dance I <3 hats"
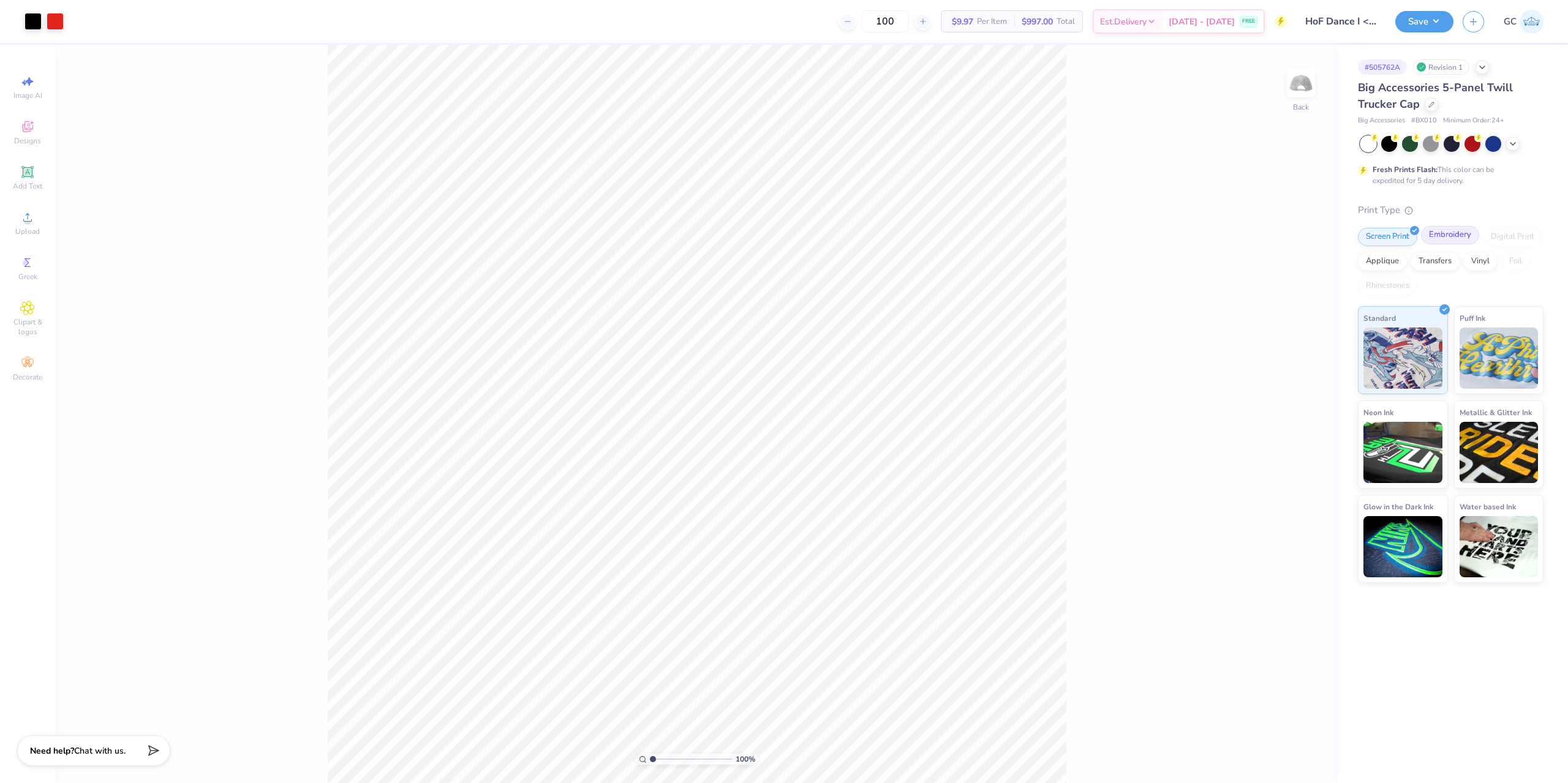
click at [1448, 242] on div "Embroidery" at bounding box center [1449, 235] width 58 height 18
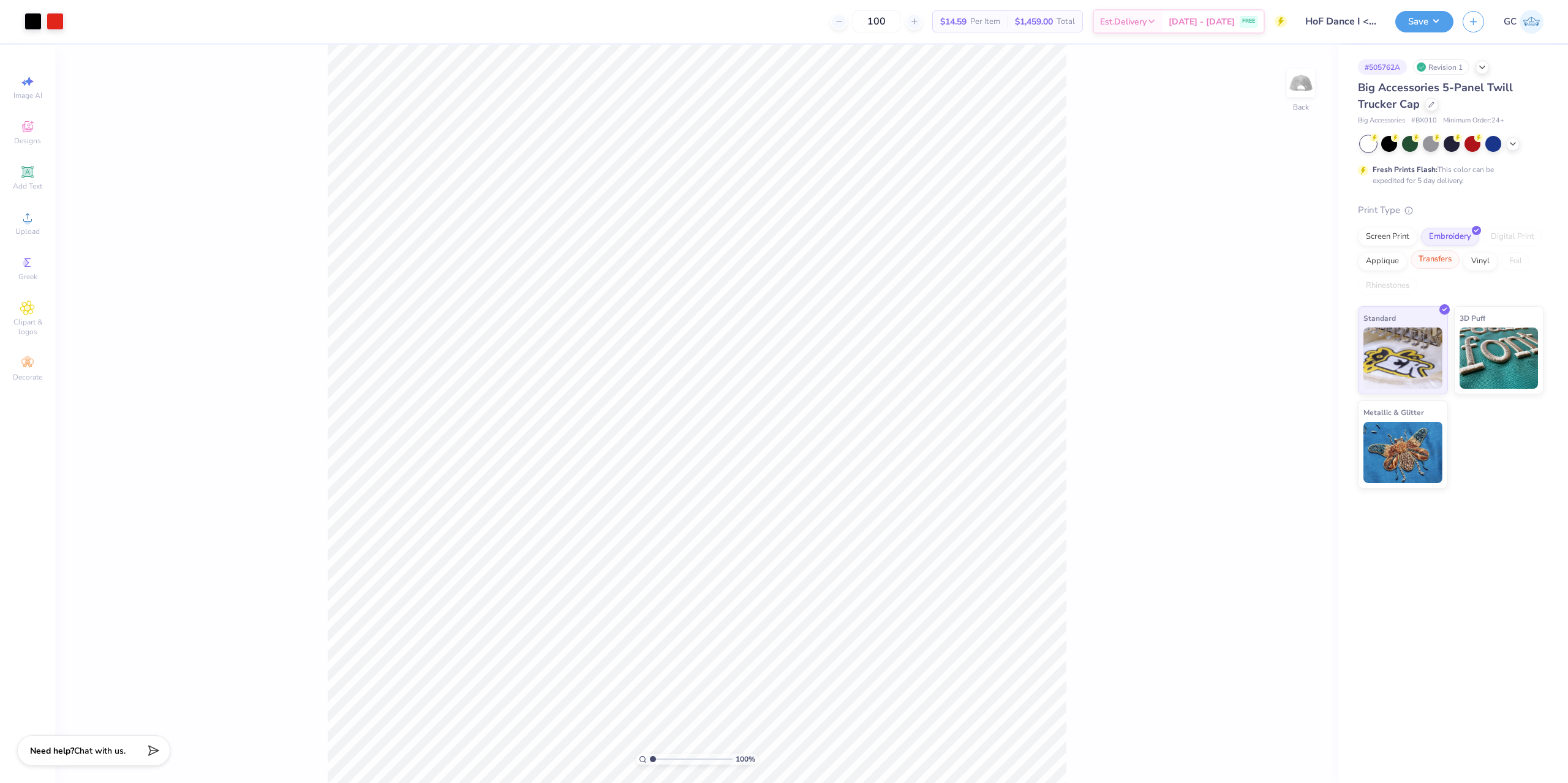
click at [1435, 257] on div "Transfers" at bounding box center [1434, 259] width 49 height 18
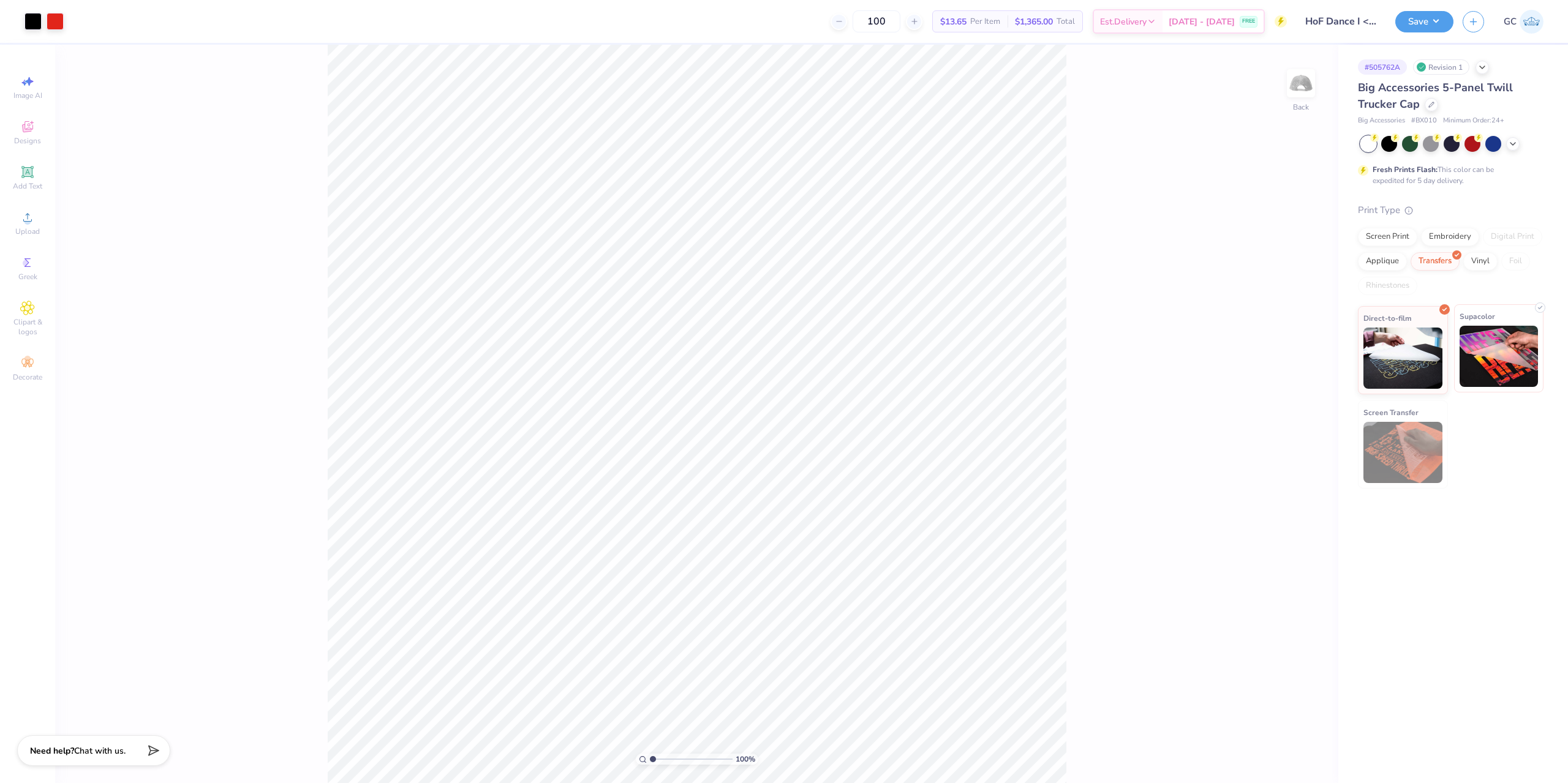
click at [1509, 372] on img at bounding box center [1498, 356] width 79 height 61
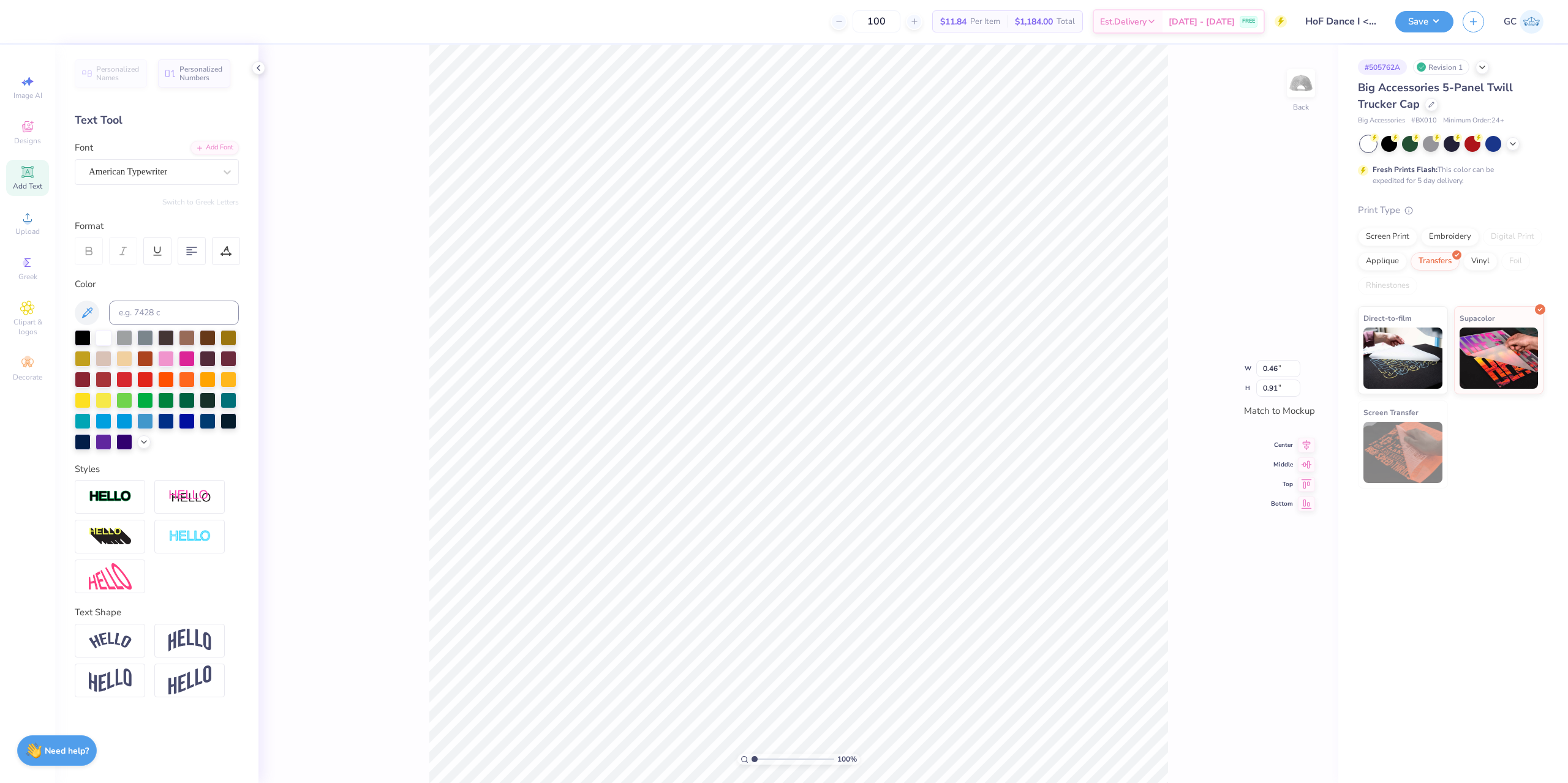
type input "0.46"
type input "0.91"
type input "2.72"
type input "0.96"
click at [238, 260] on div at bounding box center [225, 250] width 28 height 28
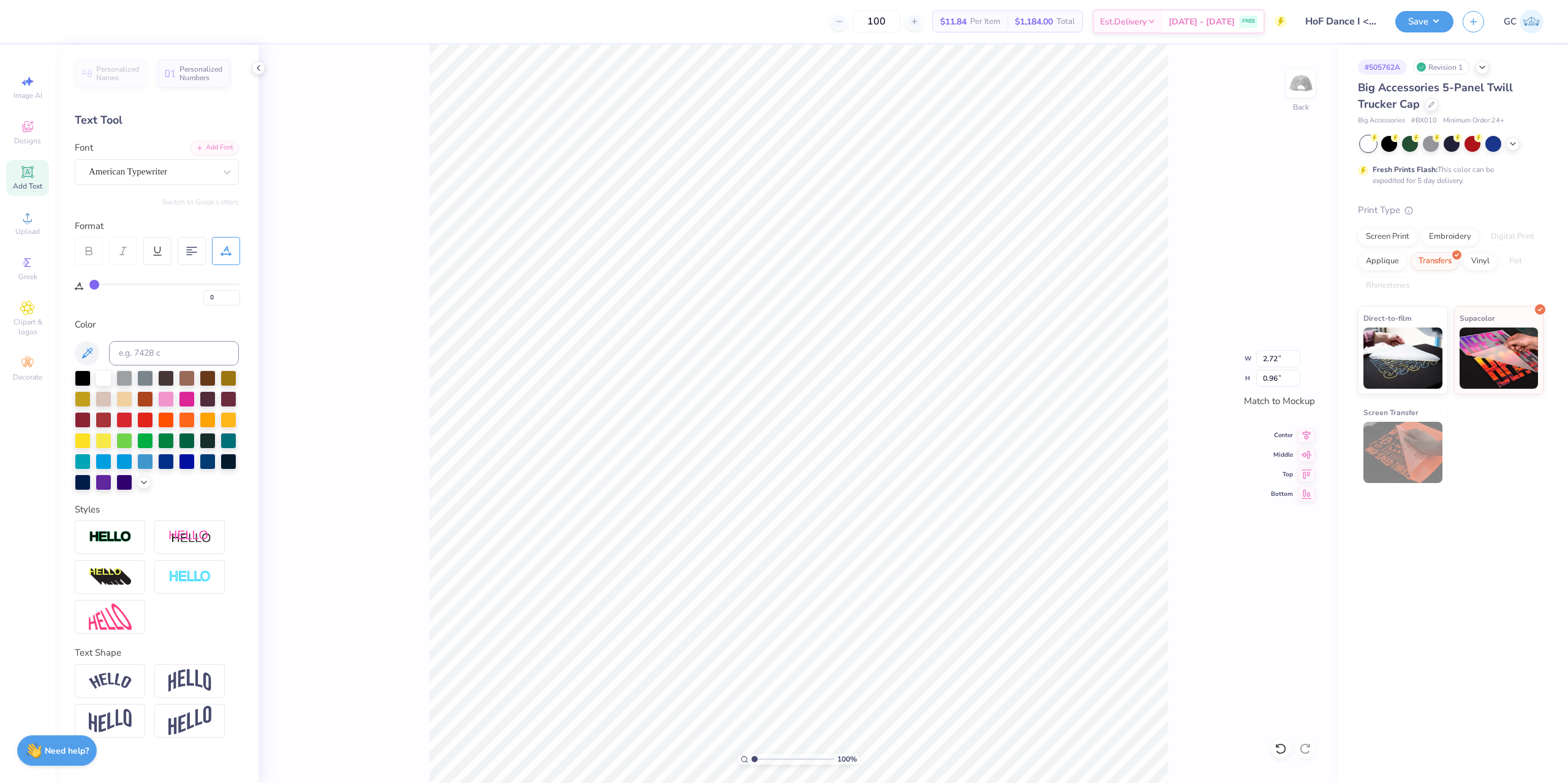
type input "1.09"
type input "0.99"
type input "2.72"
type input "2.00"
click at [865, 519] on li "Download vector" at bounding box center [873, 518] width 96 height 24
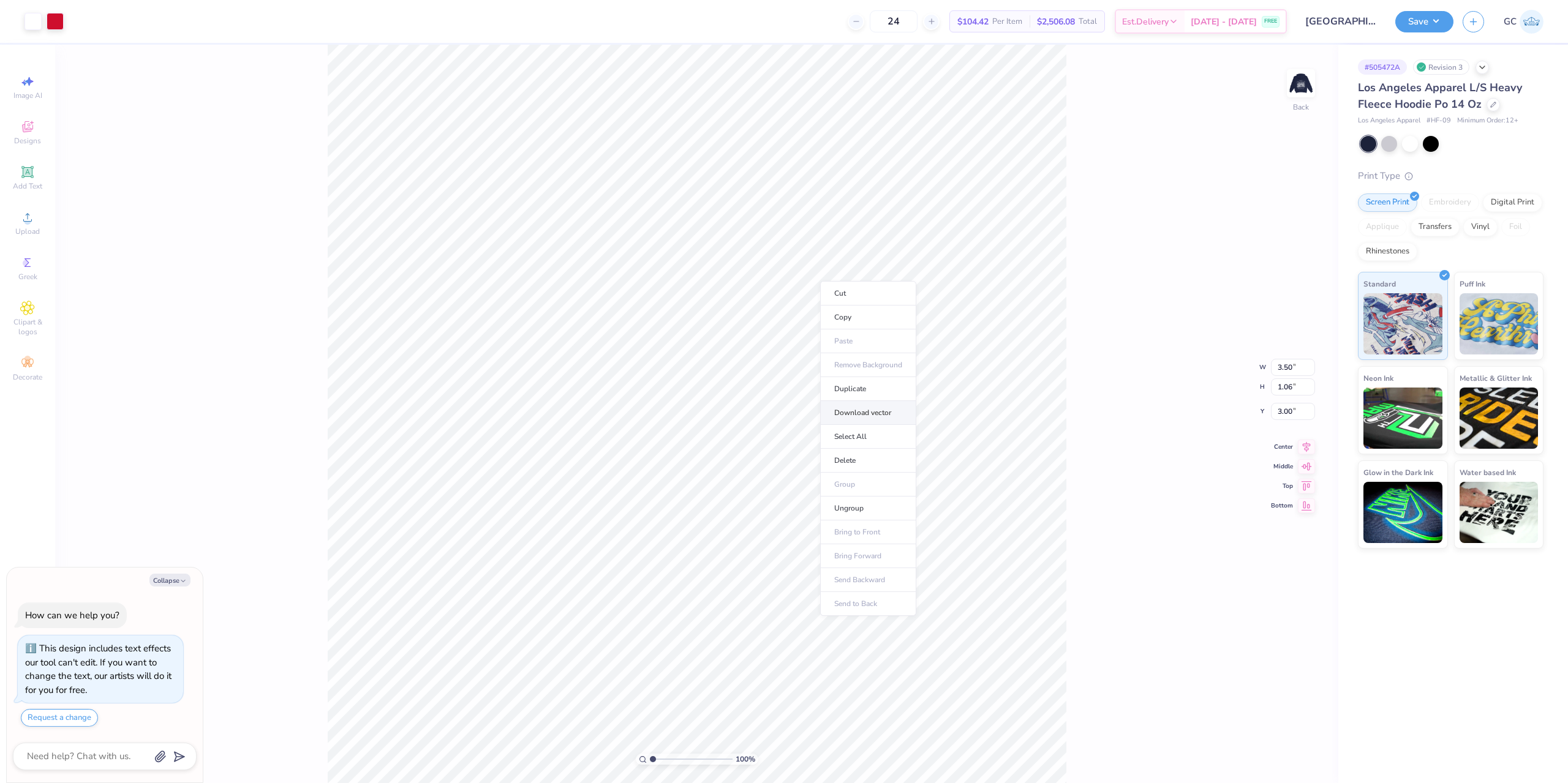
click at [864, 407] on li "Download vector" at bounding box center [868, 414] width 96 height 24
click at [1311, 87] on img at bounding box center [1300, 83] width 49 height 49
click at [779, 550] on li "Download vector" at bounding box center [785, 557] width 96 height 24
drag, startPoint x: 1111, startPoint y: 327, endPoint x: 950, endPoint y: 16, distance: 350.2
click at [1111, 327] on div "100 % Front W 15.00 15.00 " H 14.51 14.51 " Y 7.72 7.72 " Center Middle Top Bot…" at bounding box center [697, 414] width 1283 height 738
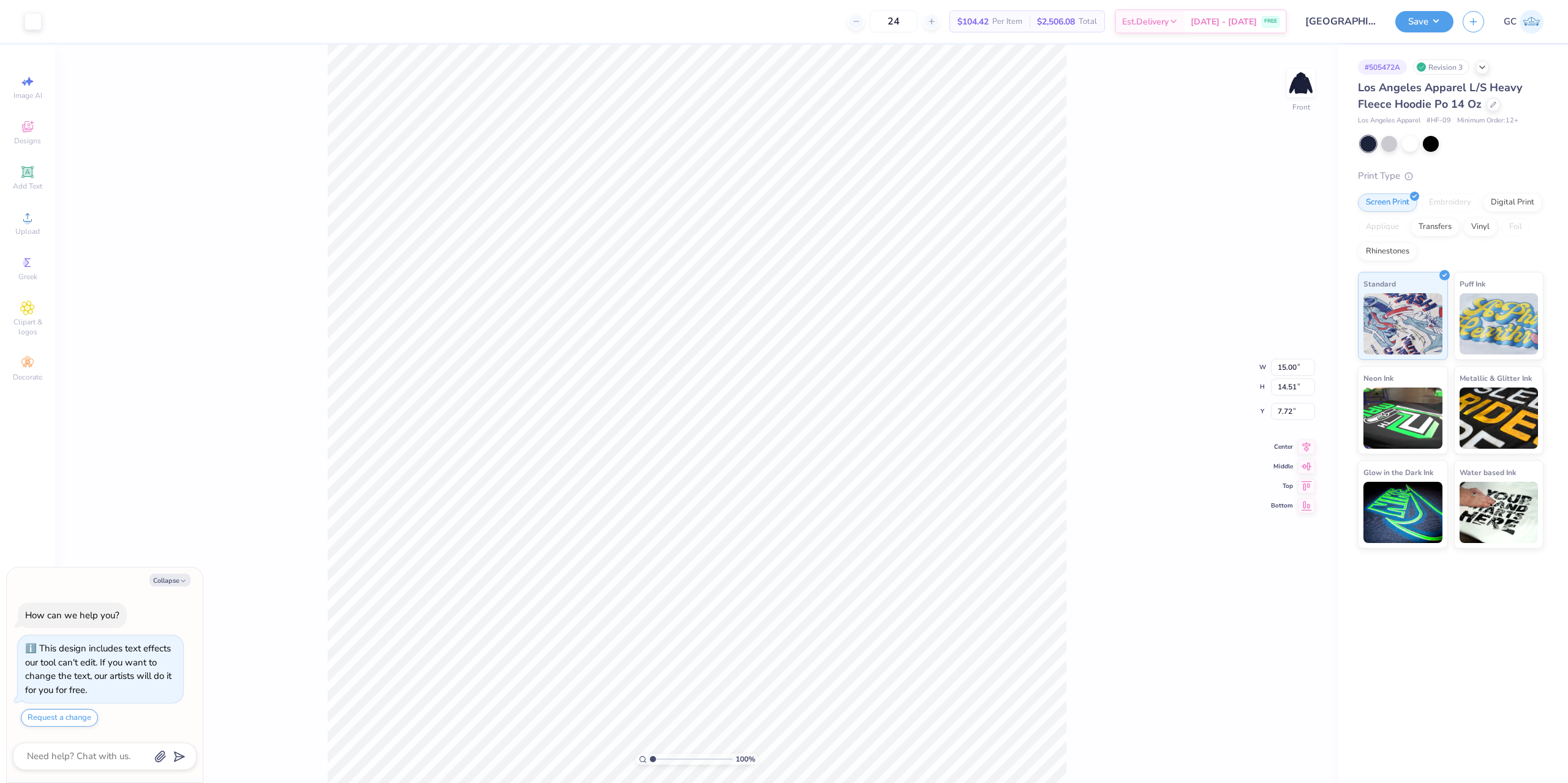
type textarea "x"
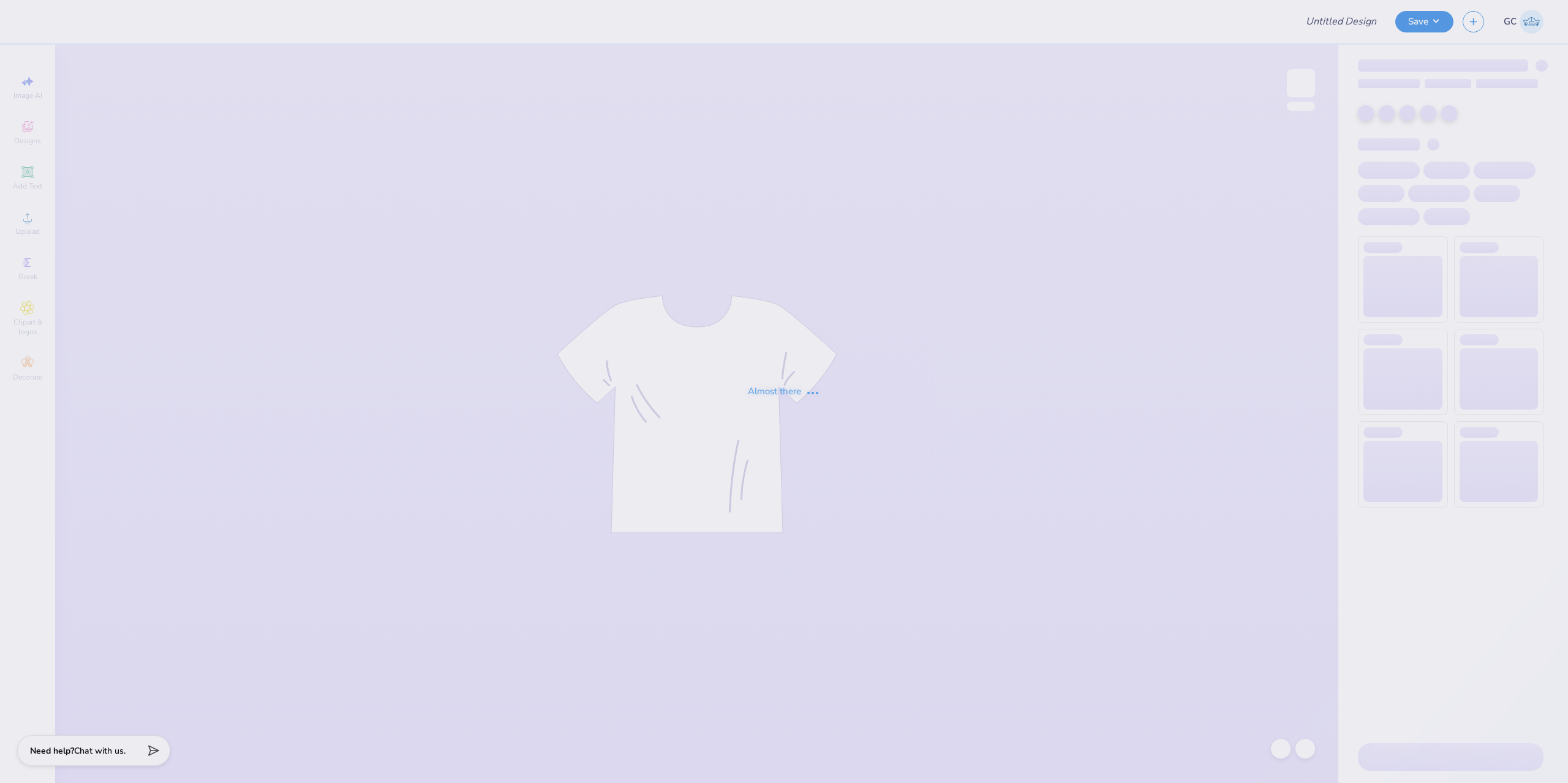
type input "[PERSON_NAME] : Adventist University of Health Sciences"
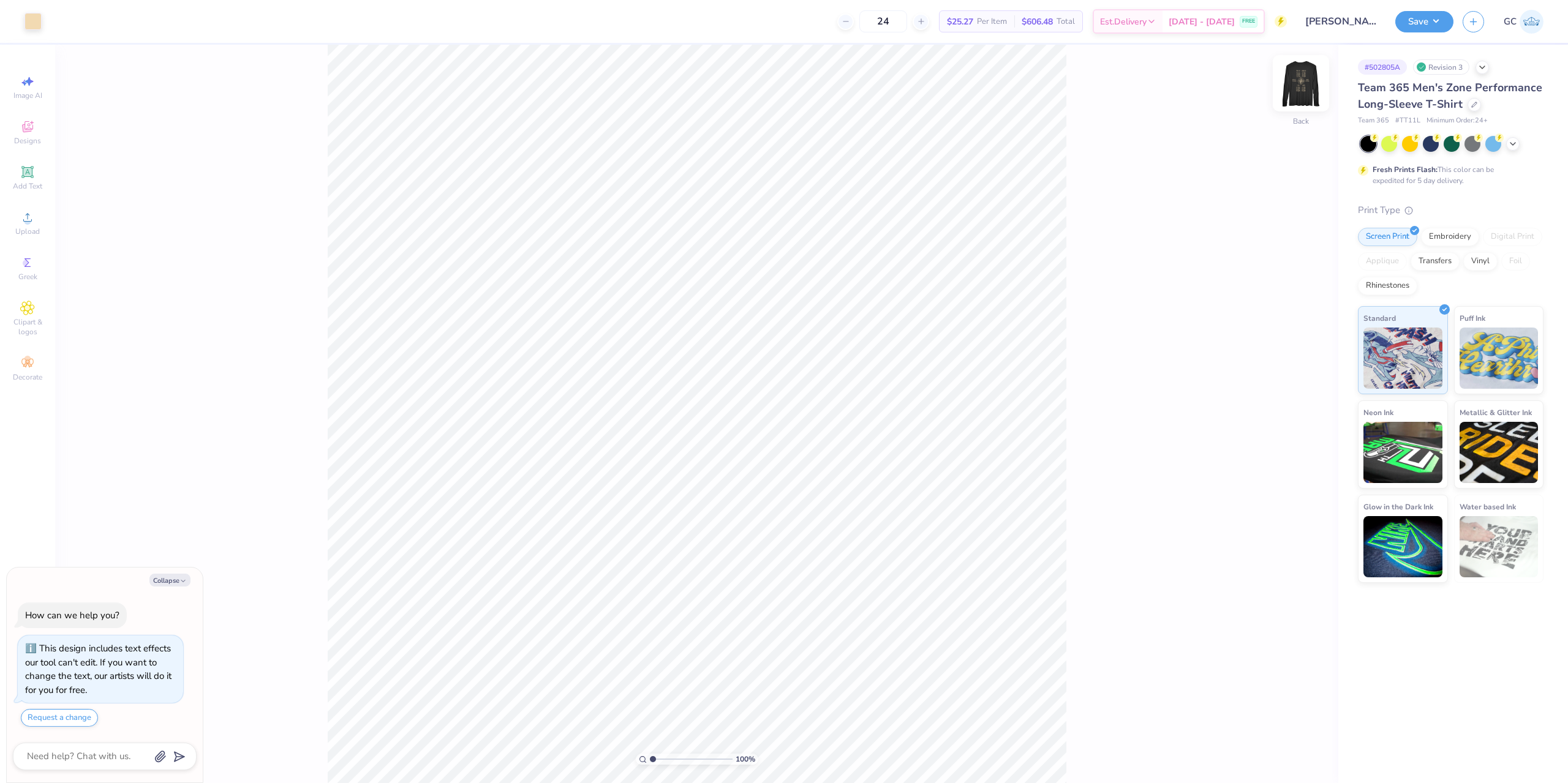
click at [1302, 85] on img at bounding box center [1300, 83] width 49 height 49
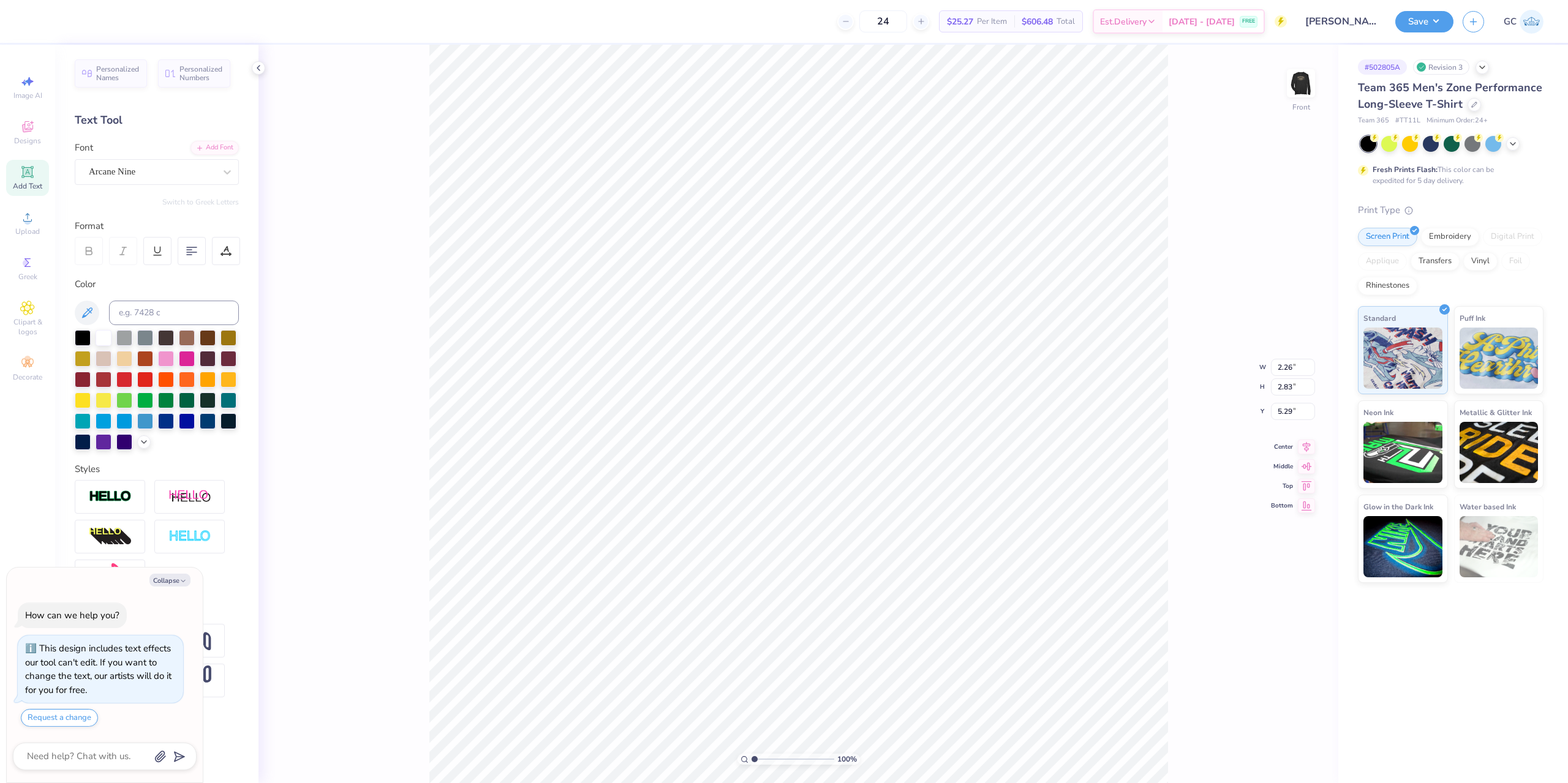
scroll to position [10, 3]
type textarea "x"
type textarea "[PERSON_NAME] [PERSON_NAME] [PERSON_NAME] [PERSON_NAME] [PERSON_NAME] [PERSON_N…"
type textarea "x"
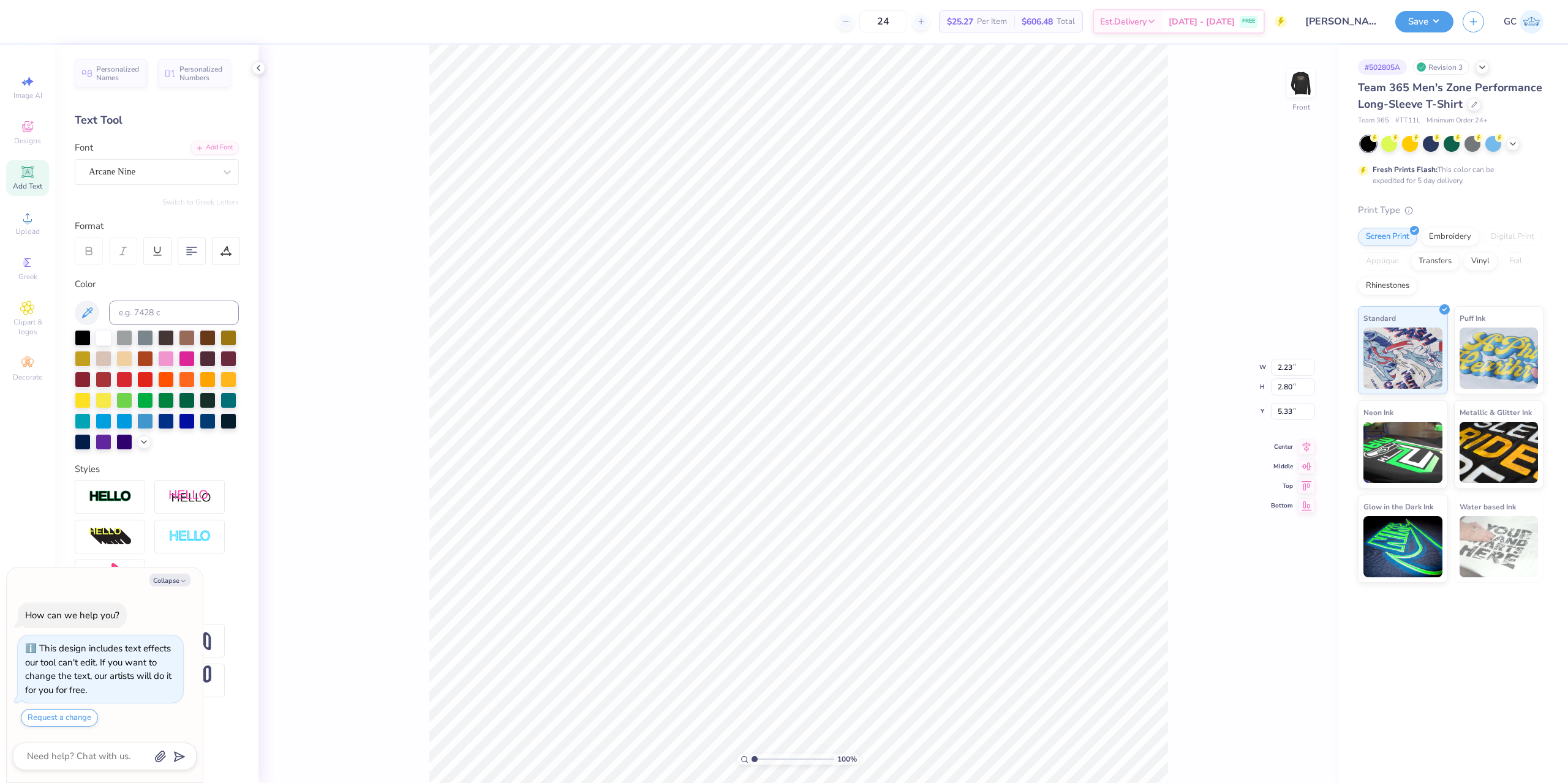
type textarea "[PERSON_NAME] [PERSON_NAME] [PERSON_NAME] [PERSON_NAME] [PERSON_NAME] [PERSON_N…"
click at [1168, 405] on div "100 % Front W 2.23 2.23 " H 2.80 2.80 " Y 5.33 5.33 " Center Middle Top Bottom" at bounding box center [798, 414] width 1079 height 738
type textarea "x"
type input "1.64913377760655"
type textarea "x"
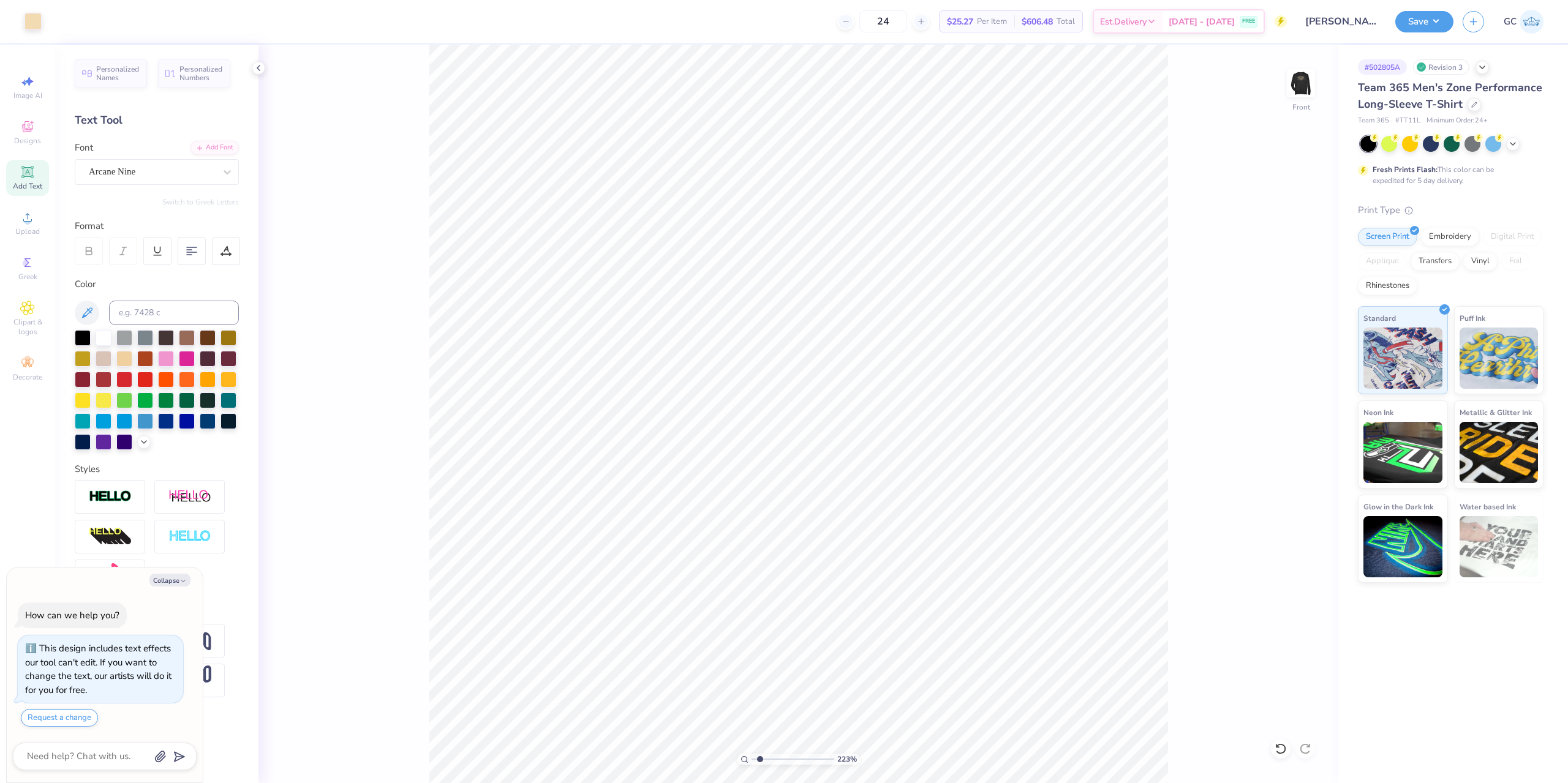
type input "2.22643191709162"
type textarea "x"
type input "2.22643191709162"
type textarea "x"
type input "2.22643191709162"
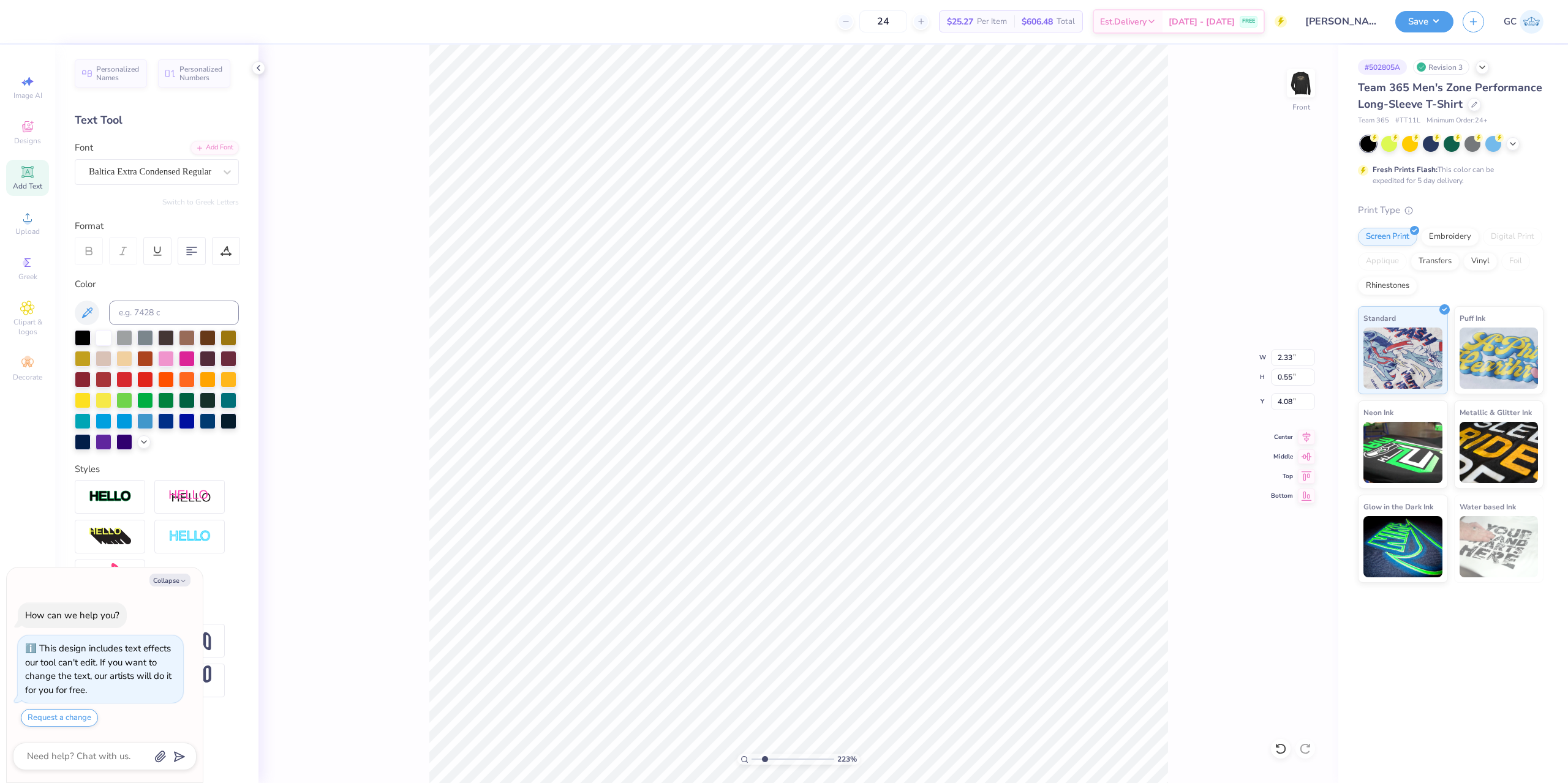
type textarea "x"
type input "2.22643191709162"
type input "5.81"
type input "2.22643191709162"
type textarea "x"
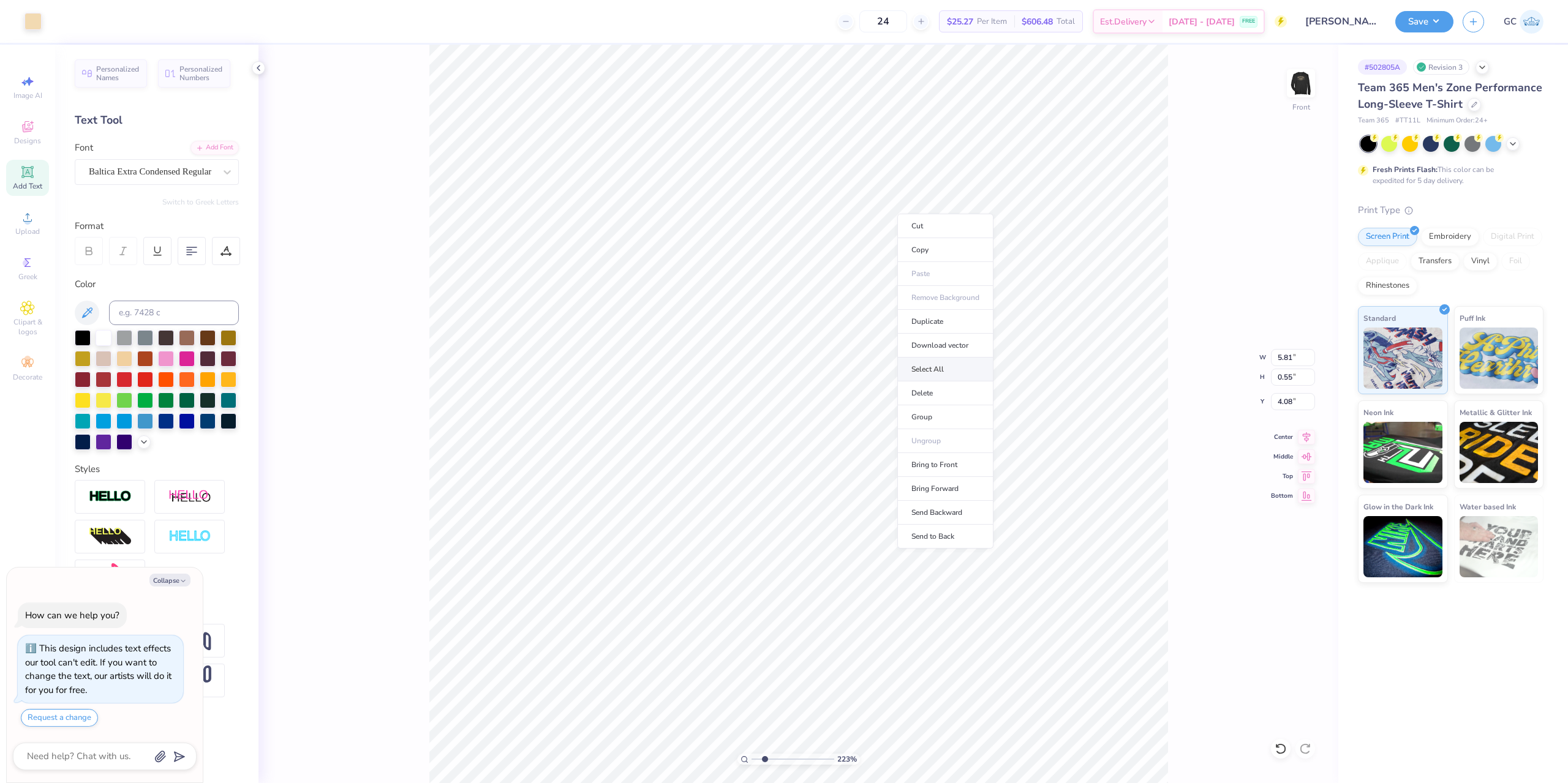
type input "2.22643191709162"
type textarea "x"
type input "2.22643191709162"
type textarea "x"
type input "2.22643191709162"
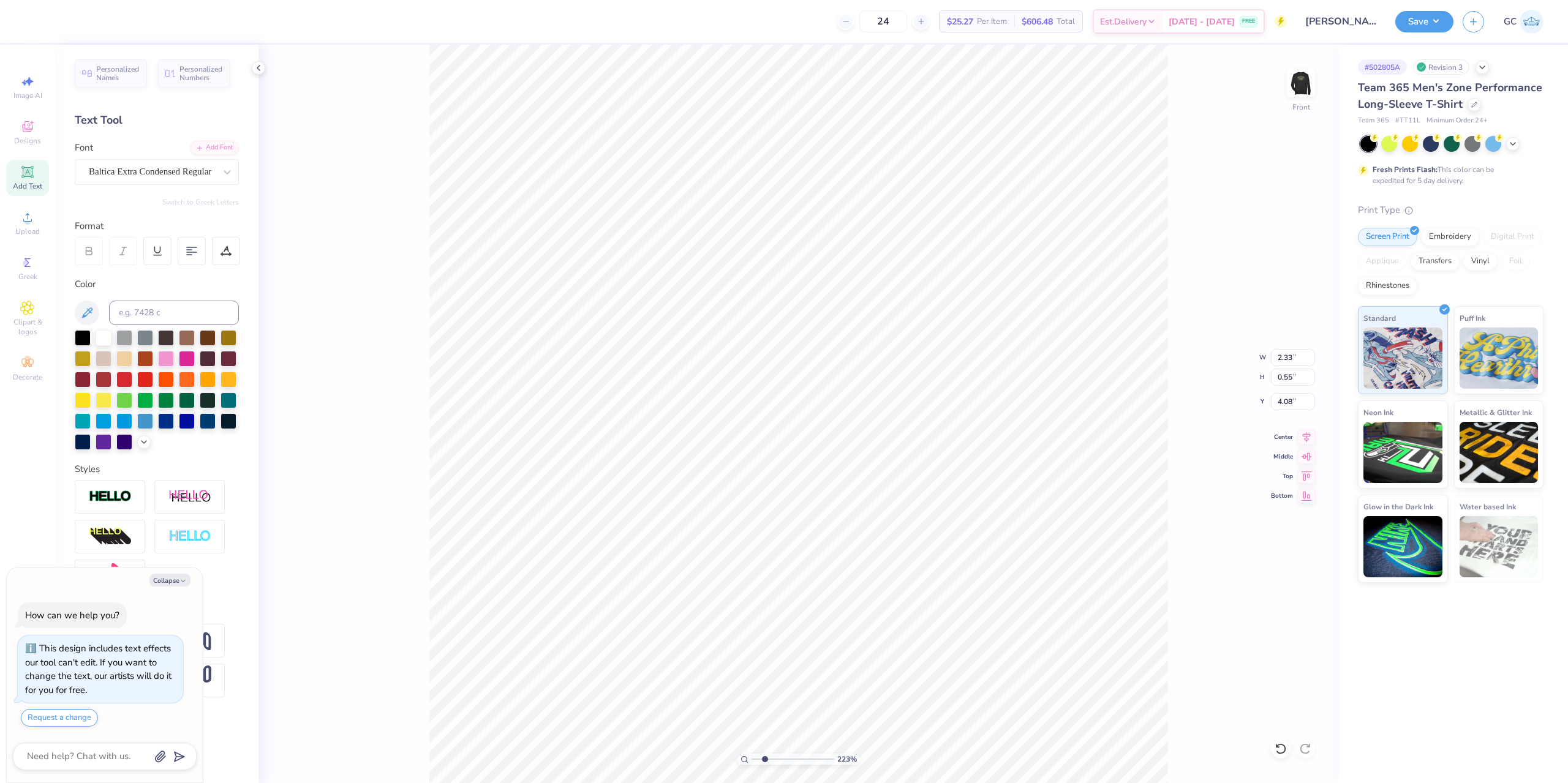
type textarea "x"
type input "2.22643191709162"
type textarea "x"
type input "2.22643191709162"
type input "3.44"
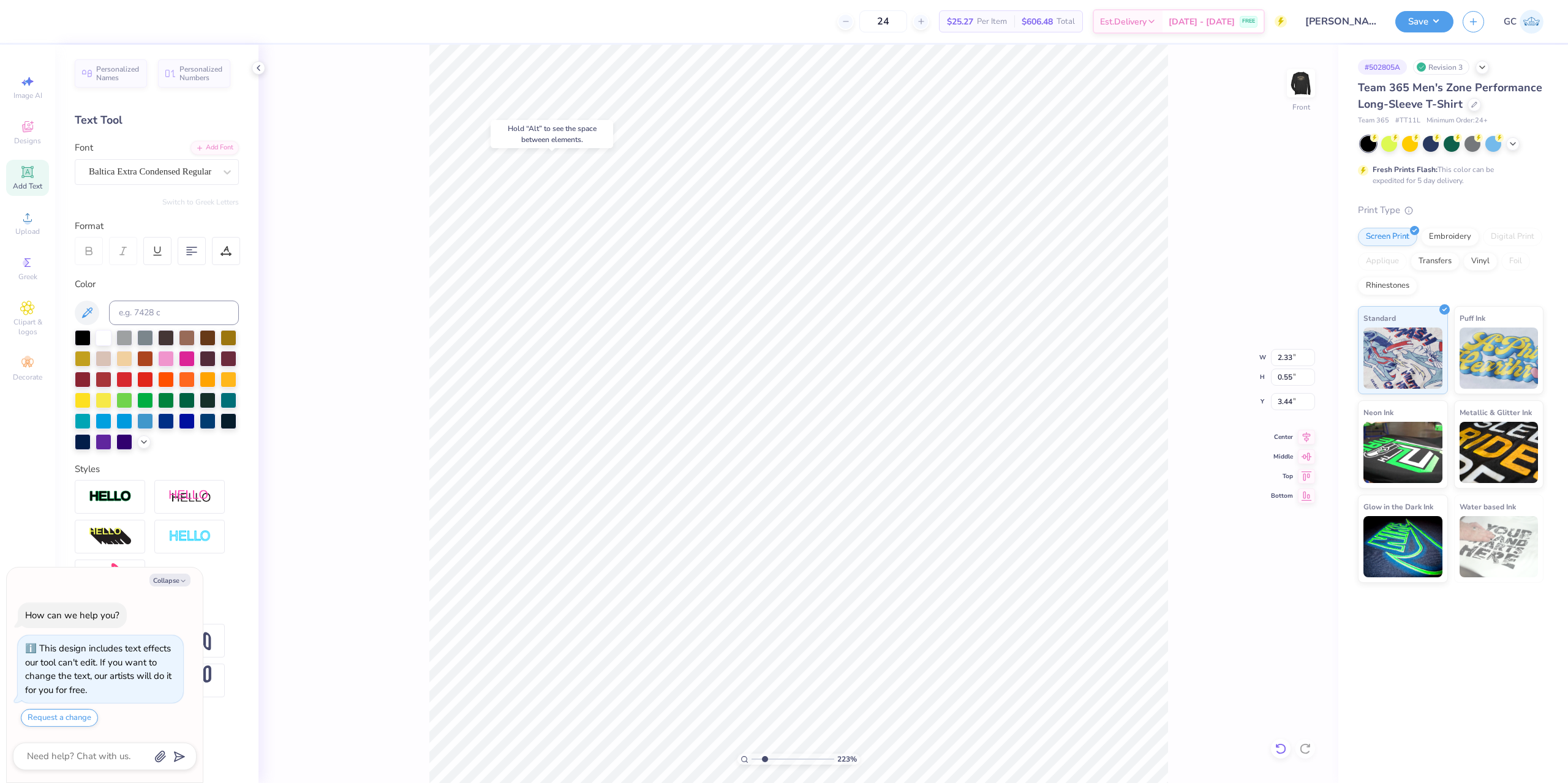
drag, startPoint x: 1271, startPoint y: 751, endPoint x: 1280, endPoint y: 751, distance: 9.0
click at [1272, 751] on div at bounding box center [1280, 748] width 20 height 20
type textarea "x"
type input "2.22643191709162"
type input "4.08"
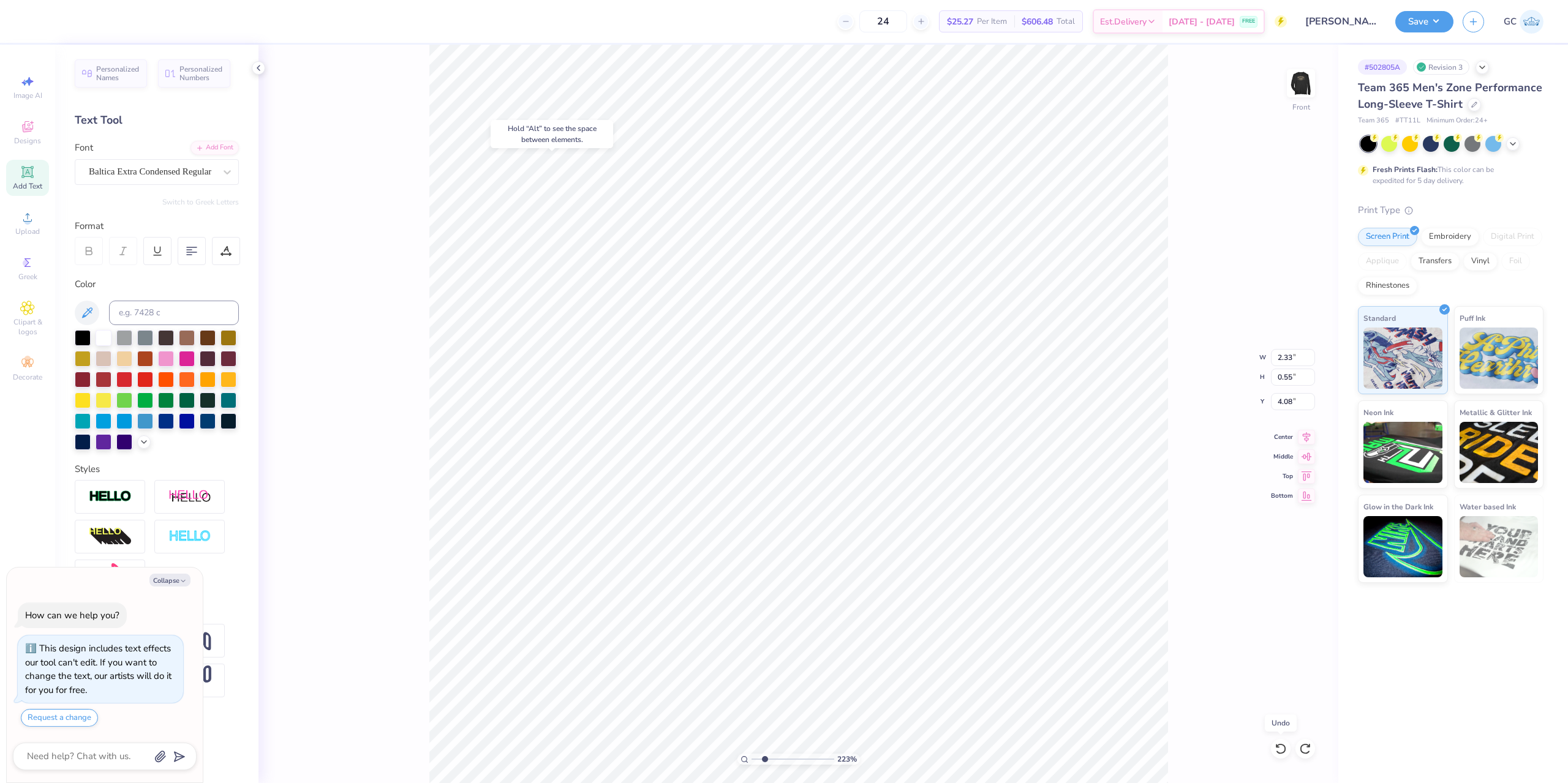
click at [1280, 748] on icon at bounding box center [1280, 748] width 12 height 12
type textarea "x"
type input "2.22643191709162"
type textarea "x"
type input "2.22643191709162"
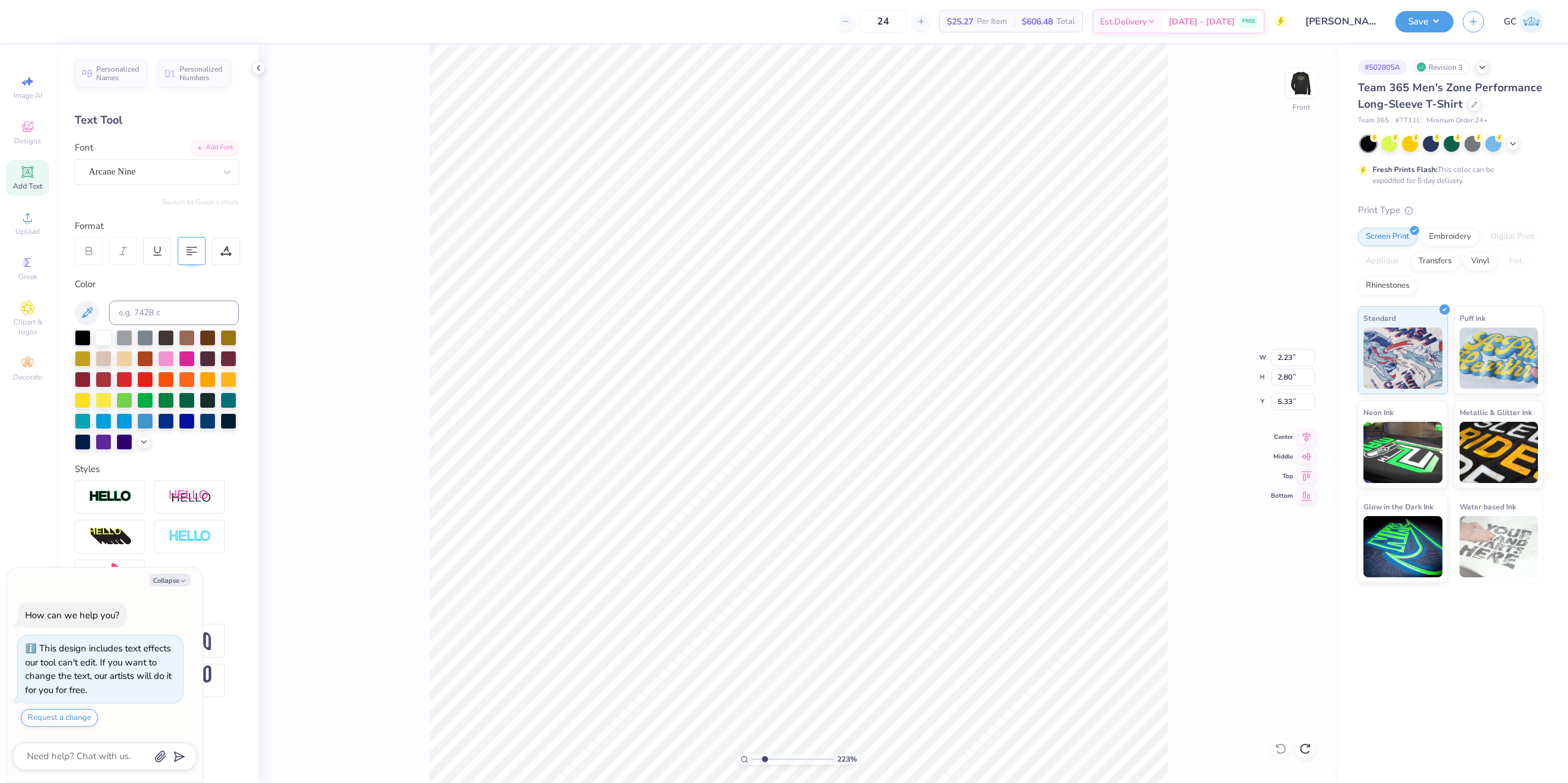
click at [188, 249] on icon at bounding box center [192, 250] width 11 height 11
type textarea "x"
type input "2.22643191709162"
click at [188, 249] on icon at bounding box center [192, 250] width 11 height 11
type textarea "x"
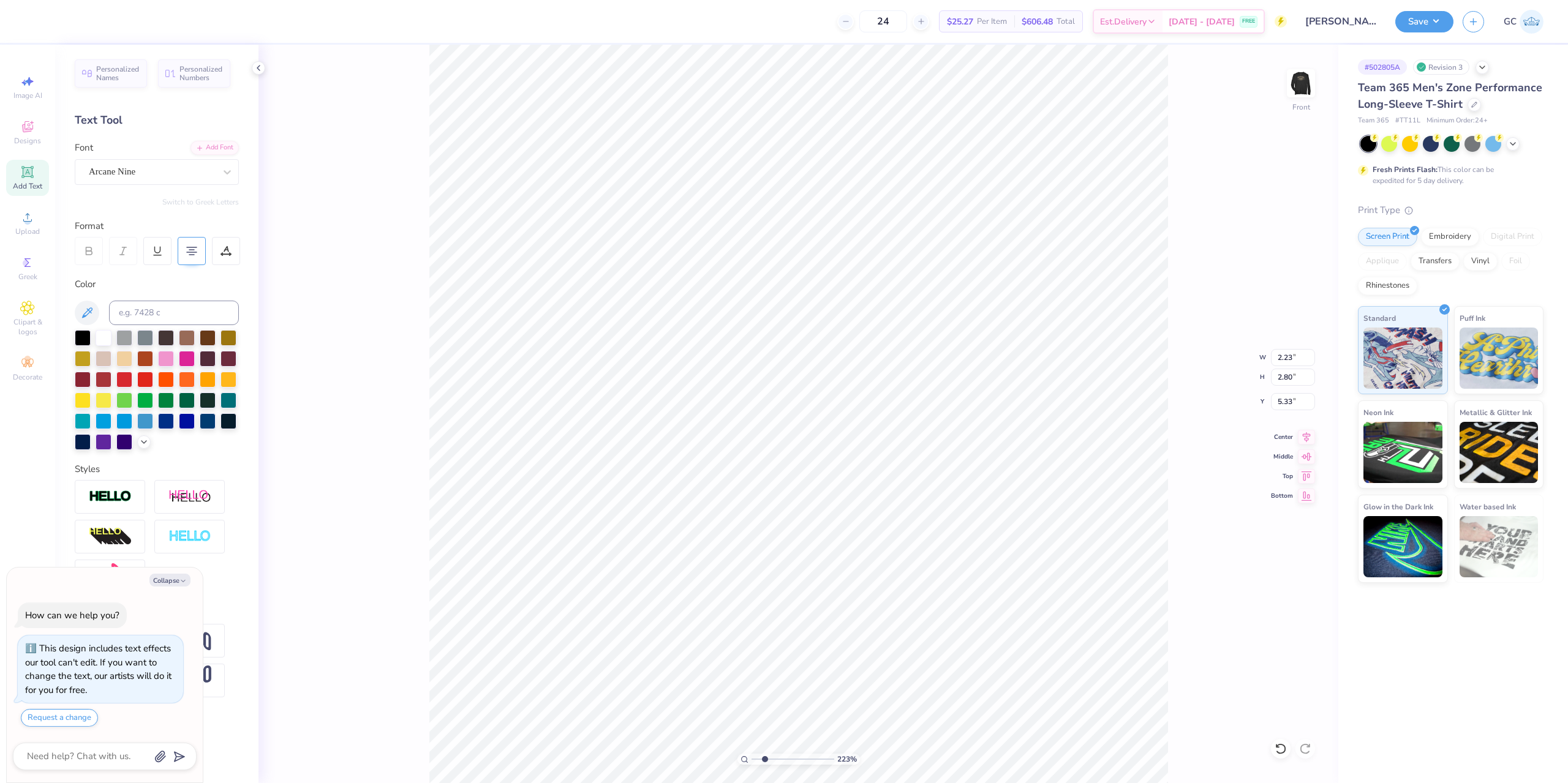
type input "2.22643191709162"
click at [193, 252] on icon at bounding box center [192, 250] width 11 height 11
type textarea "x"
type input "2.22643191709162"
type textarea "x"
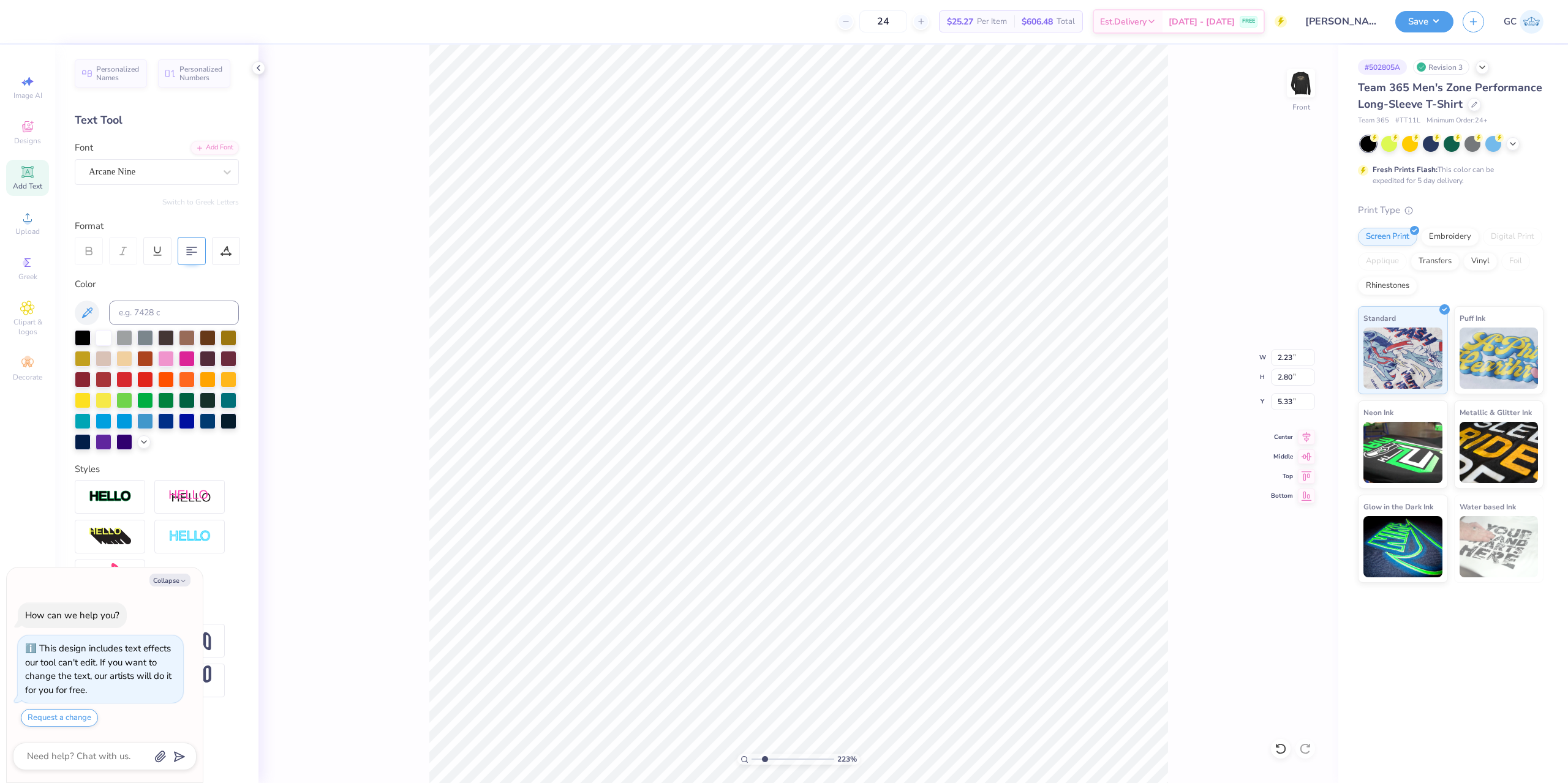
type input "2.22643191709162"
type textarea "x"
type input "2.22643191709162"
type input "2.33"
type input "4.05"
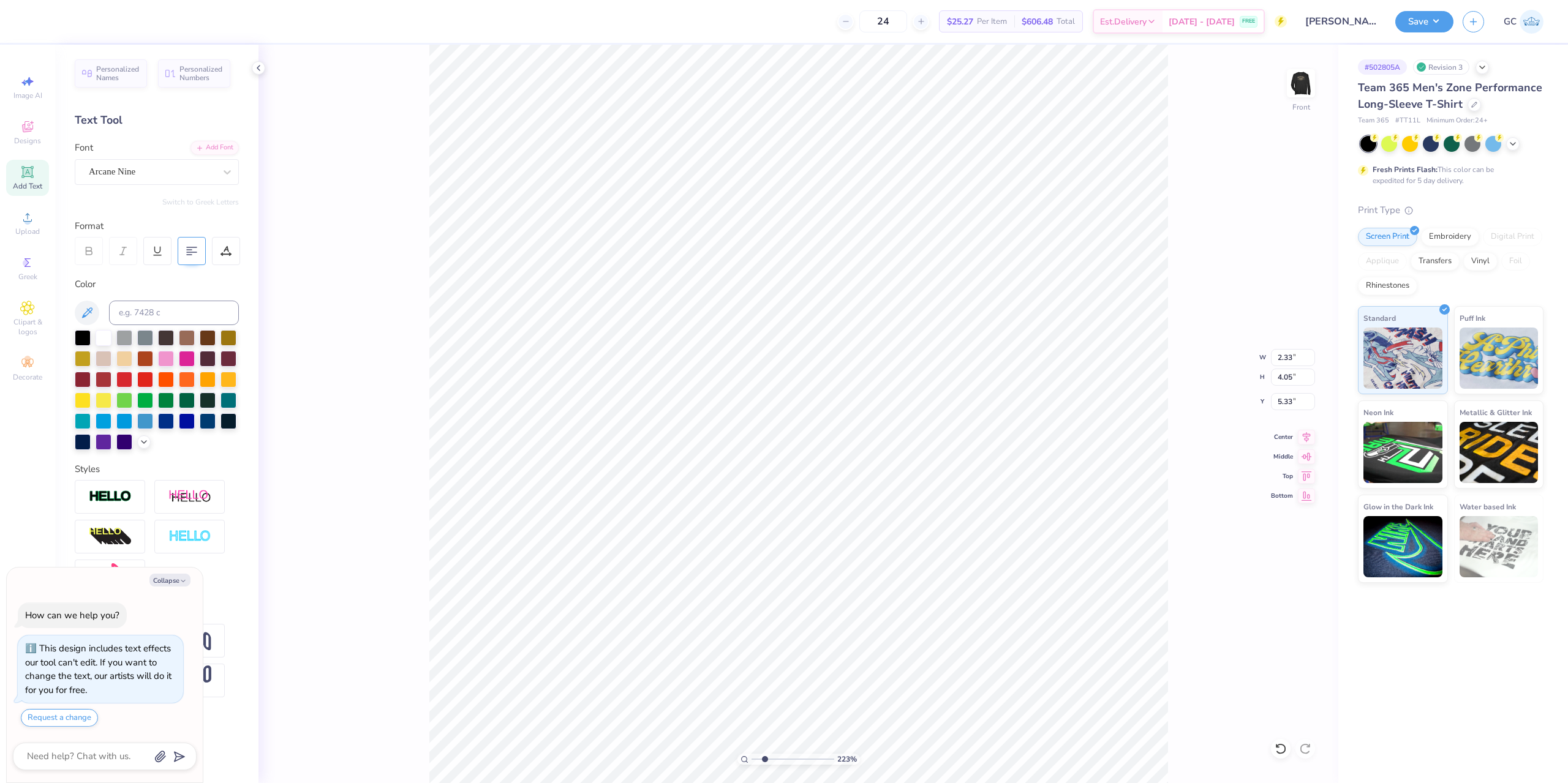
type input "4.08"
type textarea "x"
type input "2.22643191709162"
type textarea "x"
type input "2.22643191709162"
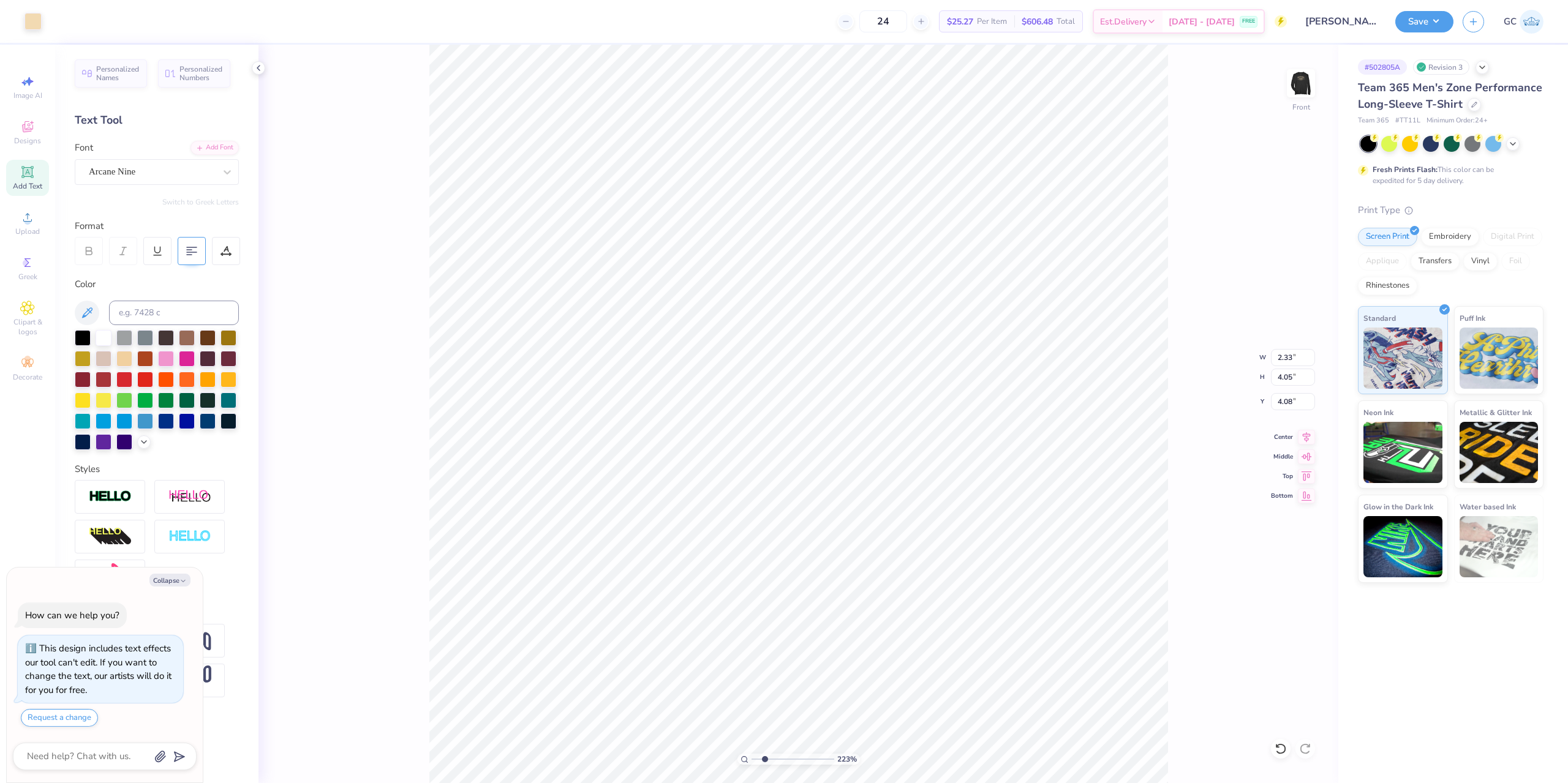
type input "5.81"
type input "1.33"
type textarea "x"
type input "2.22643191709162"
type textarea "x"
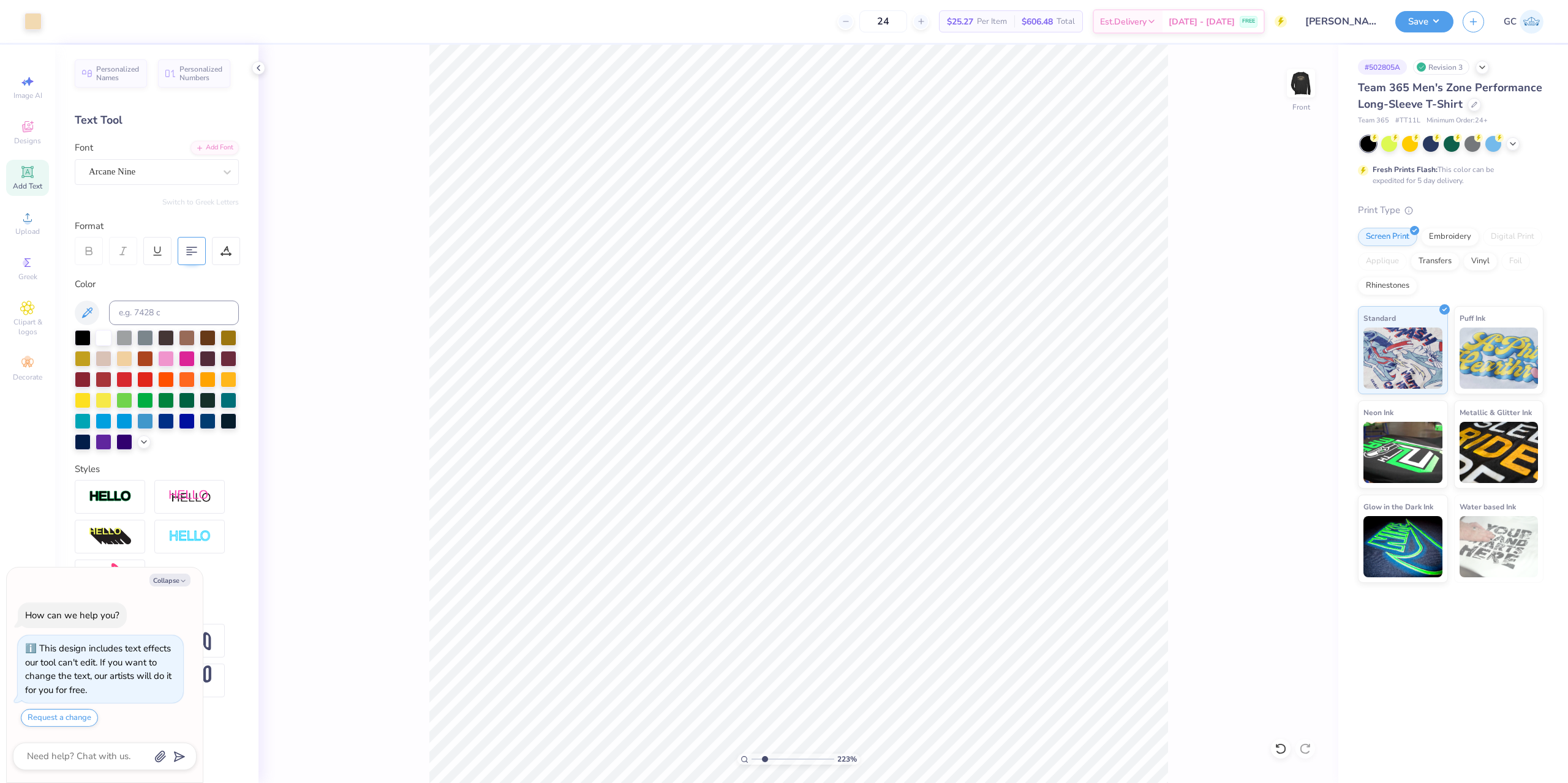
type input "2.22643191709162"
type textarea "x"
type input "2.22643191709162"
type textarea "x"
type input "2.22643191709162"
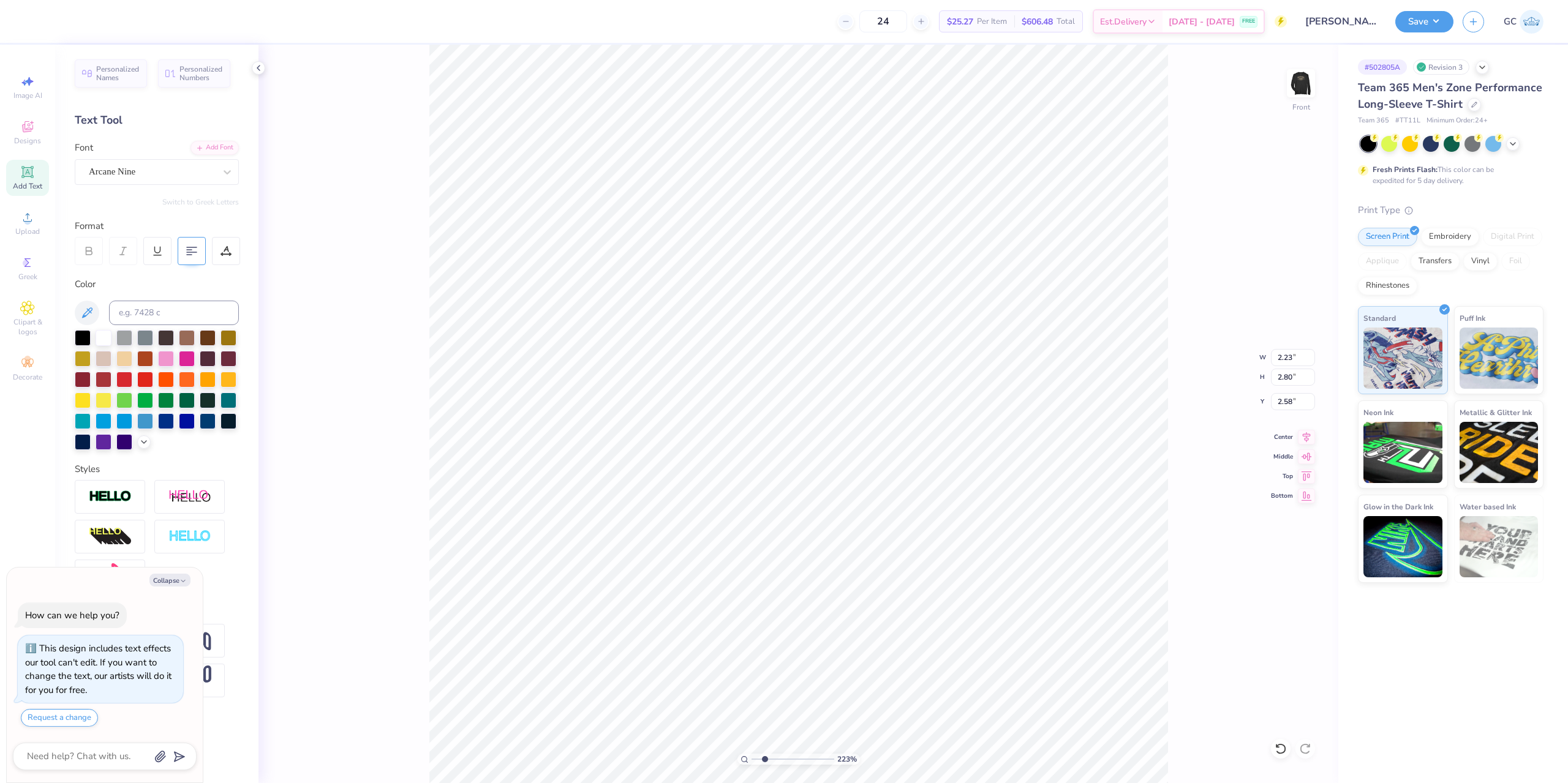
type textarea "x"
type input "2.22643191709162"
type textarea "[PERSON_NAME] [PERSON_NAME] [PERSON_NAME] [PERSON_NAME] [PERSON_NAME] [PERSON_N…"
type textarea "x"
type input "2.22643191709162"
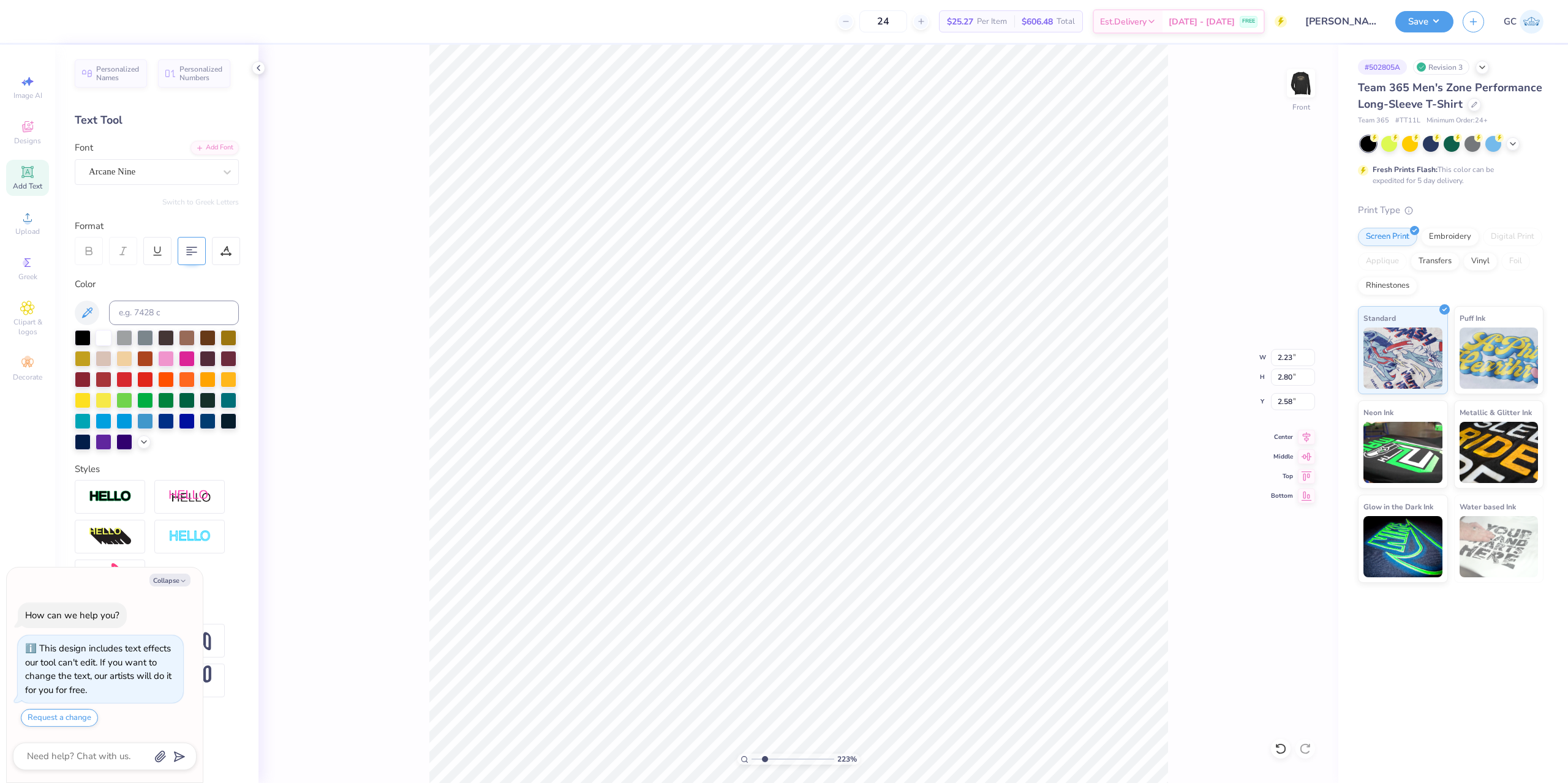
scroll to position [18, 1]
type textarea "x"
type input "2.22643191709162"
type textarea "x"
type input "2.22643191709162"
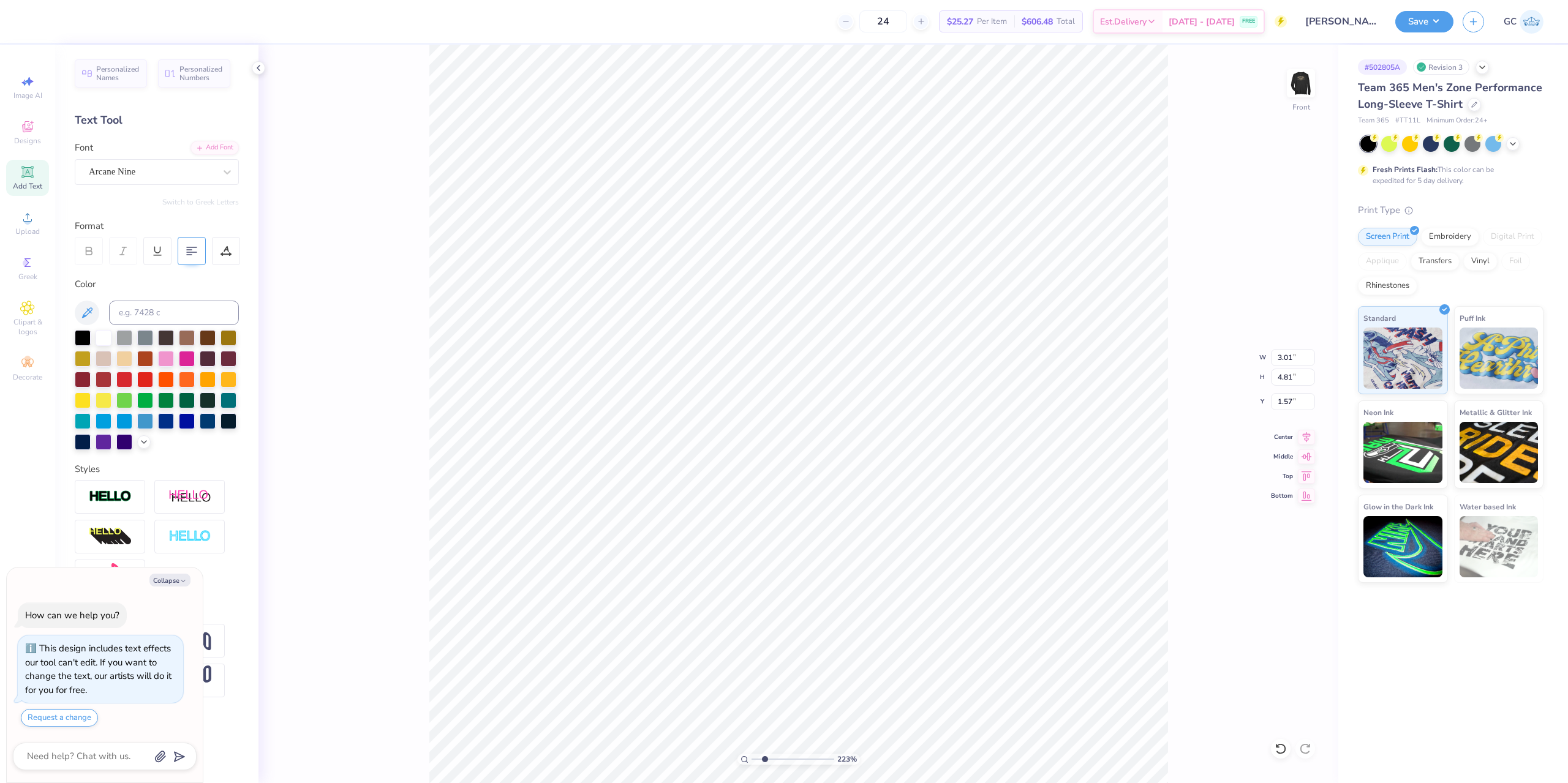
type textarea "x"
type input "2.22643191709162"
type input "2.33"
type input "0.55"
type input "1.33"
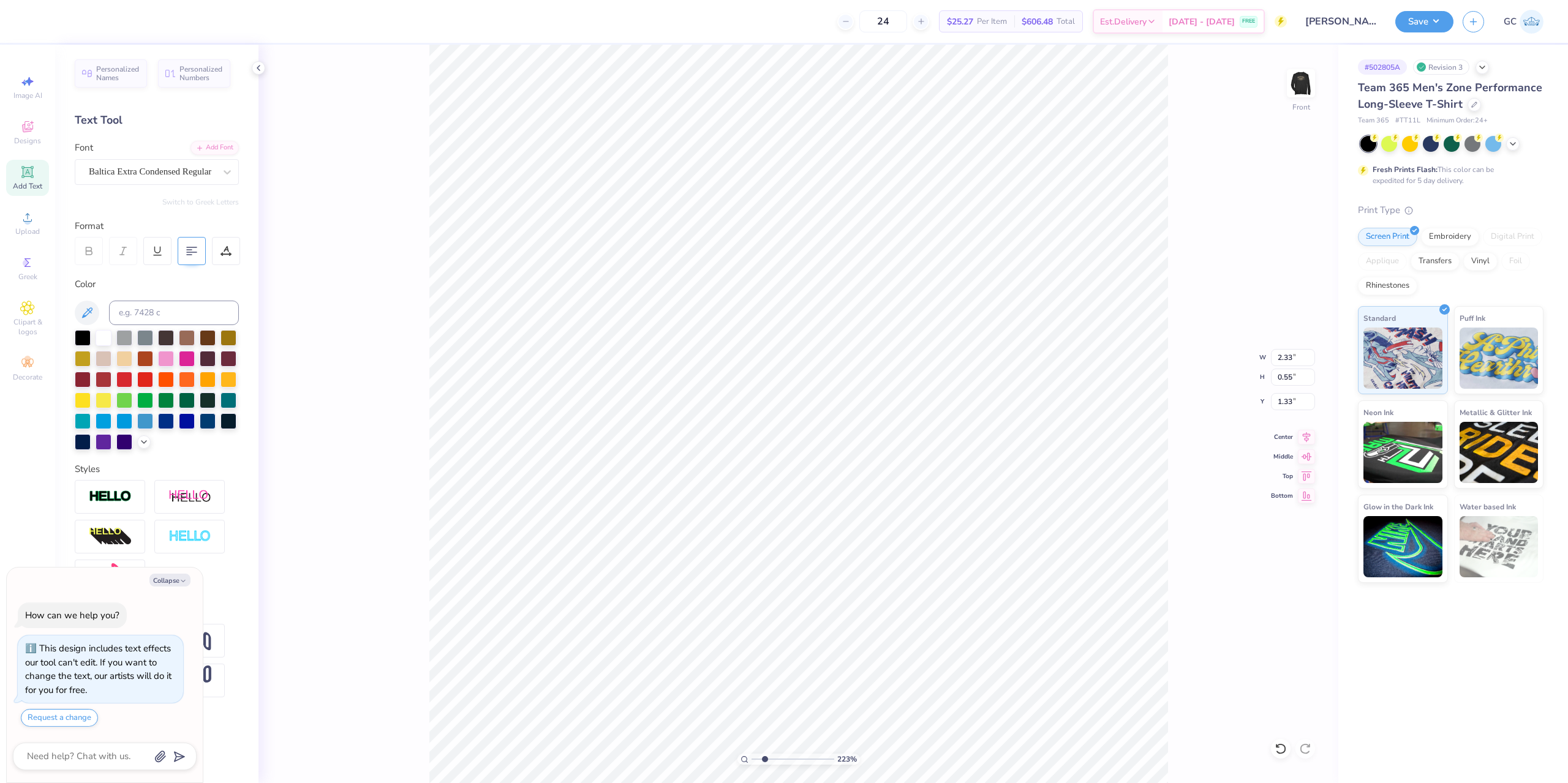
type textarea "x"
type input "2.22643191709162"
type textarea "x"
type input "2.22643191709162"
type textarea "x"
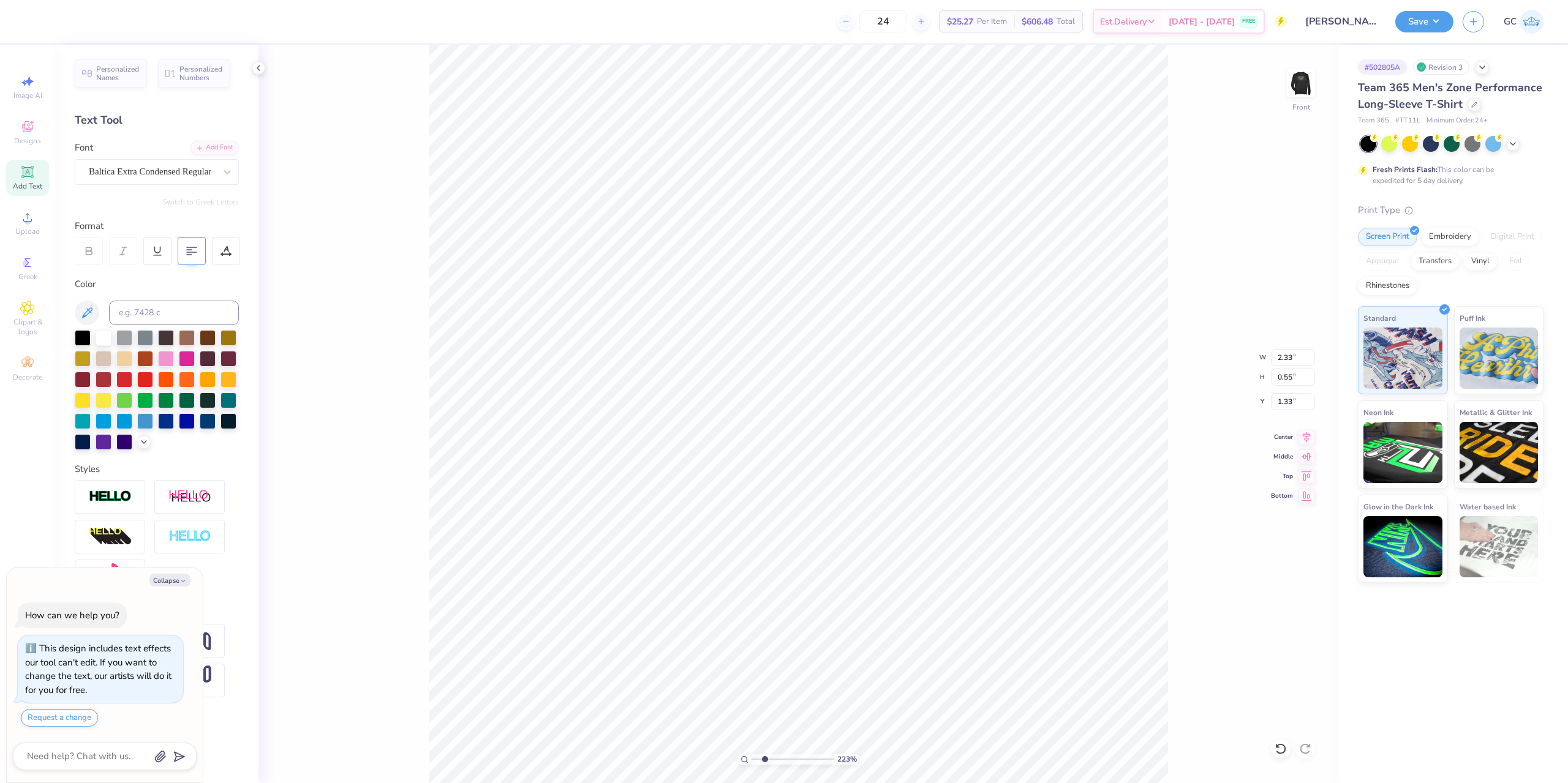
type input "2.22643191709162"
type input "2.26"
type input "2.83"
type input "2.54"
type textarea "x"
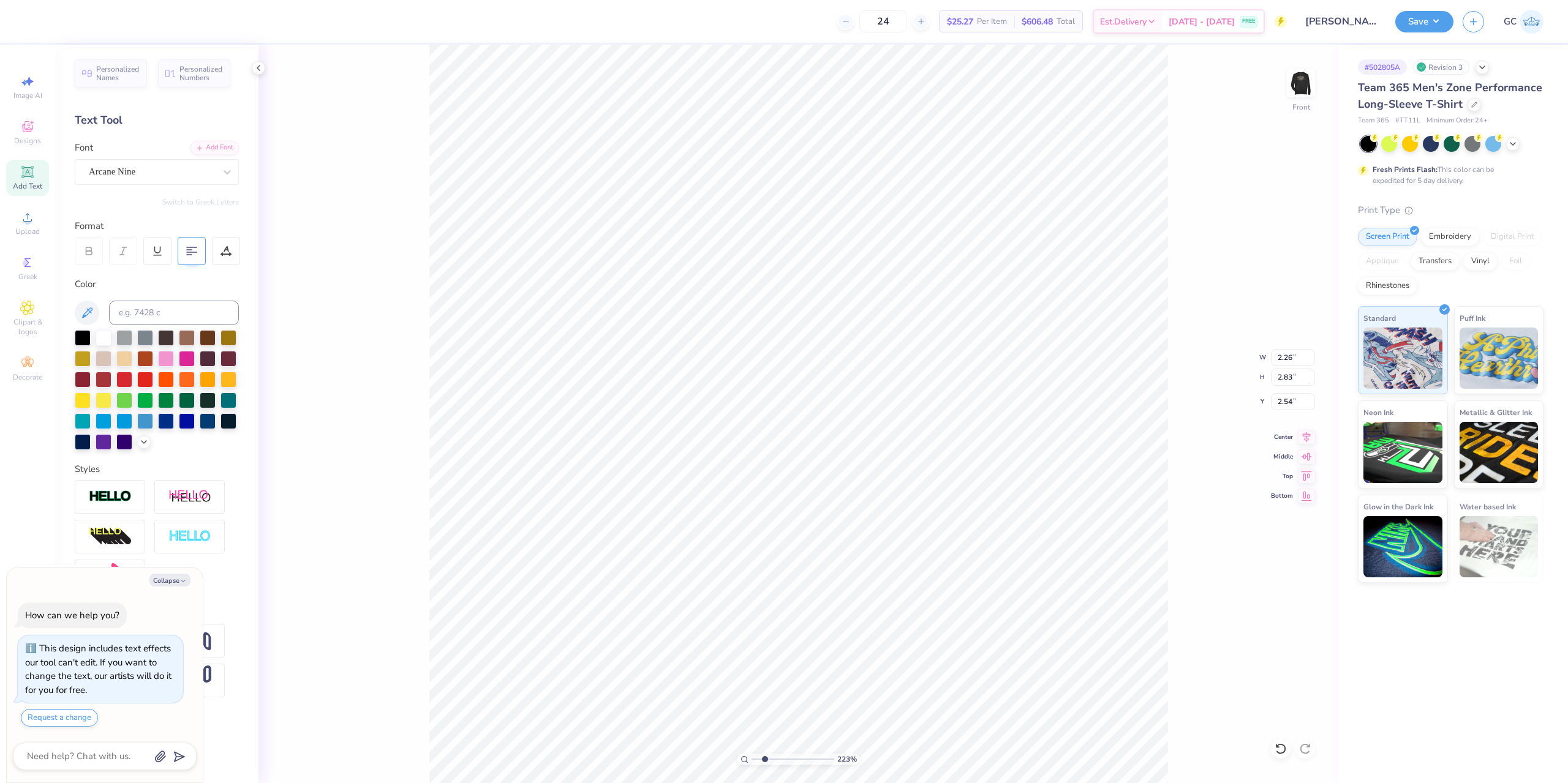
type input "2.22643191709162"
type textarea "x"
type input "2.22643191709162"
type textarea "x"
type input "2.22643191709162"
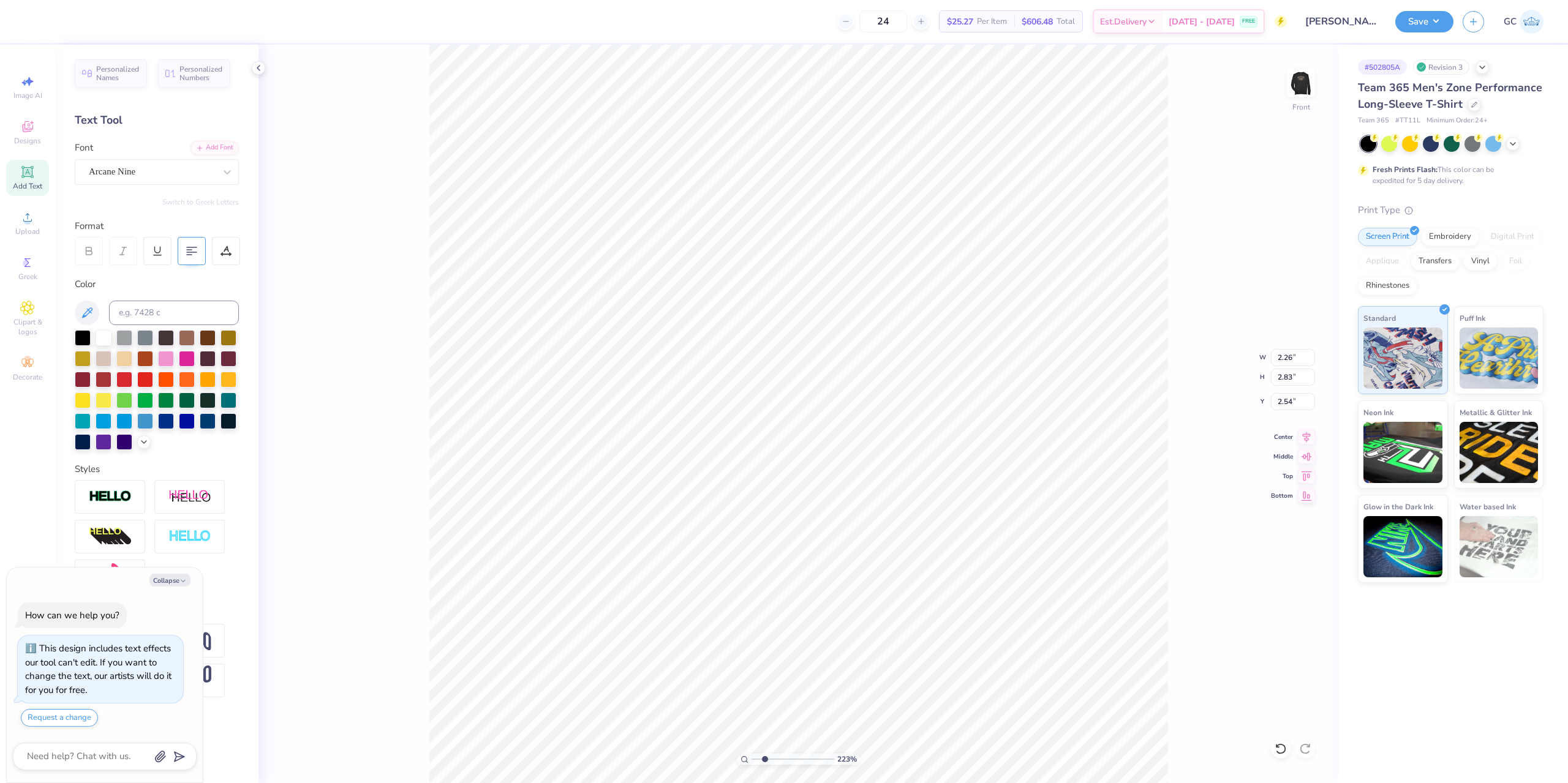
type textarea "x"
type input "2.22643191709162"
type textarea "[PERSON_NAME] [PERSON_NAME] [PERSON_NAME] [PERSON_NAME][US_STATE] [PERSON_NAME]…"
type textarea "x"
type input "2.22643191709162"
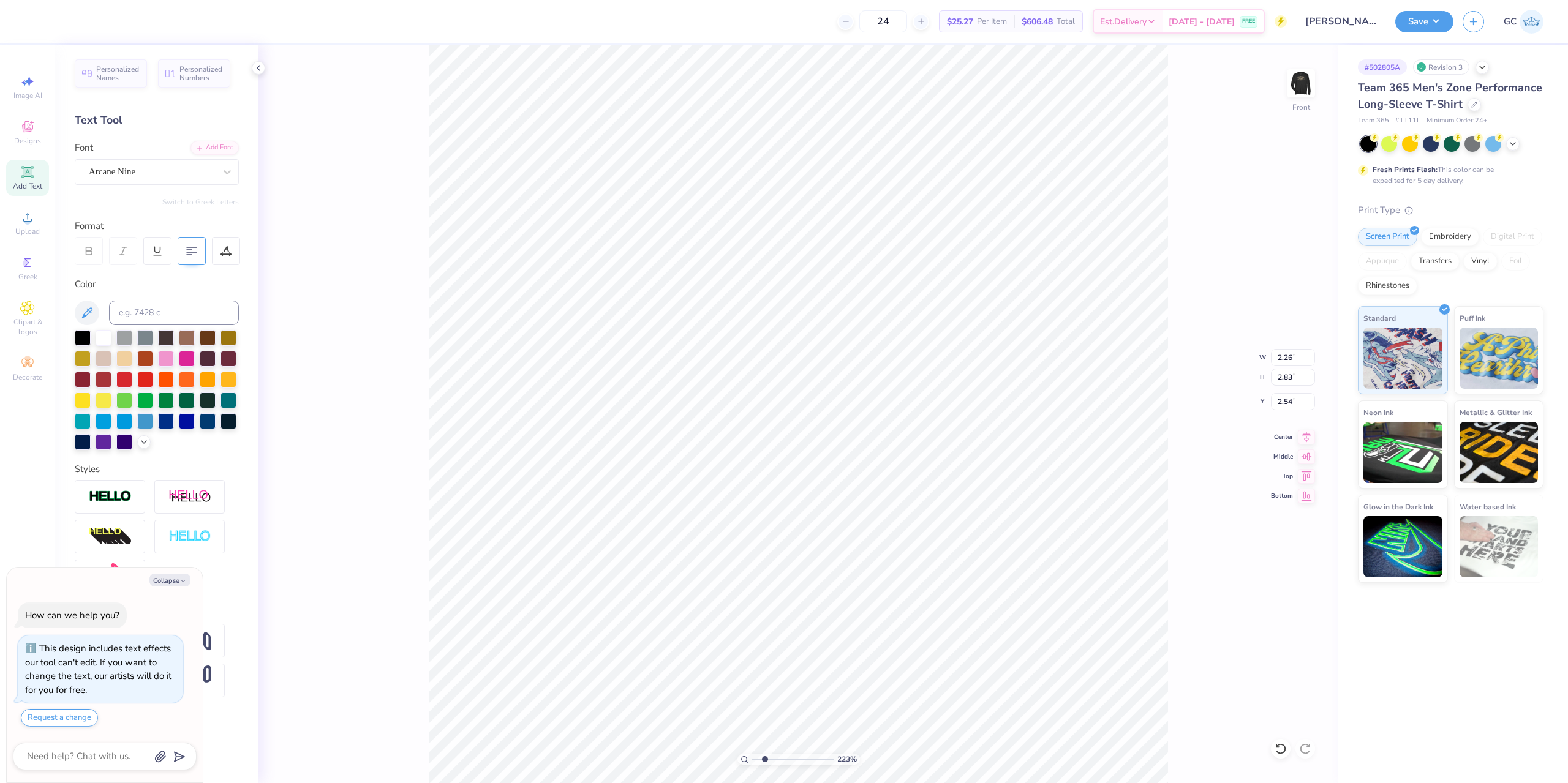
scroll to position [16, 1]
type textarea "x"
type input "2.22643191709162"
type textarea "x"
type input "2.22643191709162"
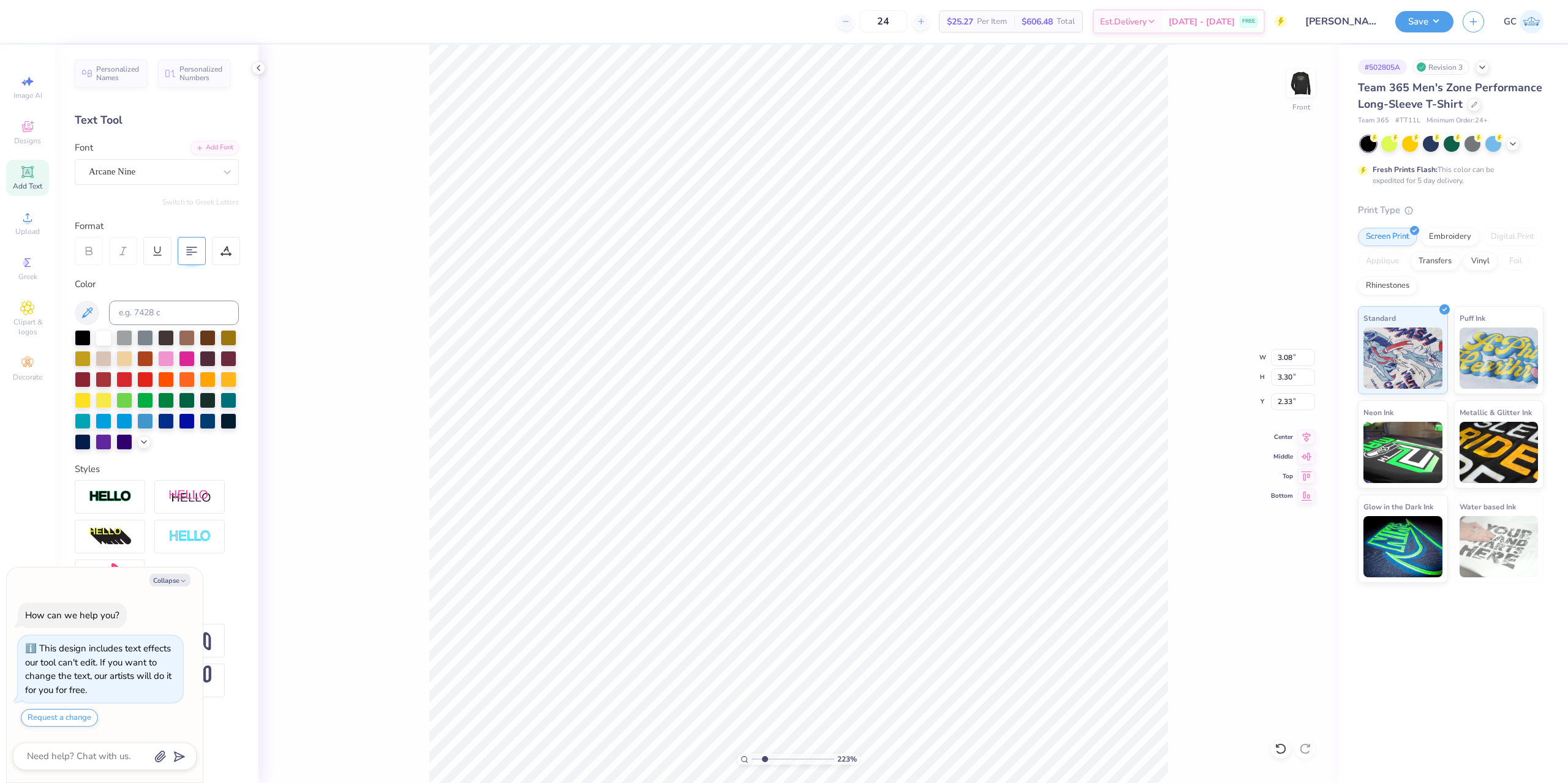
type textarea "x"
type input "2.22643191709162"
type input "2.69"
type input "0.55"
type input "1.33"
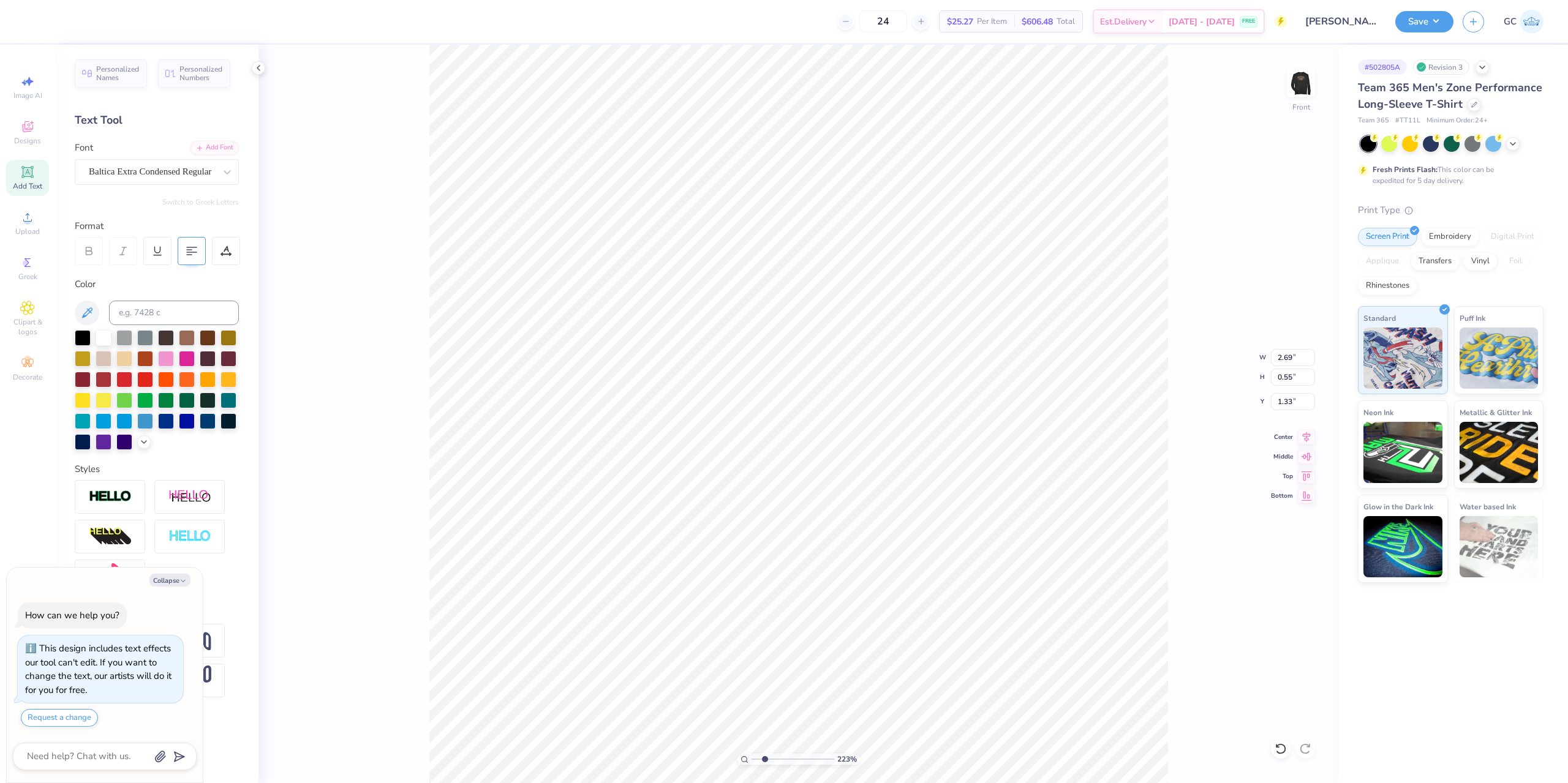
type textarea "x"
type input "2.22643191709162"
type textarea "x"
type input "2.22643191709162"
type textarea "x"
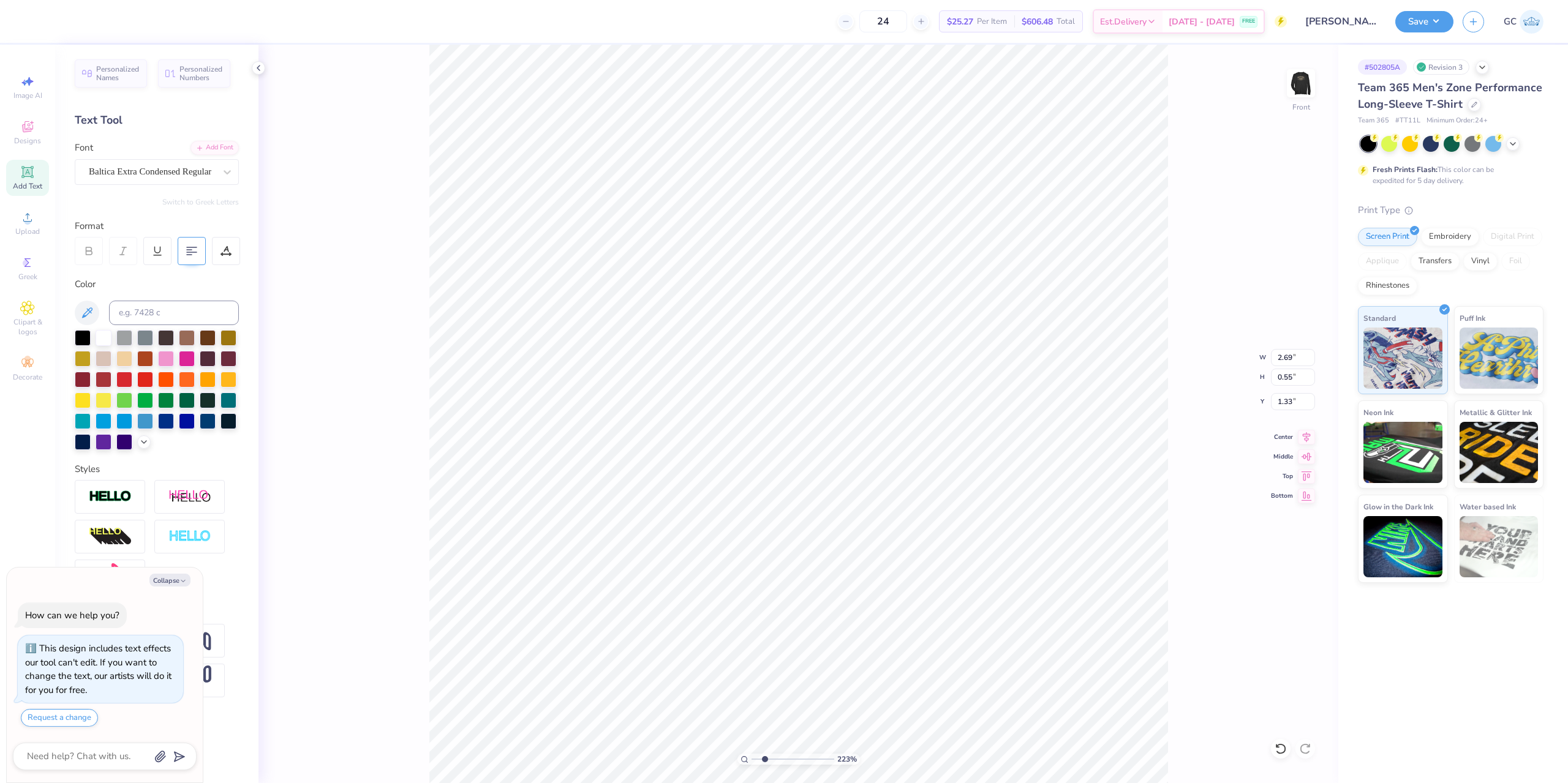
type input "2.22643191709162"
type input "3.01"
type input "4.81"
type input "2.54"
type textarea "x"
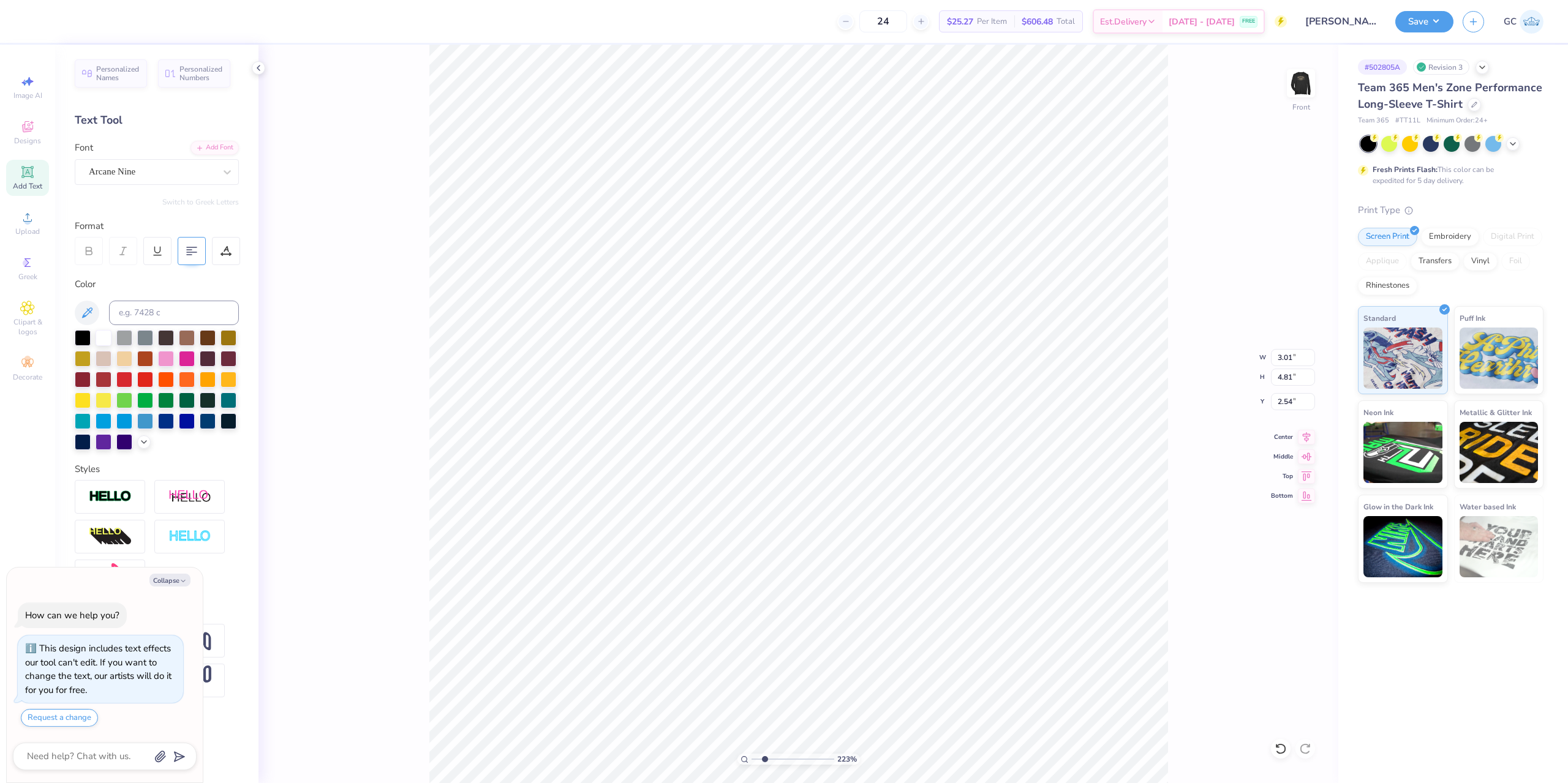
type input "2.22643191709162"
type textarea "x"
type input "2.22643191709162"
type input "6.02"
type input "1.33"
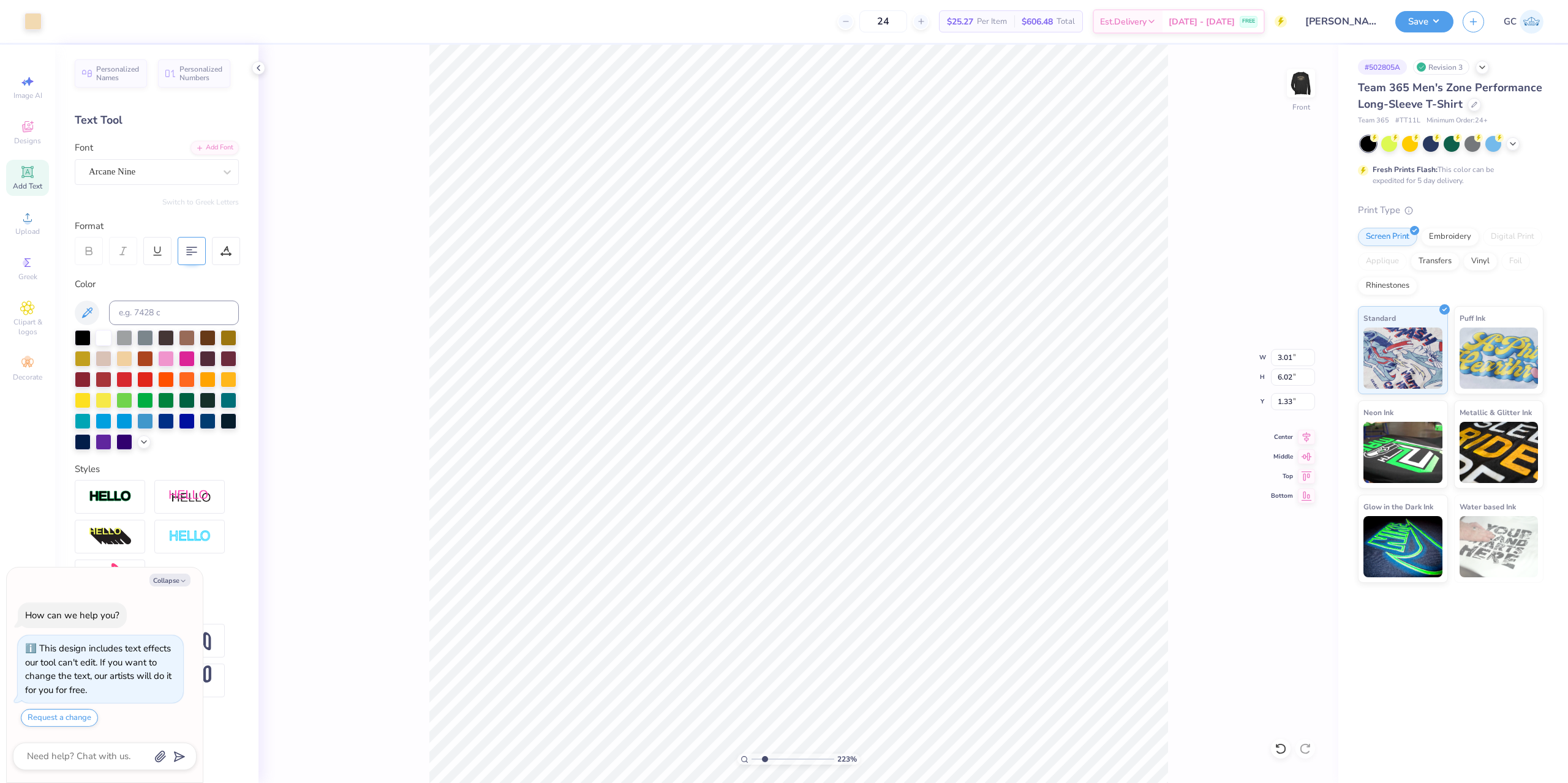
type input "2.22643191709162"
click at [970, 471] on li "Group" at bounding box center [971, 476] width 96 height 24
type textarea "x"
type input "2.22643191709162"
type textarea "x"
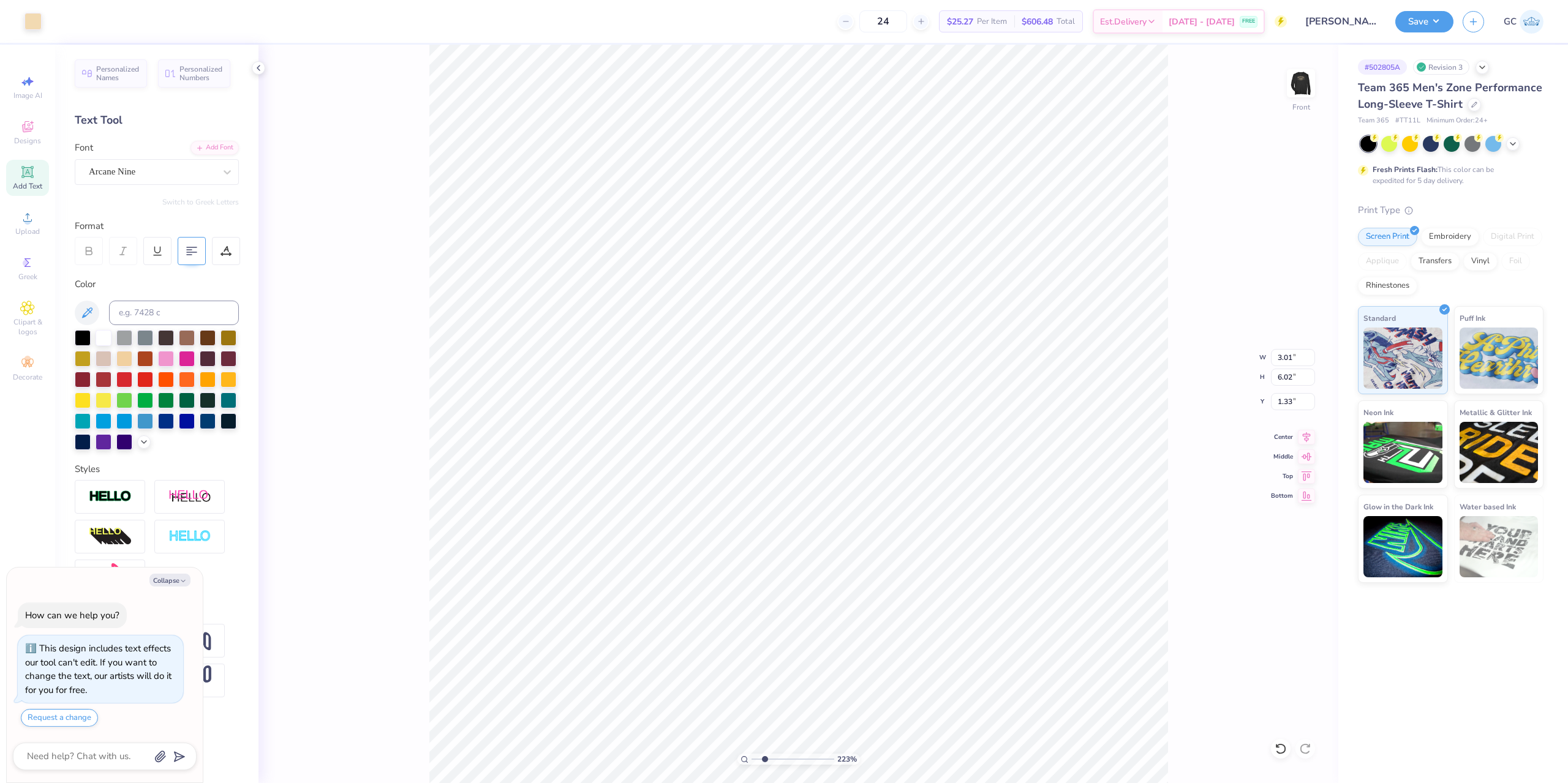
type input "2.22643191709162"
type input "6.50"
click at [1310, 433] on icon at bounding box center [1306, 435] width 8 height 10
type textarea "x"
type input "2.22643191709162"
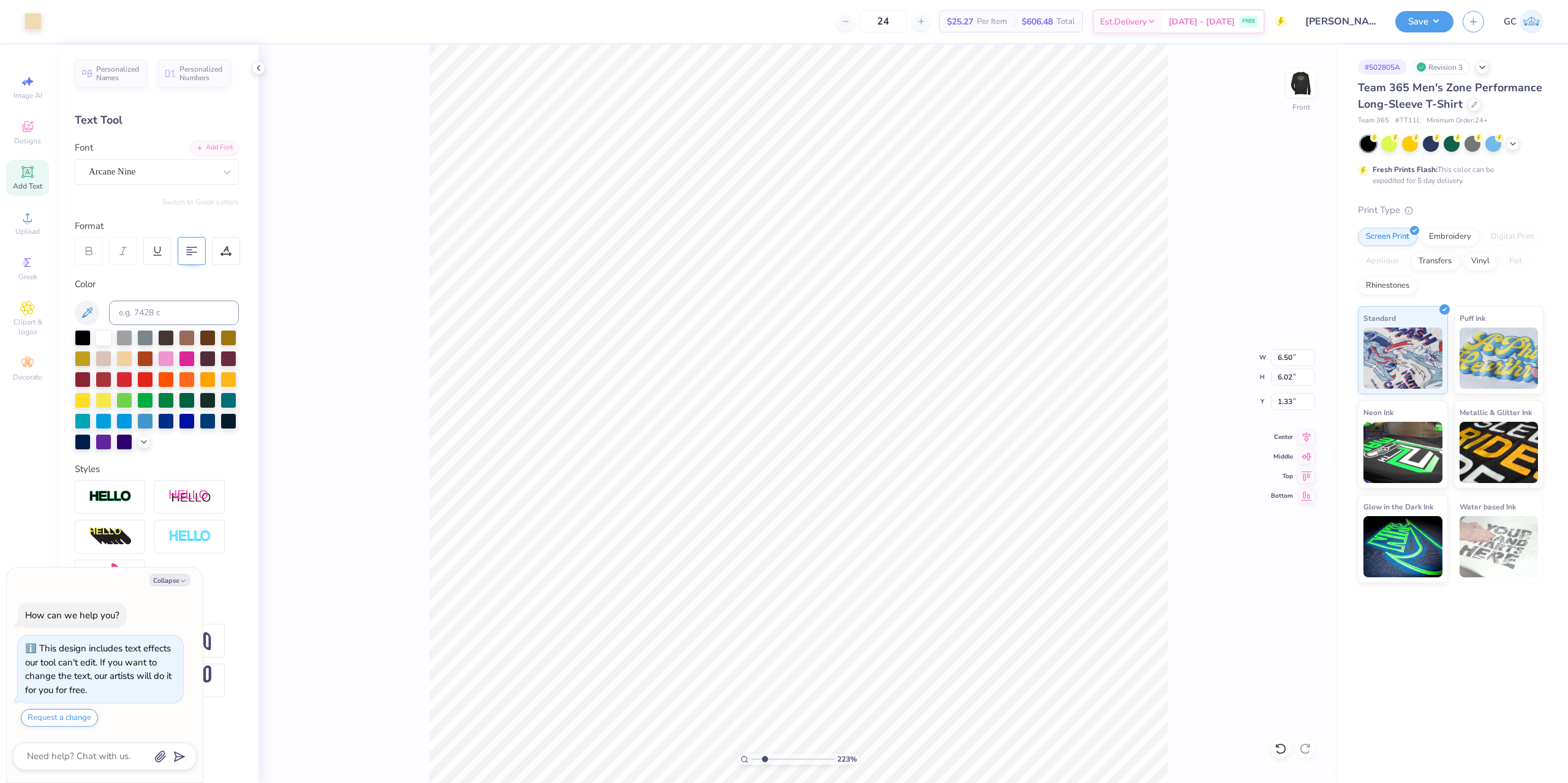
type textarea "x"
type input "2.22643191709162"
type input "2.26"
type input "2.83"
type input "14.10"
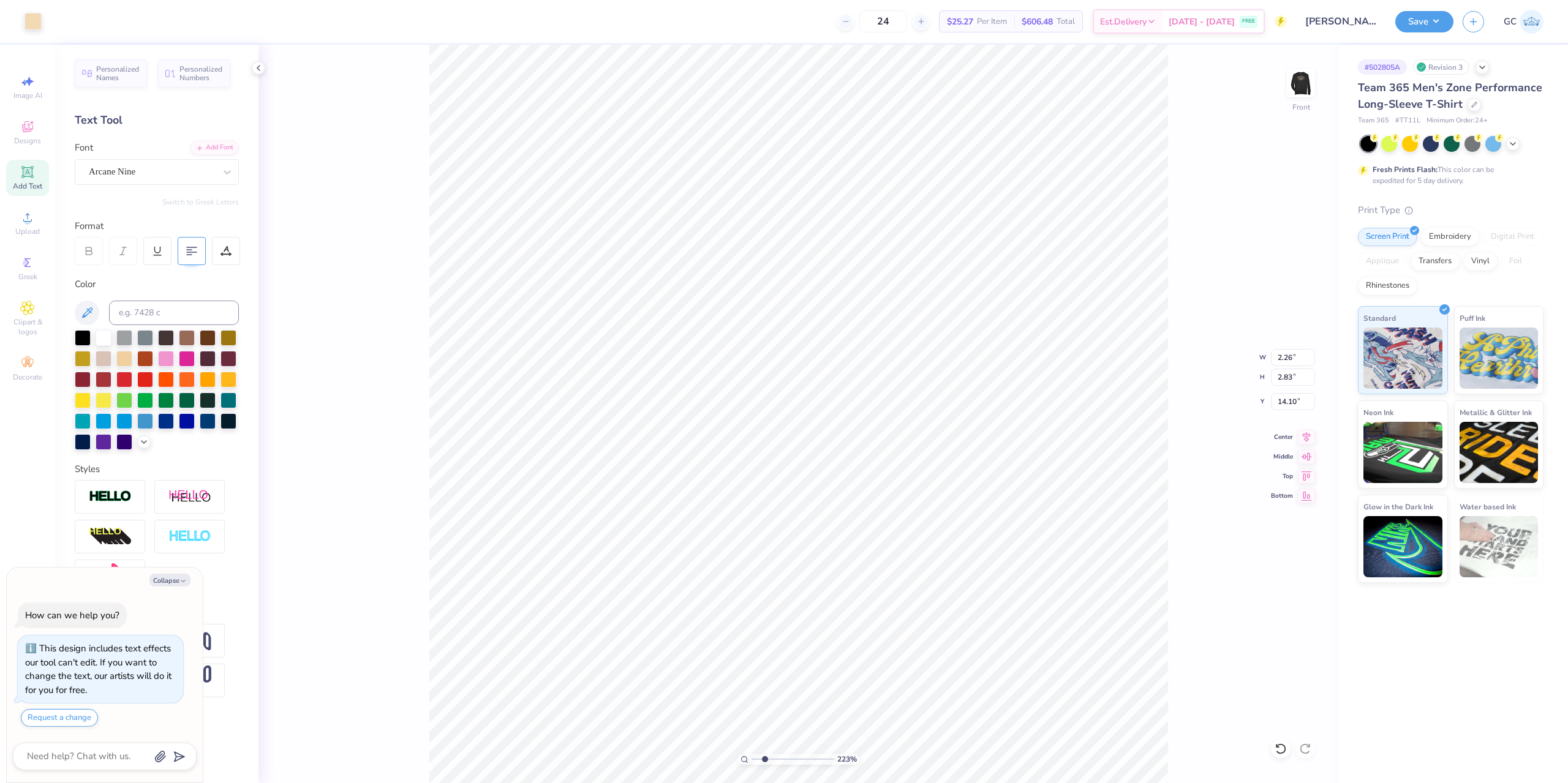
type textarea "x"
type input "2.22643191709162"
type textarea "x"
type input "2.22643191709162"
type textarea "x"
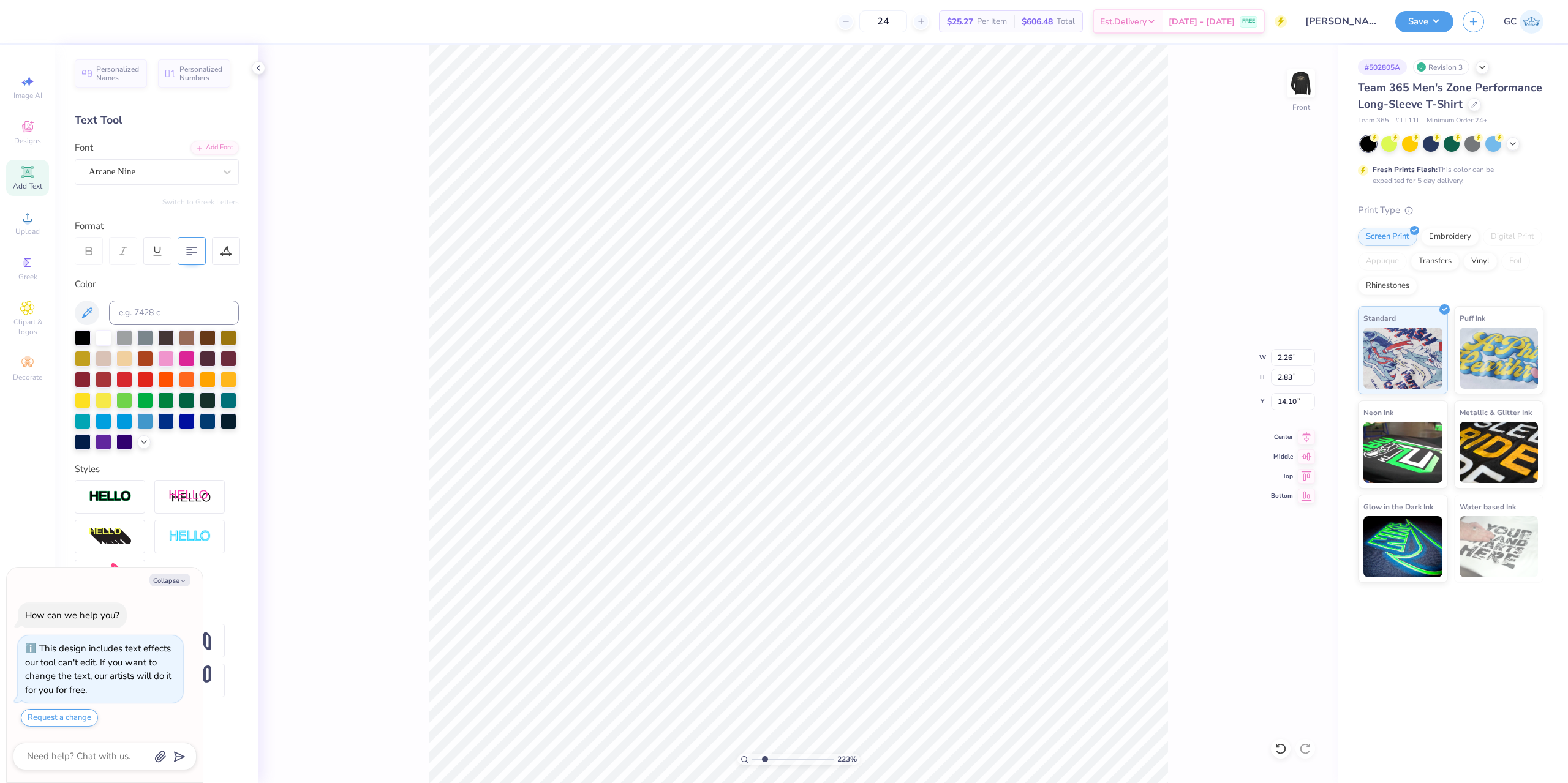
type input "2.22643191709162"
type textarea "x"
type input "2.22643191709162"
type textarea "x"
type input "2.22643191709162"
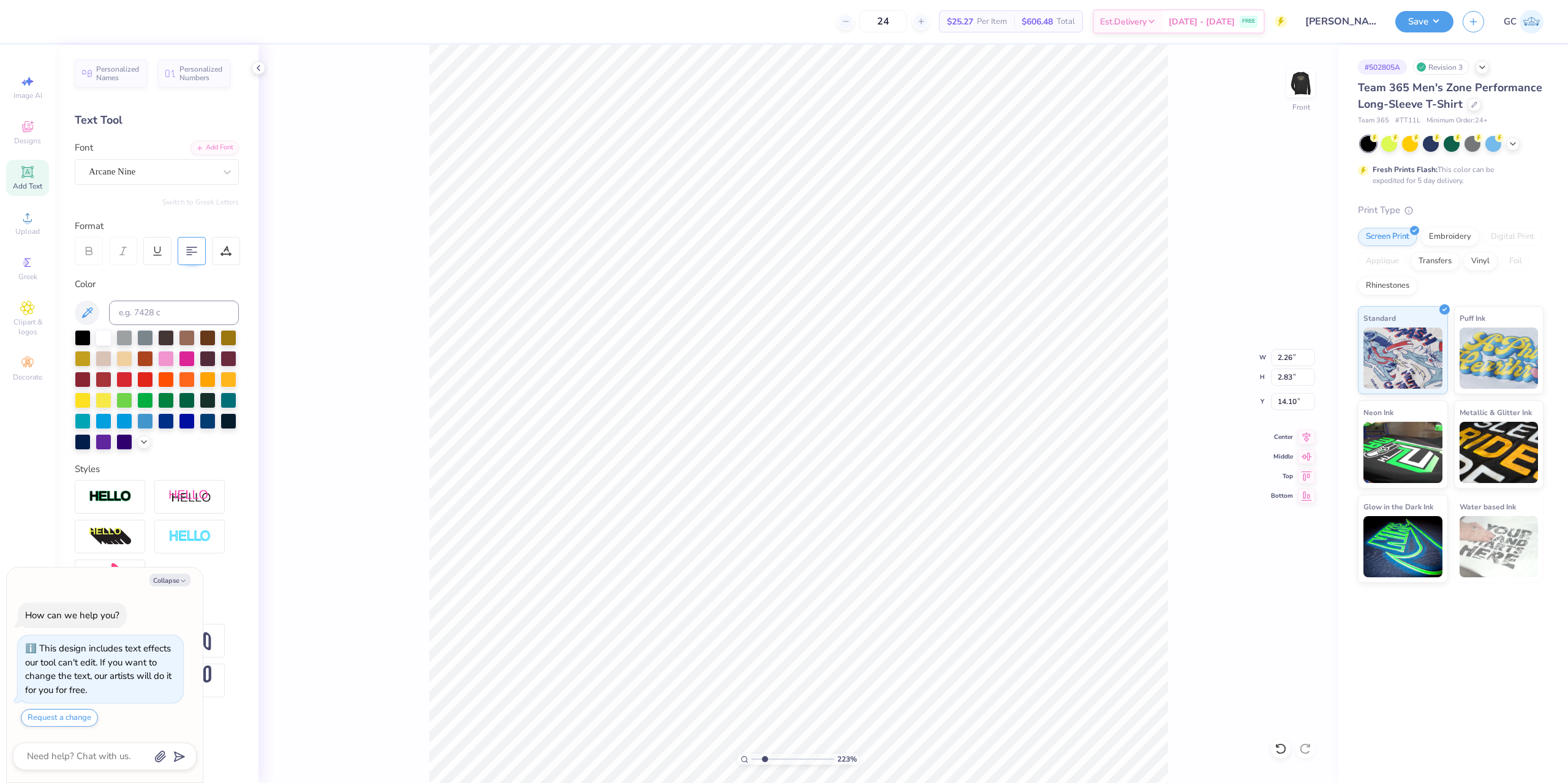
type textarea "[PERSON_NAME] [PERSON_NAME] [PERSON_NAME] [PERSON_NAME] [PERSON_NAME]"
type textarea "x"
type input "2.22643191709162"
type textarea "x"
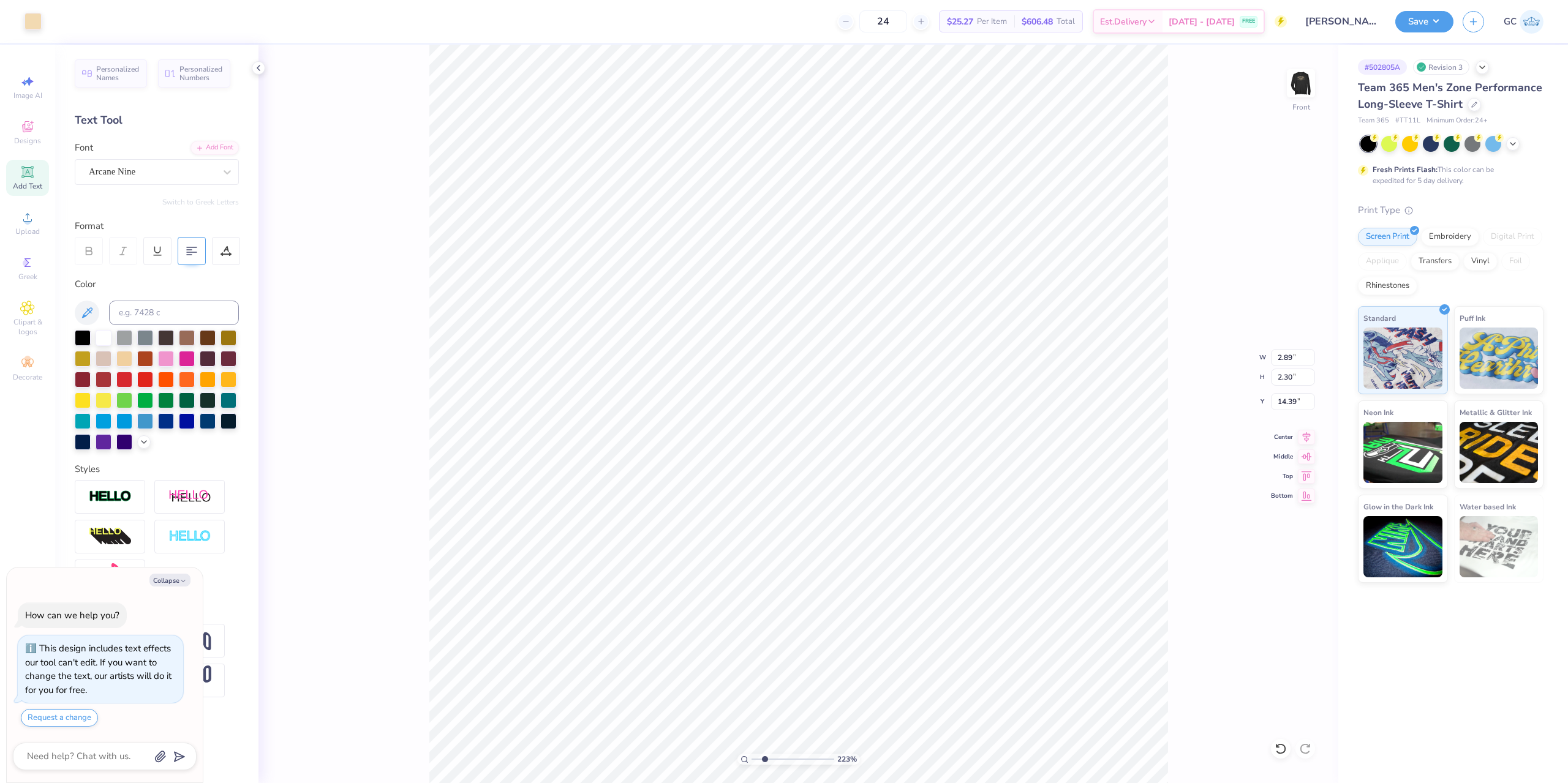
type input "2.22643191709162"
type textarea "x"
type input "2.22643191709162"
type input "14.28"
type textarea "x"
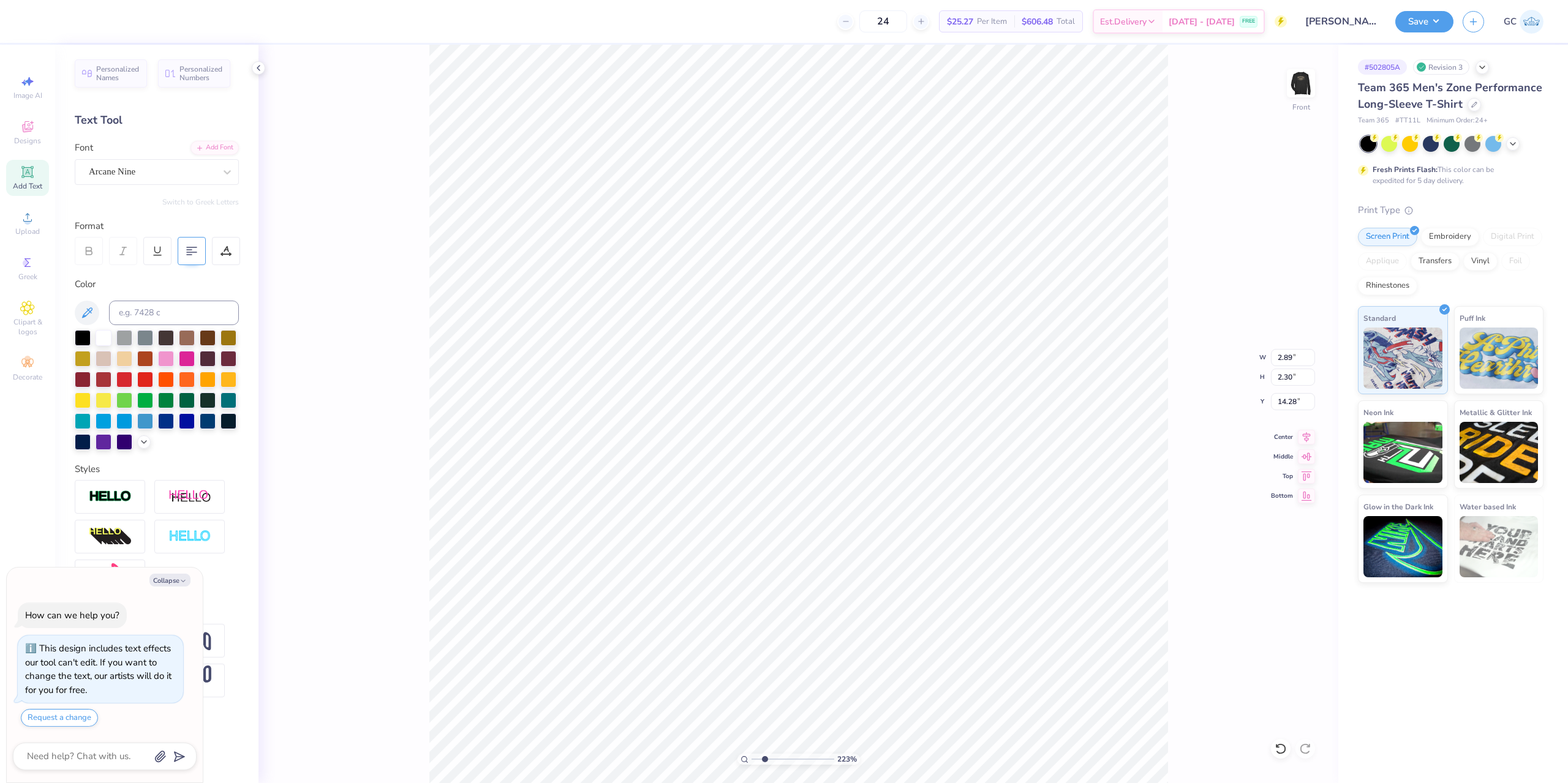
type input "2.22643191709162"
type input "1.65"
type input "0.55"
type input "12.89"
type textarea "x"
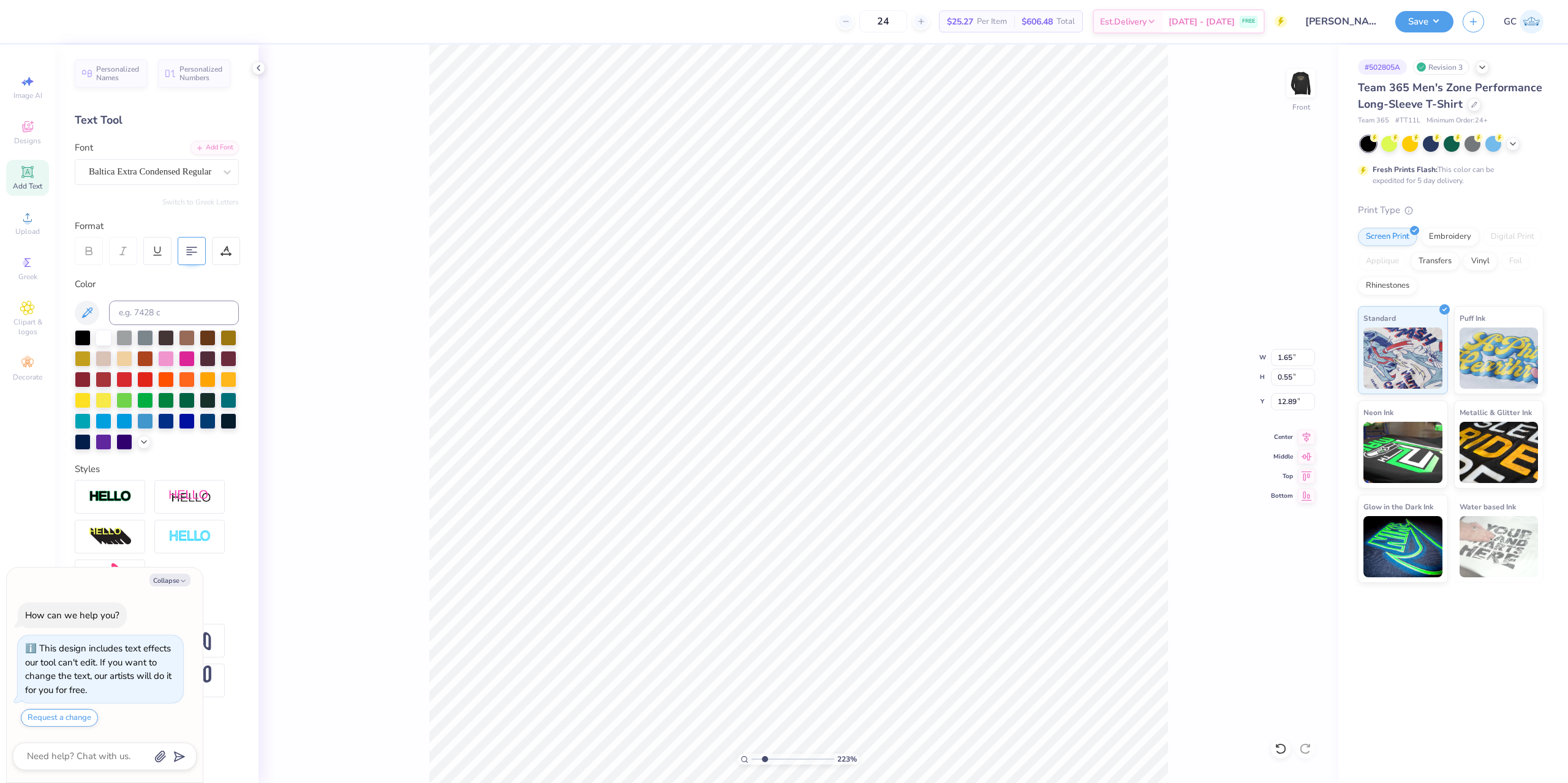
type input "2.22643191709162"
type textarea "x"
type input "2.22643191709162"
type textarea "x"
type input "2.22643191709162"
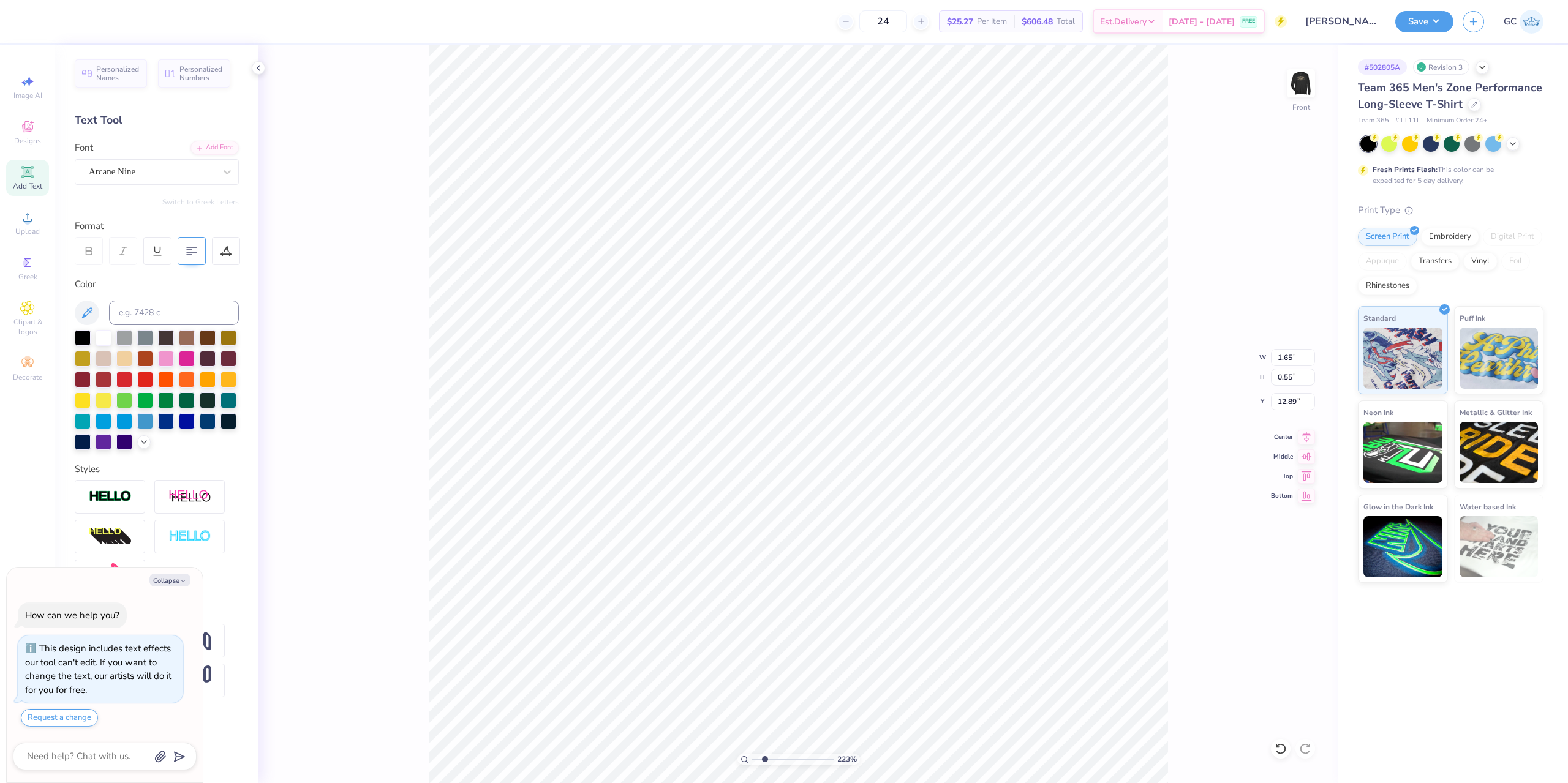
type input "2.89"
type input "2.30"
type input "14.28"
click at [183, 247] on div at bounding box center [192, 250] width 28 height 28
type textarea "x"
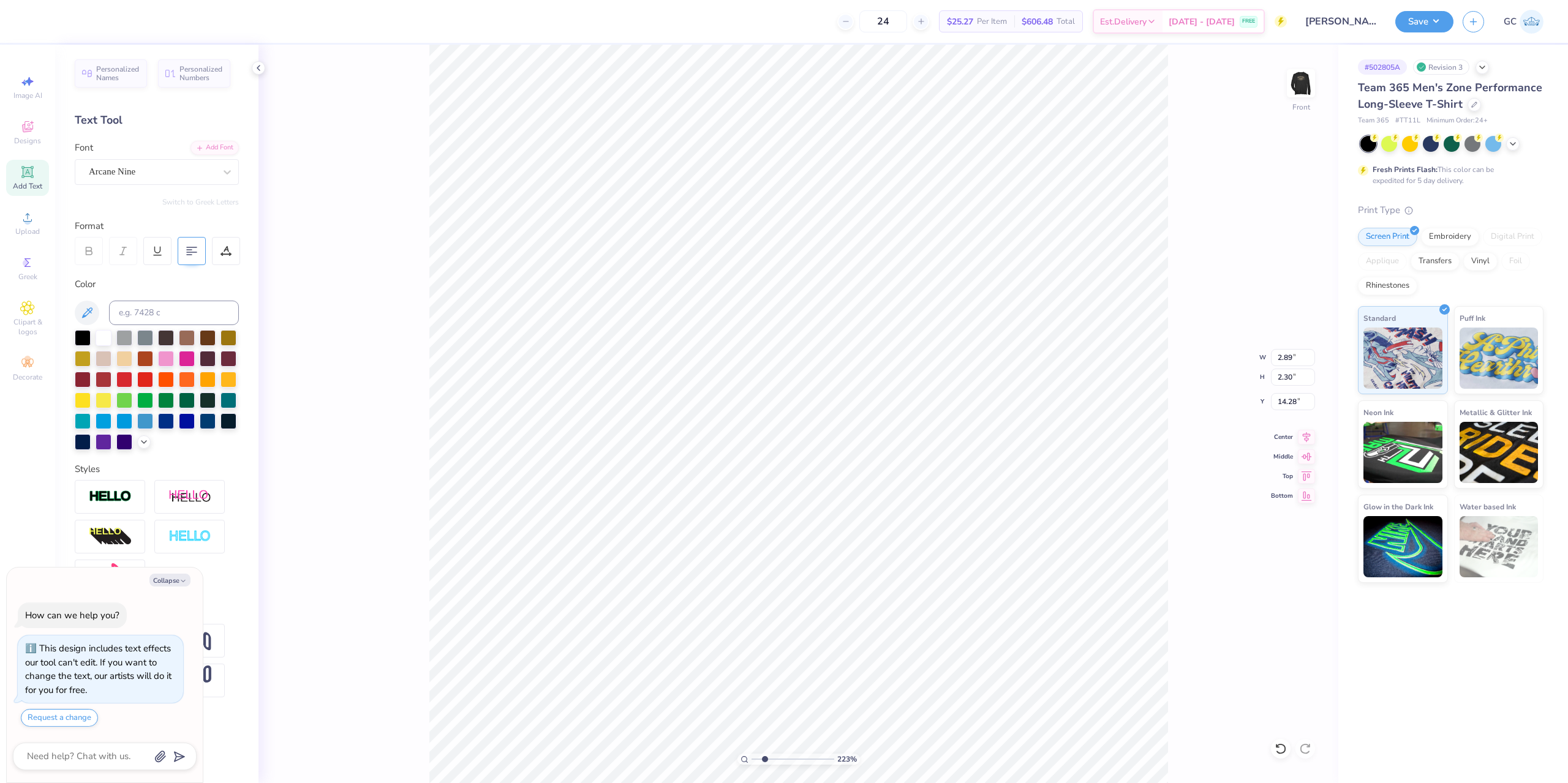
type input "2.22643191709162"
type textarea "x"
type input "2.22643191709162"
type input "6.50"
type input "6.02"
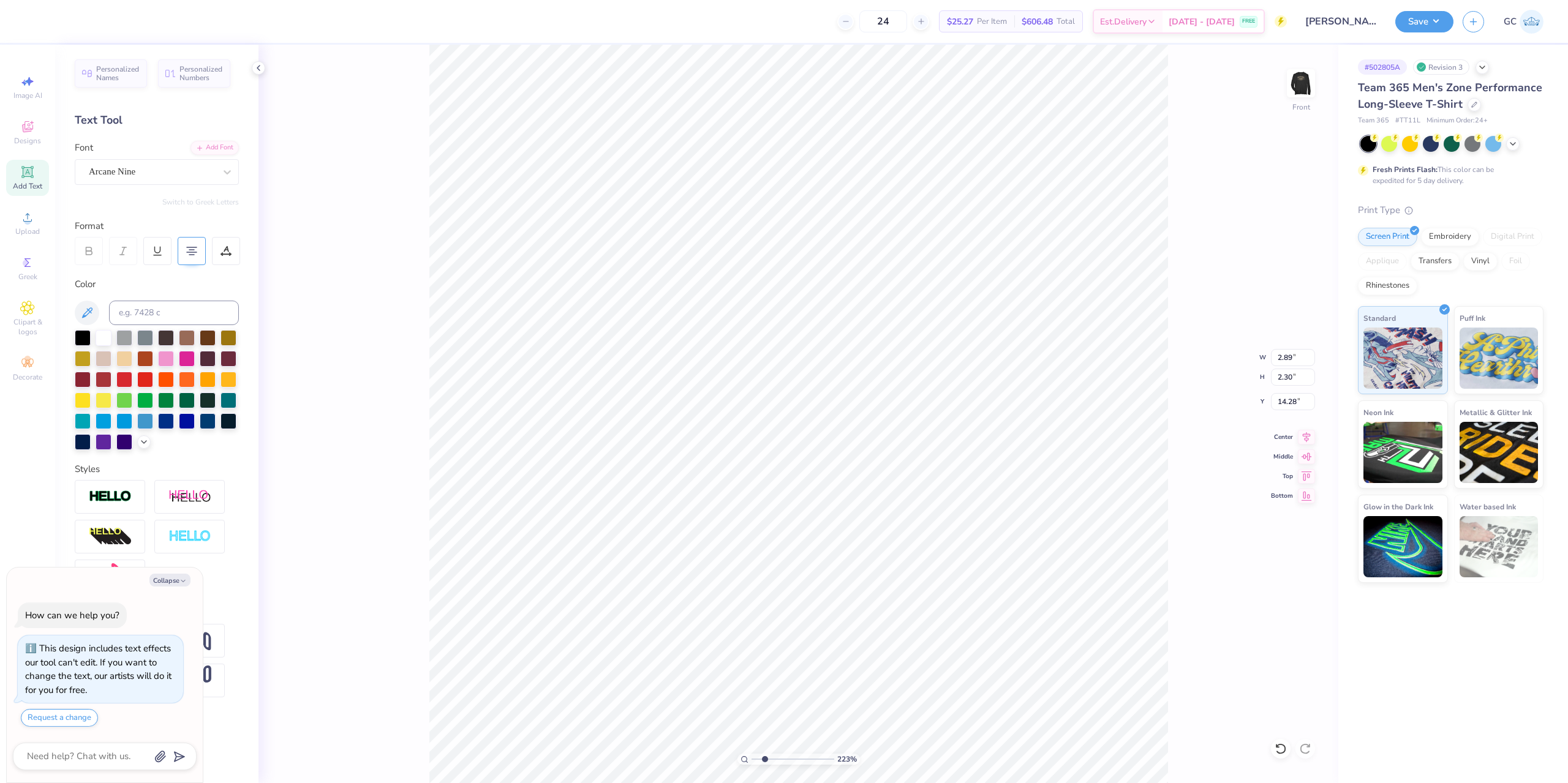
type input "1.33"
type input "2.22643191709162"
click at [790, 558] on li "Ungroup" at bounding box center [793, 557] width 96 height 24
type textarea "x"
type input "2.22643191709162"
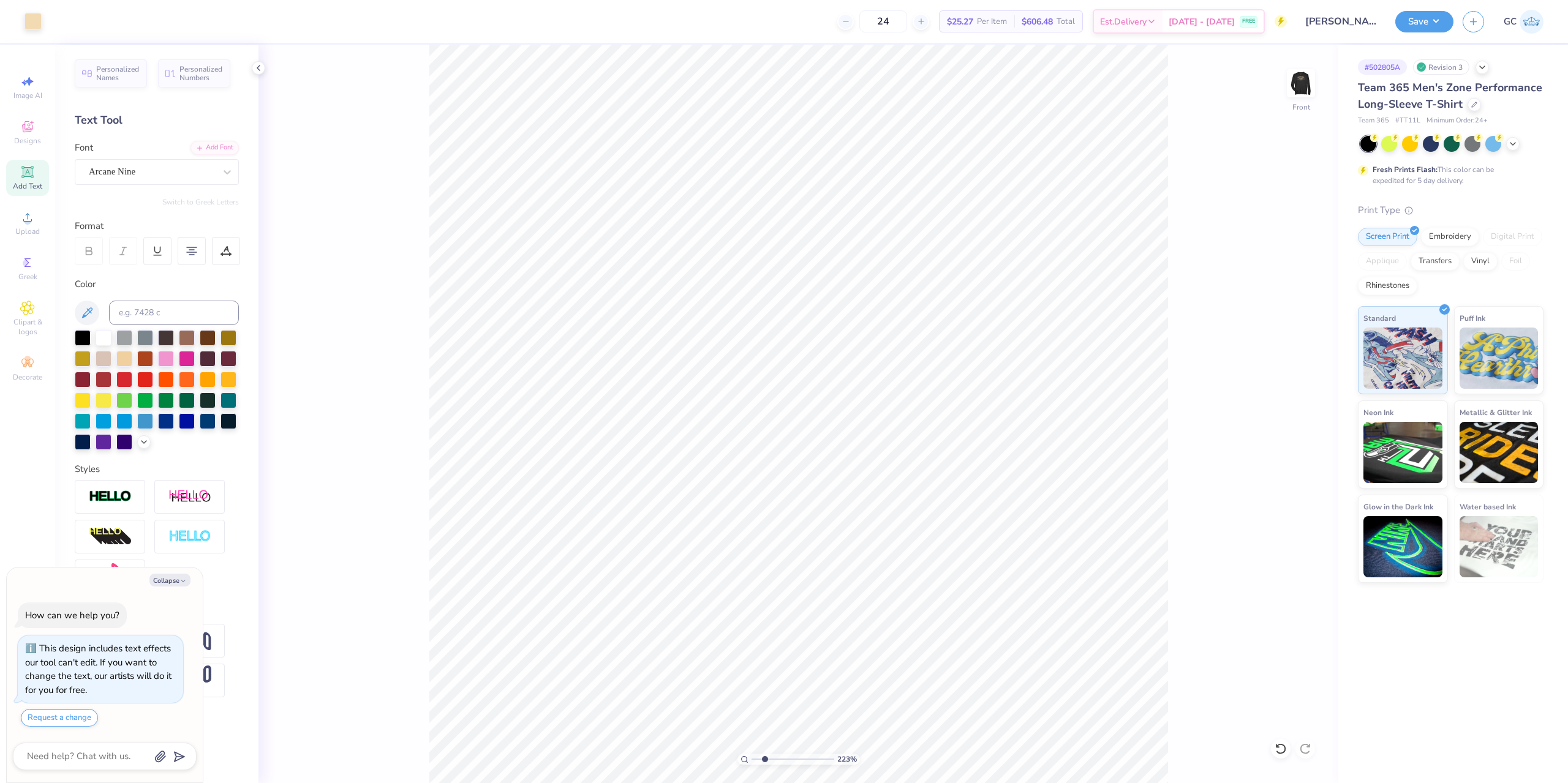
type textarea "x"
type input "2.22643191709162"
click at [194, 243] on div at bounding box center [192, 250] width 28 height 28
type textarea "x"
type input "2.22643191709162"
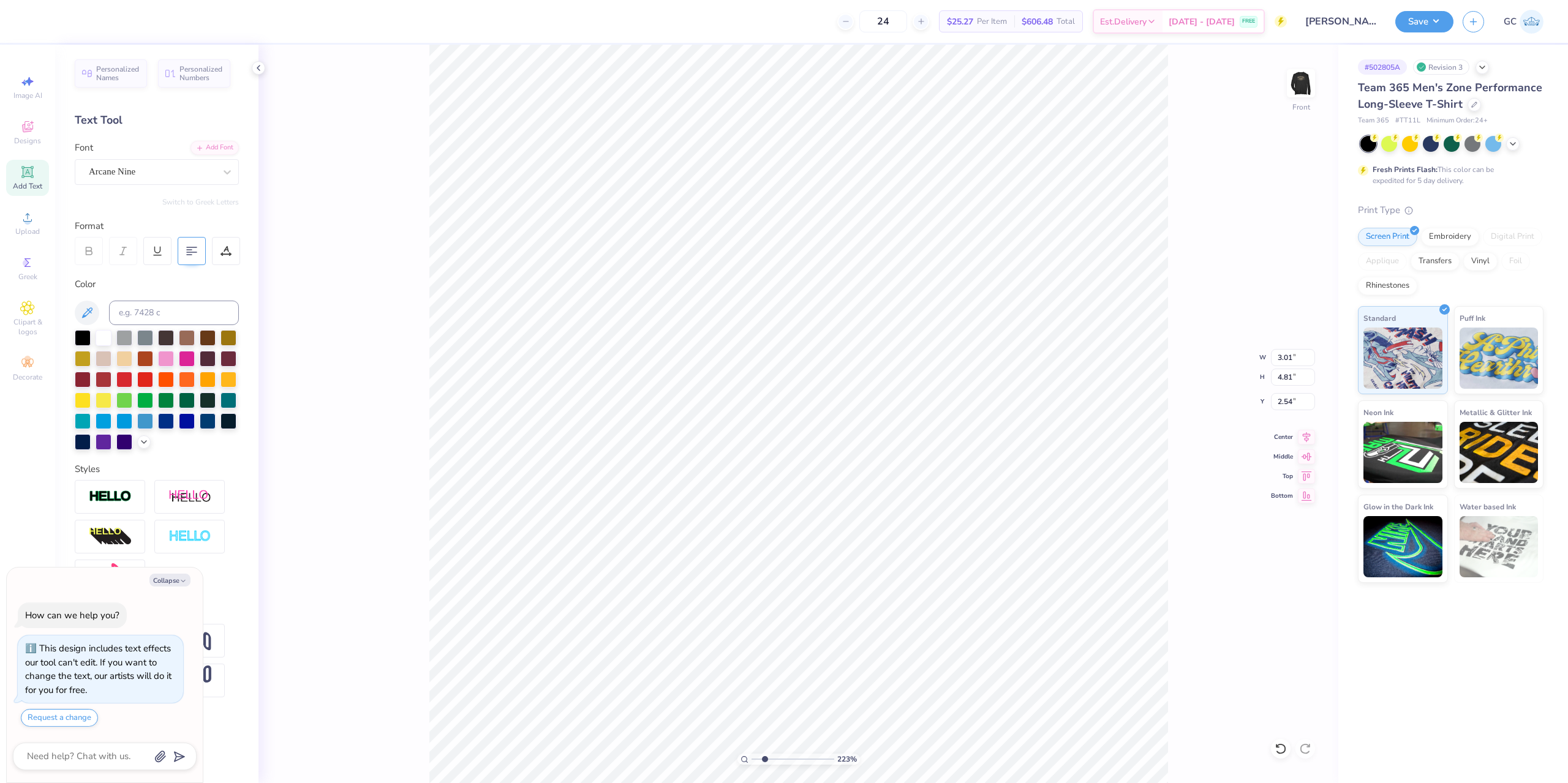
type input "3.00"
type textarea "x"
type input "2.22643191709162"
type textarea "x"
type input "2.22643191709162"
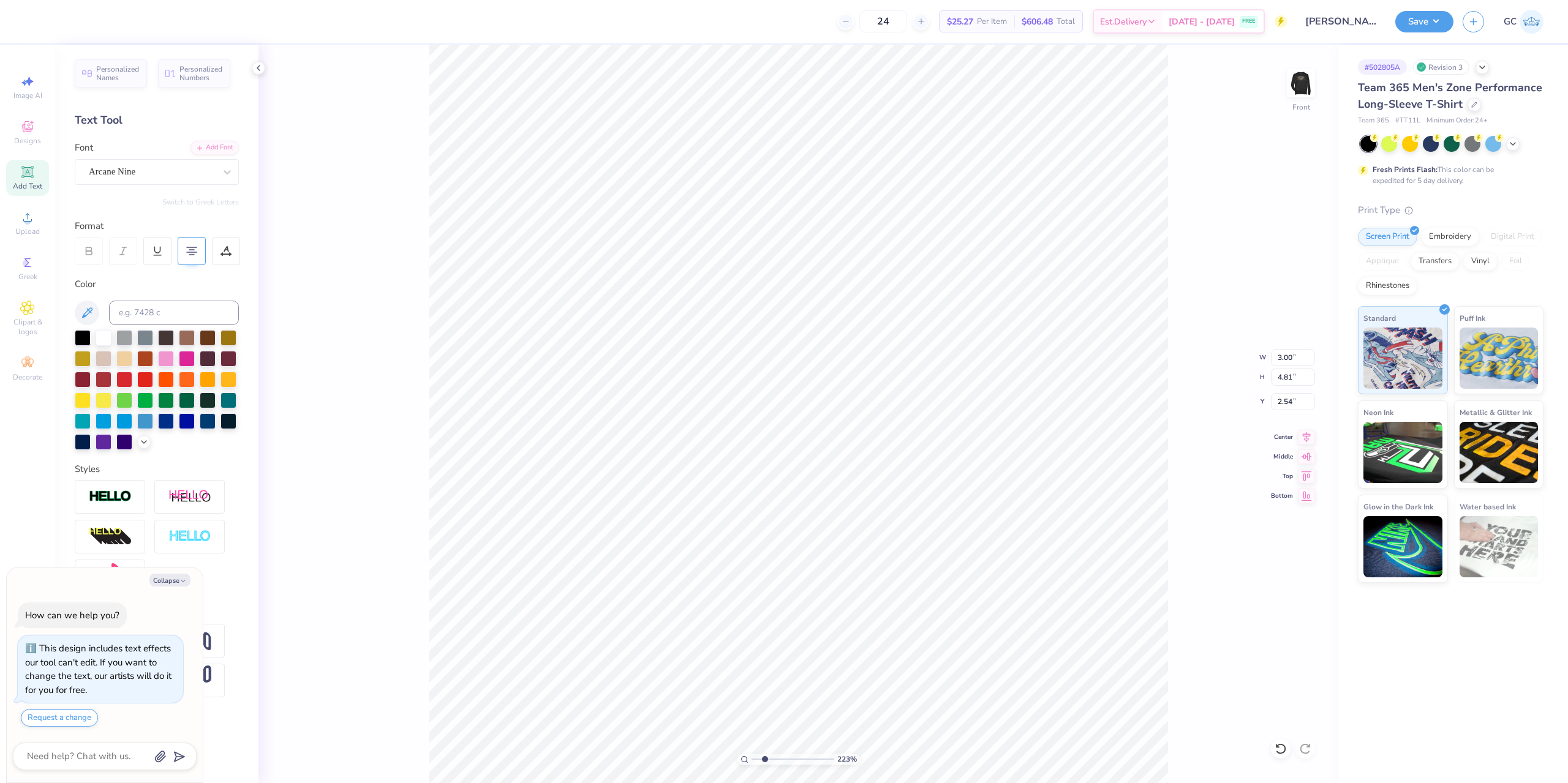
type textarea "x"
type input "2.22643191709162"
type input "3.08"
type input "3.30"
click at [193, 252] on icon at bounding box center [192, 250] width 11 height 11
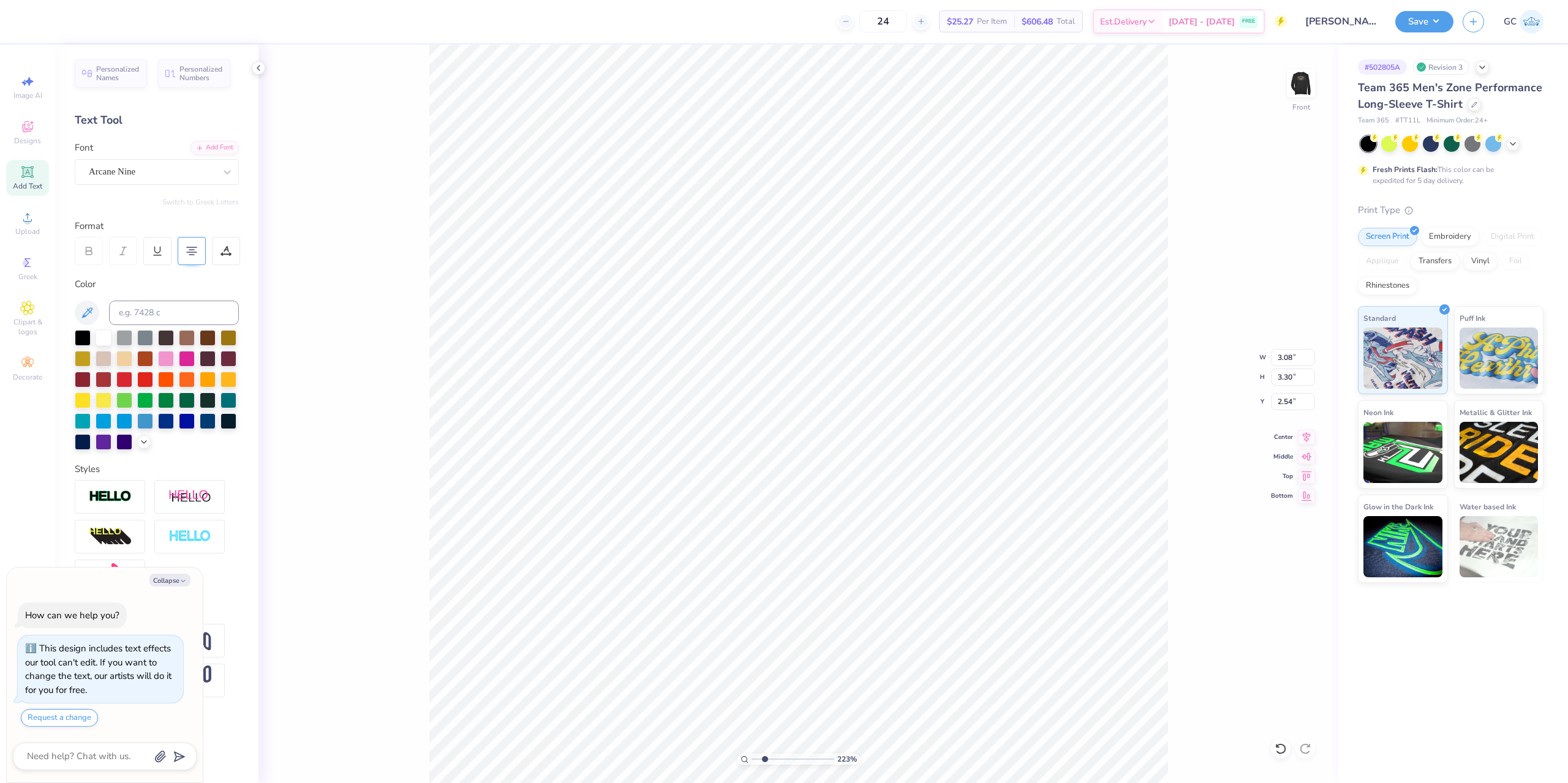
type textarea "x"
type input "2.22643191709162"
type textarea "x"
type input "2.22643191709162"
type input "2.69"
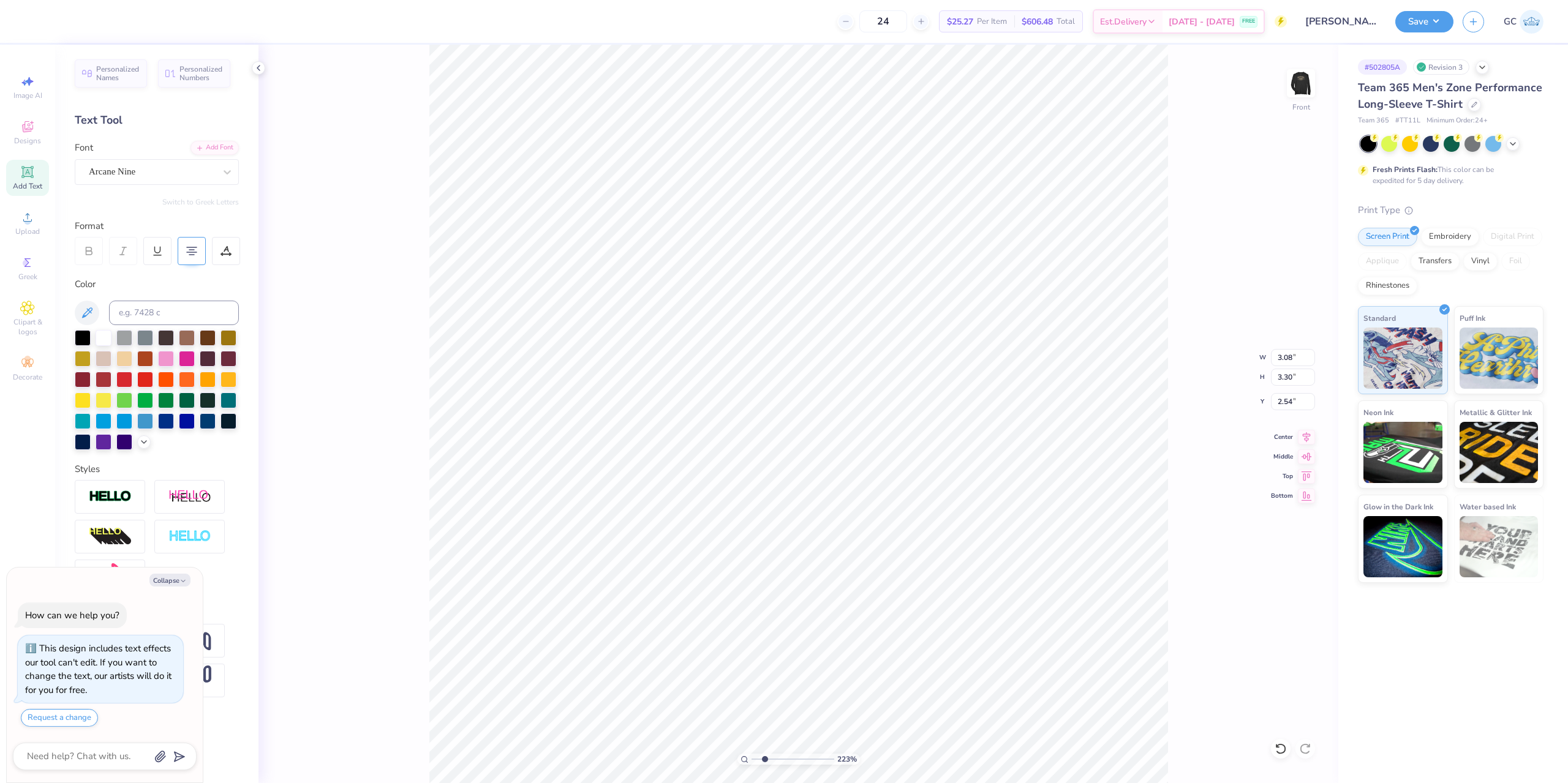
type input "0.55"
type input "1.33"
type textarea "x"
type input "2.22643191709162"
type textarea "x"
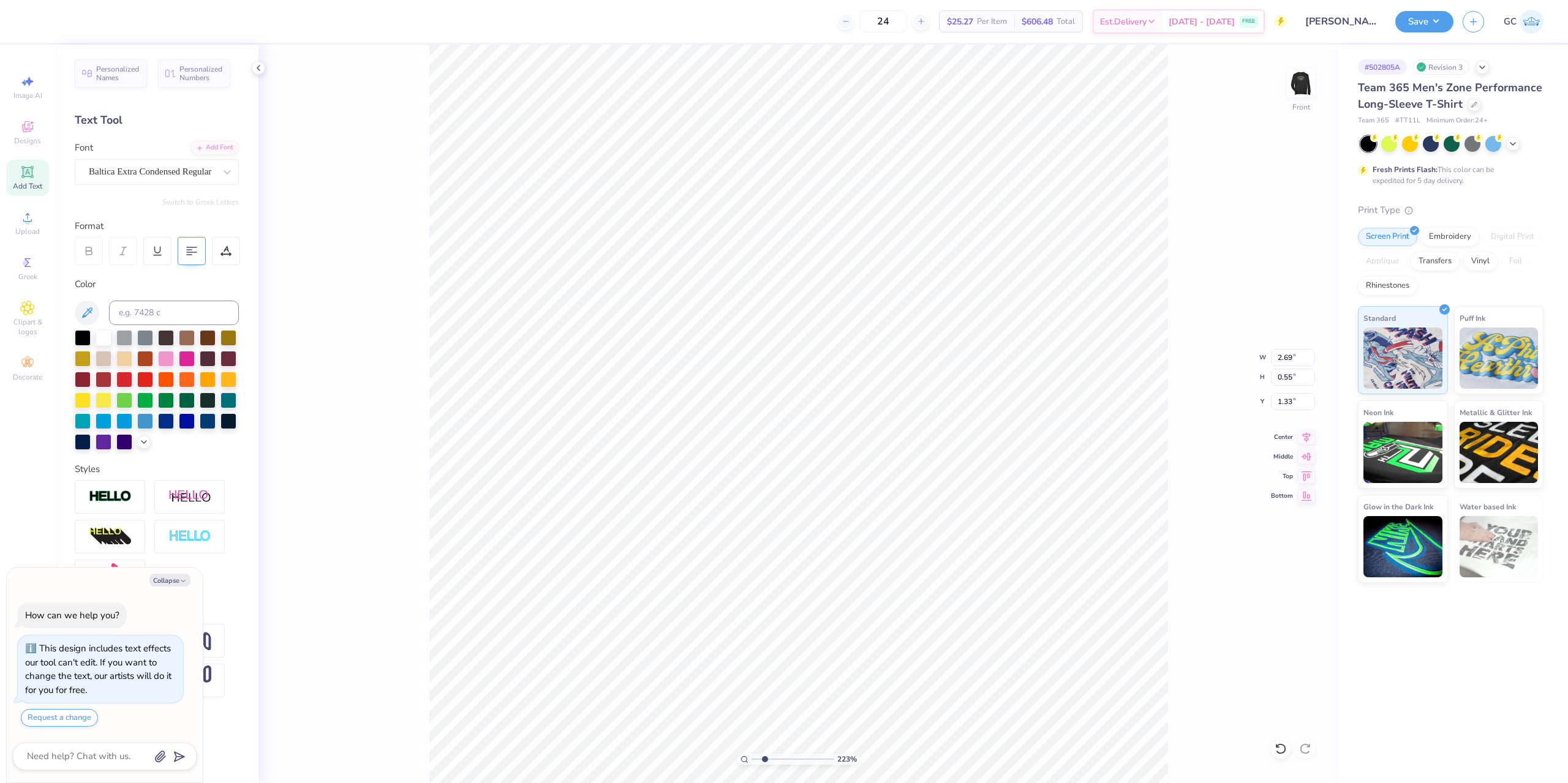
type input "2.22643191709162"
type textarea "x"
click at [185, 251] on div at bounding box center [192, 250] width 28 height 28
click at [188, 248] on icon at bounding box center [192, 250] width 11 height 11
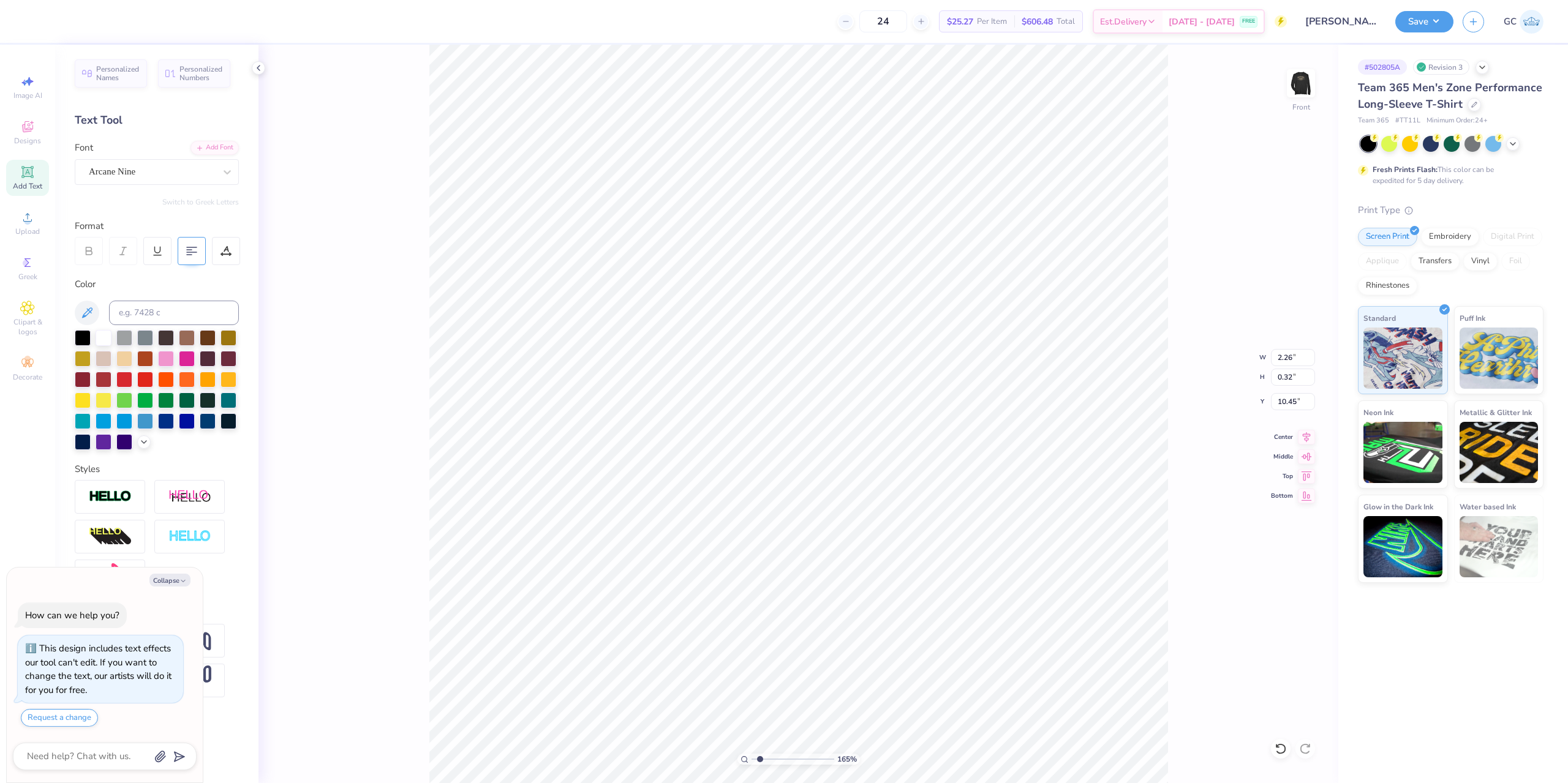
scroll to position [10, 3]
click at [890, 603] on li "Group" at bounding box center [898, 603] width 96 height 24
drag, startPoint x: 1278, startPoint y: 379, endPoint x: 1299, endPoint y: 379, distance: 21.0
click at [1299, 379] on input "14.43" at bounding box center [1293, 377] width 44 height 17
drag, startPoint x: 1299, startPoint y: 402, endPoint x: 1276, endPoint y: 402, distance: 23.0
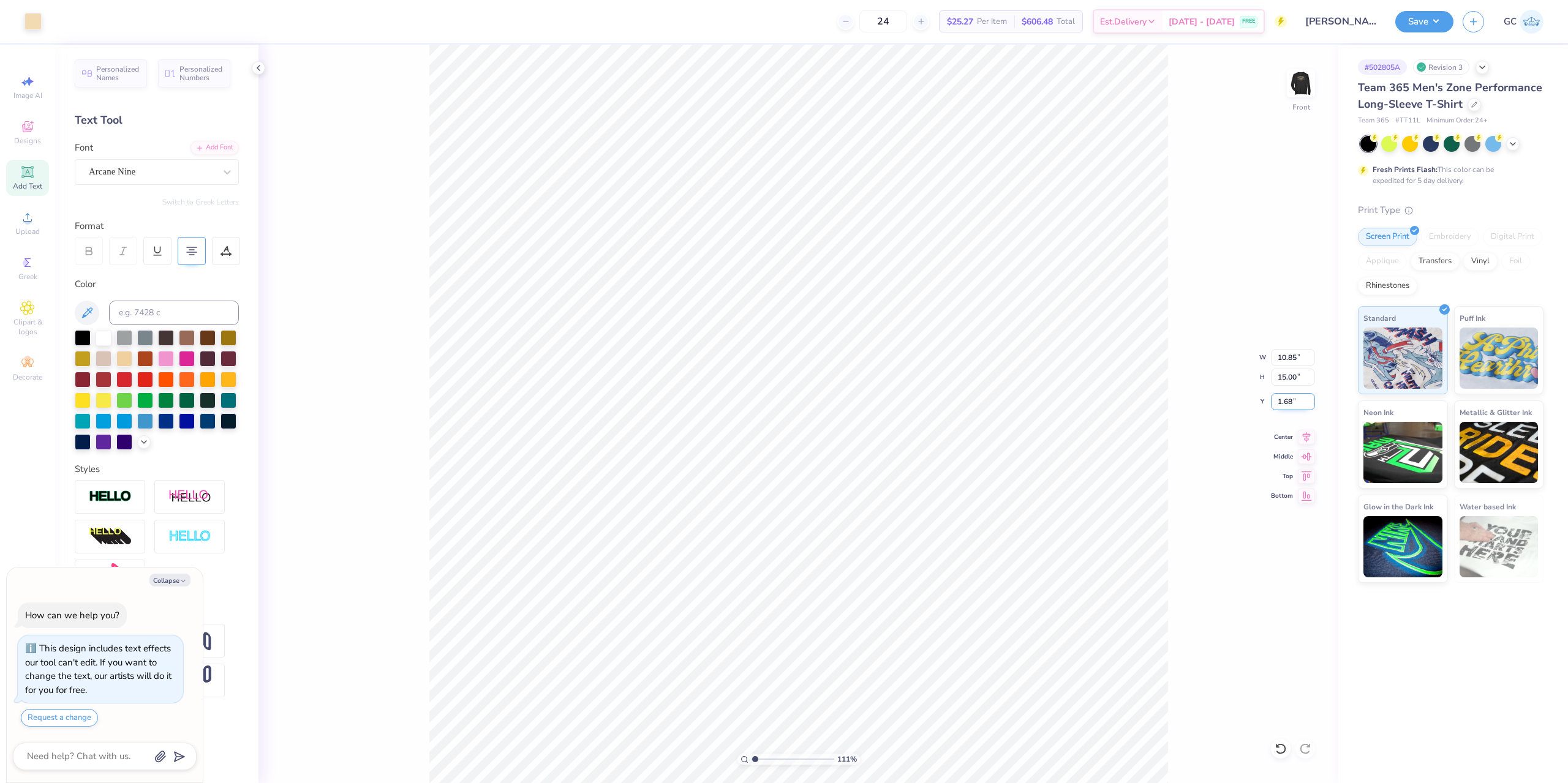
click at [1276, 402] on input "1.68" at bounding box center [1293, 401] width 44 height 17
click at [926, 475] on li "Ungroup" at bounding box center [933, 480] width 96 height 24
click at [923, 475] on li "Group" at bounding box center [939, 480] width 96 height 24
click at [1309, 437] on icon at bounding box center [1306, 435] width 17 height 15
click at [1308, 439] on div "111 % Front" at bounding box center [798, 414] width 1079 height 738
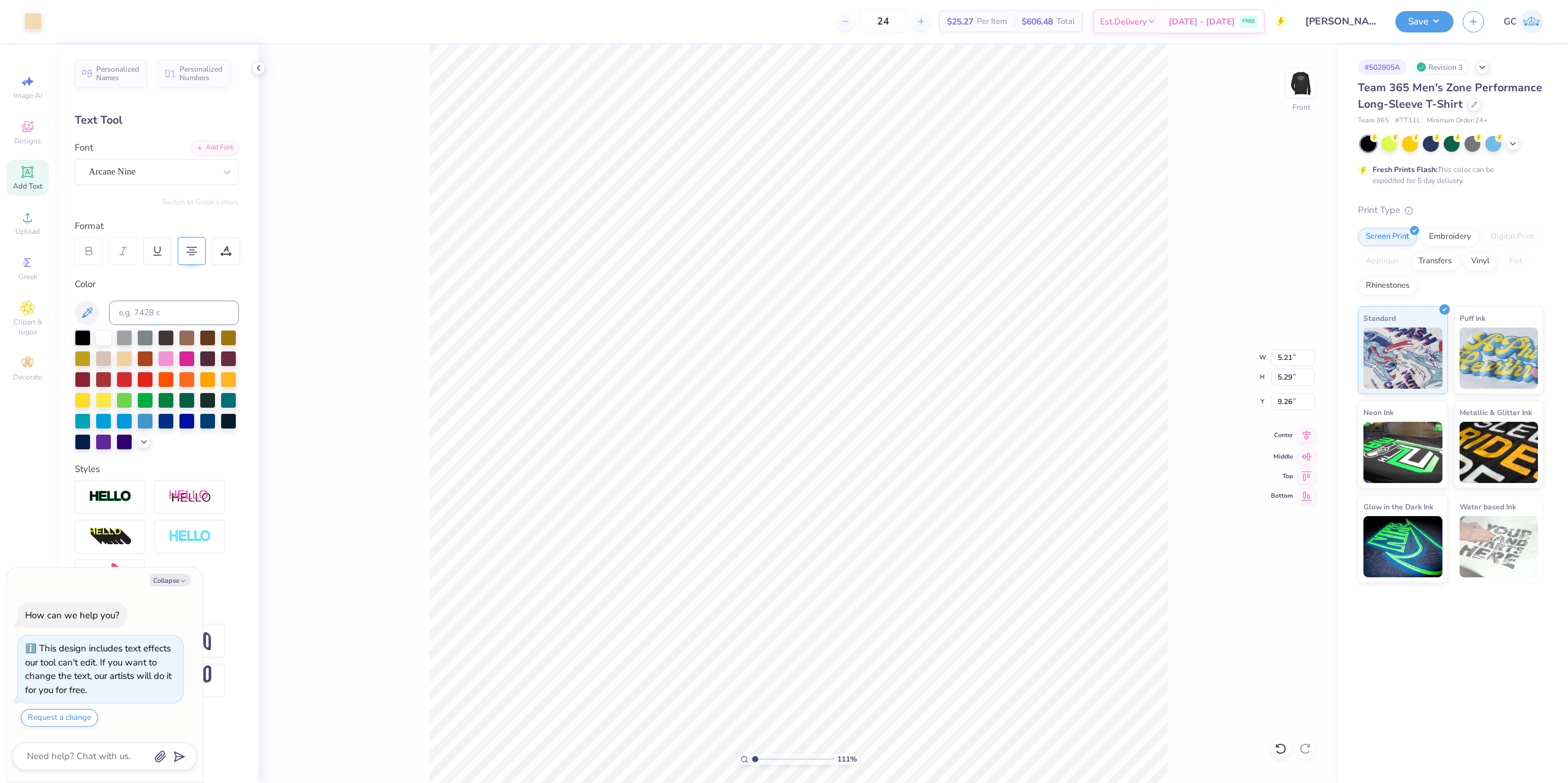
click at [1305, 433] on icon at bounding box center [1306, 435] width 8 height 10
click at [1307, 77] on img at bounding box center [1300, 83] width 49 height 49
click at [1443, 27] on button "Save" at bounding box center [1424, 20] width 58 height 22
click at [1437, 20] on button "Save" at bounding box center [1424, 20] width 58 height 22
click at [1433, 15] on button "Save" at bounding box center [1424, 20] width 58 height 22
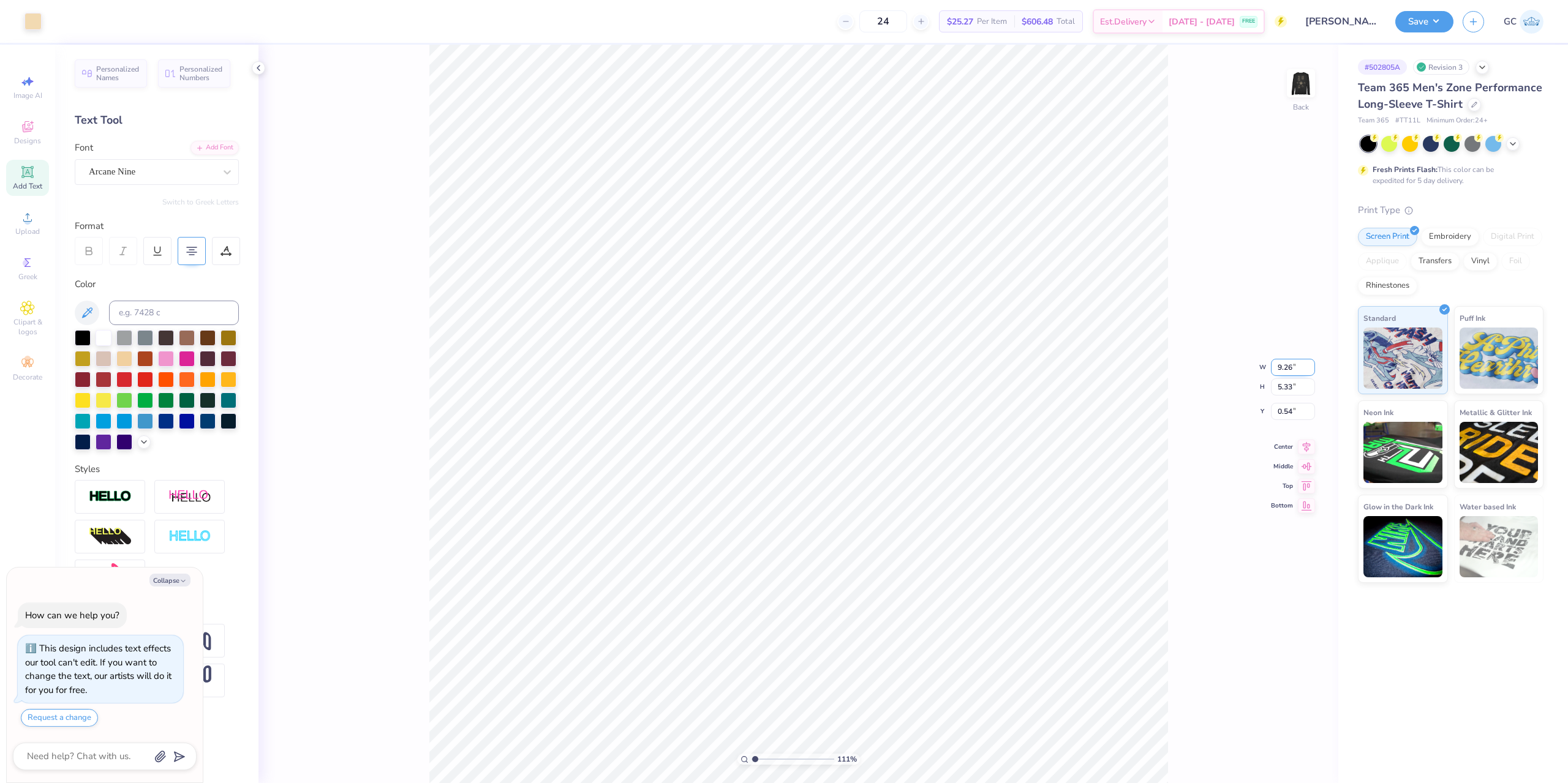
drag, startPoint x: 1280, startPoint y: 365, endPoint x: 1299, endPoint y: 365, distance: 19.0
click at [1299, 365] on input "9.26" at bounding box center [1293, 368] width 44 height 17
drag, startPoint x: 1294, startPoint y: 399, endPoint x: 1278, endPoint y: 401, distance: 16.1
click at [1278, 401] on input "0.50" at bounding box center [1293, 401] width 44 height 17
click at [1439, 23] on button "Save" at bounding box center [1424, 20] width 58 height 22
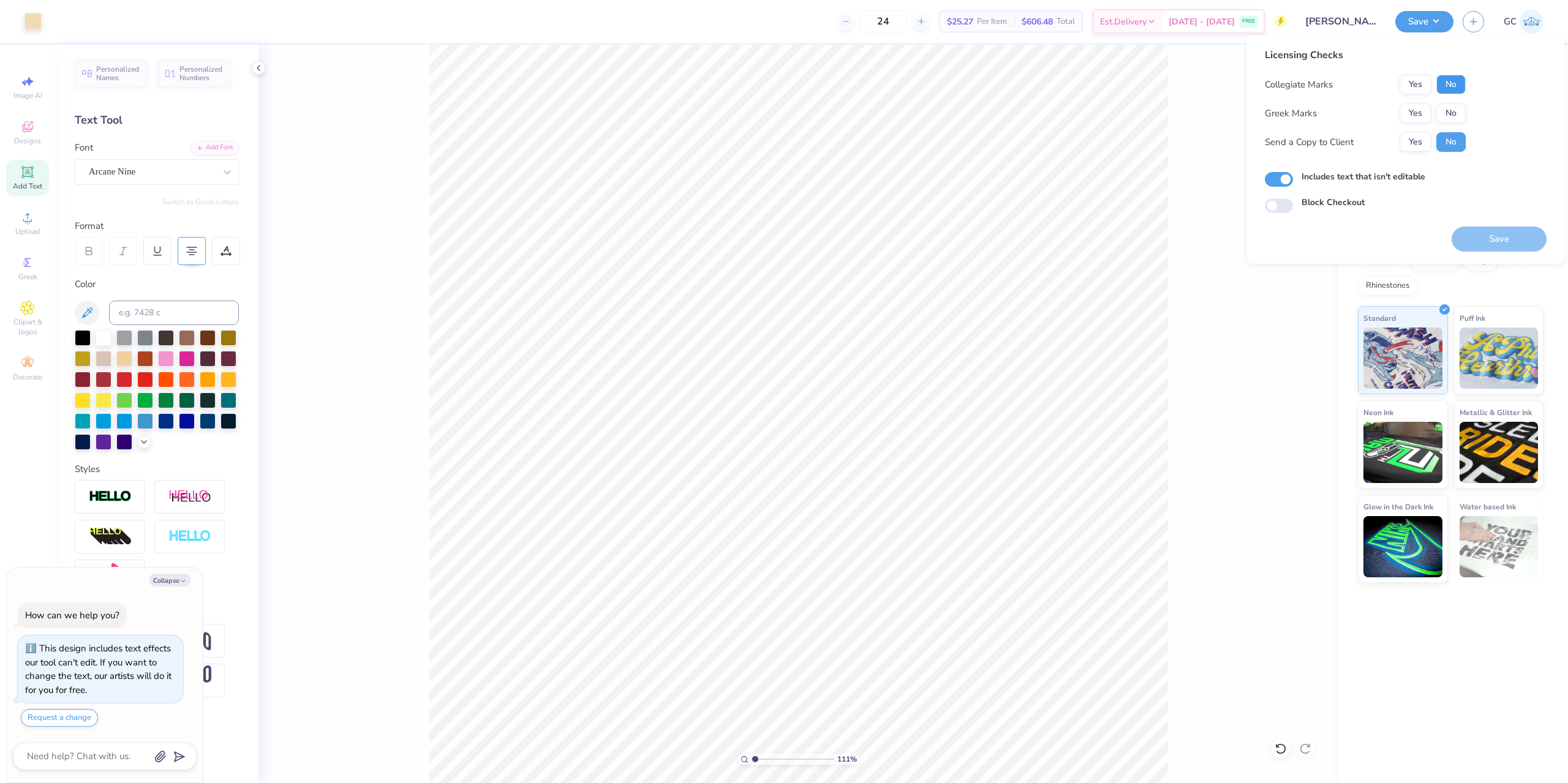
click at [1461, 90] on button "No" at bounding box center [1451, 85] width 29 height 20
click at [1457, 113] on button "No" at bounding box center [1451, 113] width 29 height 20
click at [1489, 232] on button "Save" at bounding box center [1499, 238] width 95 height 25
